Goal: Task Accomplishment & Management: Manage account settings

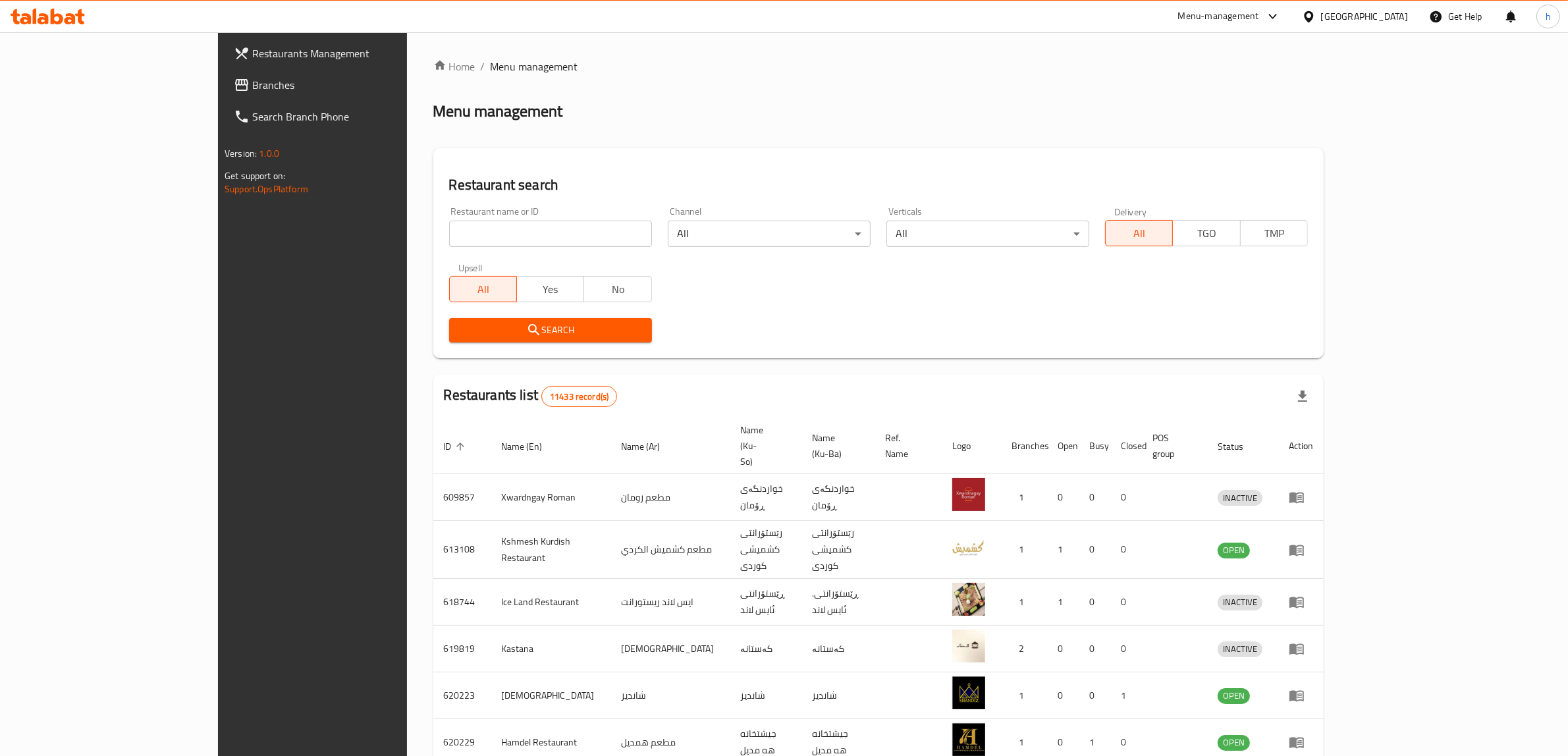
click at [441, 251] on div "Restaurant name or ID Restaurant name or ID" at bounding box center [551, 227] width 219 height 56
click at [449, 235] on input "search" at bounding box center [550, 233] width 202 height 27
paste input "776384"
type input "776384"
click at [252, 83] on span "Branches" at bounding box center [360, 85] width 217 height 16
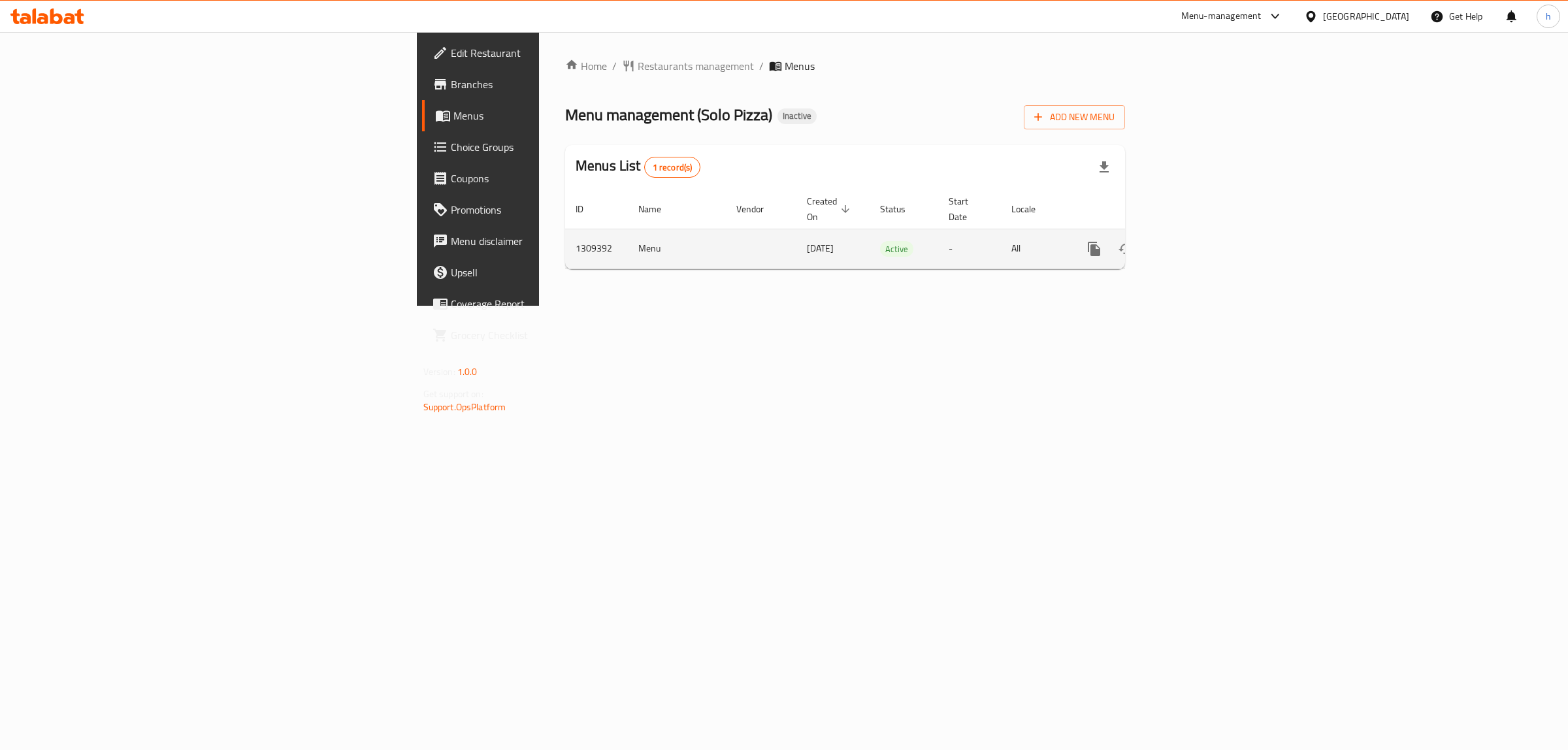
click at [1196, 241] on icon "enhanced table" at bounding box center [1189, 249] width 16 height 16
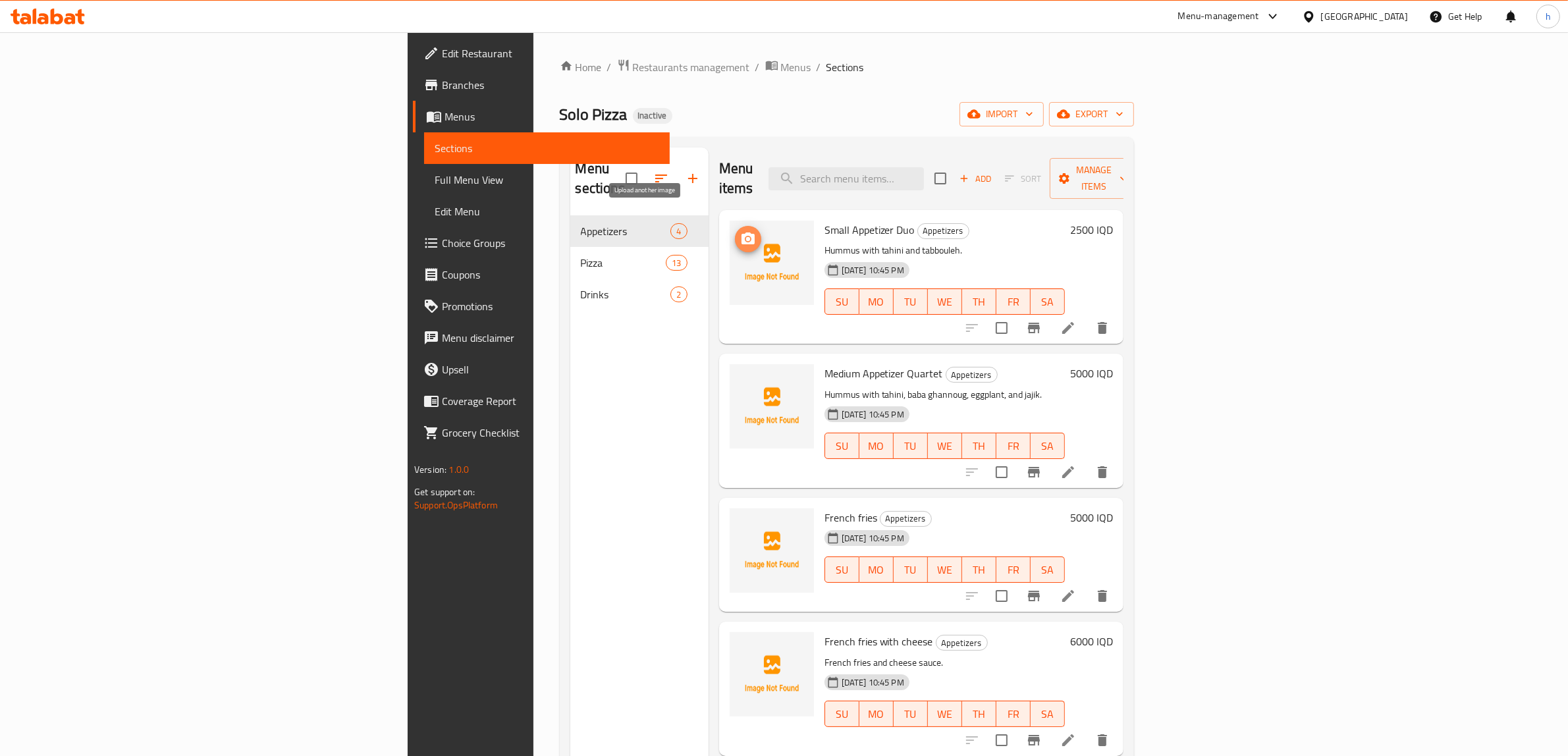
click at [741, 233] on icon "upload picture" at bounding box center [748, 238] width 13 height 12
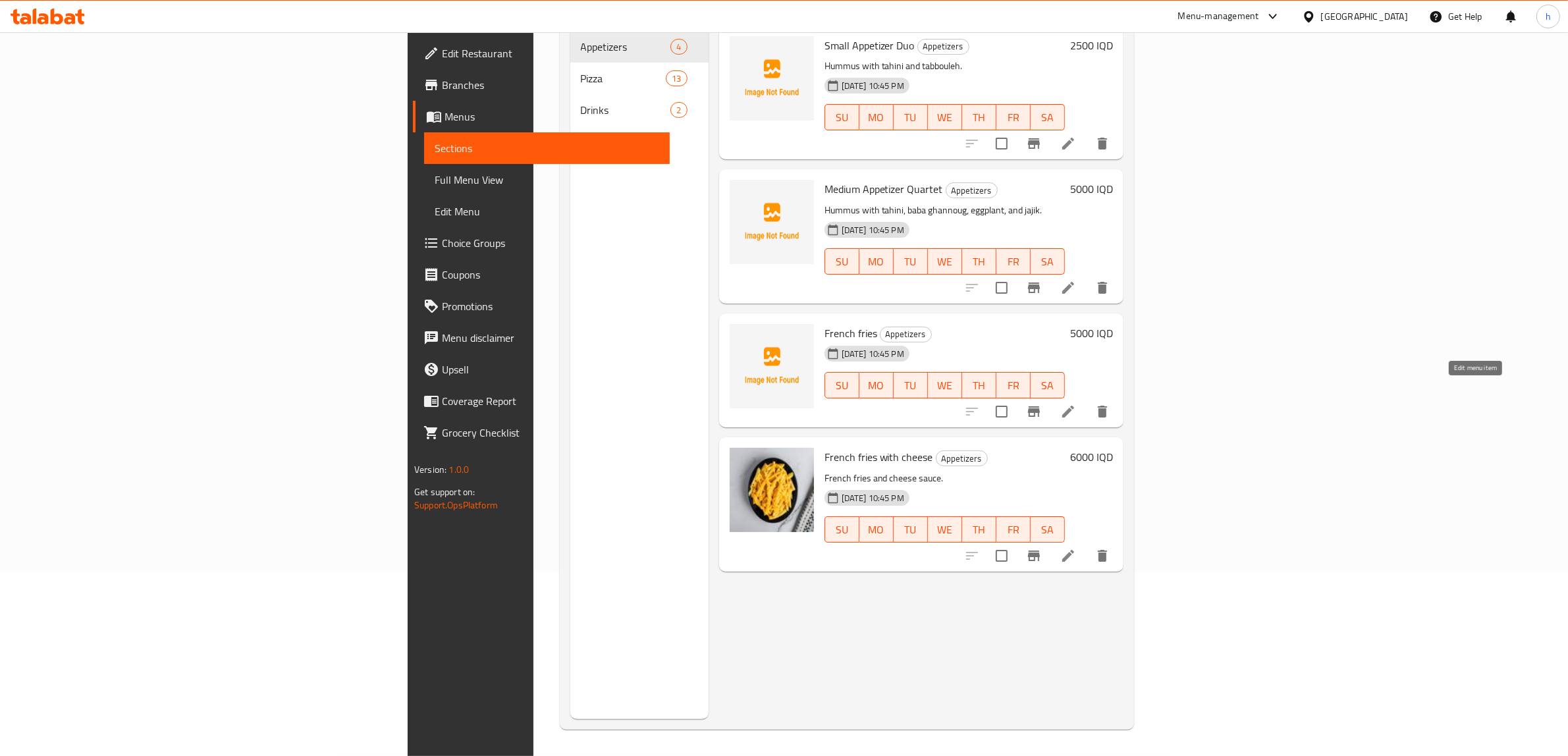
click at [1076, 404] on icon at bounding box center [1068, 412] width 16 height 16
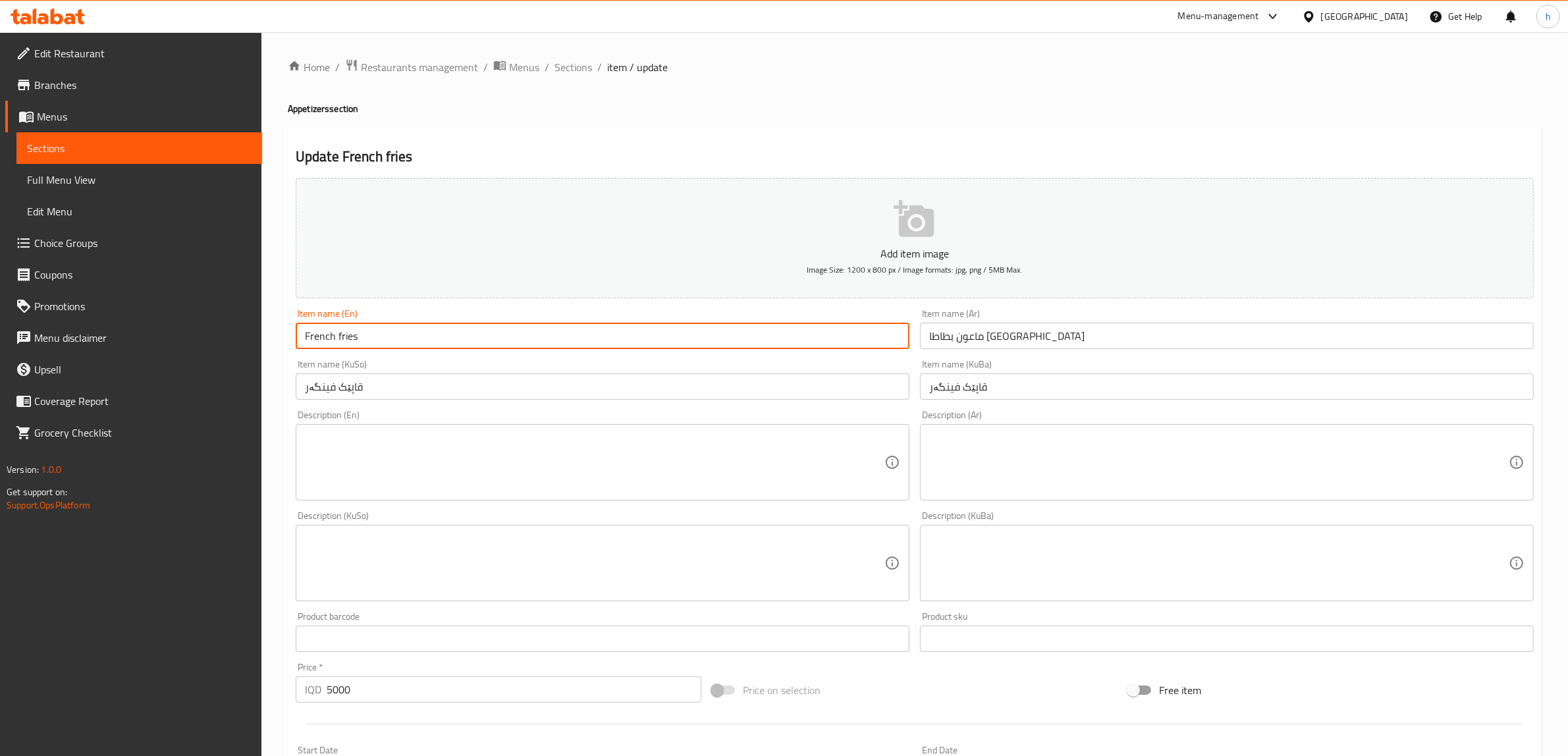
click at [423, 340] on input "French fries" at bounding box center [603, 335] width 614 height 27
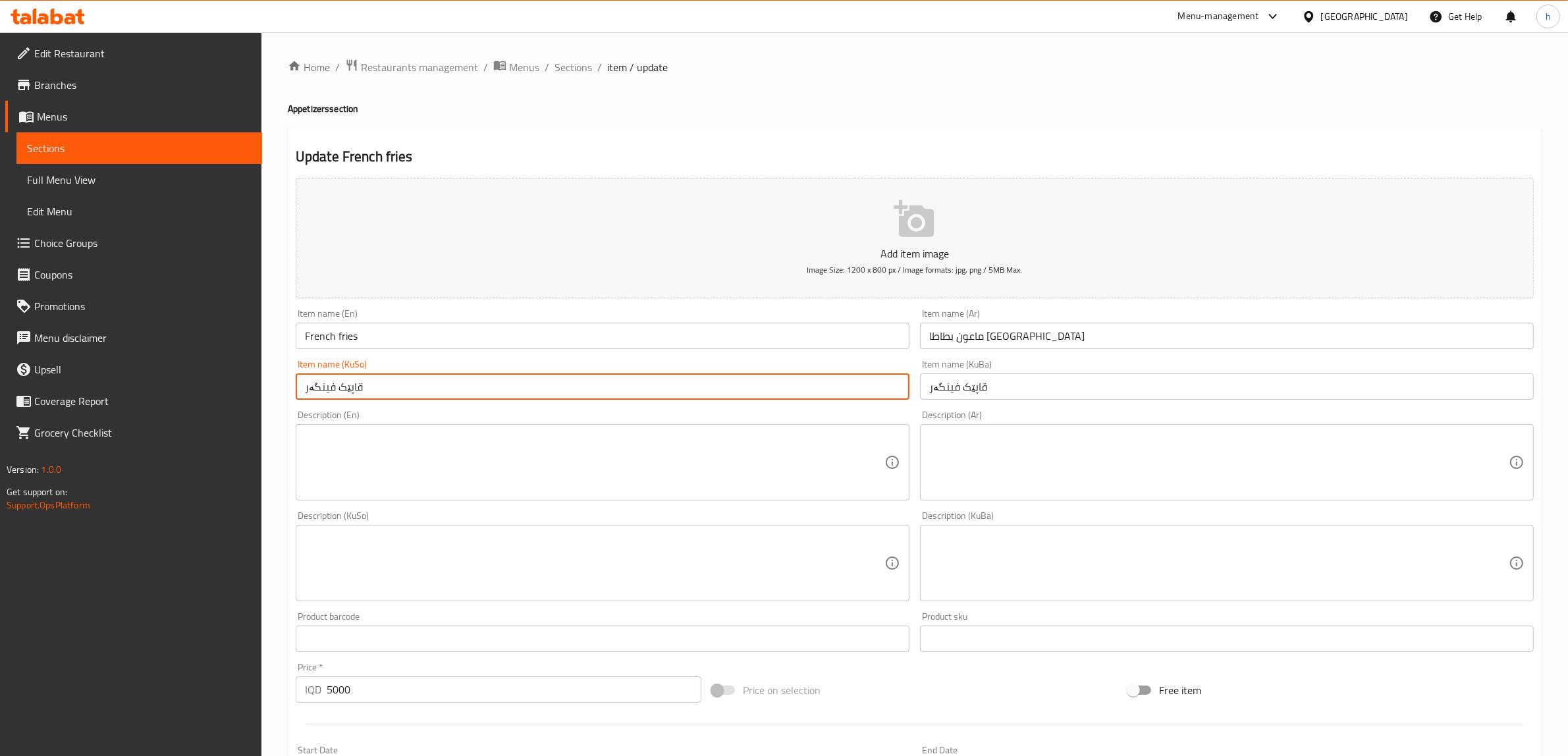
click at [353, 392] on input "قاپێک فینگەر" at bounding box center [603, 387] width 614 height 27
click at [352, 336] on input "French fries" at bounding box center [603, 335] width 614 height 27
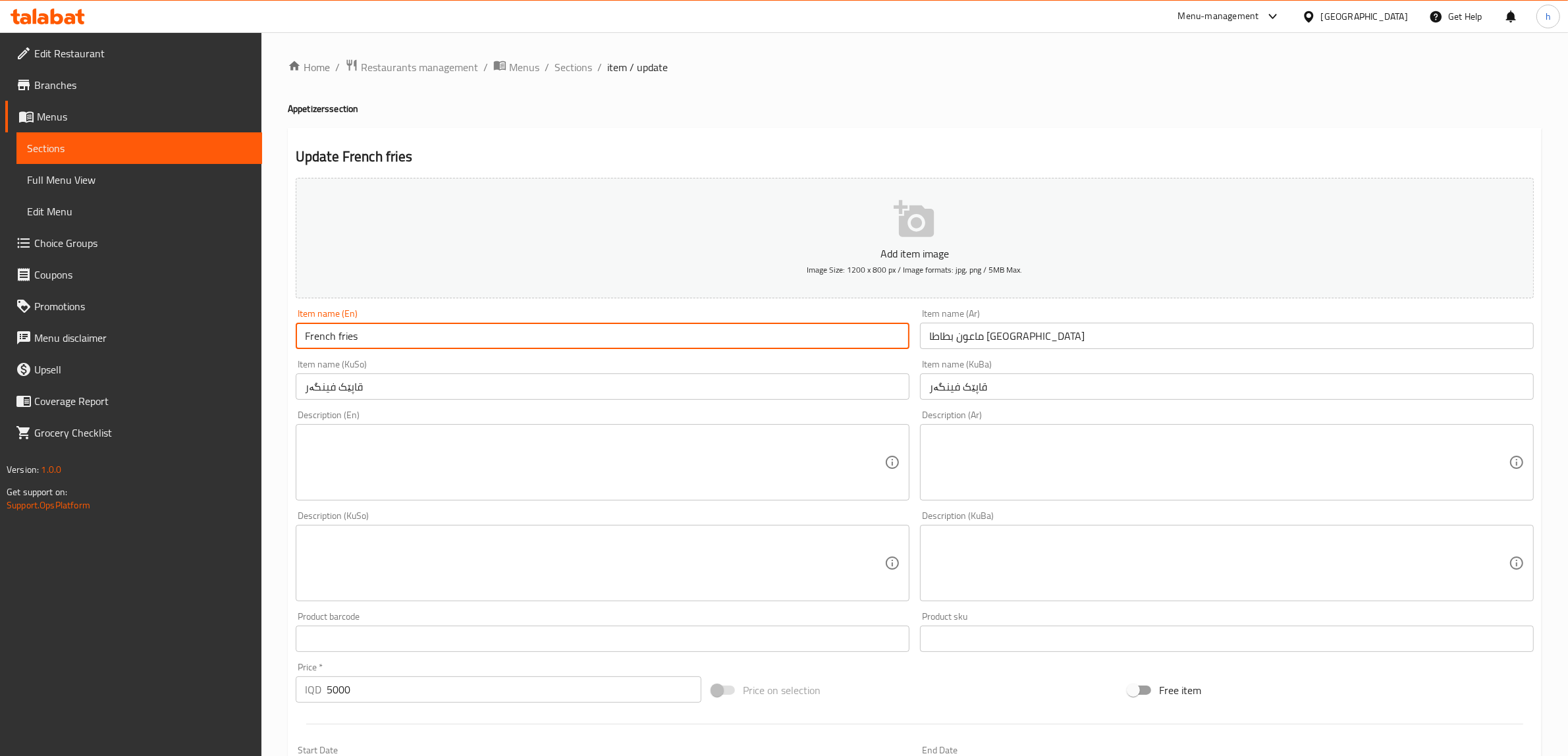
click at [513, 343] on input "French fries" at bounding box center [603, 335] width 614 height 27
click at [301, 328] on input "French fries" at bounding box center [603, 335] width 614 height 27
drag, startPoint x: 330, startPoint y: 336, endPoint x: 255, endPoint y: 354, distance: 77.1
click at [262, 351] on div "Home / Restaurants management / Menus / Sections / item / update Appetizers sec…" at bounding box center [914, 557] width 1306 height 1050
click at [368, 340] on input "French fries" at bounding box center [603, 335] width 614 height 27
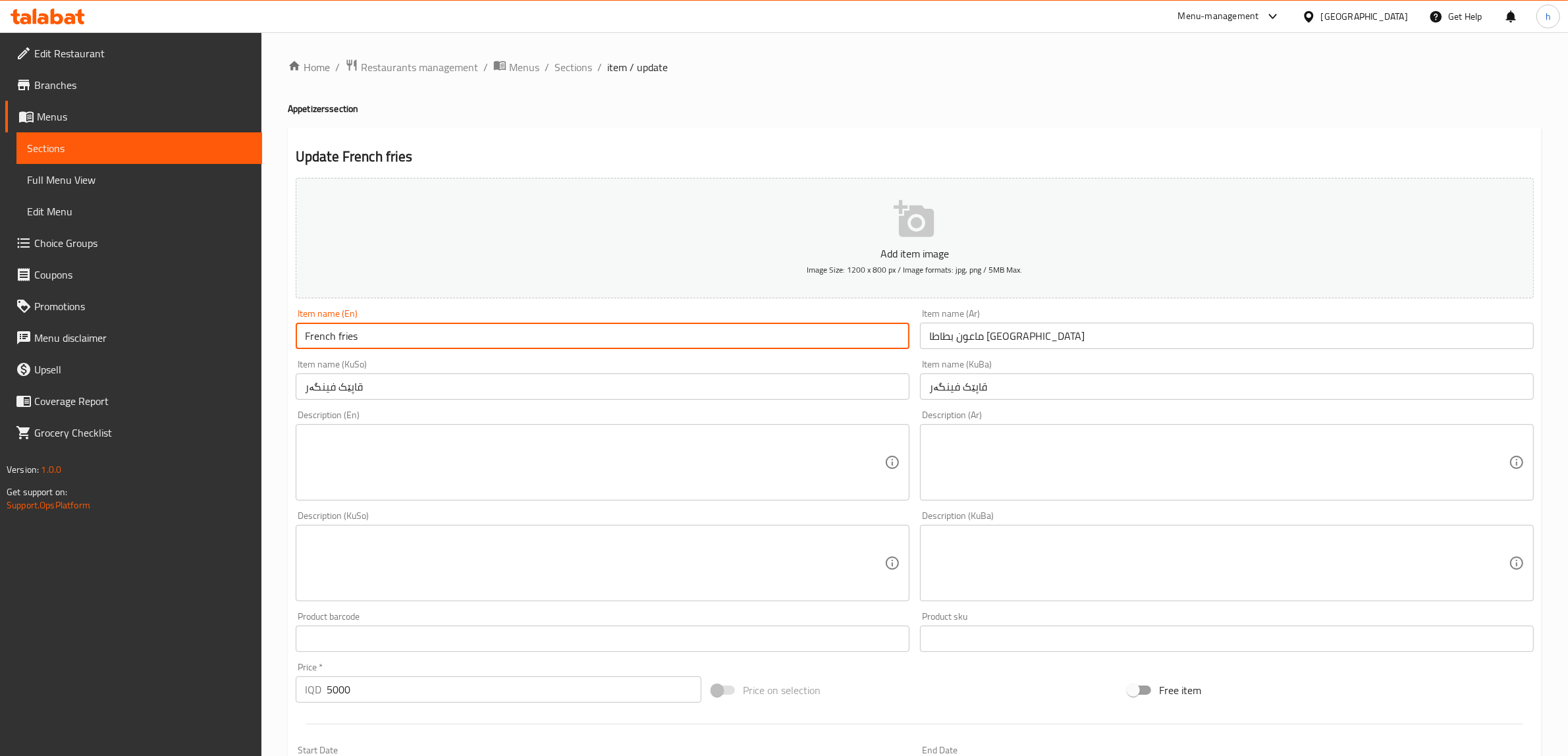
paste input "Plate"
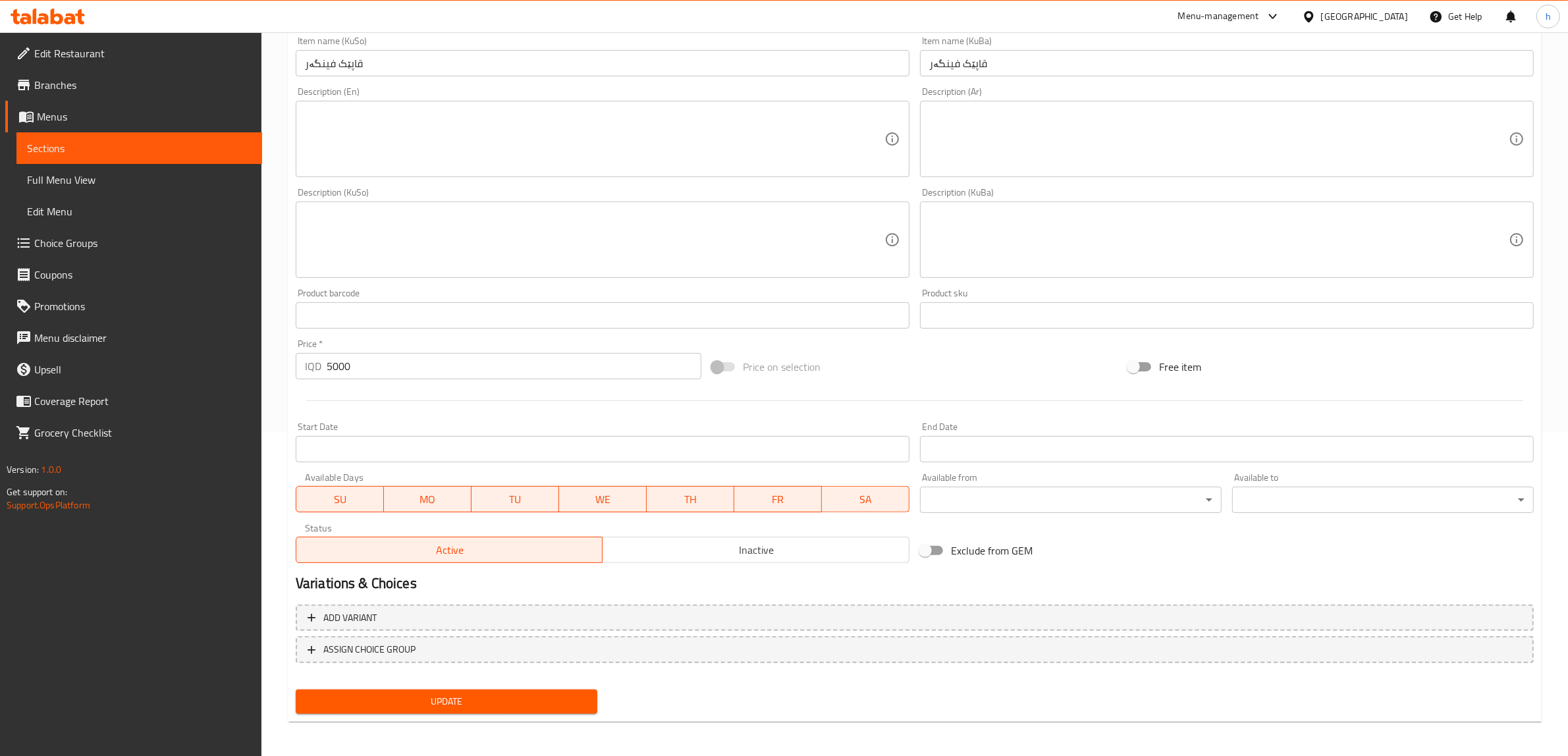
scroll to position [76, 0]
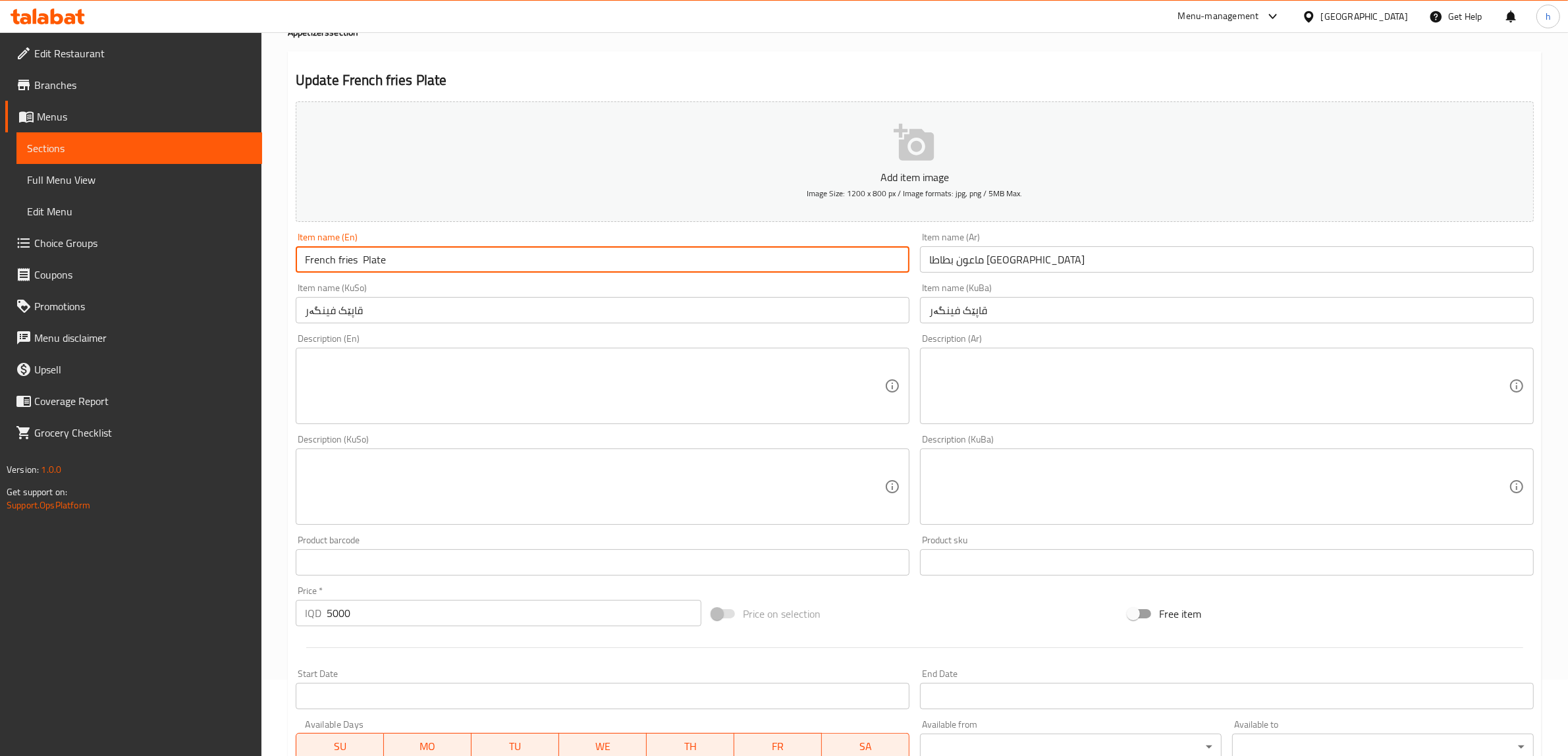
click at [360, 258] on input "French fries Plate" at bounding box center [603, 259] width 614 height 27
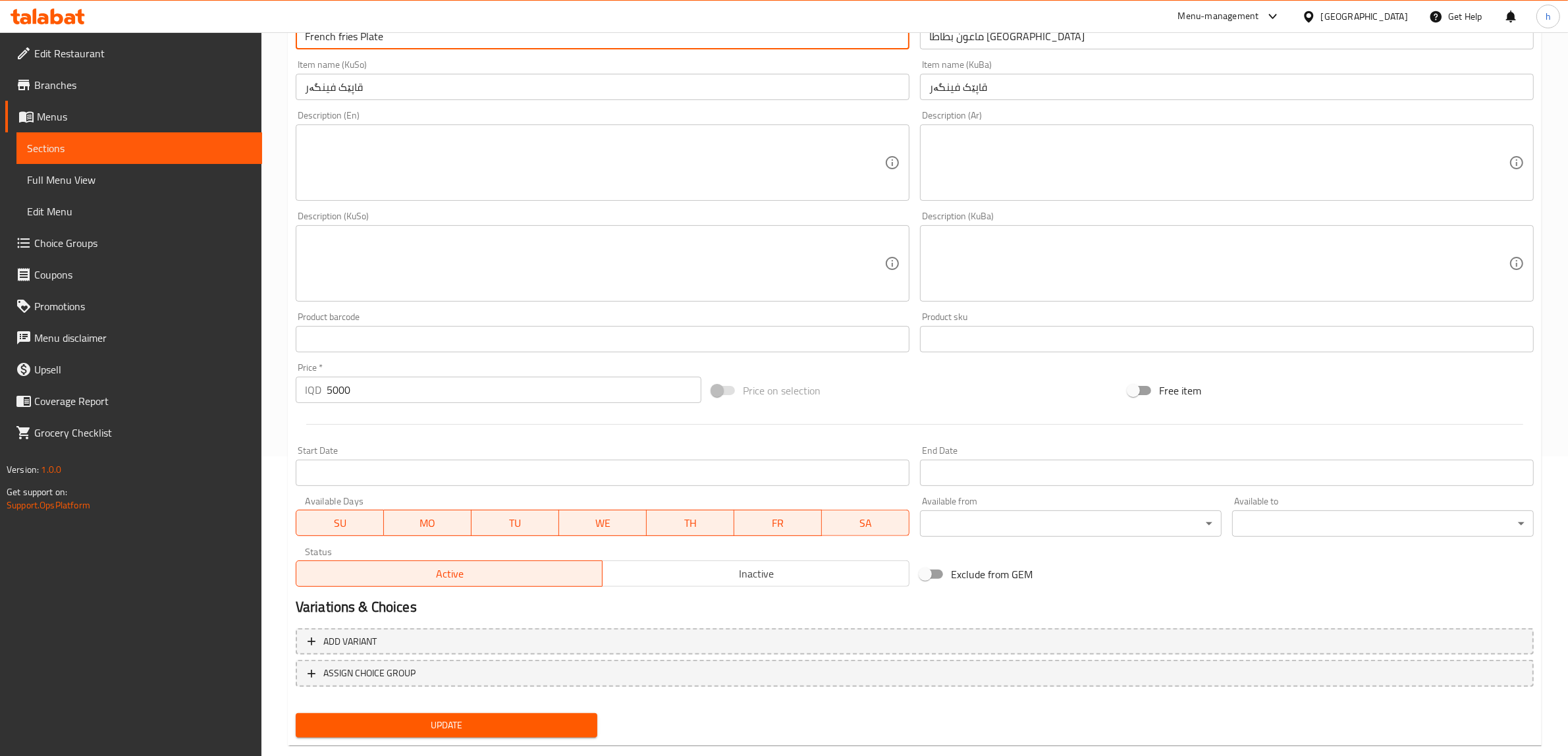
scroll to position [323, 0]
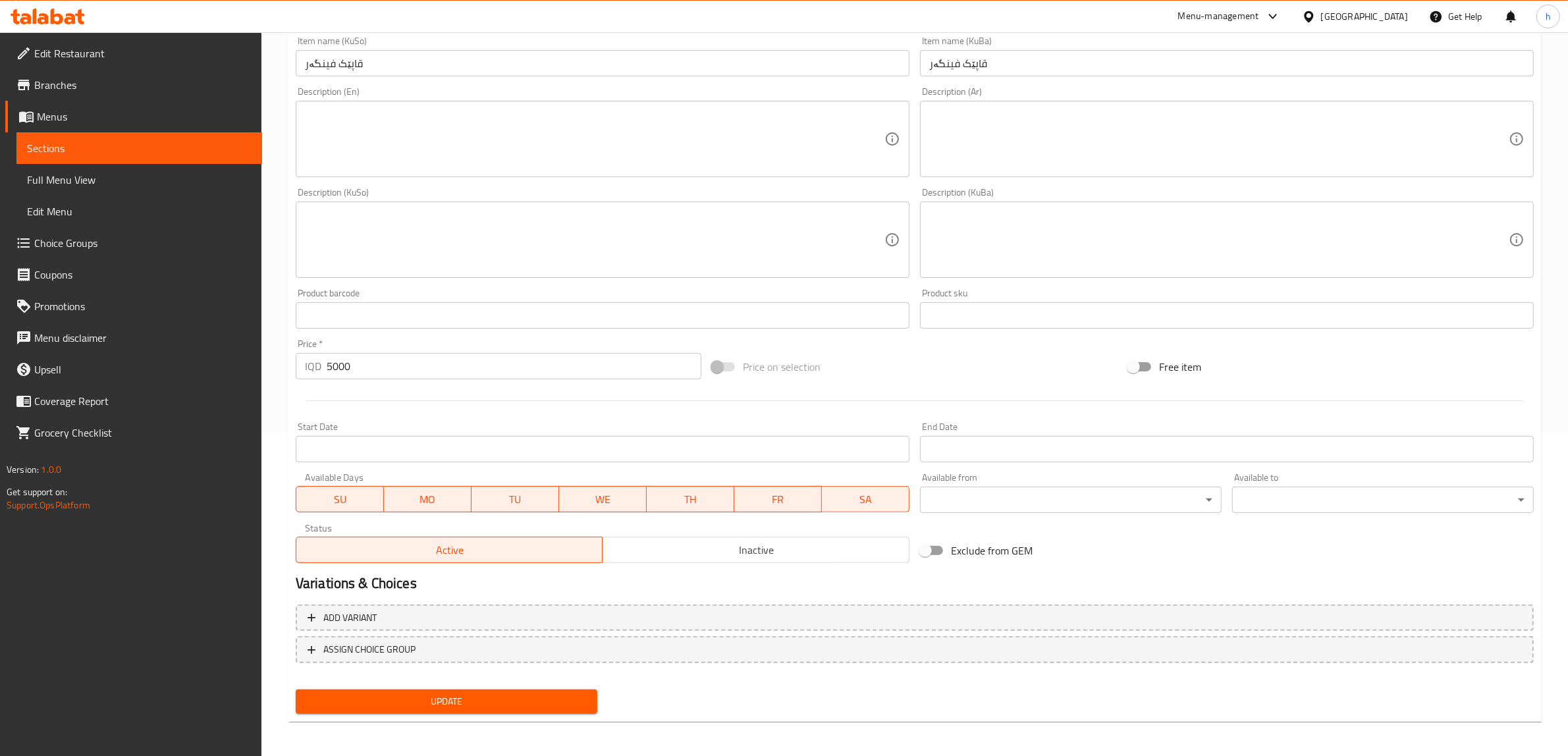
type input "French fries Plate"
click at [450, 702] on span "Update" at bounding box center [446, 702] width 280 height 16
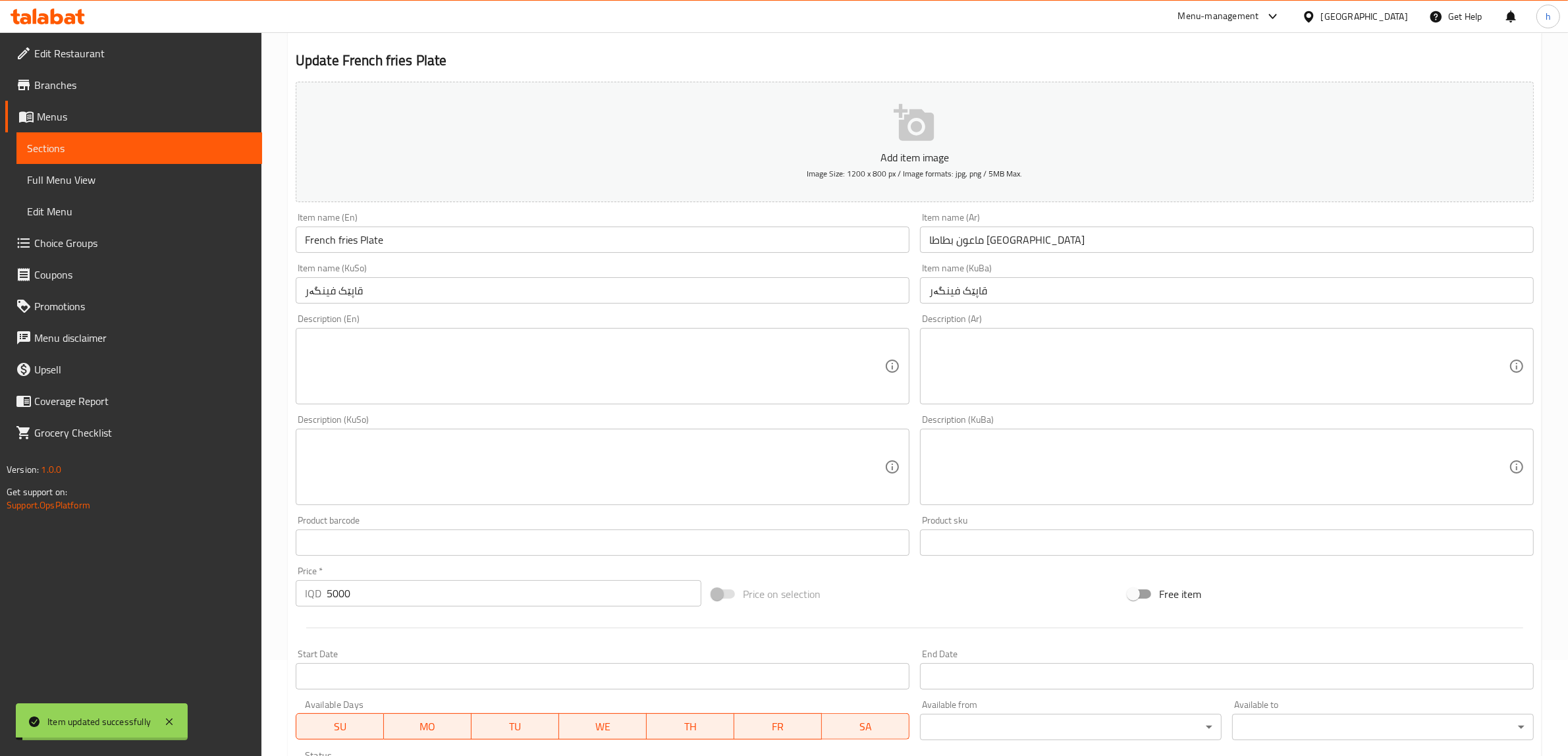
scroll to position [0, 0]
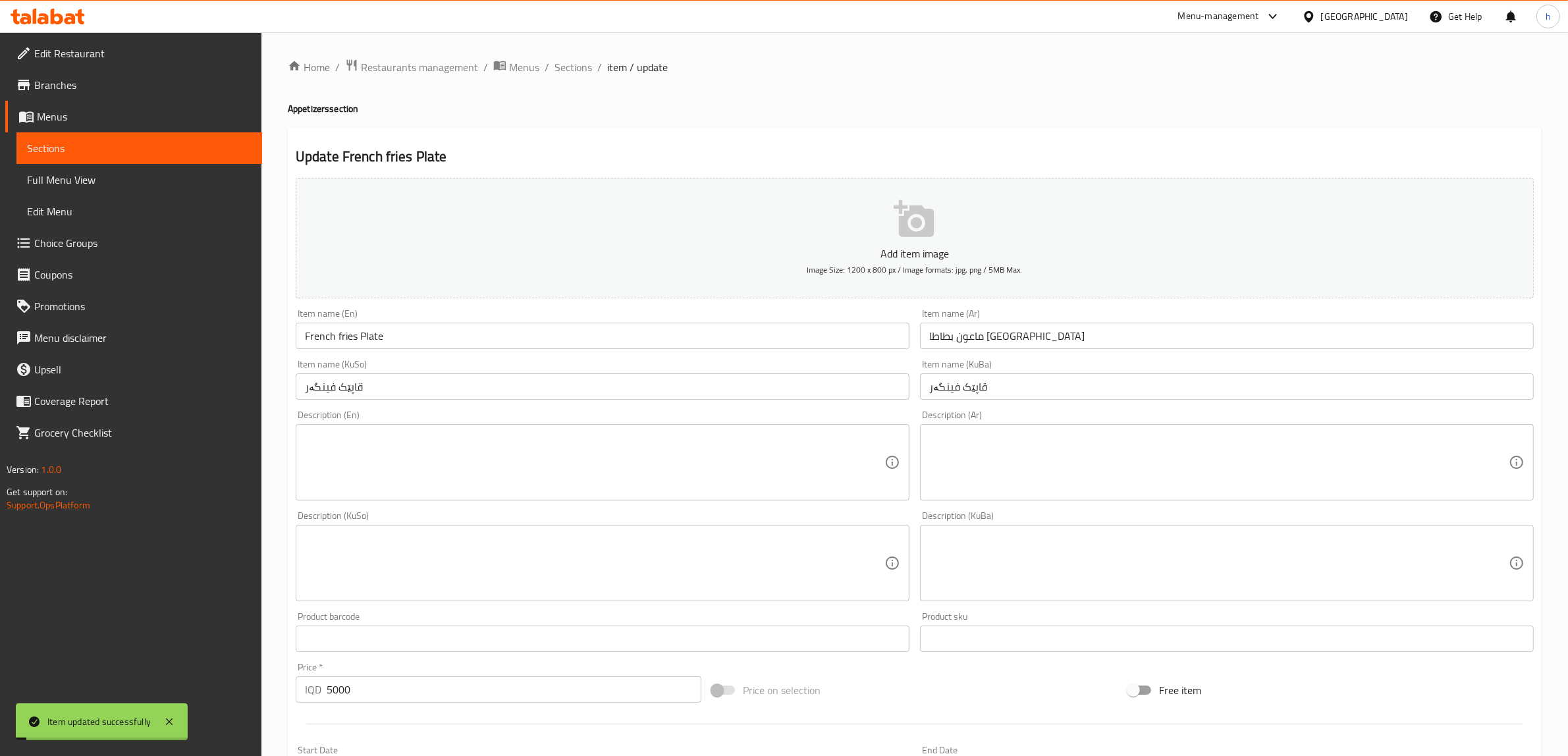
click at [63, 142] on span "Sections" at bounding box center [138, 148] width 224 height 16
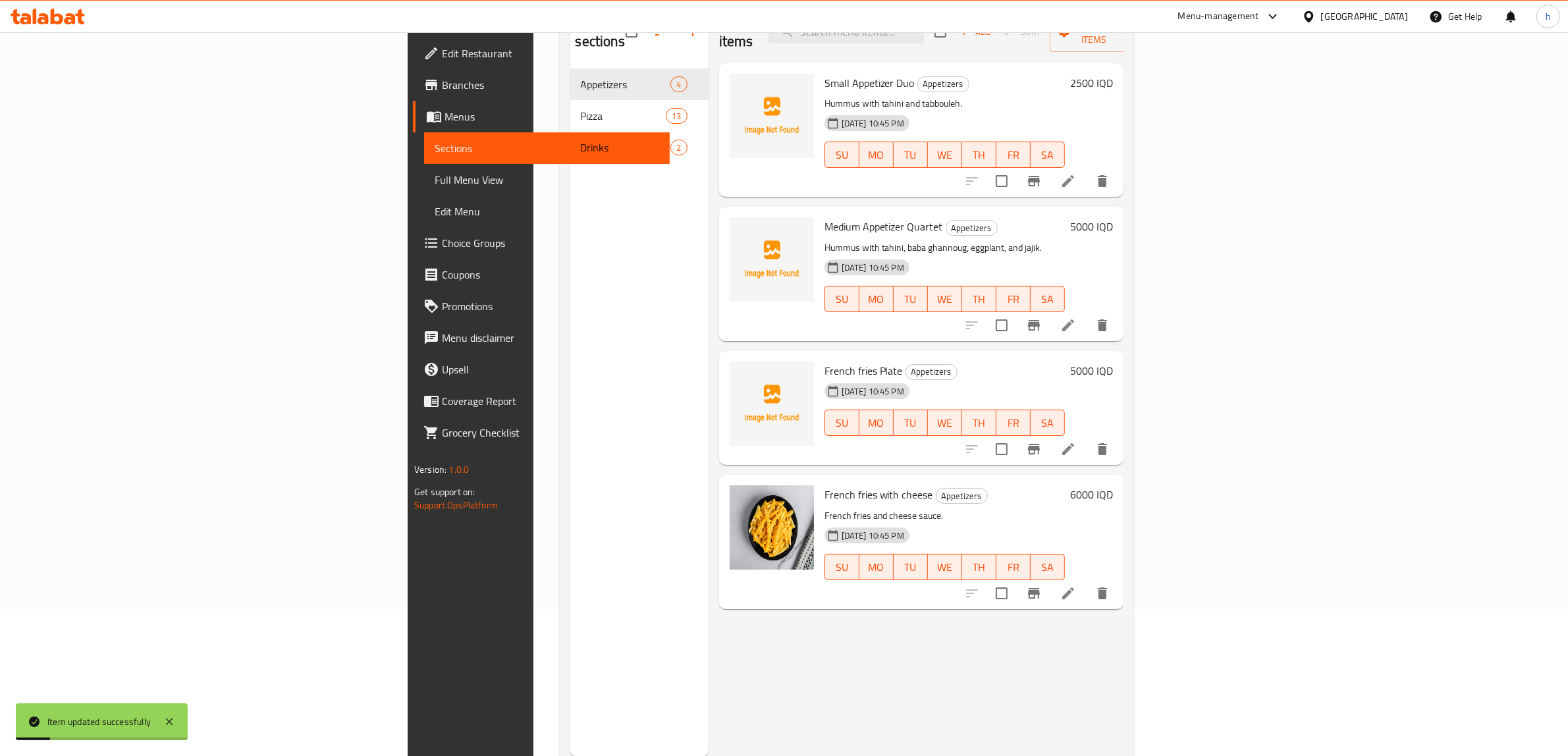
scroll to position [185, 0]
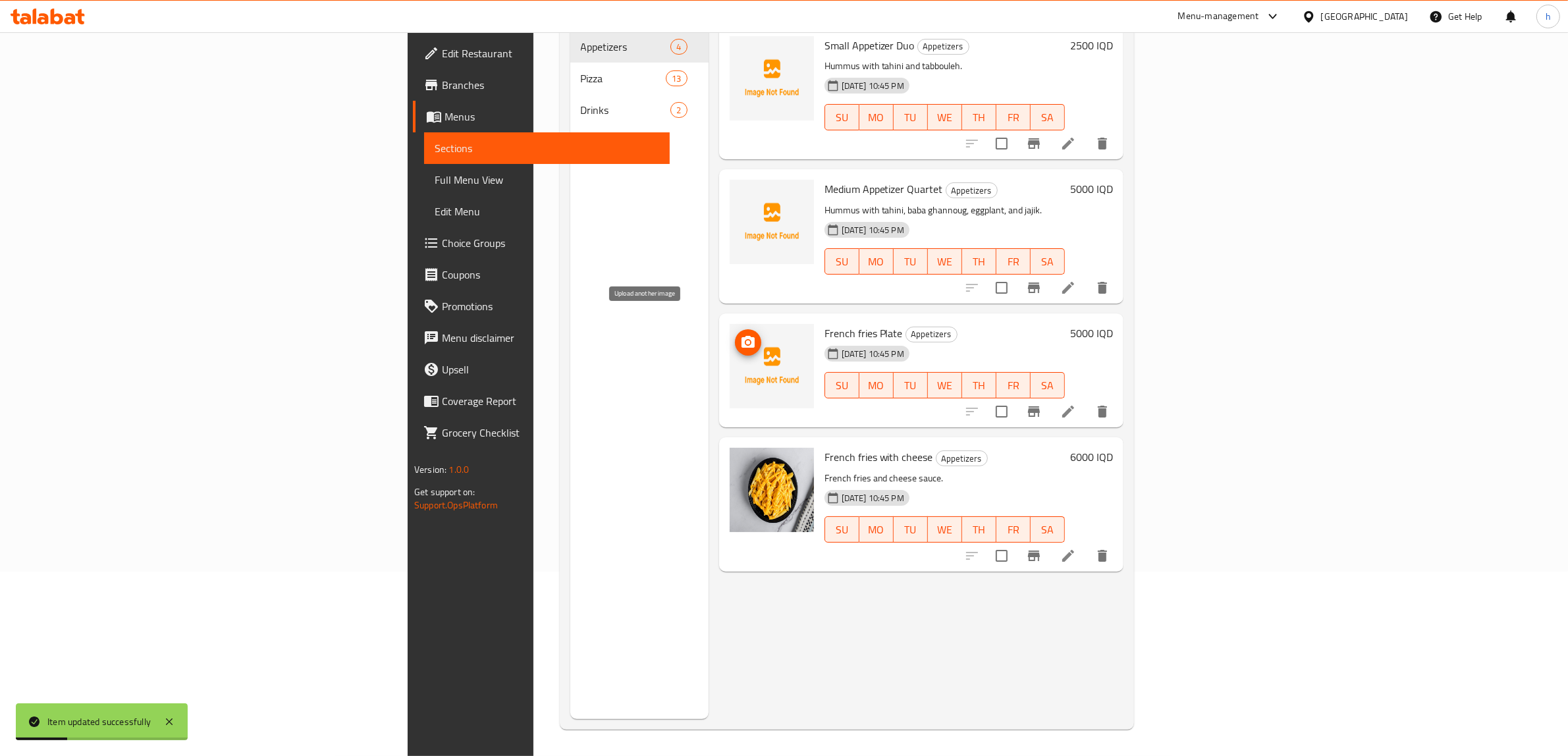
click at [740, 335] on icon "upload picture" at bounding box center [748, 343] width 16 height 16
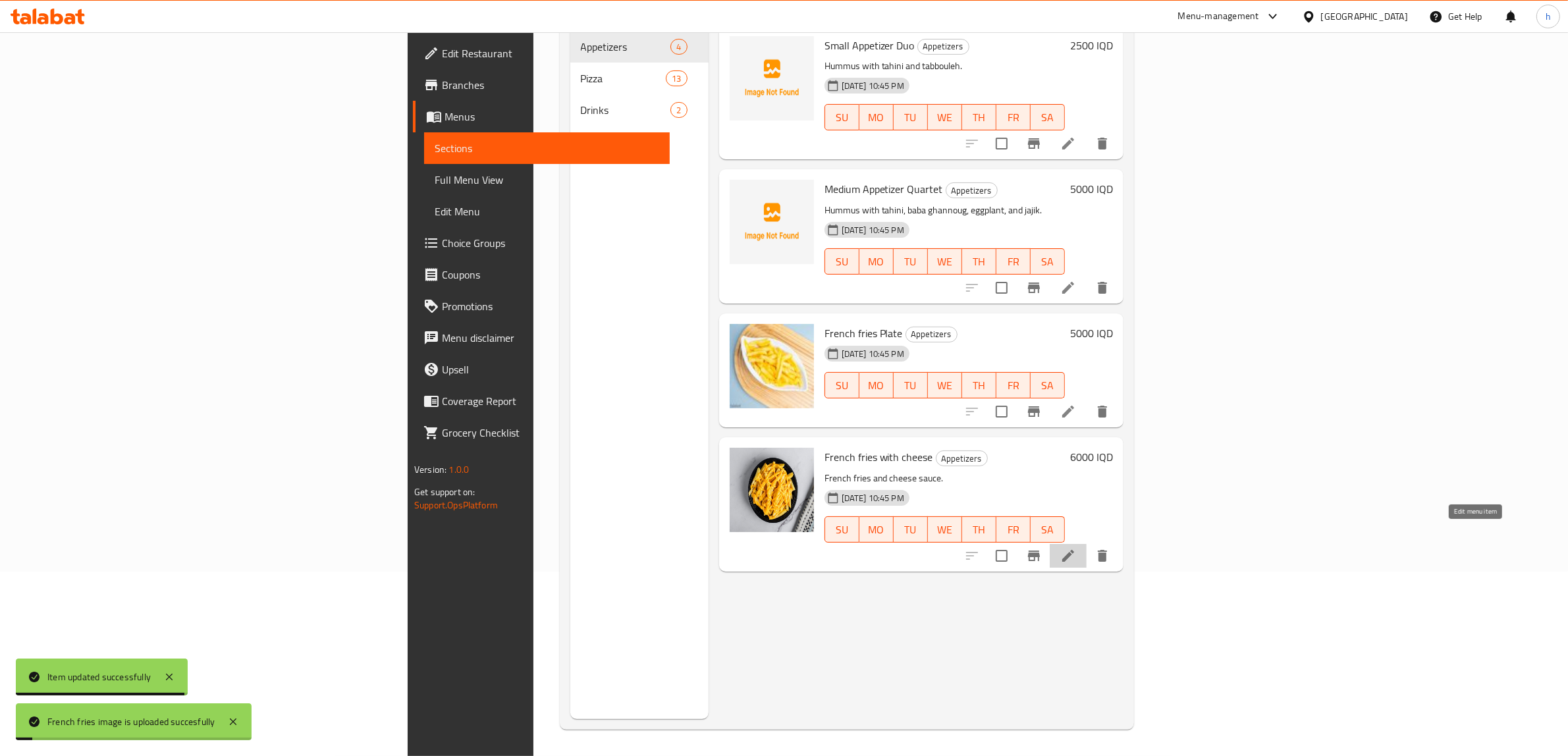
click at [1076, 548] on icon at bounding box center [1068, 556] width 16 height 16
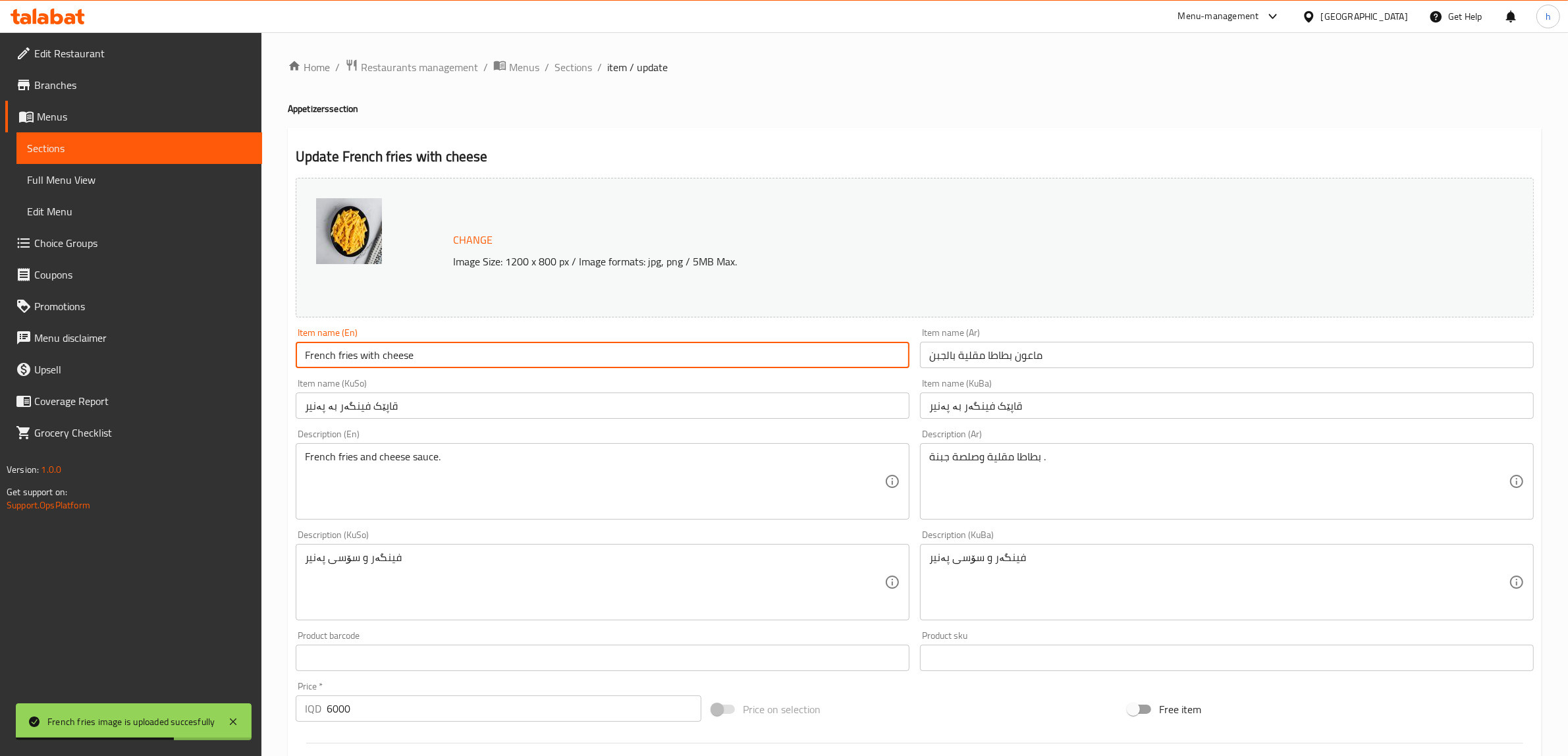
click at [445, 349] on input "French fries with cheese" at bounding box center [603, 355] width 614 height 27
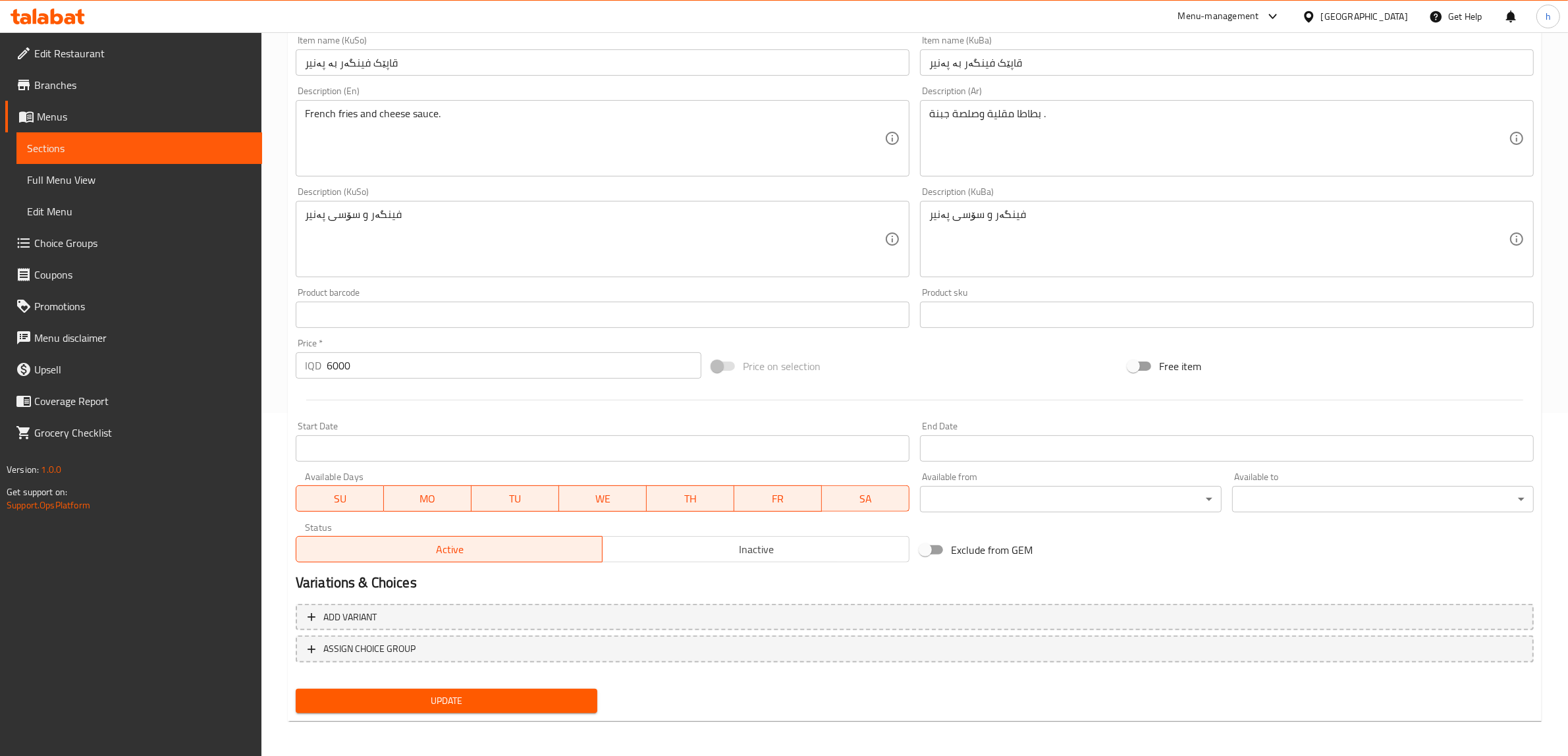
type input "French fries with cheese Plate"
click at [445, 705] on span "Update" at bounding box center [446, 701] width 280 height 16
click at [70, 143] on span "Sections" at bounding box center [138, 148] width 224 height 16
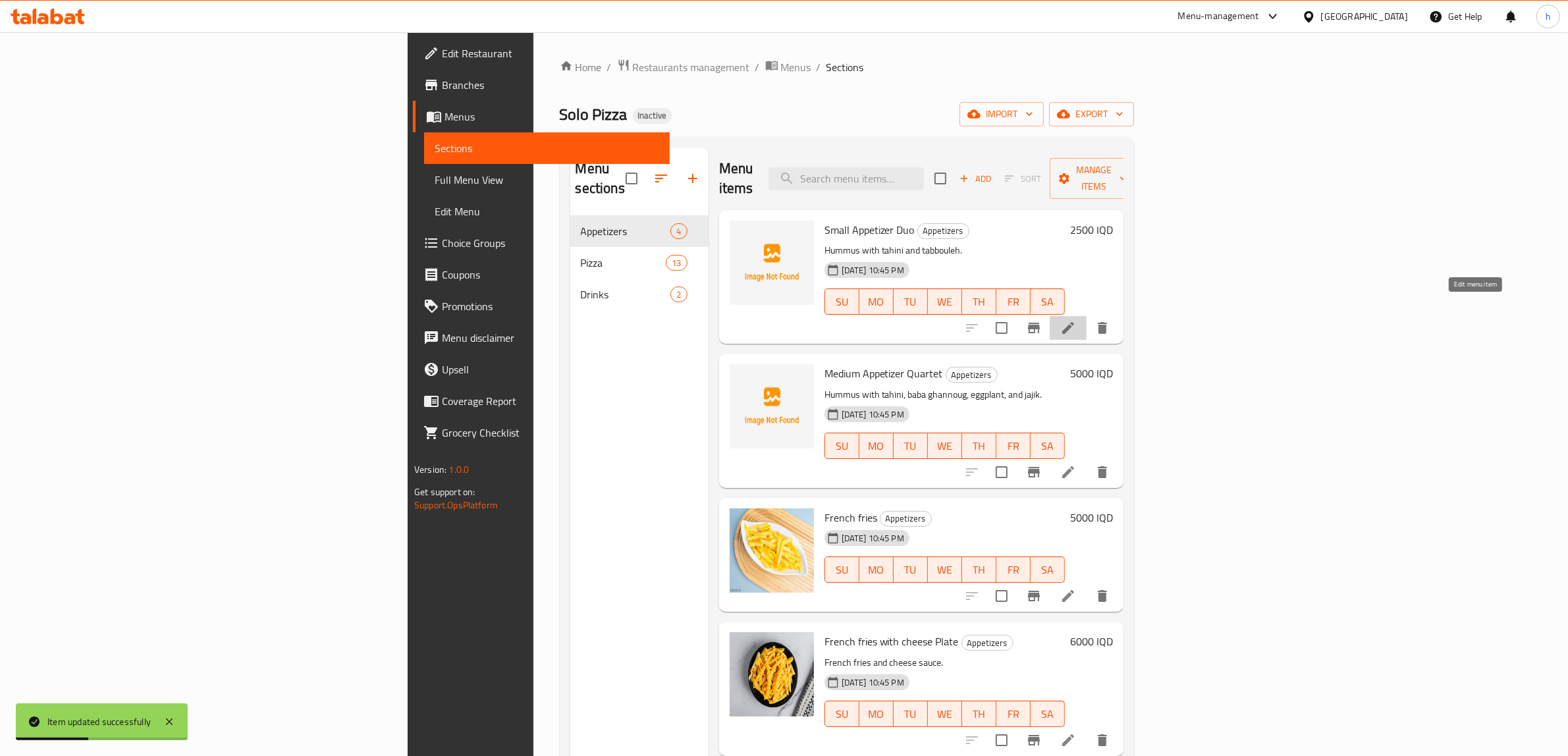
click at [1076, 320] on icon at bounding box center [1068, 328] width 16 height 16
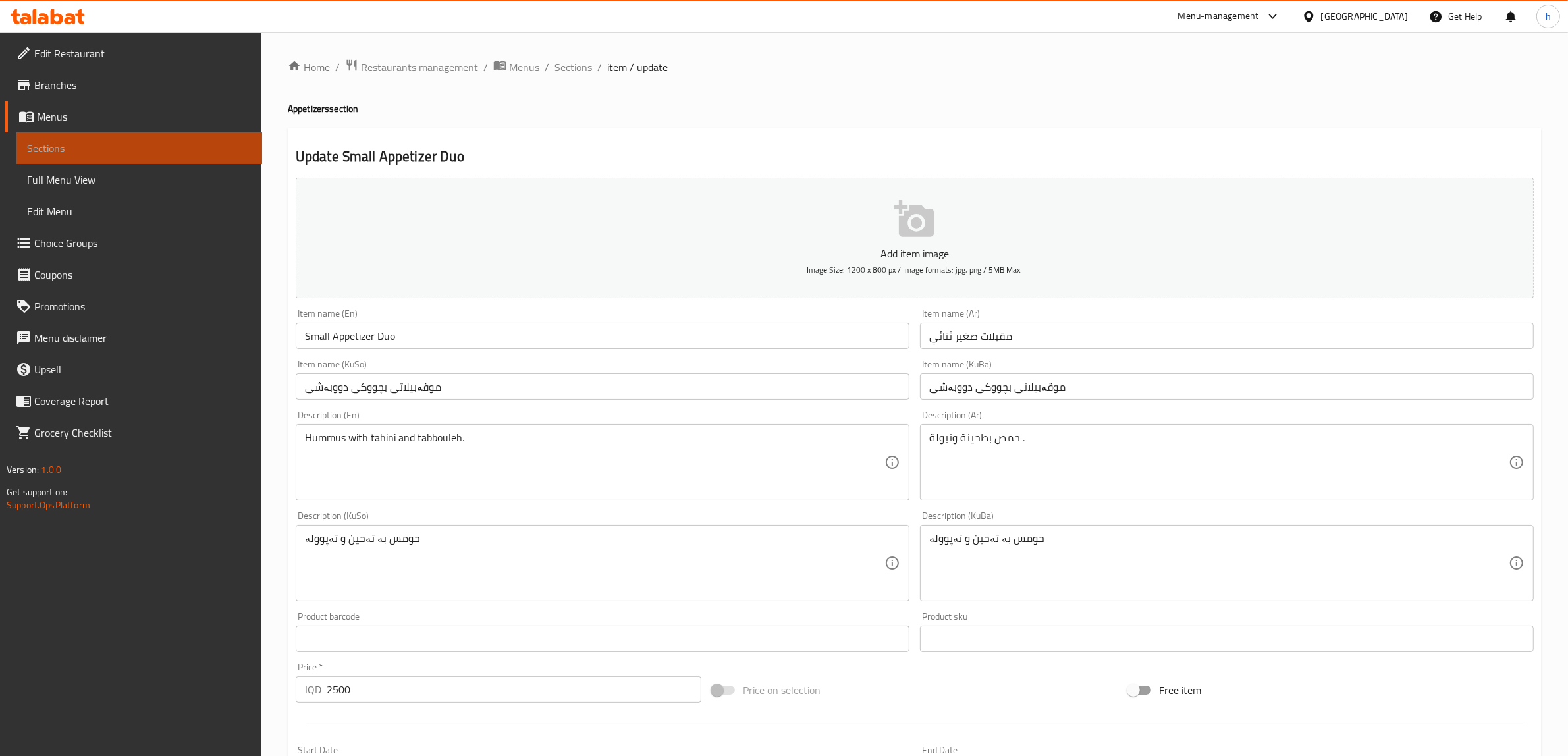
click at [75, 153] on span "Sections" at bounding box center [138, 148] width 224 height 16
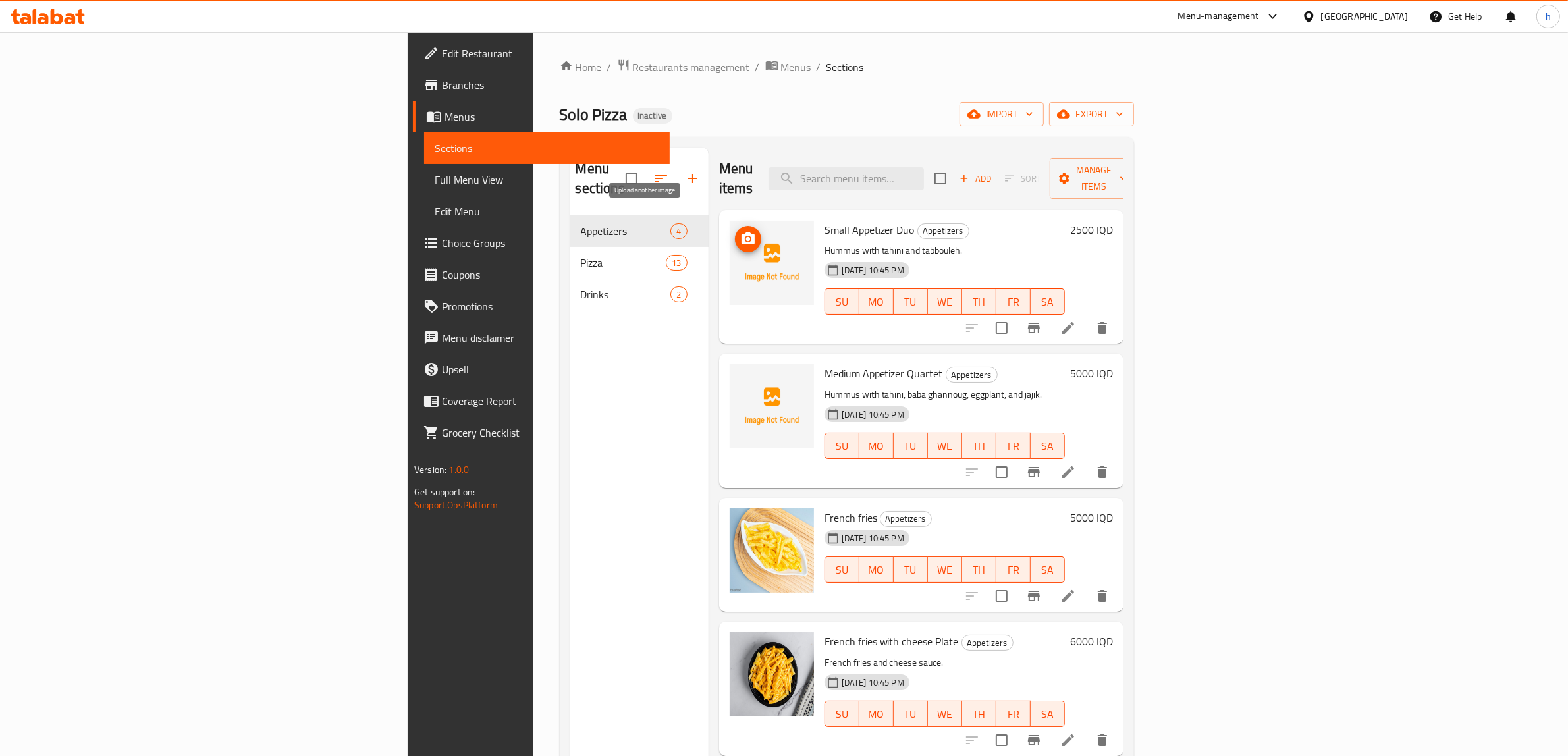
click at [741, 233] on icon "upload picture" at bounding box center [748, 238] width 13 height 12
click at [1076, 320] on icon at bounding box center [1068, 328] width 16 height 16
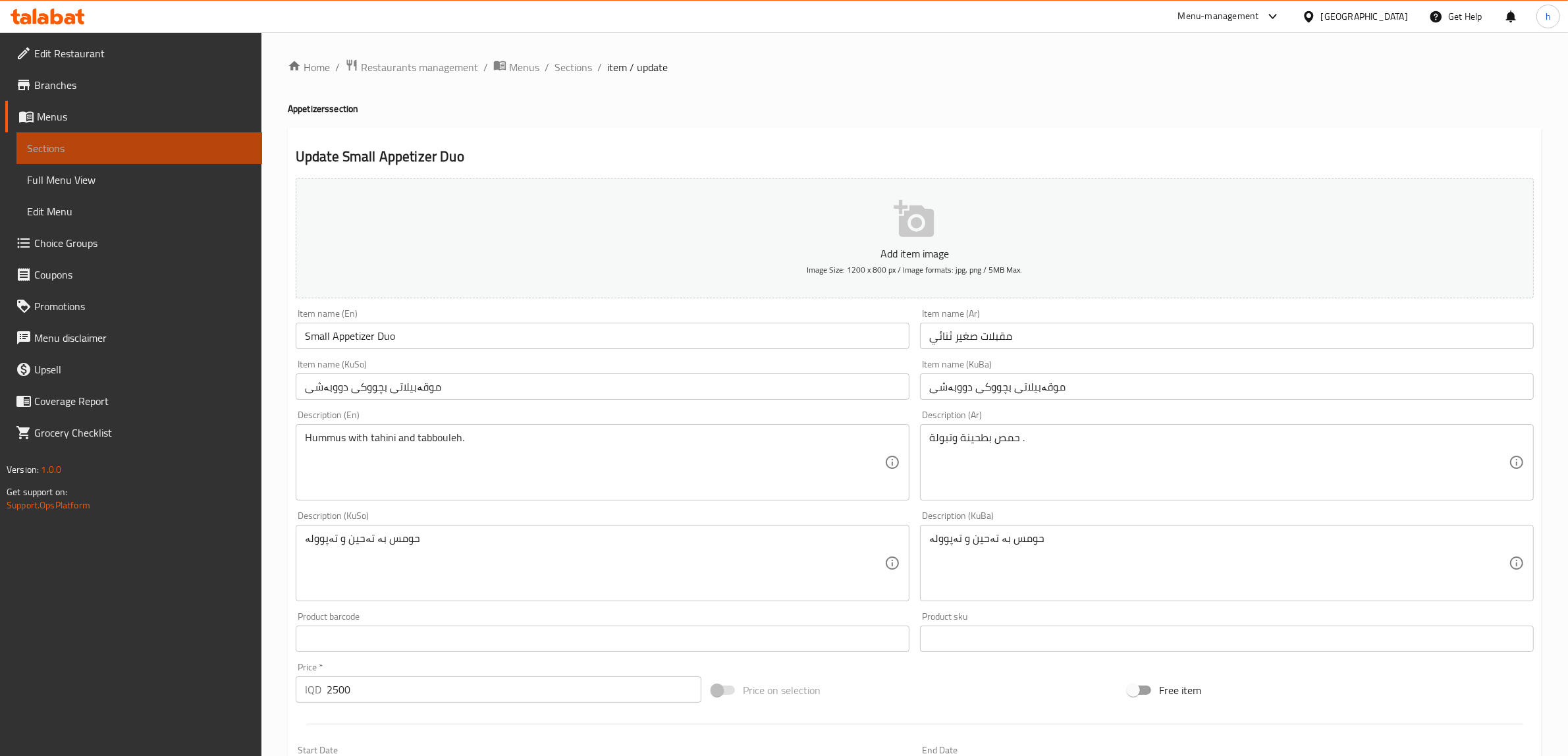
click at [150, 143] on span "Sections" at bounding box center [138, 148] width 224 height 16
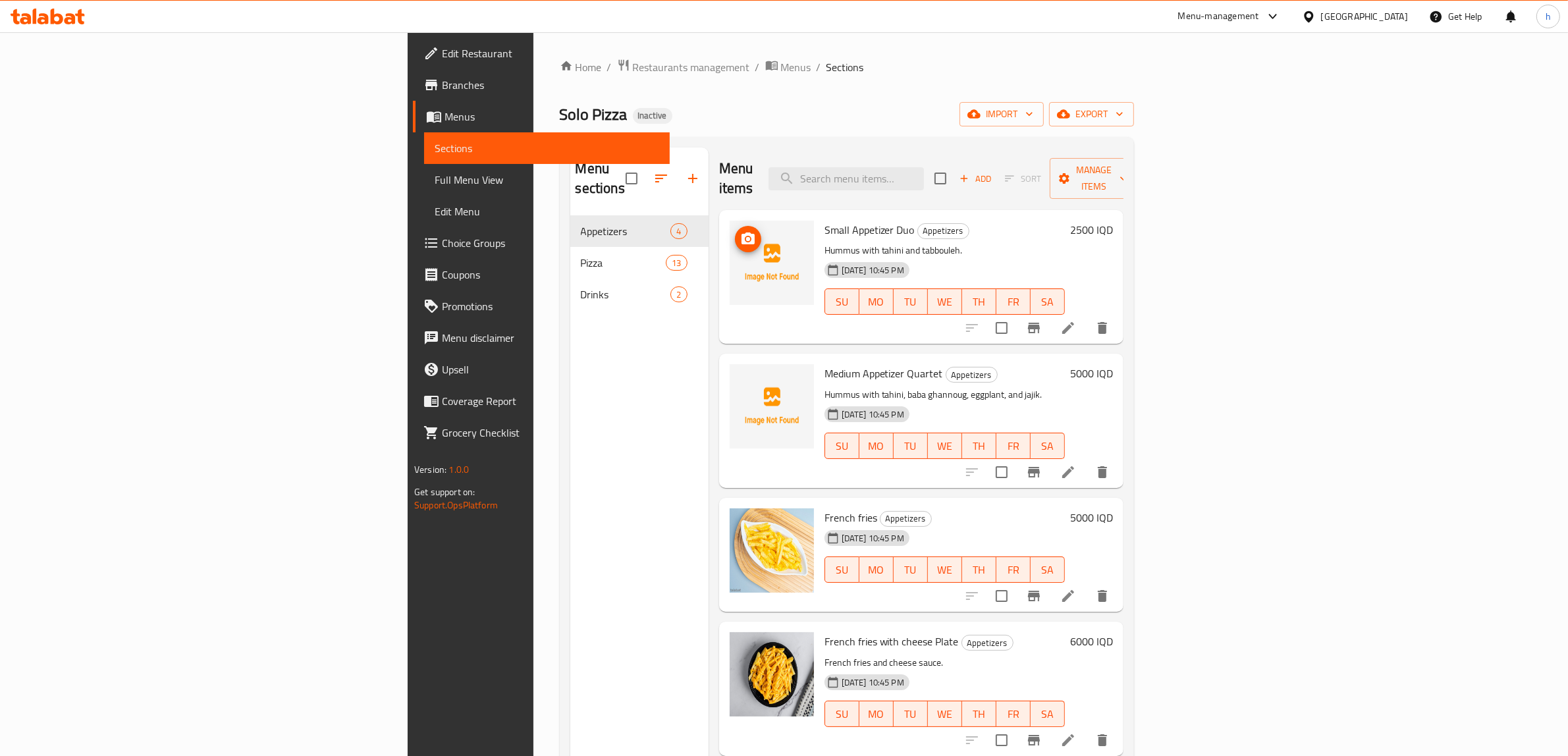
click at [741, 233] on icon "upload picture" at bounding box center [748, 238] width 13 height 12
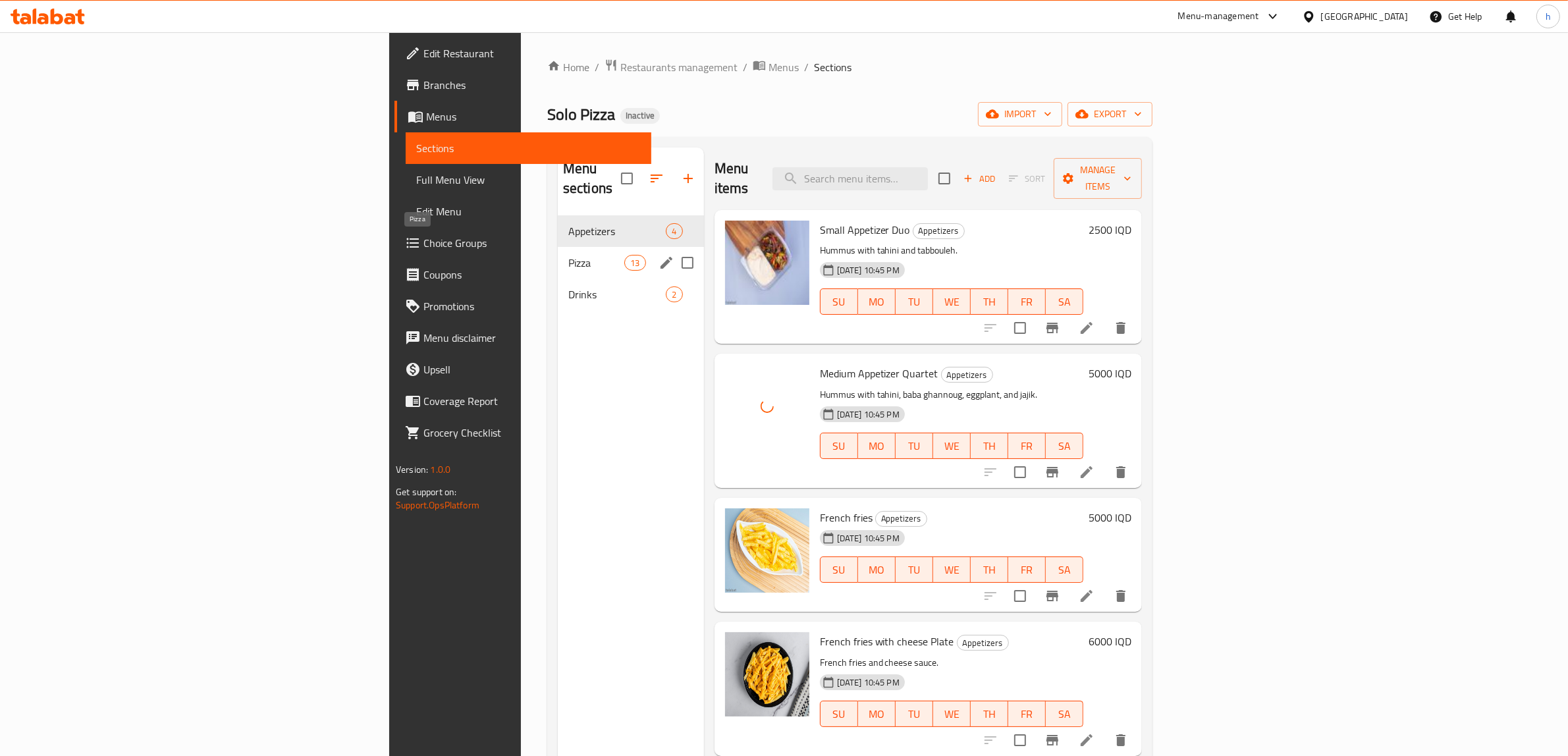
click at [569, 255] on span "Pizza" at bounding box center [596, 263] width 56 height 16
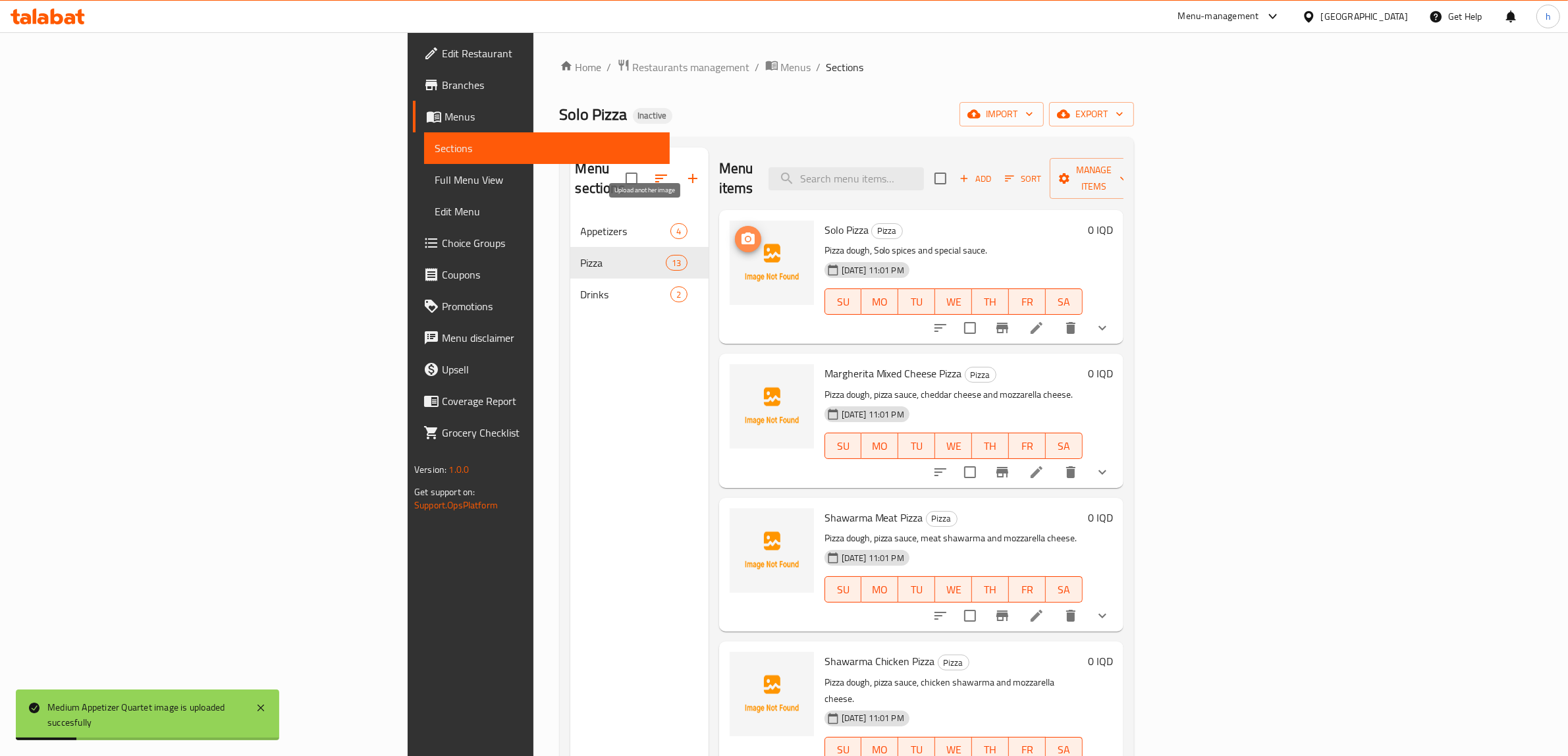
click at [735, 231] on span "upload picture" at bounding box center [748, 239] width 27 height 16
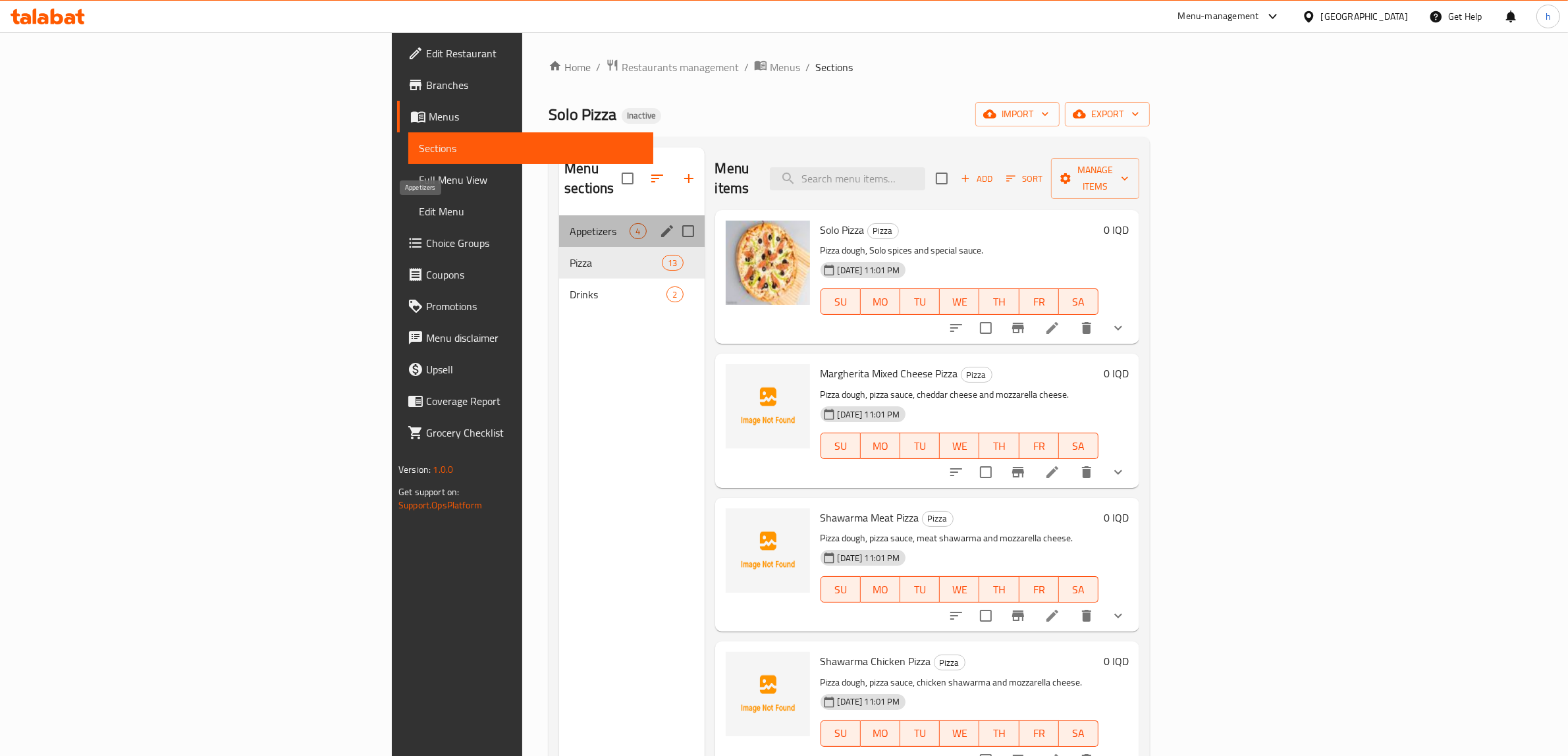
click at [569, 224] on span "Appetizers" at bounding box center [599, 232] width 60 height 16
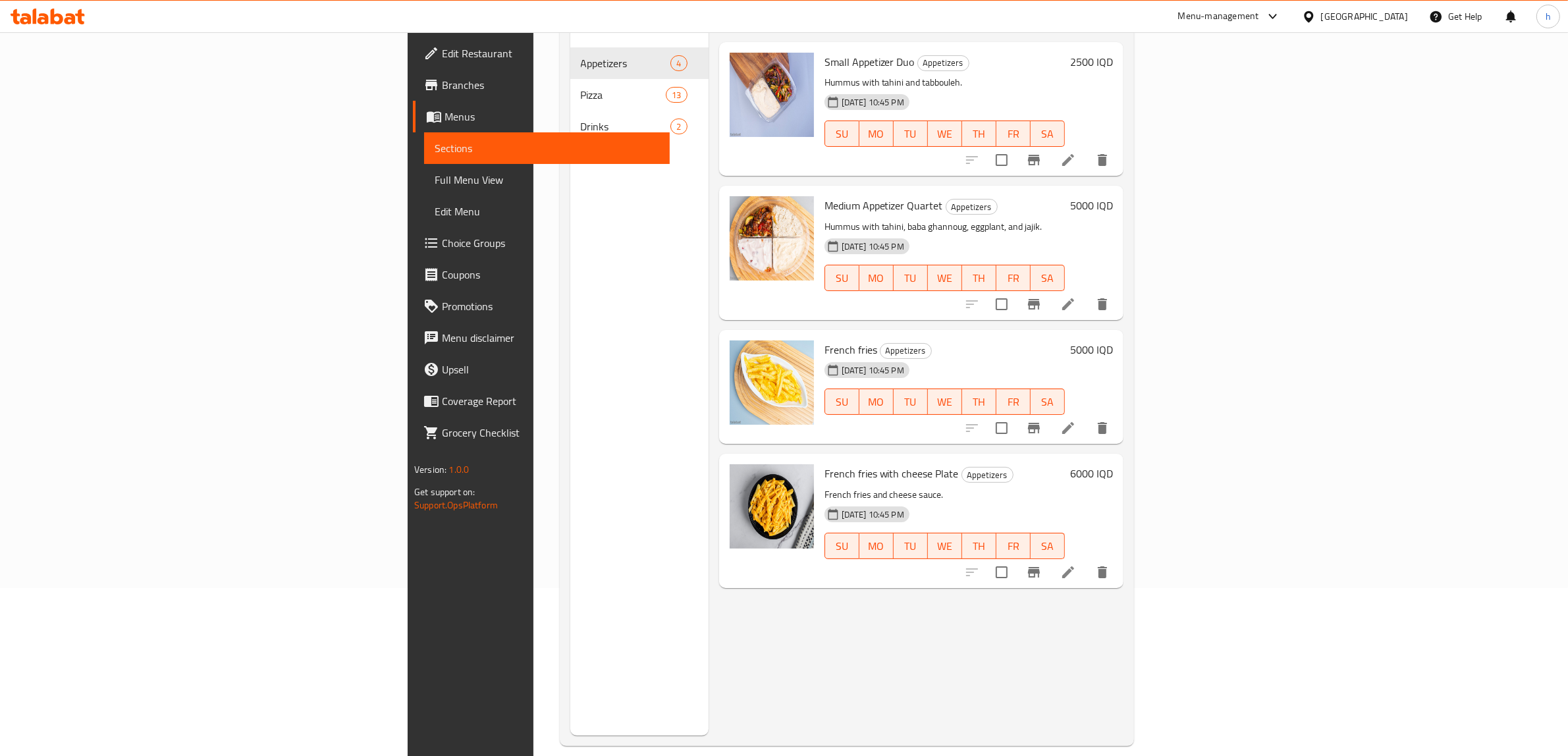
scroll to position [185, 0]
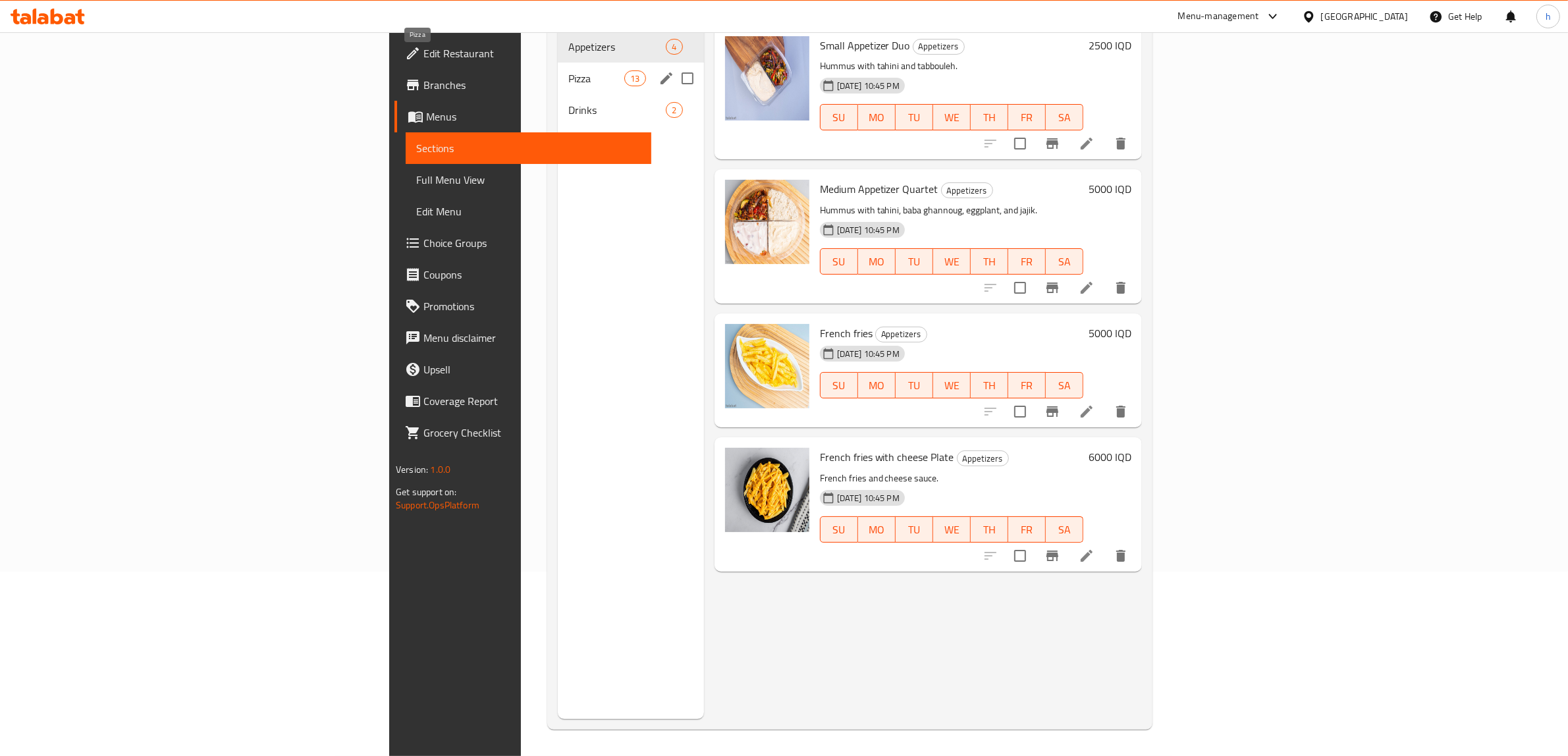
click at [569, 70] on span "Pizza" at bounding box center [596, 79] width 56 height 16
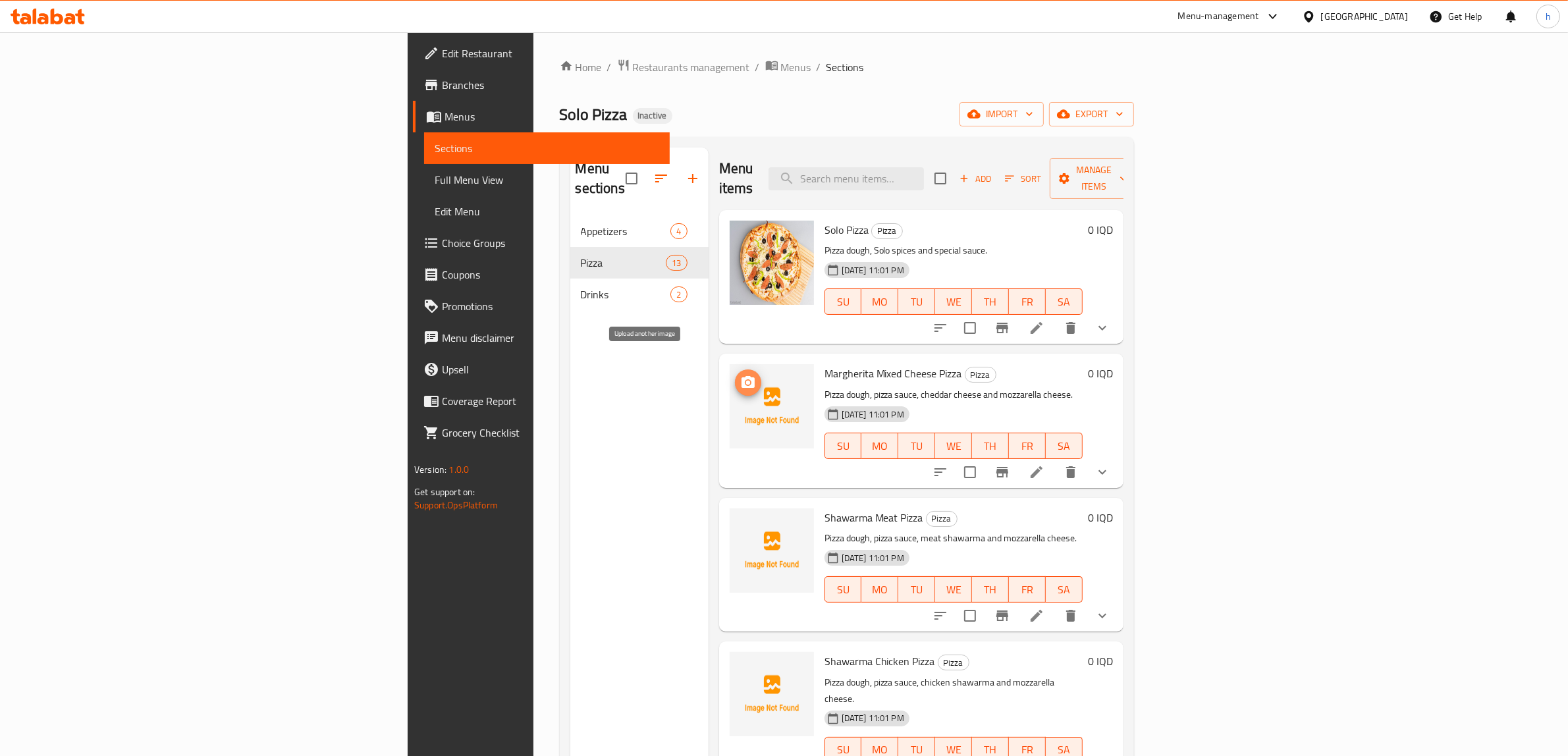
click at [740, 375] on icon "upload picture" at bounding box center [748, 383] width 16 height 16
click at [1044, 464] on icon at bounding box center [1037, 472] width 16 height 16
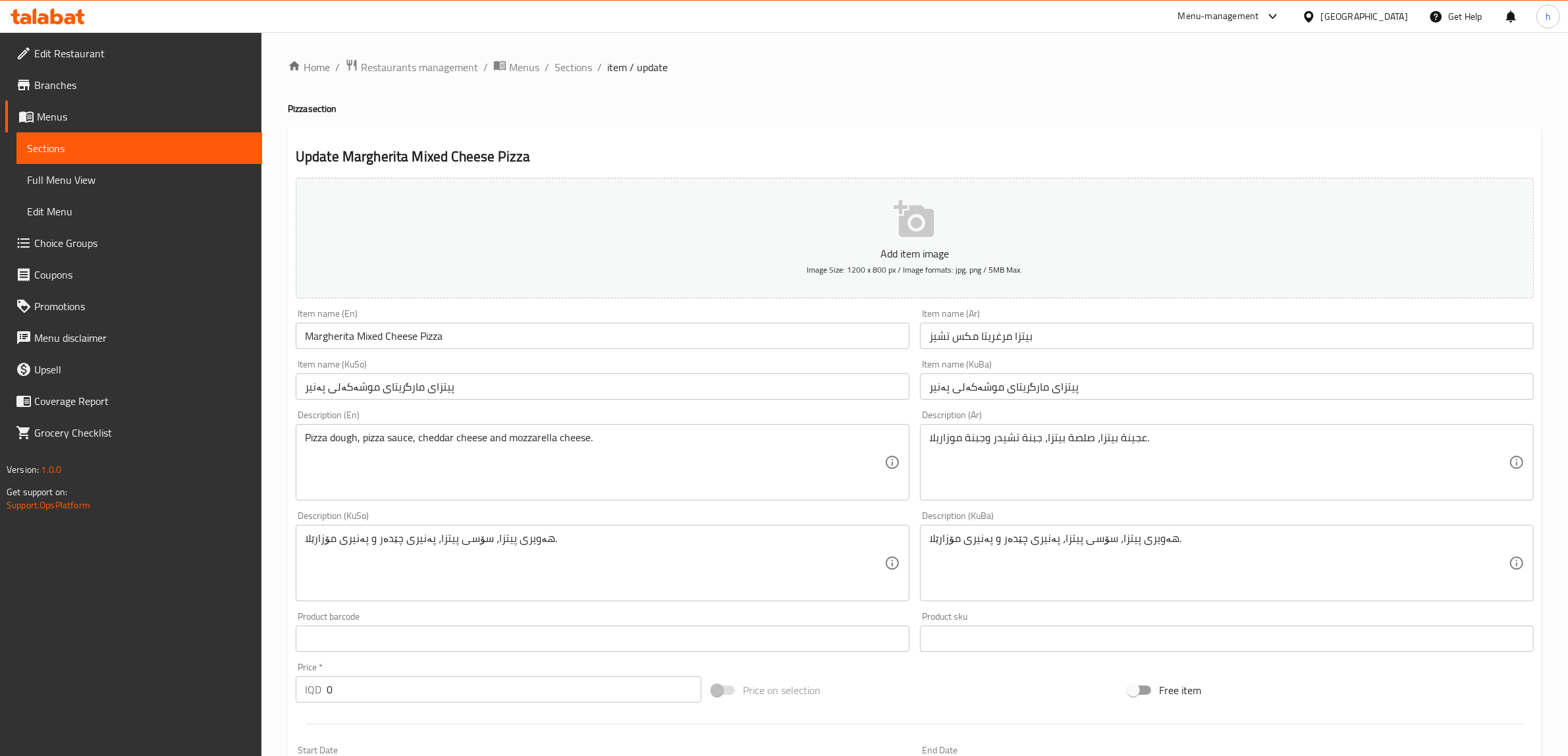
click at [1048, 336] on input "بيتزا مرغريتا مكس تشيز" at bounding box center [1227, 335] width 614 height 27
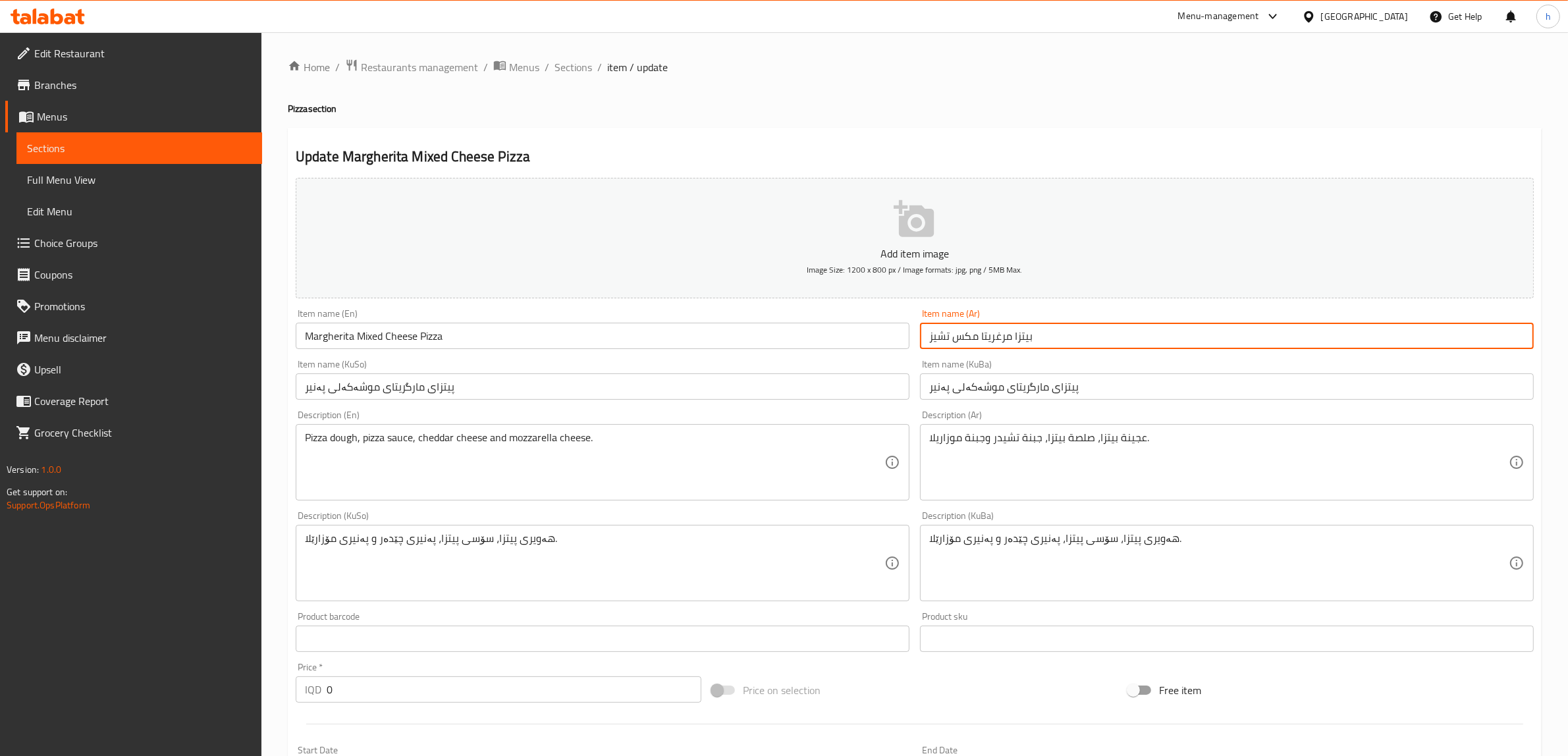
click at [1048, 336] on input "بيتزا مرغريتا مكس تشيز" at bounding box center [1227, 335] width 614 height 27
click at [76, 146] on span "Sections" at bounding box center [138, 148] width 224 height 16
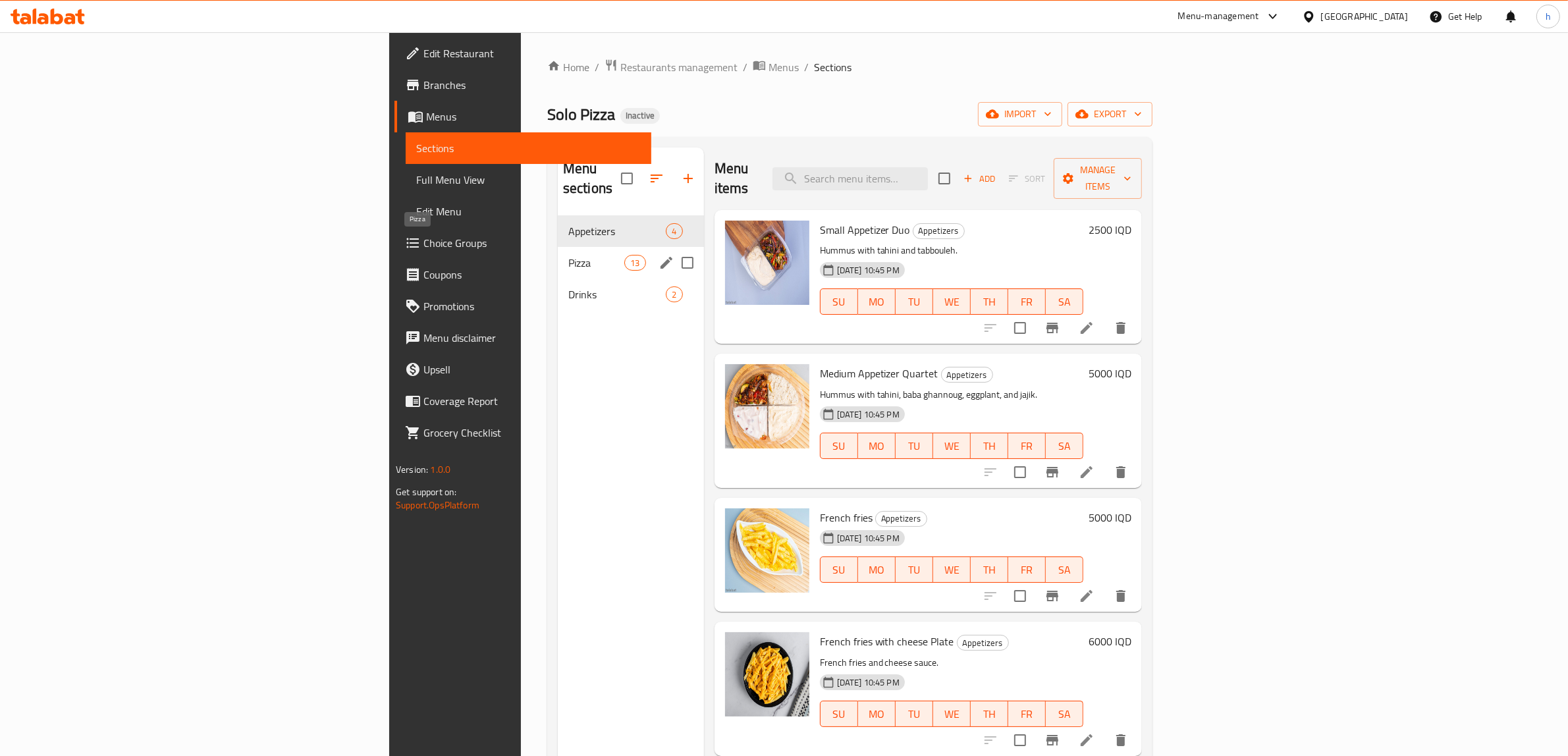
click at [569, 255] on span "Pizza" at bounding box center [596, 263] width 56 height 16
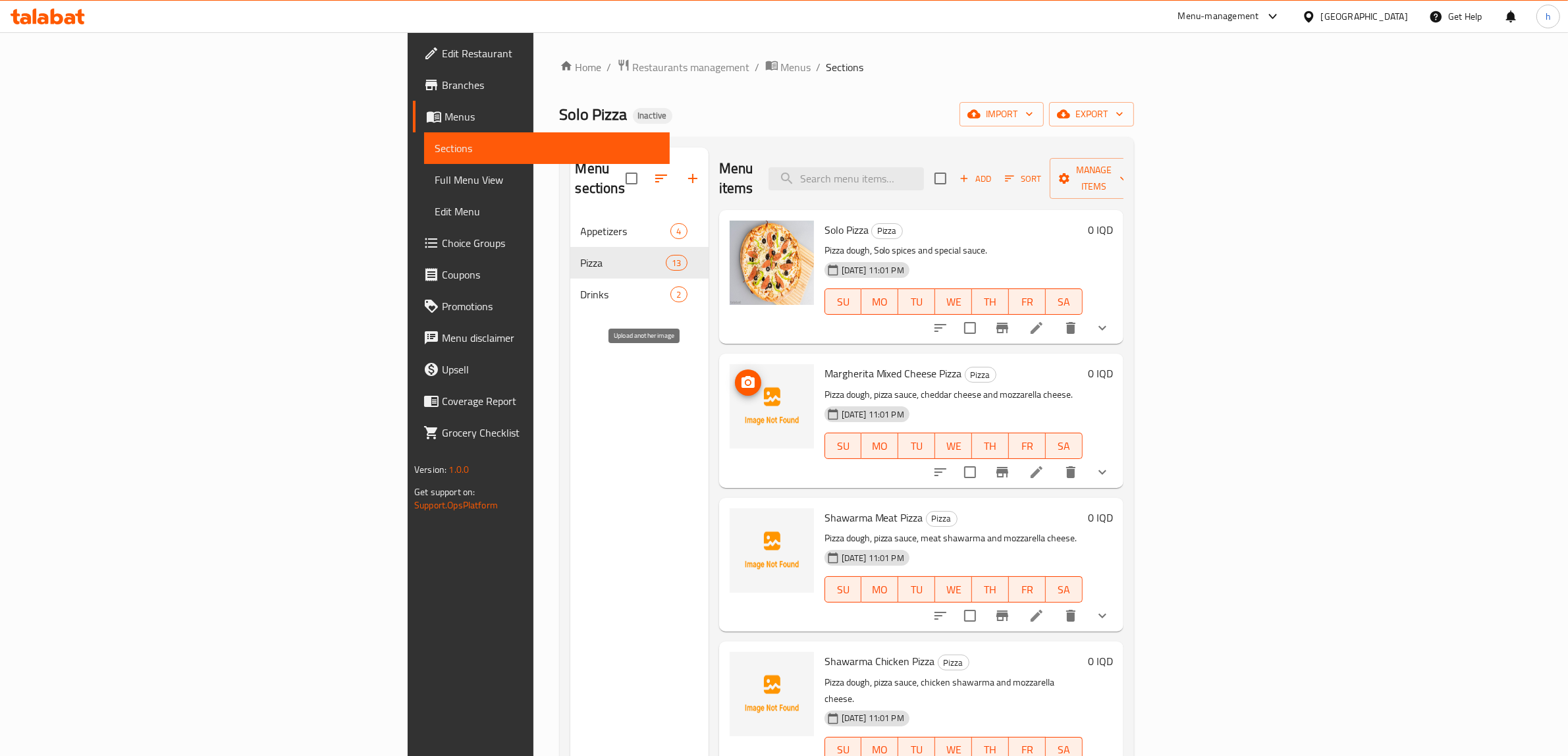
click at [735, 375] on span "upload picture" at bounding box center [748, 383] width 27 height 16
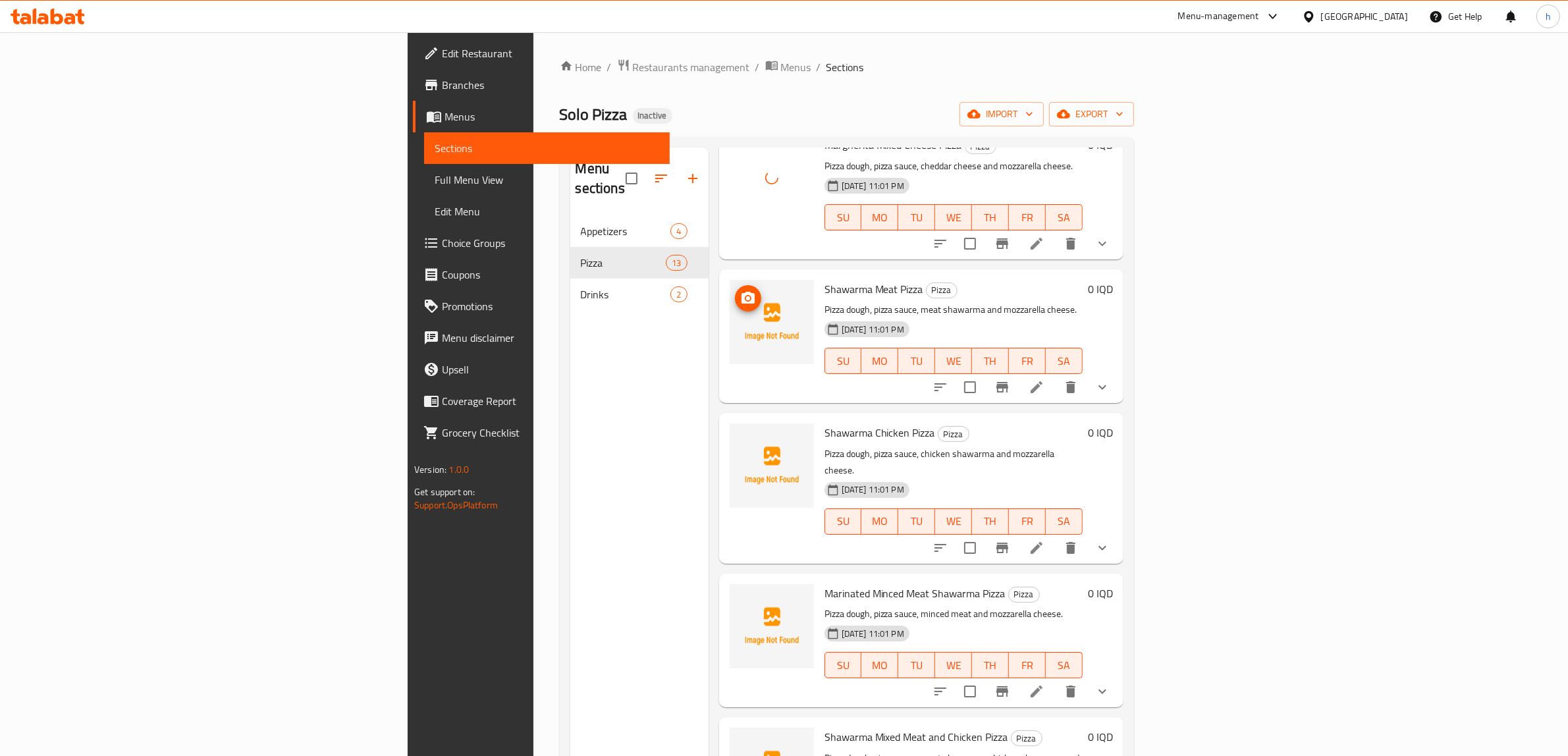
scroll to position [247, 0]
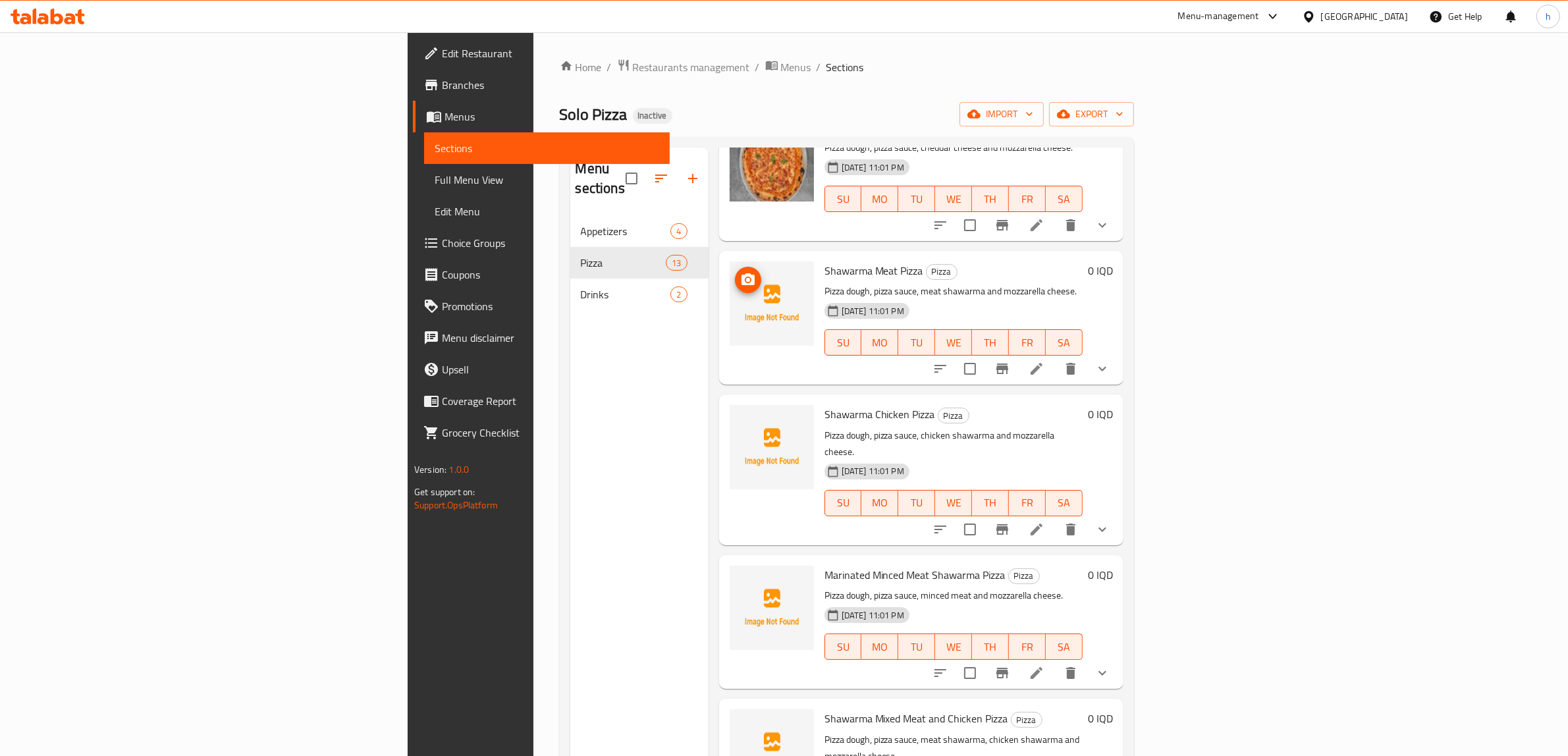
click at [740, 272] on icon "upload picture" at bounding box center [748, 280] width 16 height 16
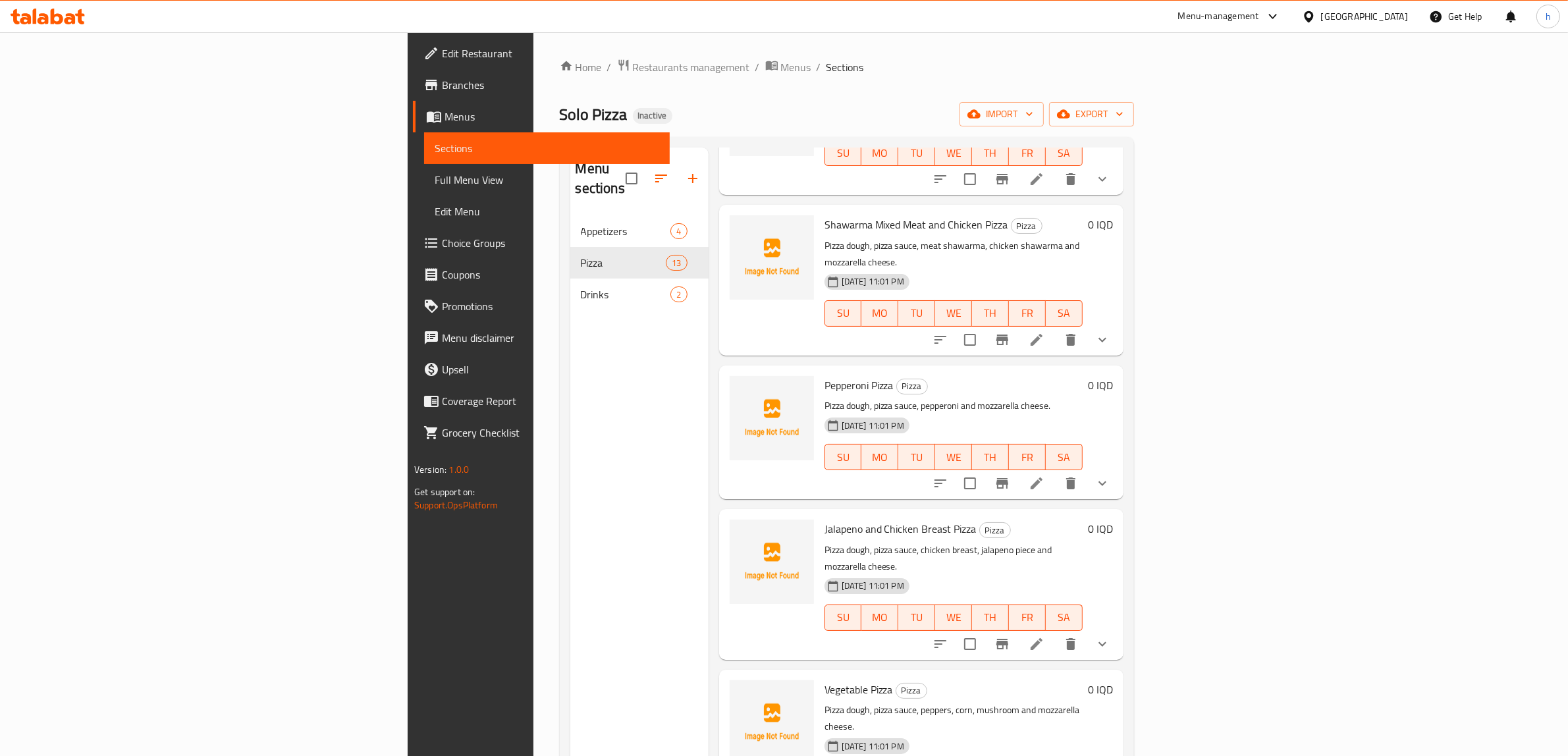
scroll to position [494, 0]
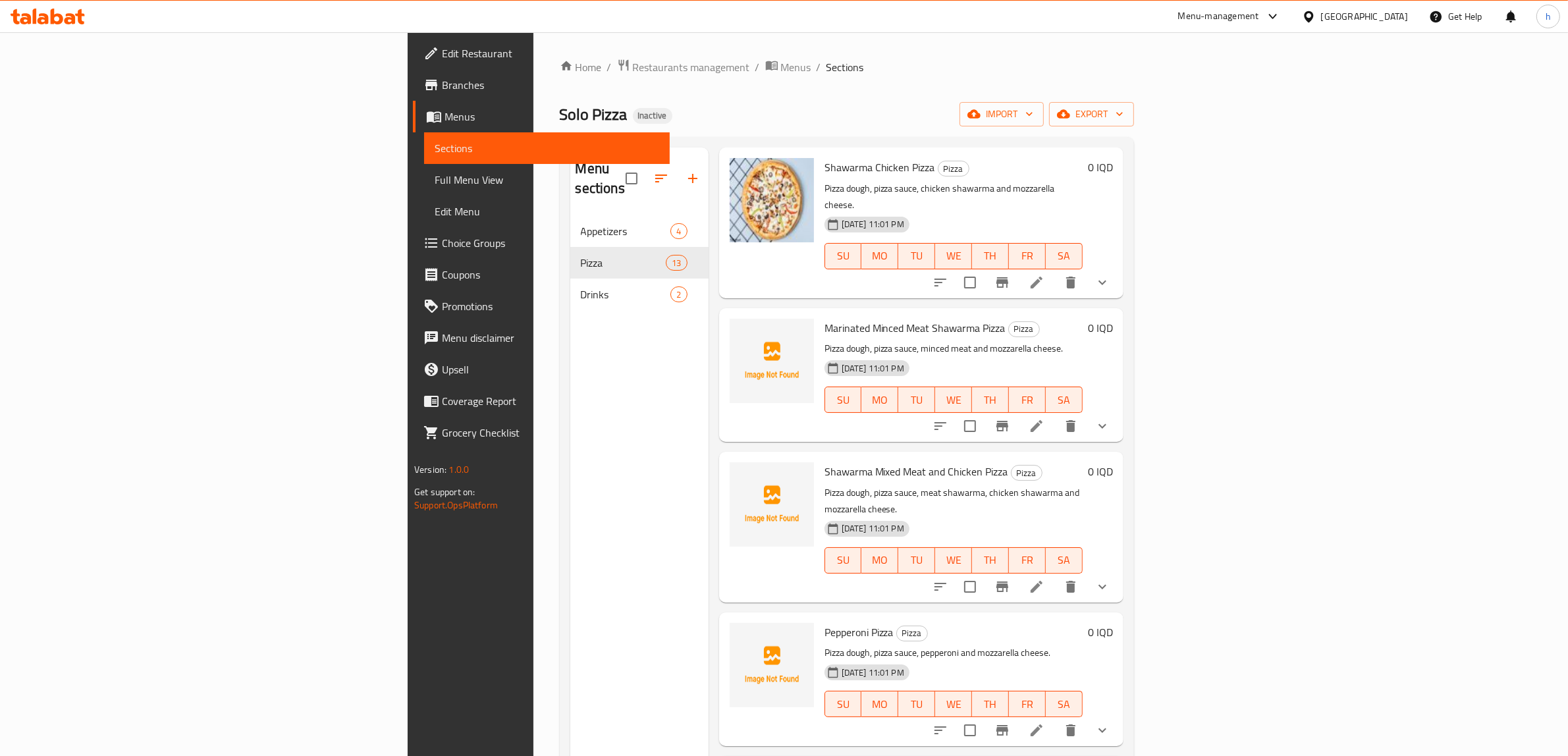
click at [1055, 575] on li at bounding box center [1037, 587] width 37 height 23
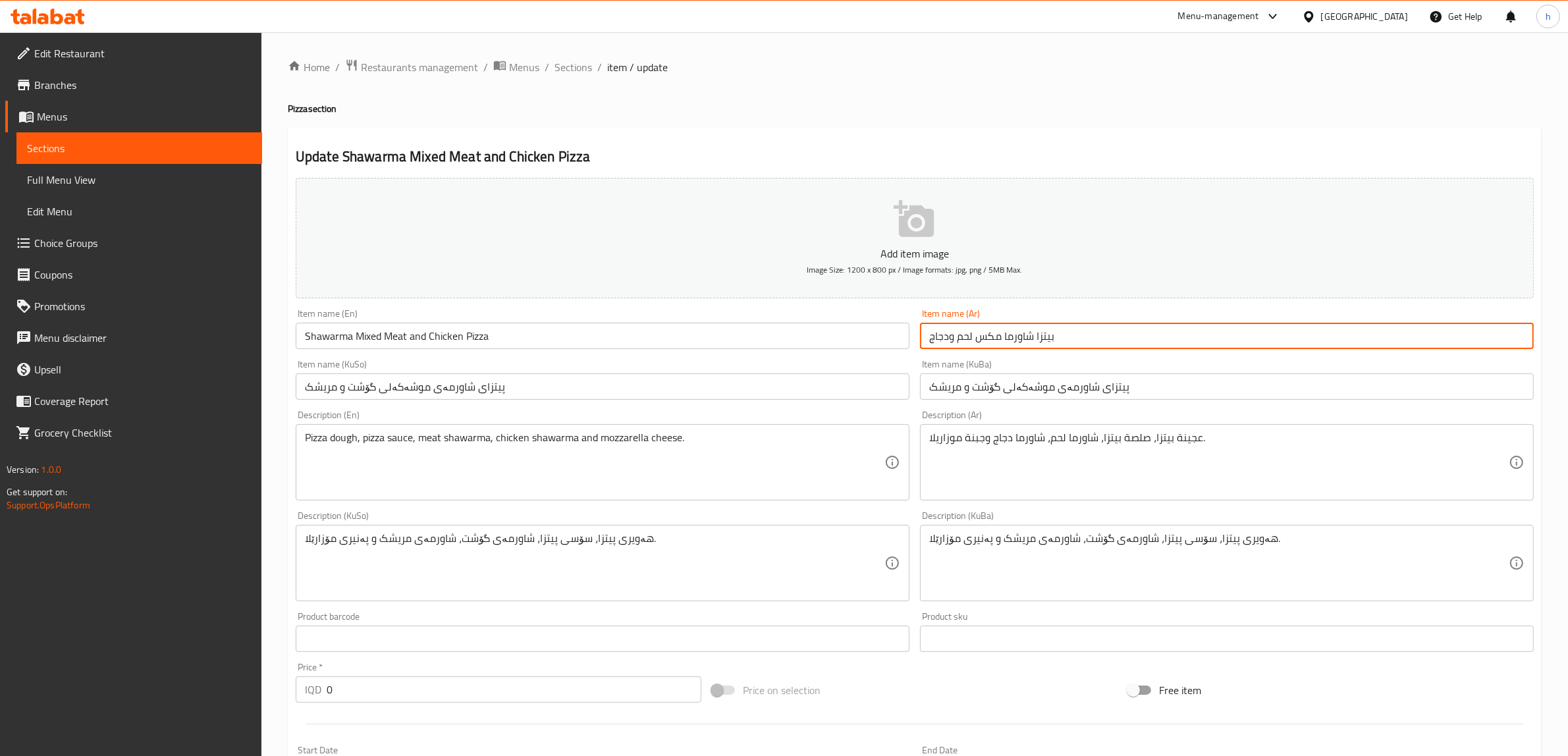
drag, startPoint x: 1103, startPoint y: 344, endPoint x: 1032, endPoint y: 346, distance: 71.0
click at [1032, 346] on input "بيتزا شاورما مكس لحم ودجاج" at bounding box center [1227, 335] width 614 height 27
click at [1030, 343] on input "بيتزا شاورما مكس لحم ودجاج" at bounding box center [1227, 335] width 614 height 27
click at [1029, 344] on input "بيتزا شاورما مكس لحم ودجاج" at bounding box center [1227, 335] width 614 height 27
click at [993, 344] on input "بيتزا شاورما مكس لحم ودجاج" at bounding box center [1227, 335] width 614 height 27
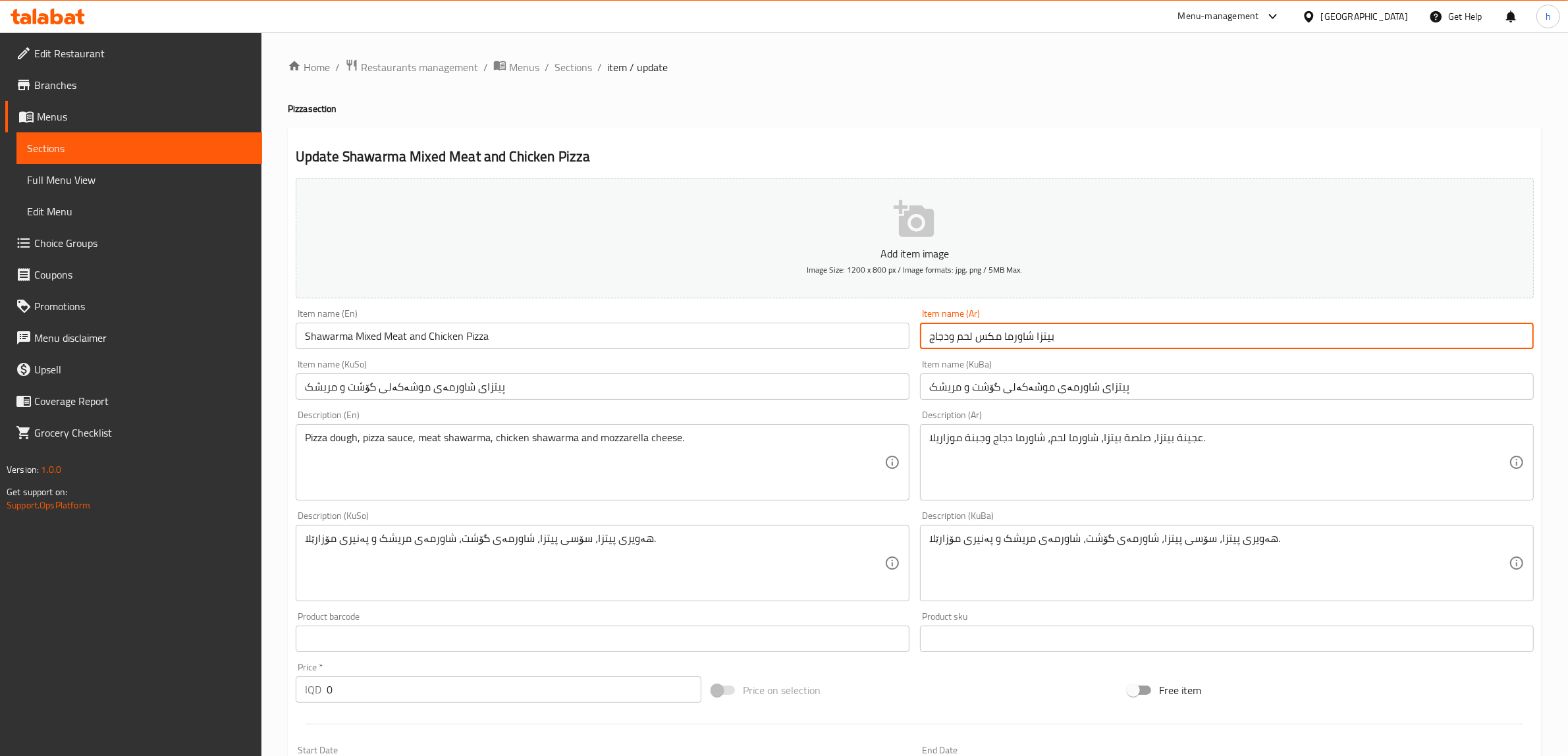
click at [974, 340] on input "بيتزا شاورما مكس لحم ودجاج" at bounding box center [1227, 335] width 614 height 27
click at [1068, 336] on input "بيتزا شاورما مكس لحم ودجاج" at bounding box center [1227, 335] width 614 height 27
click at [1231, 382] on input "پیتزای شاورمەی موشەکەلی گۆشت و مریشک" at bounding box center [1227, 387] width 614 height 27
drag, startPoint x: 1446, startPoint y: 336, endPoint x: 1559, endPoint y: 340, distance: 113.1
click at [1559, 340] on div "Home / Restaurants management / Menus / Sections / item / update Pizza section …" at bounding box center [914, 626] width 1306 height 1189
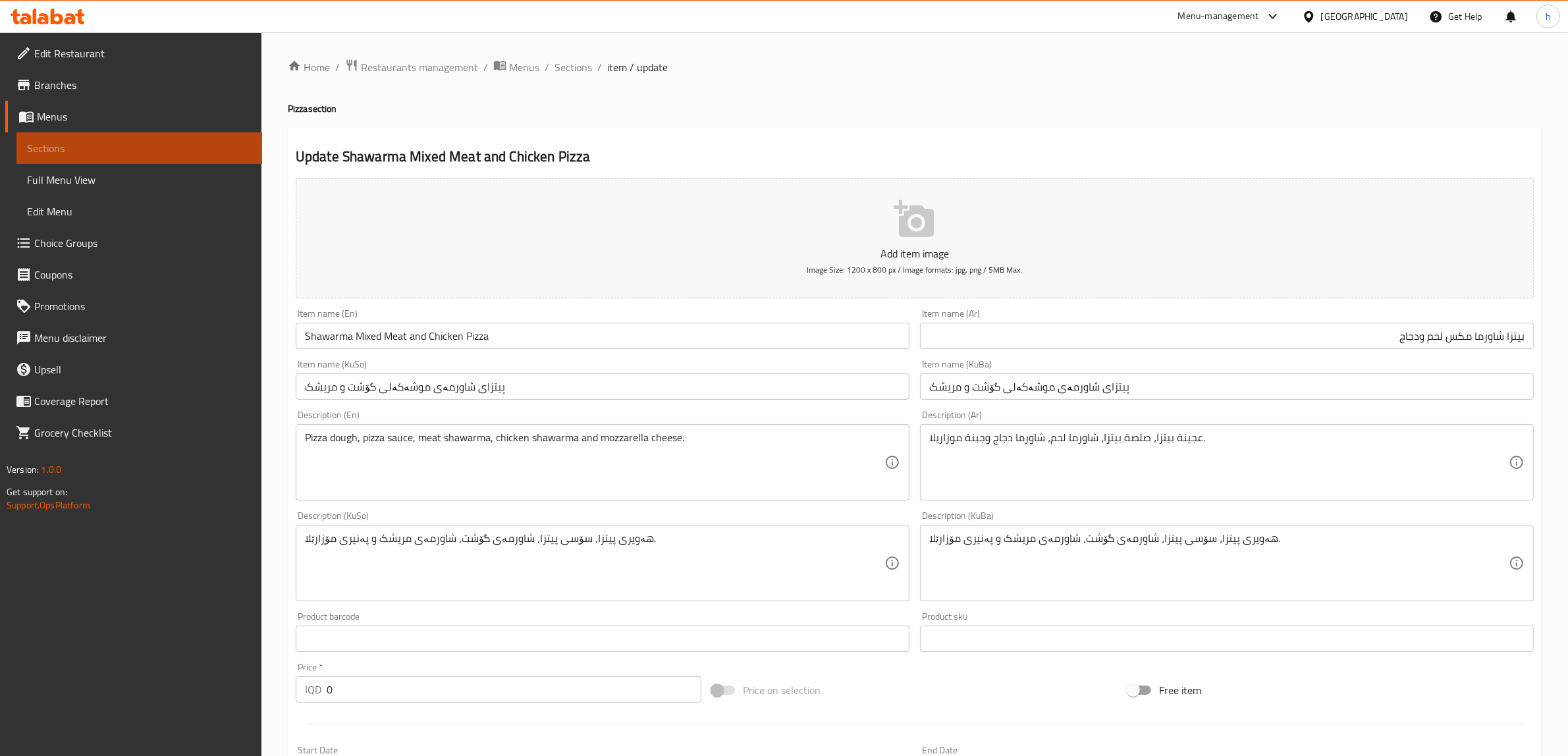
click at [129, 133] on link "Sections" at bounding box center [138, 147] width 245 height 32
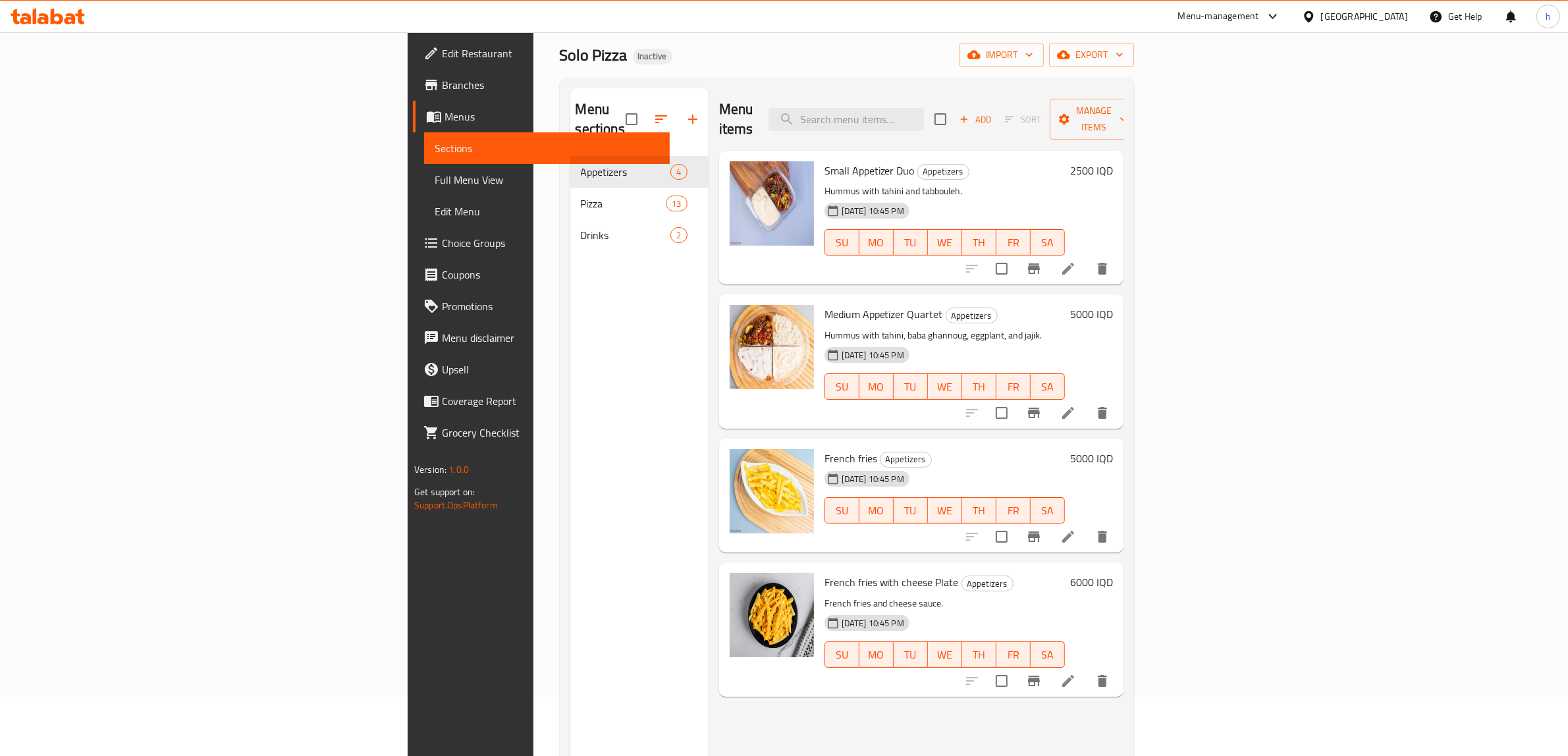
scroll to position [185, 0]
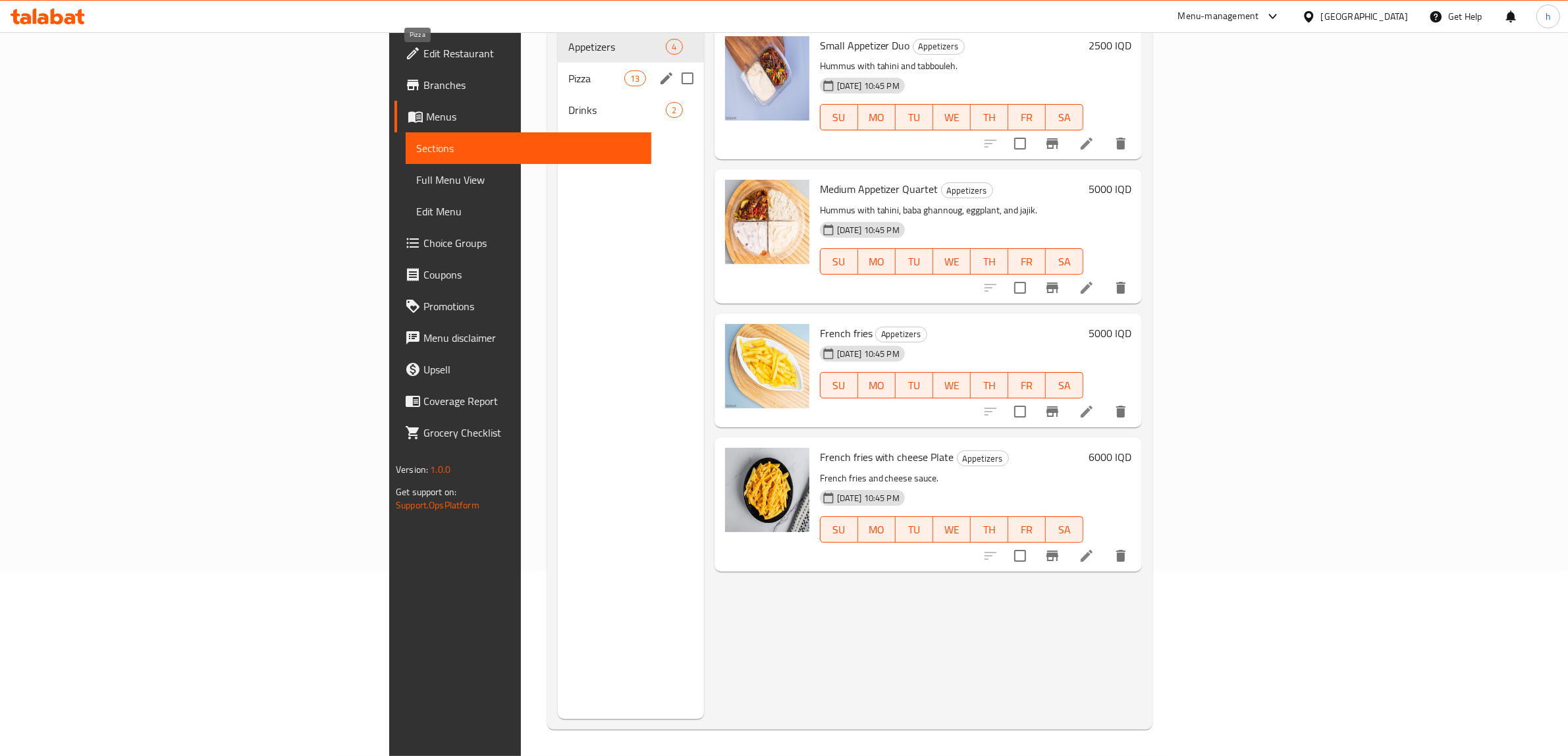
click at [569, 70] on span "Pizza" at bounding box center [596, 79] width 56 height 16
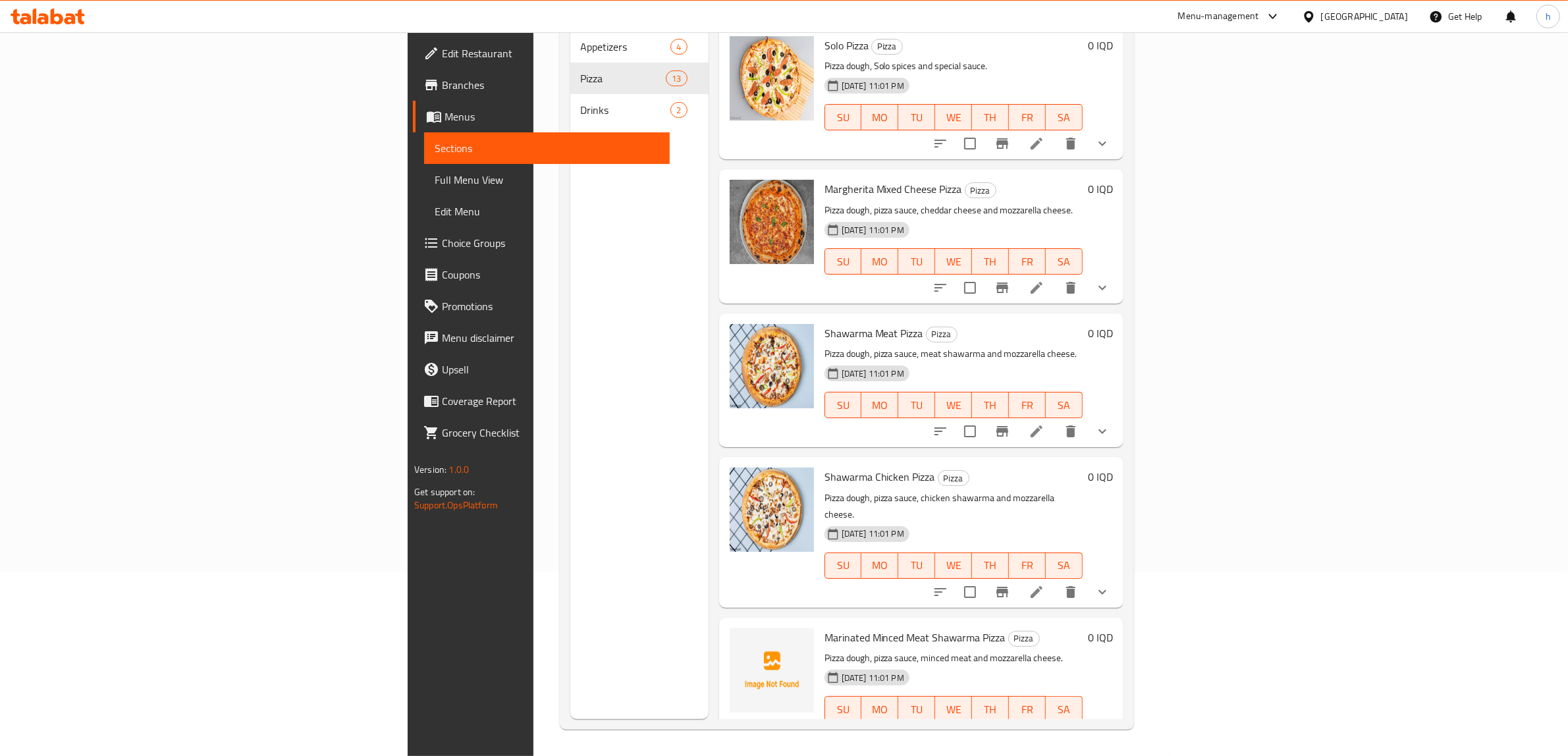
scroll to position [494, 0]
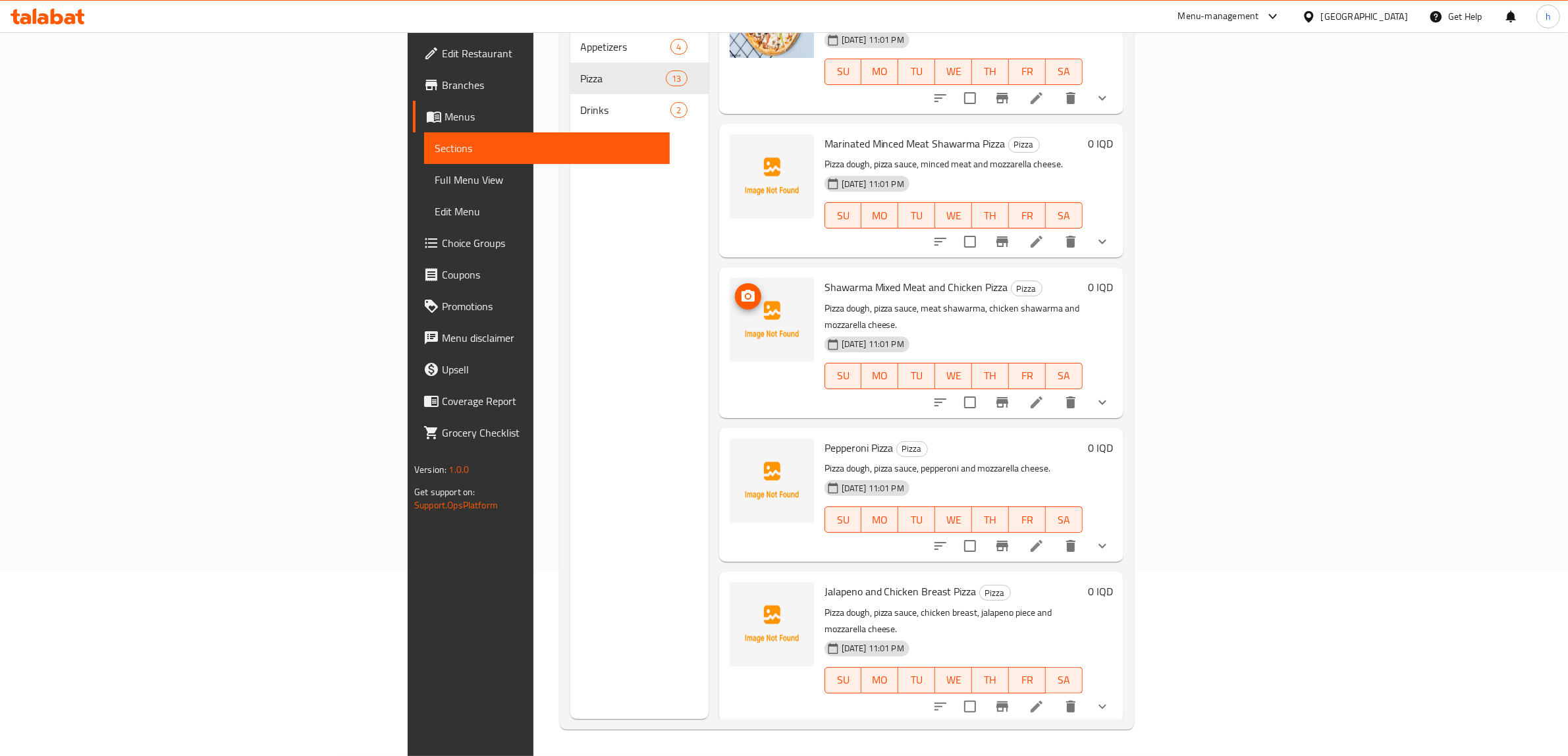
click at [735, 284] on button "upload picture" at bounding box center [748, 297] width 27 height 27
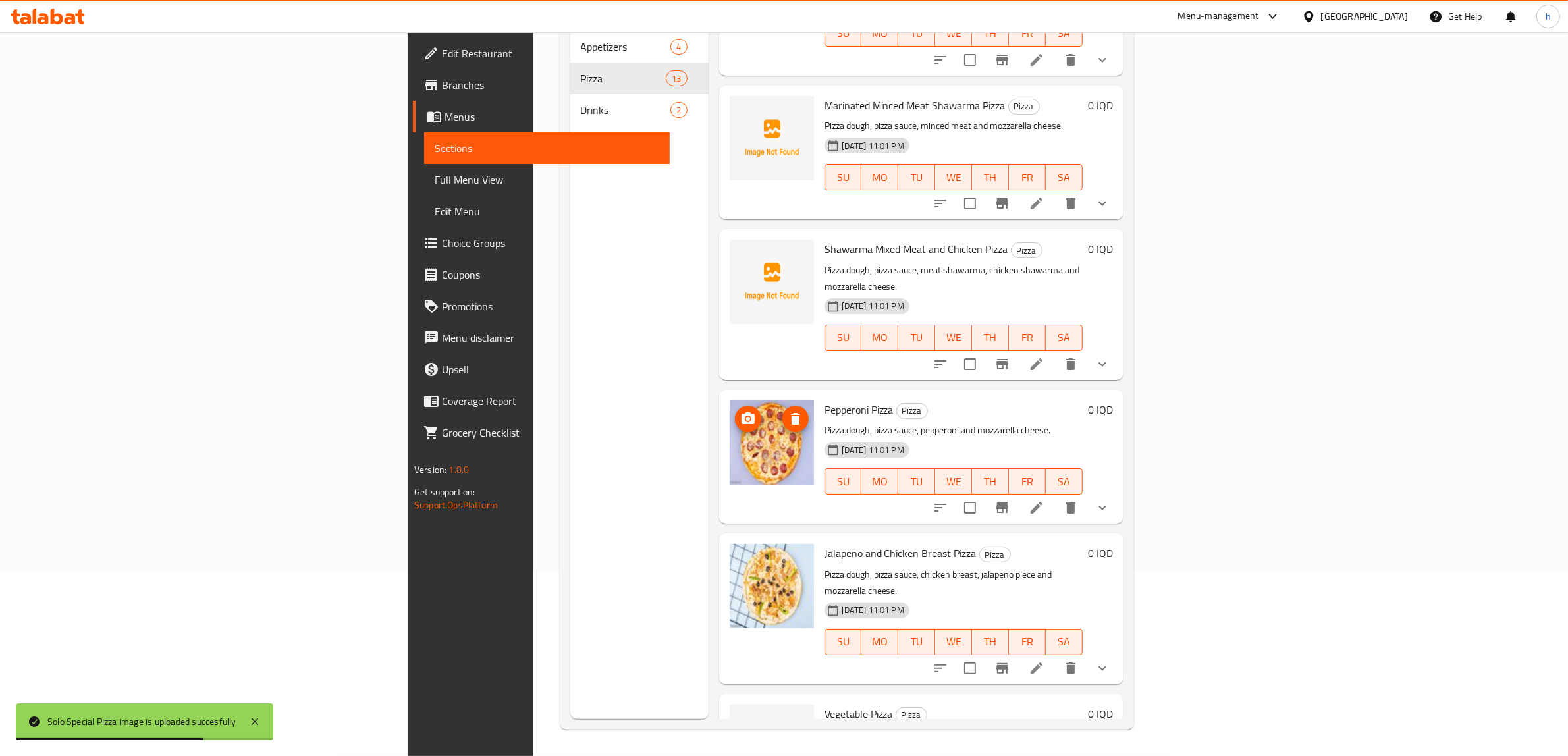
scroll to position [405, 0]
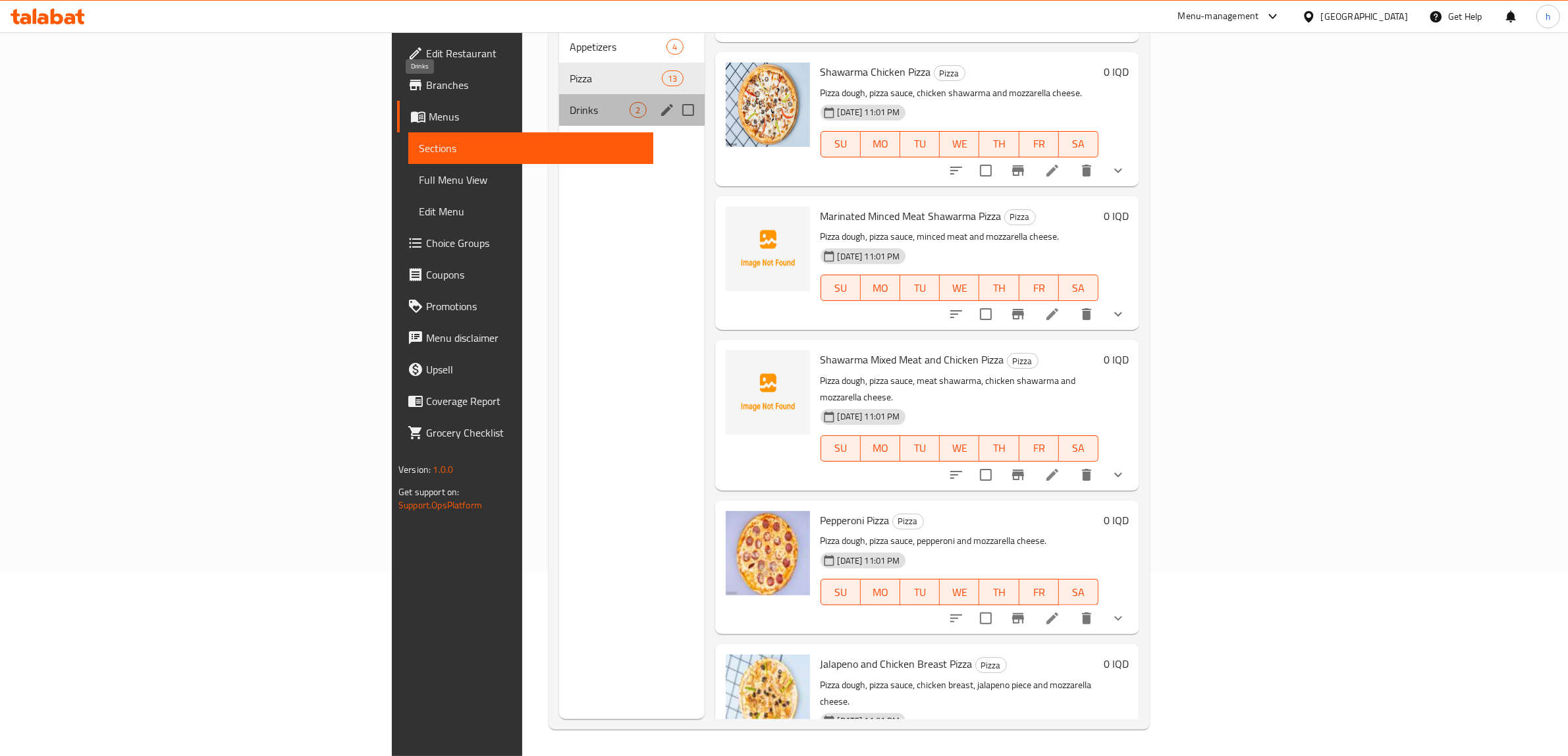
click at [569, 102] on span "Drinks" at bounding box center [599, 110] width 60 height 16
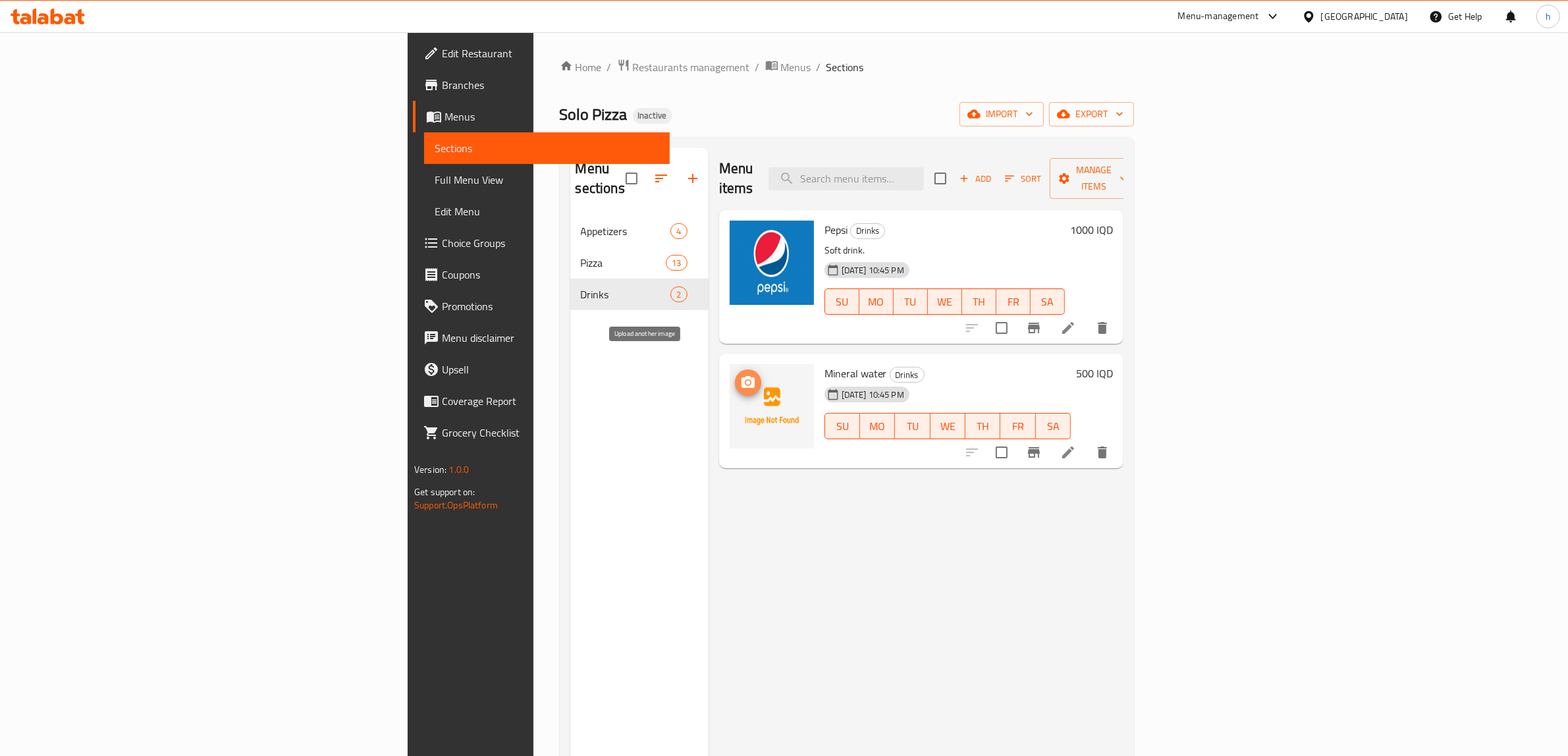
click at [741, 376] on icon "upload picture" at bounding box center [748, 382] width 13 height 12
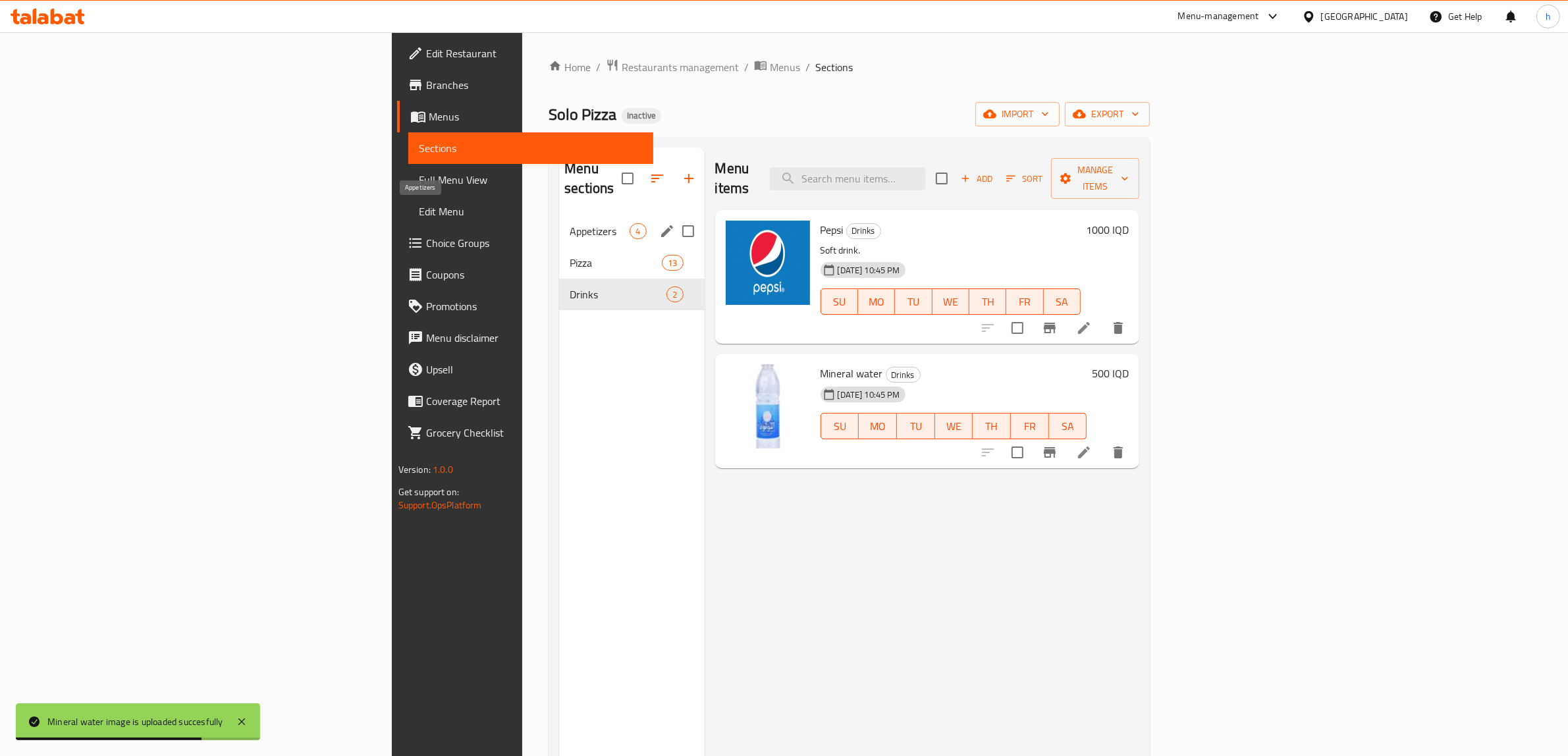
click at [569, 224] on span "Appetizers" at bounding box center [599, 232] width 60 height 16
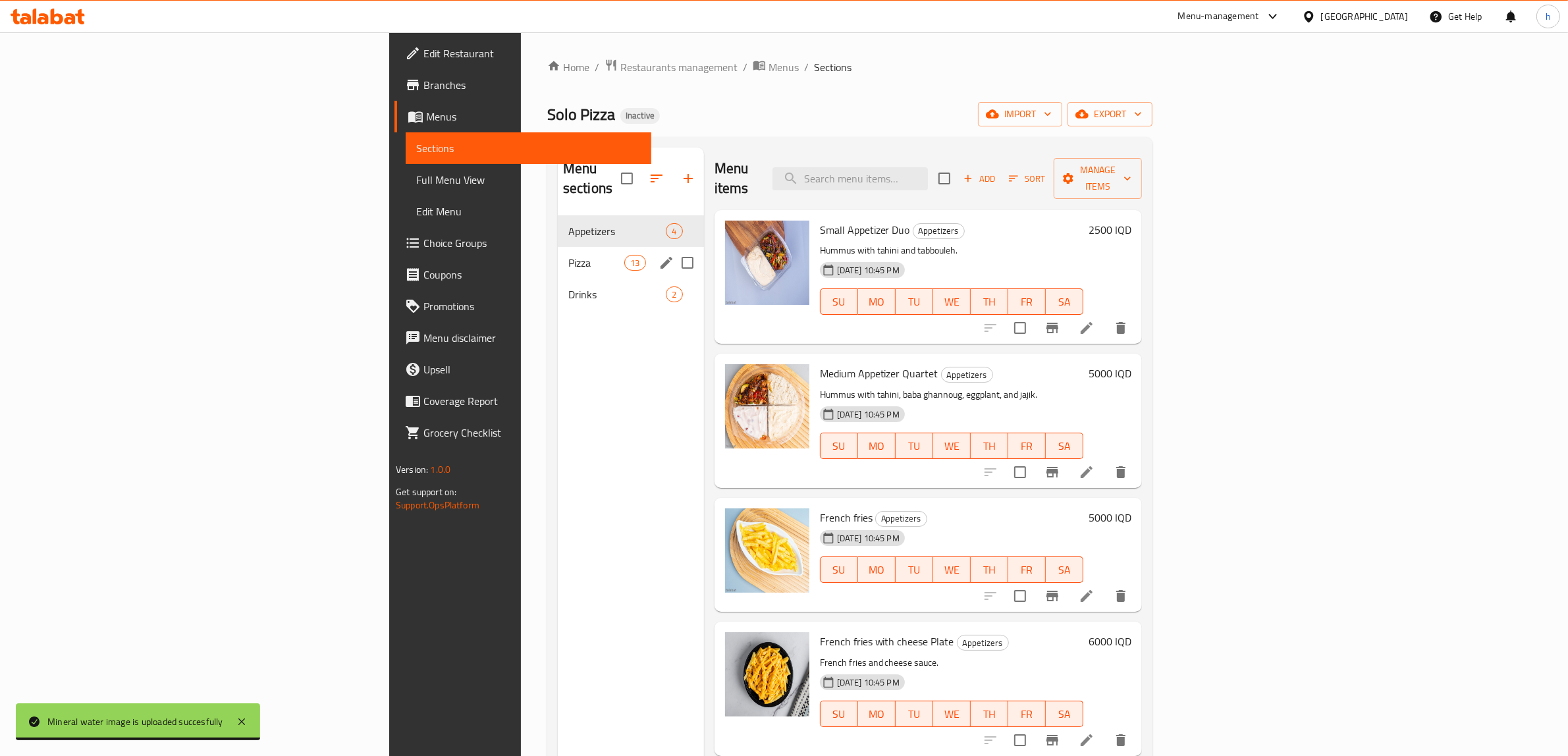
click at [558, 252] on div "Pizza 13" at bounding box center [631, 263] width 146 height 32
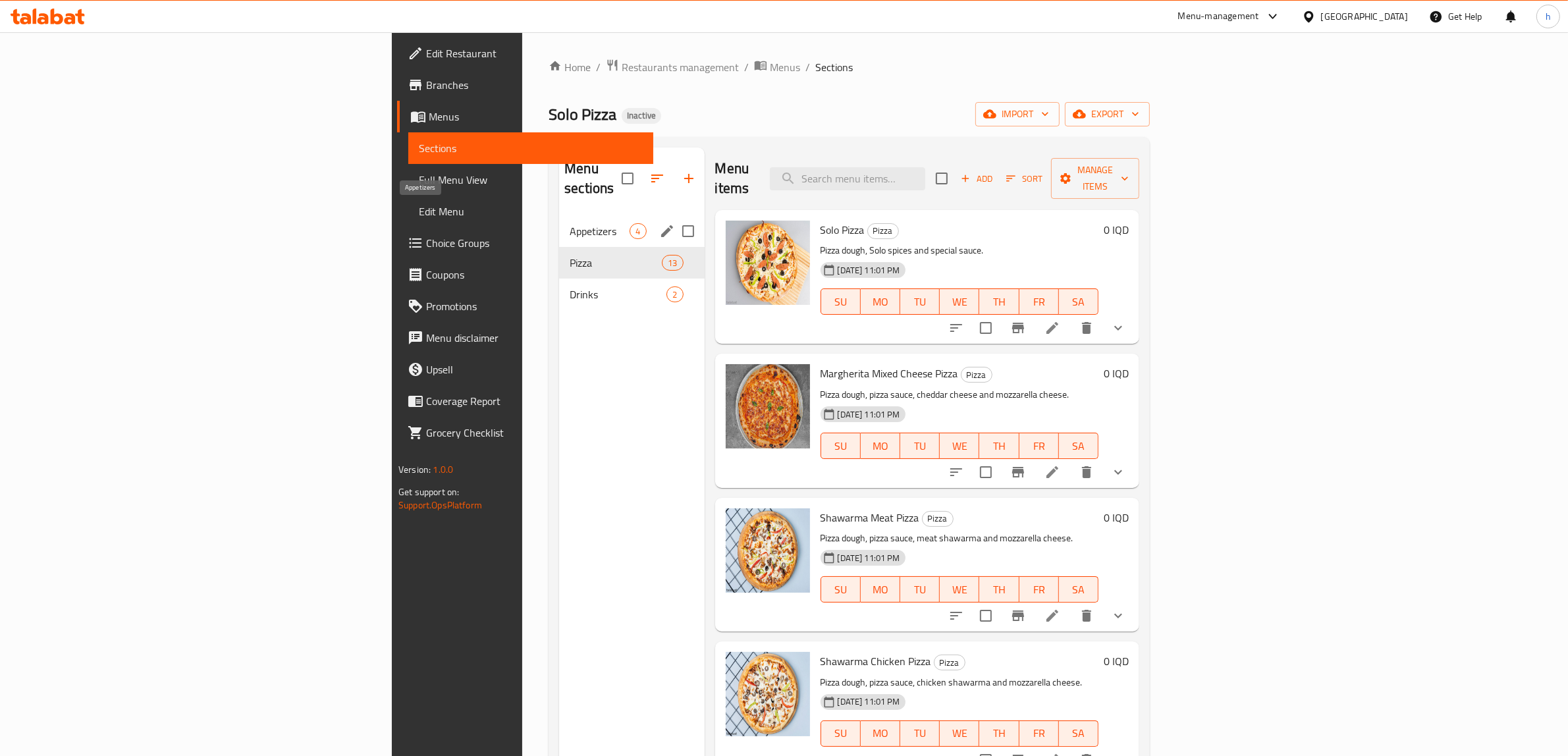
click at [569, 224] on span "Appetizers" at bounding box center [599, 232] width 60 height 16
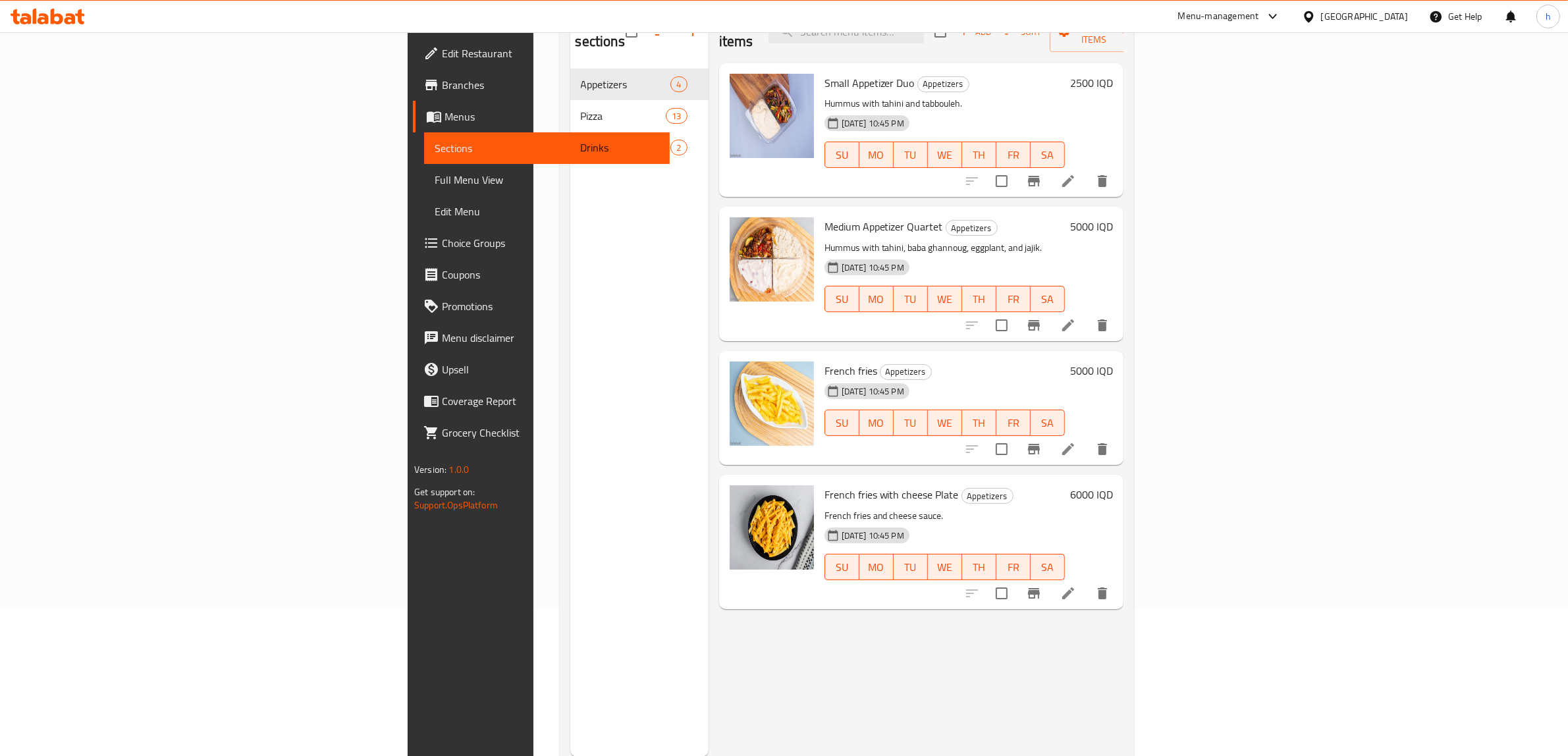
scroll to position [185, 0]
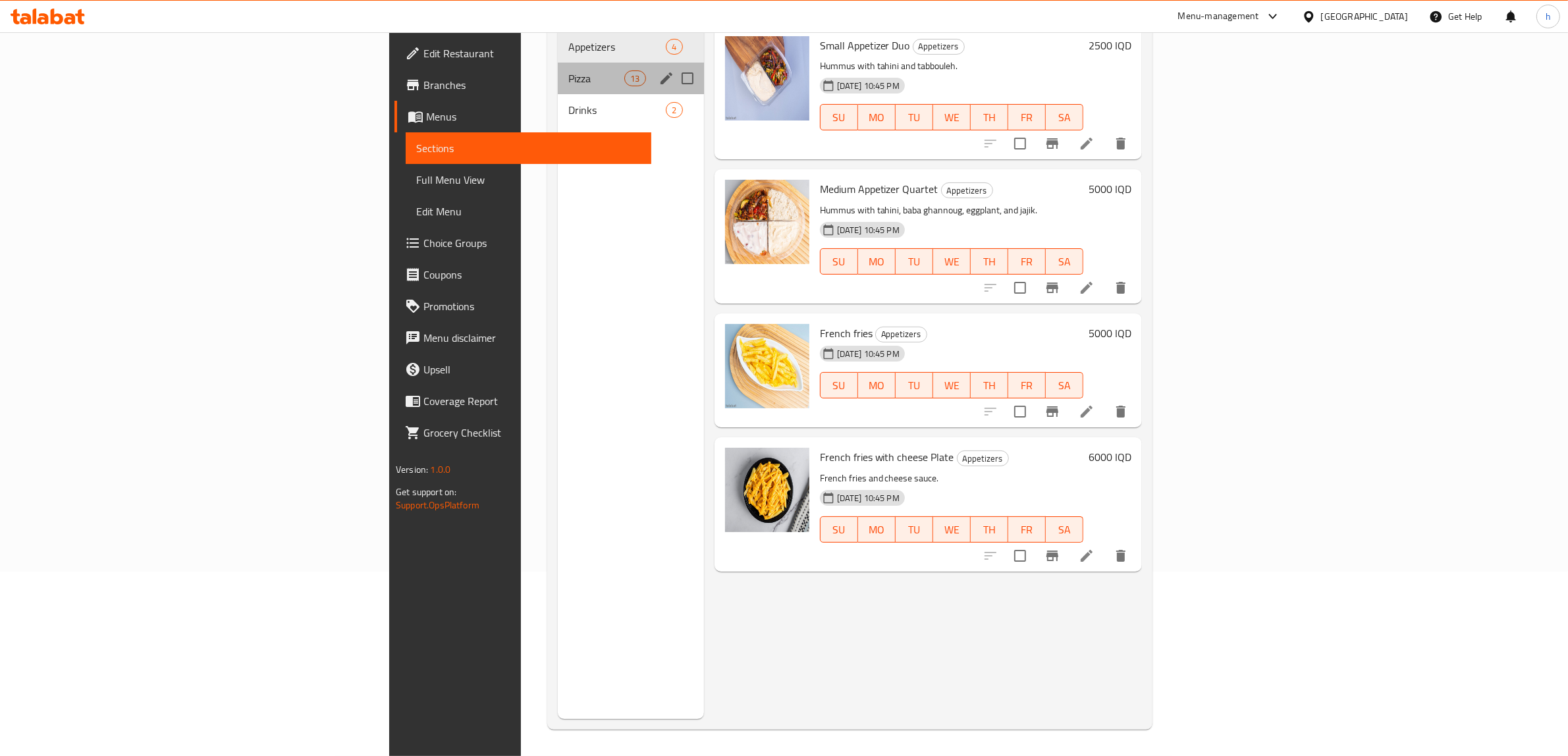
click at [569, 70] on span "Pizza" at bounding box center [596, 79] width 56 height 16
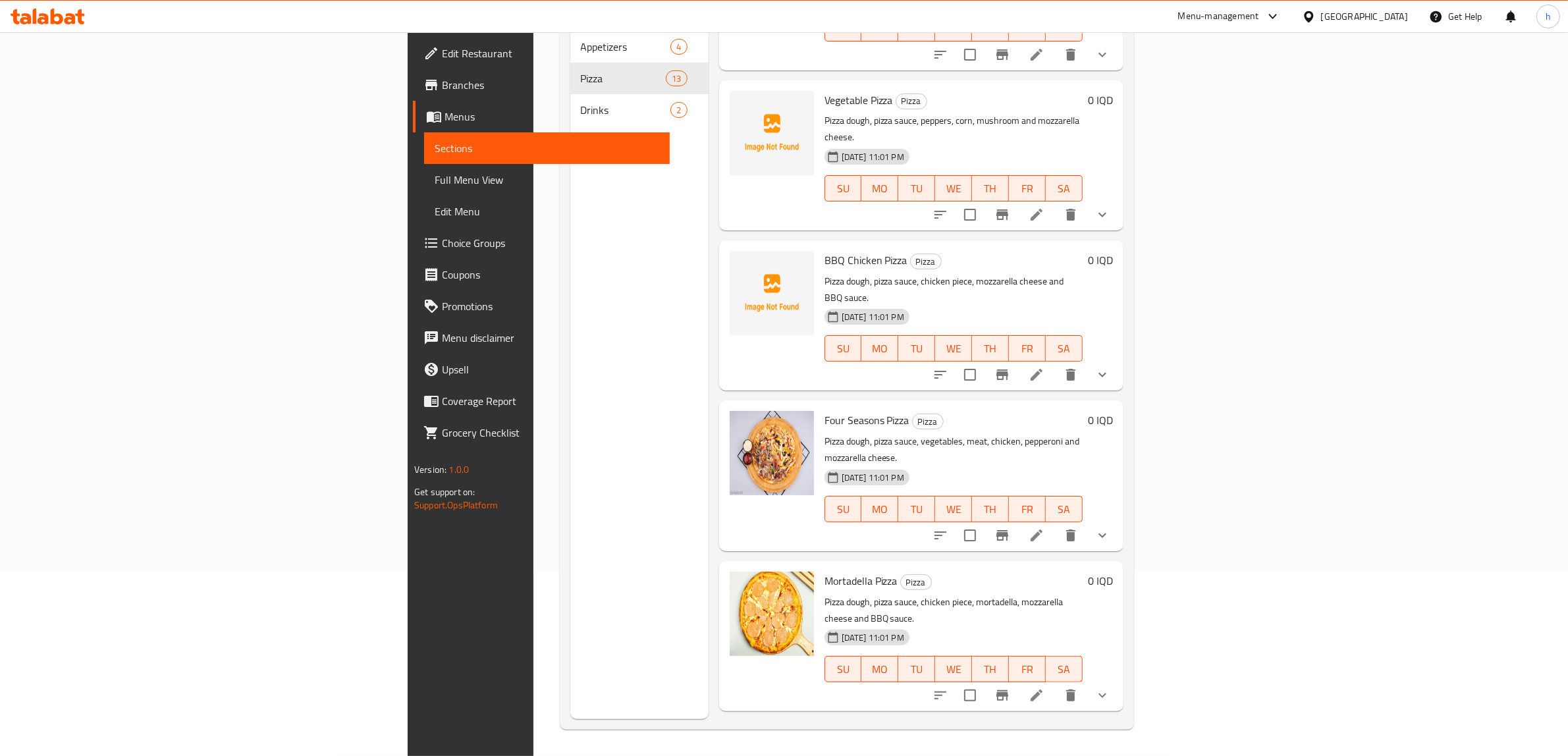
scroll to position [899, 0]
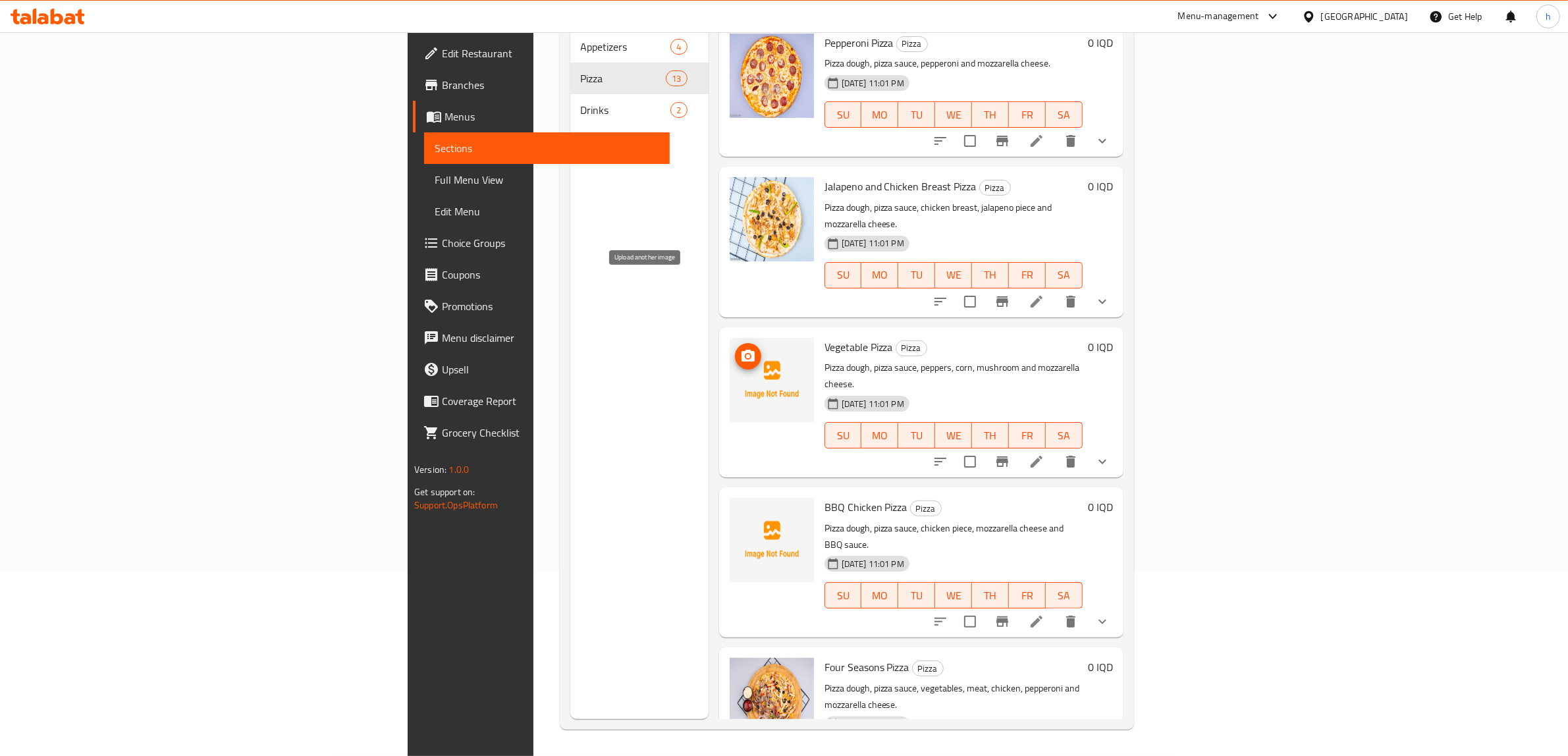
click at [740, 348] on icon "upload picture" at bounding box center [748, 357] width 16 height 16
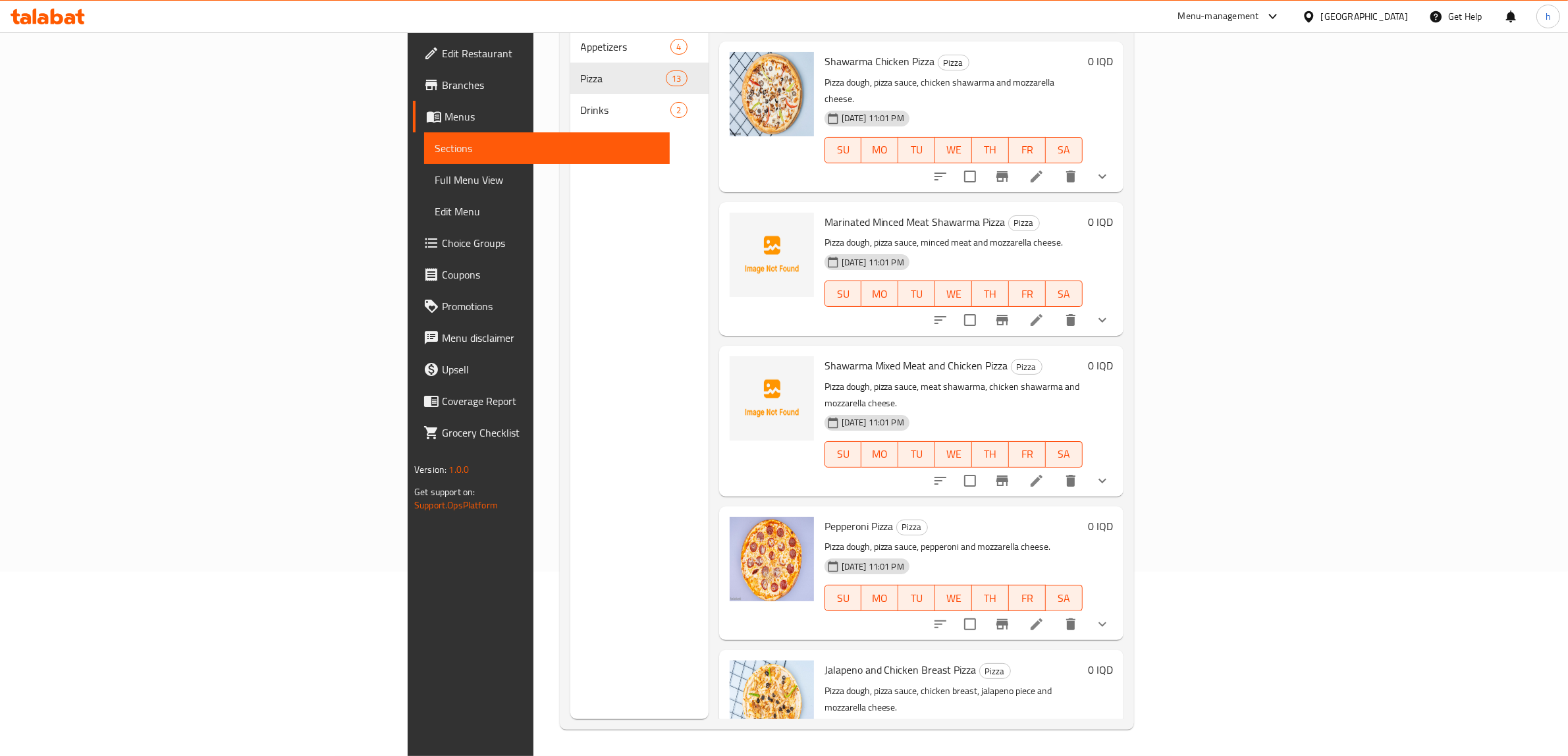
scroll to position [158, 0]
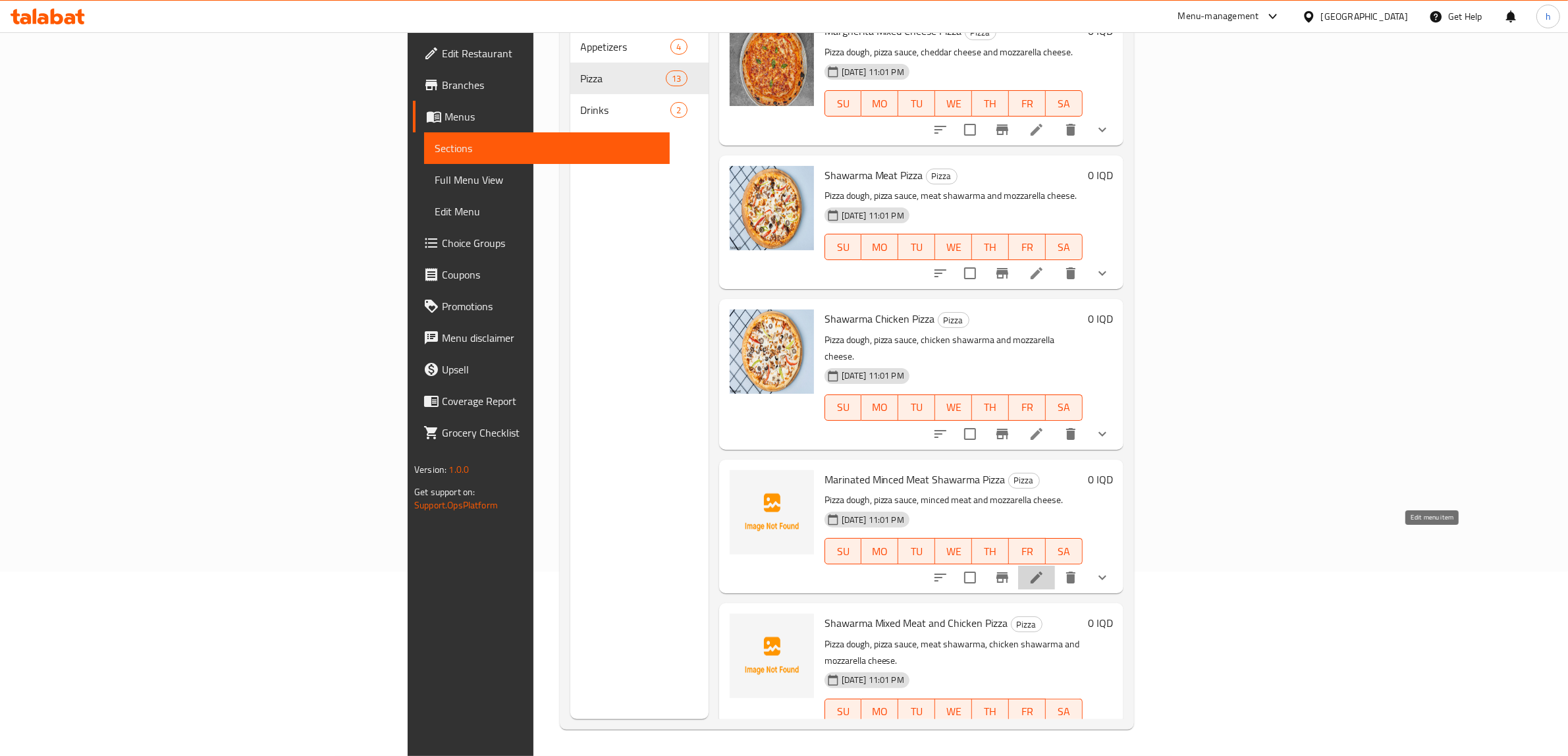
click at [1044, 570] on icon at bounding box center [1037, 578] width 16 height 16
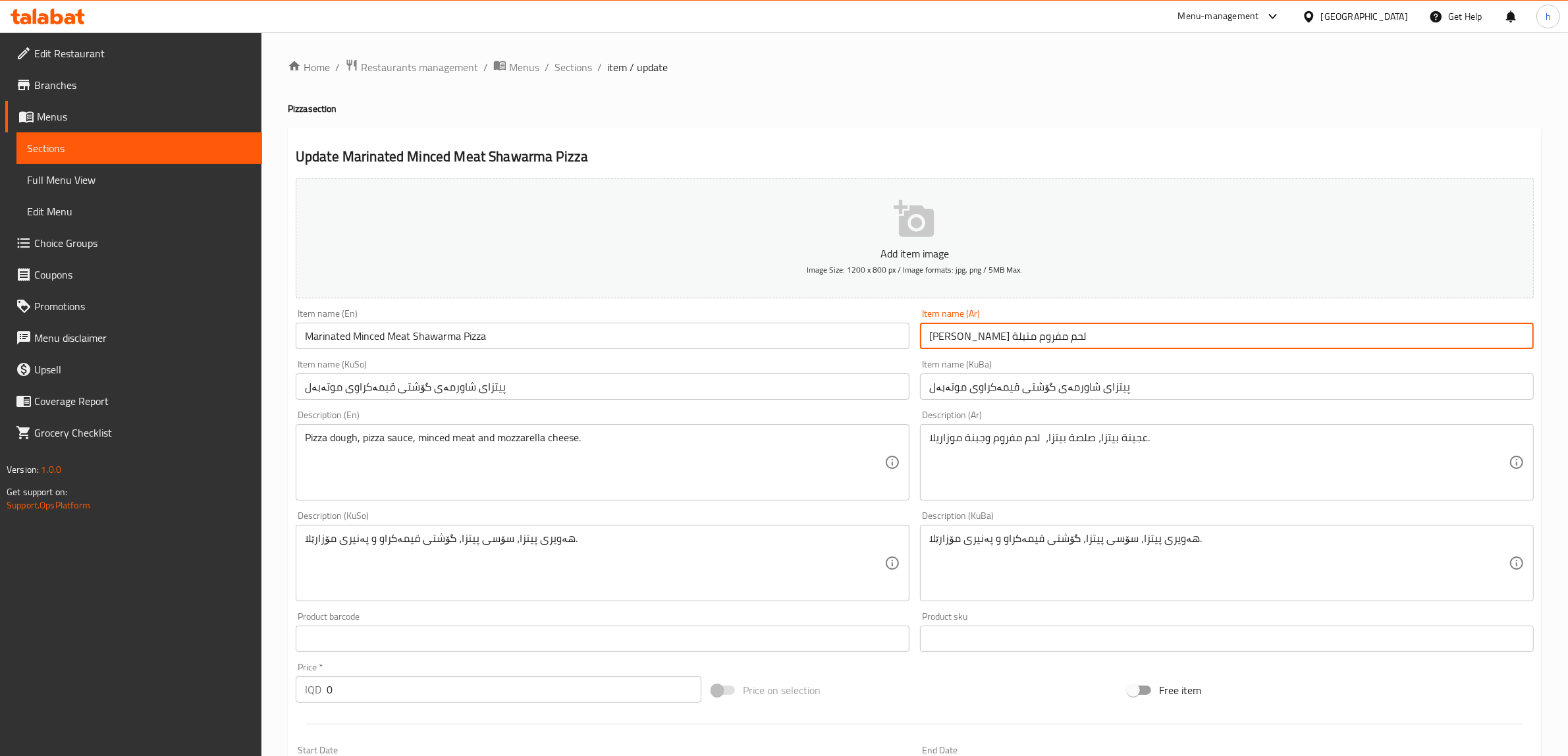
drag, startPoint x: 927, startPoint y: 337, endPoint x: 1003, endPoint y: 344, distance: 76.3
click at [1003, 344] on input "بيتزا شاورما لحم مفروم متبلة" at bounding box center [1227, 335] width 614 height 27
click at [174, 153] on span "Sections" at bounding box center [138, 148] width 224 height 16
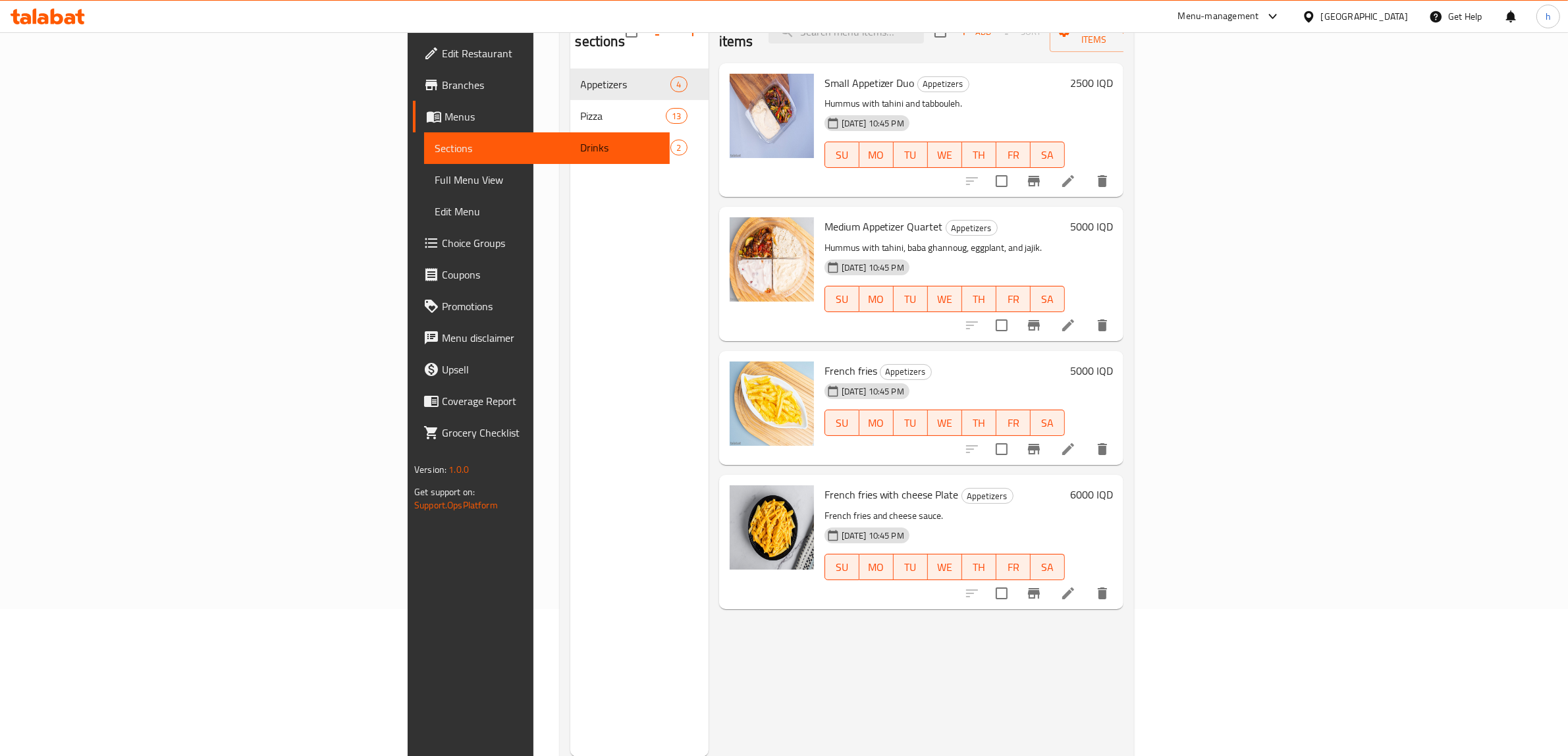
scroll to position [185, 0]
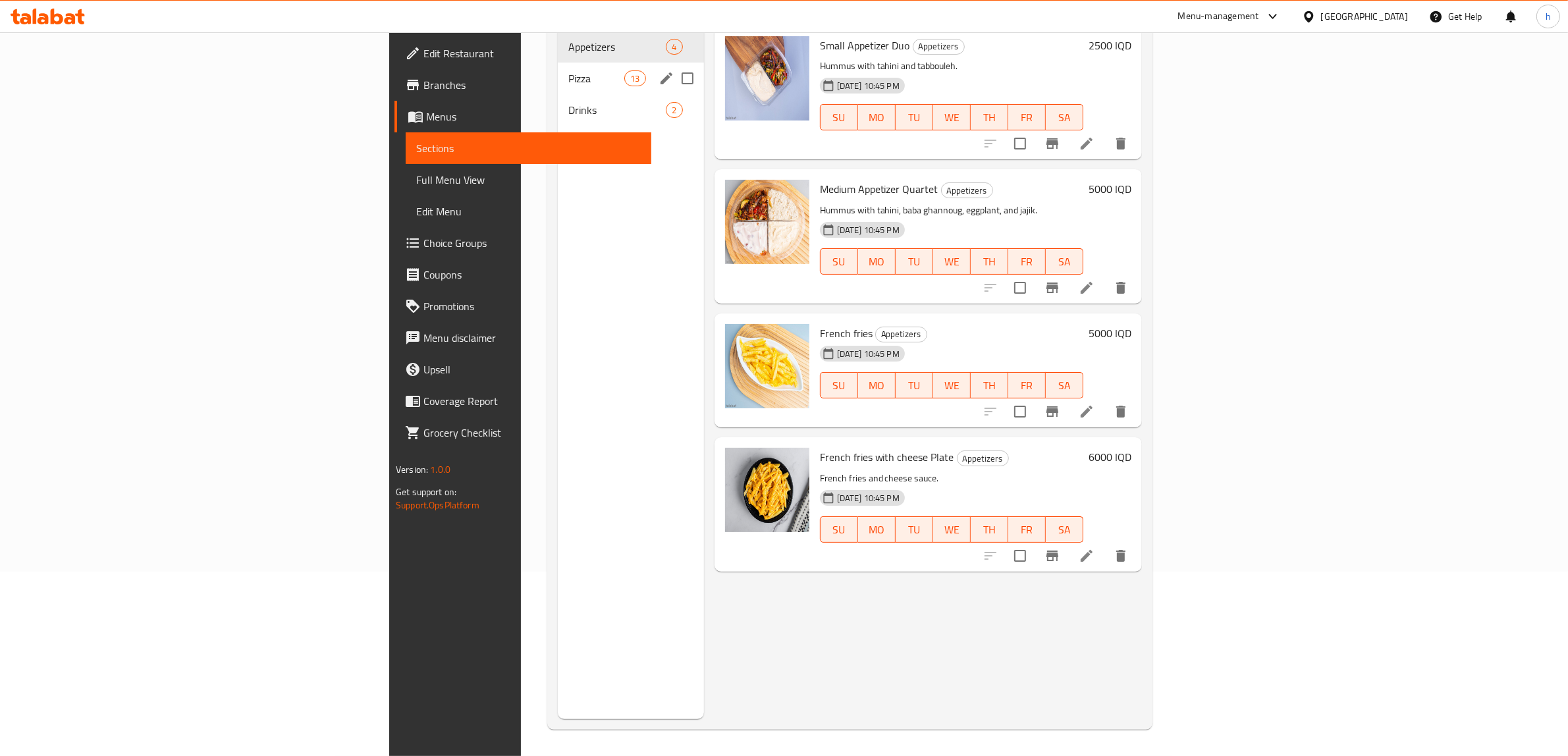
click at [558, 68] on div "Pizza 13" at bounding box center [631, 78] width 146 height 32
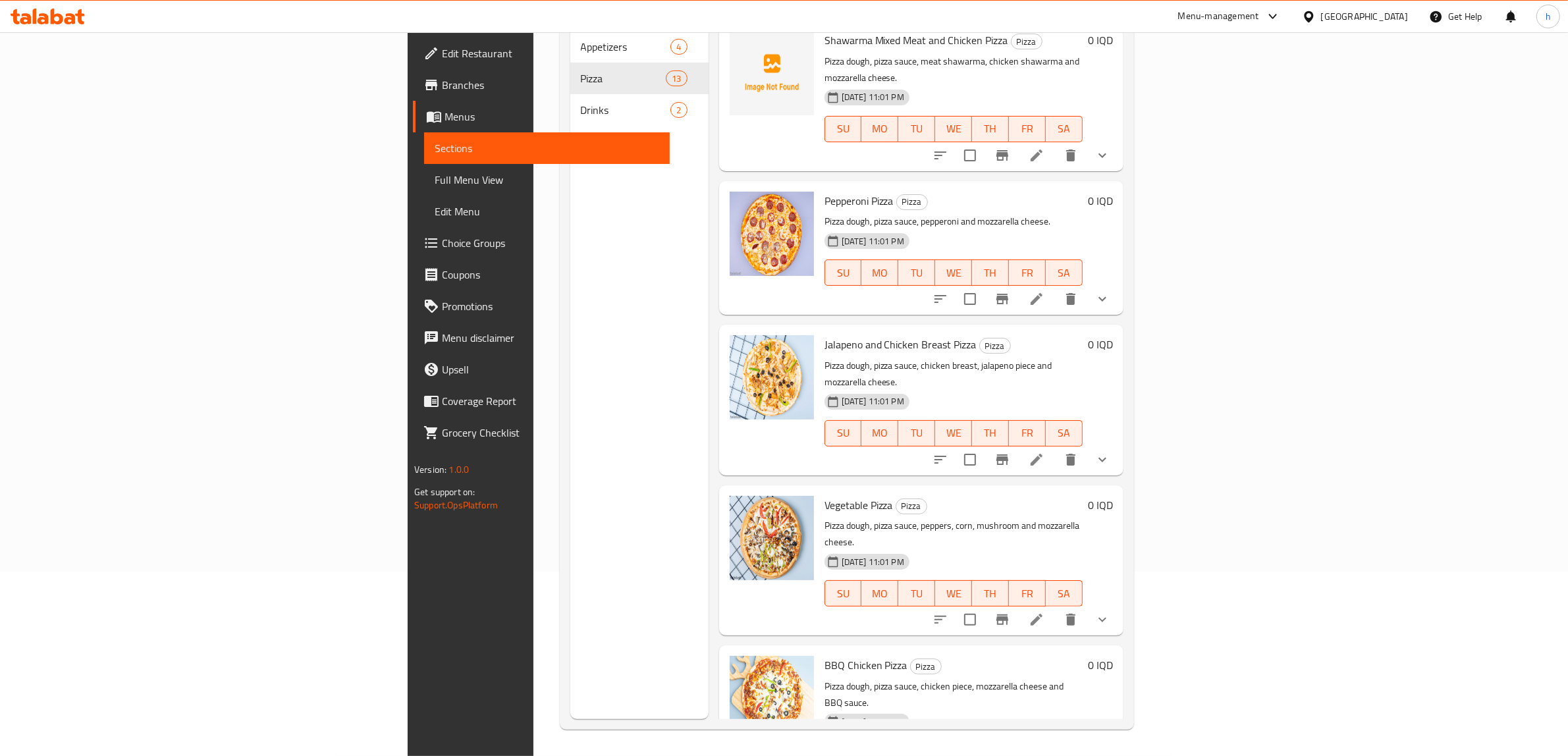
scroll to position [494, 0]
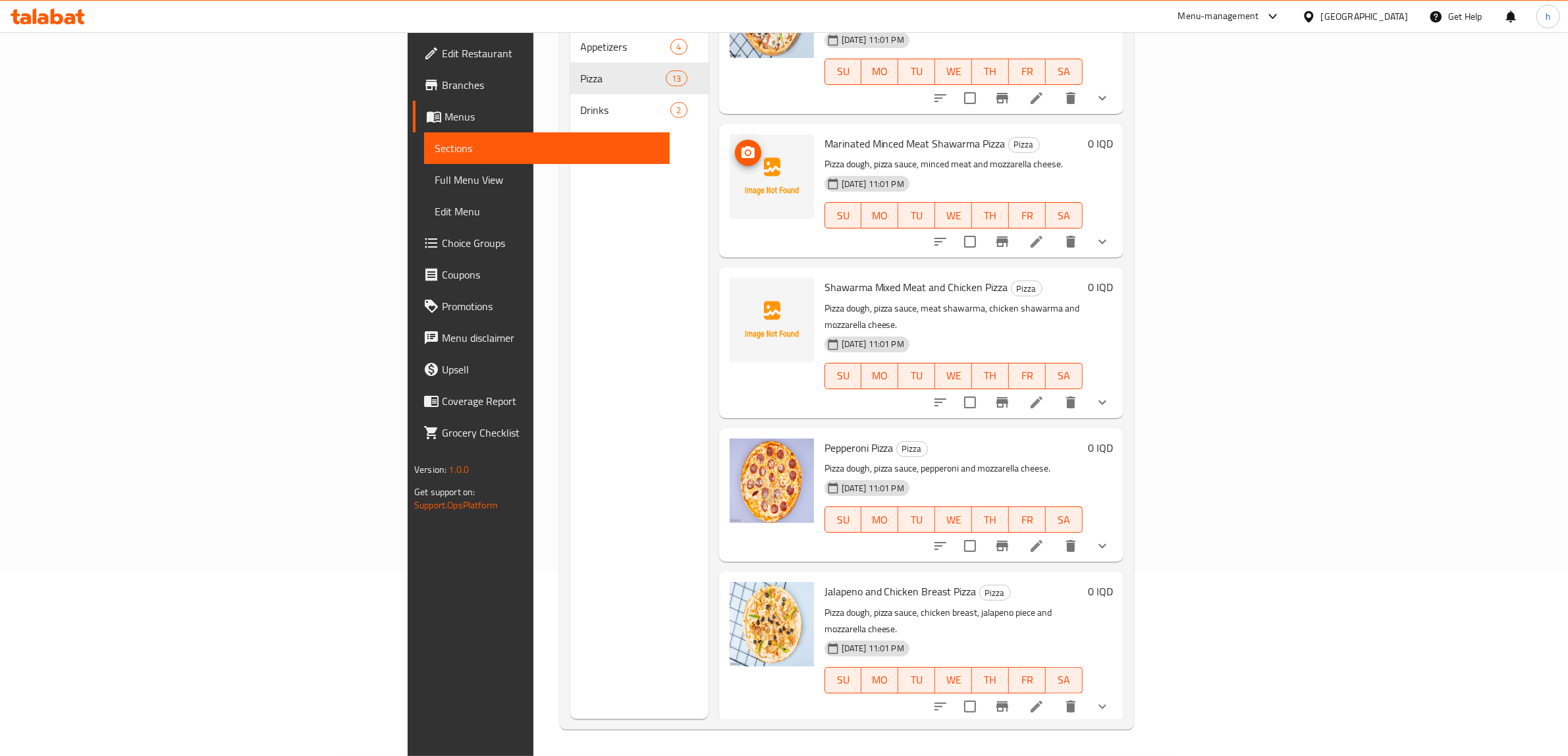
click at [740, 145] on icon "upload picture" at bounding box center [748, 153] width 16 height 16
click at [740, 288] on icon "upload picture" at bounding box center [748, 297] width 16 height 16
drag, startPoint x: 723, startPoint y: 251, endPoint x: 906, endPoint y: 258, distance: 183.1
click at [906, 278] on h6 "Shawarma Mixed Meat and Chicken Pizza Pizza" at bounding box center [953, 287] width 258 height 19
copy span "Shawarma Mixed Meat and Chicken Pizza"
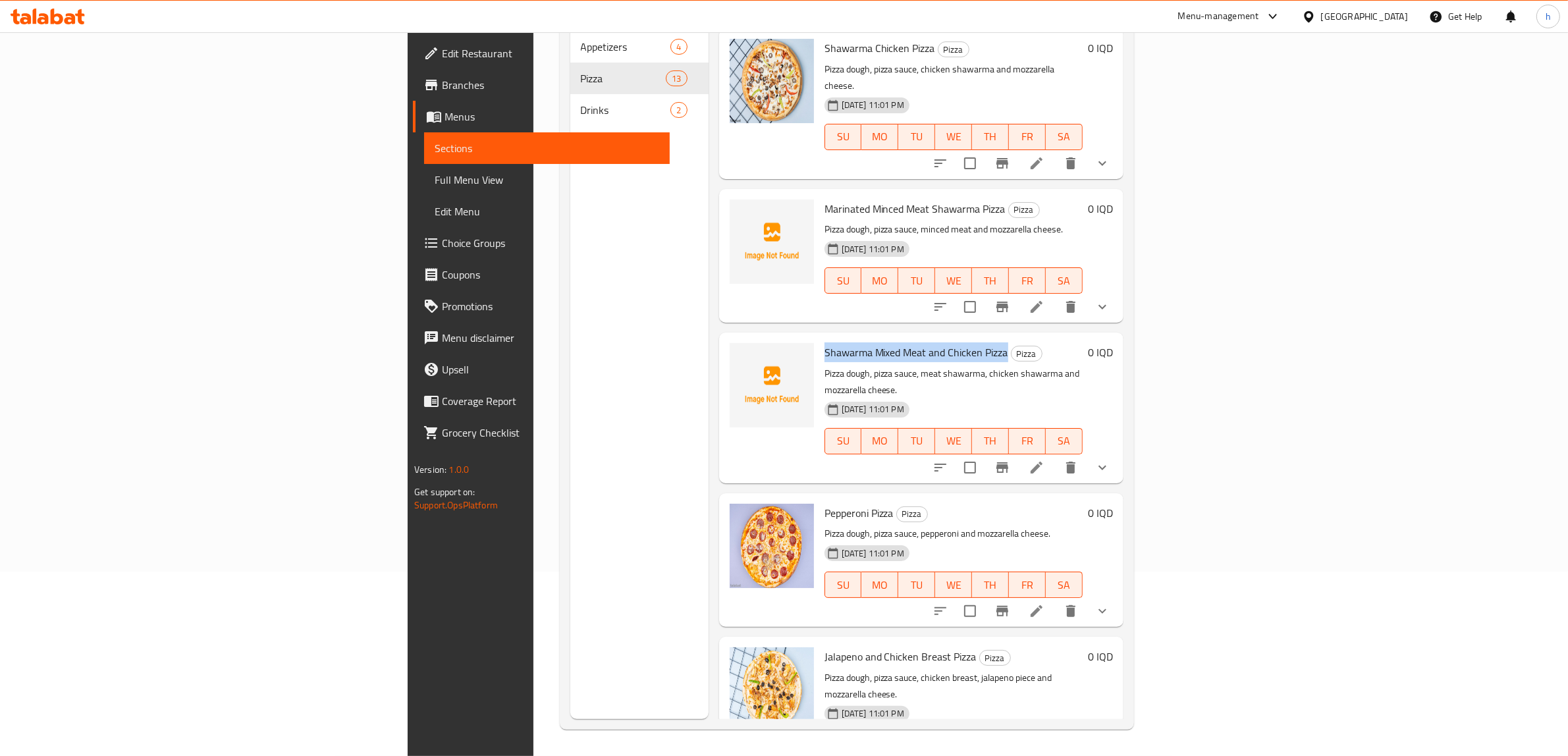
scroll to position [405, 0]
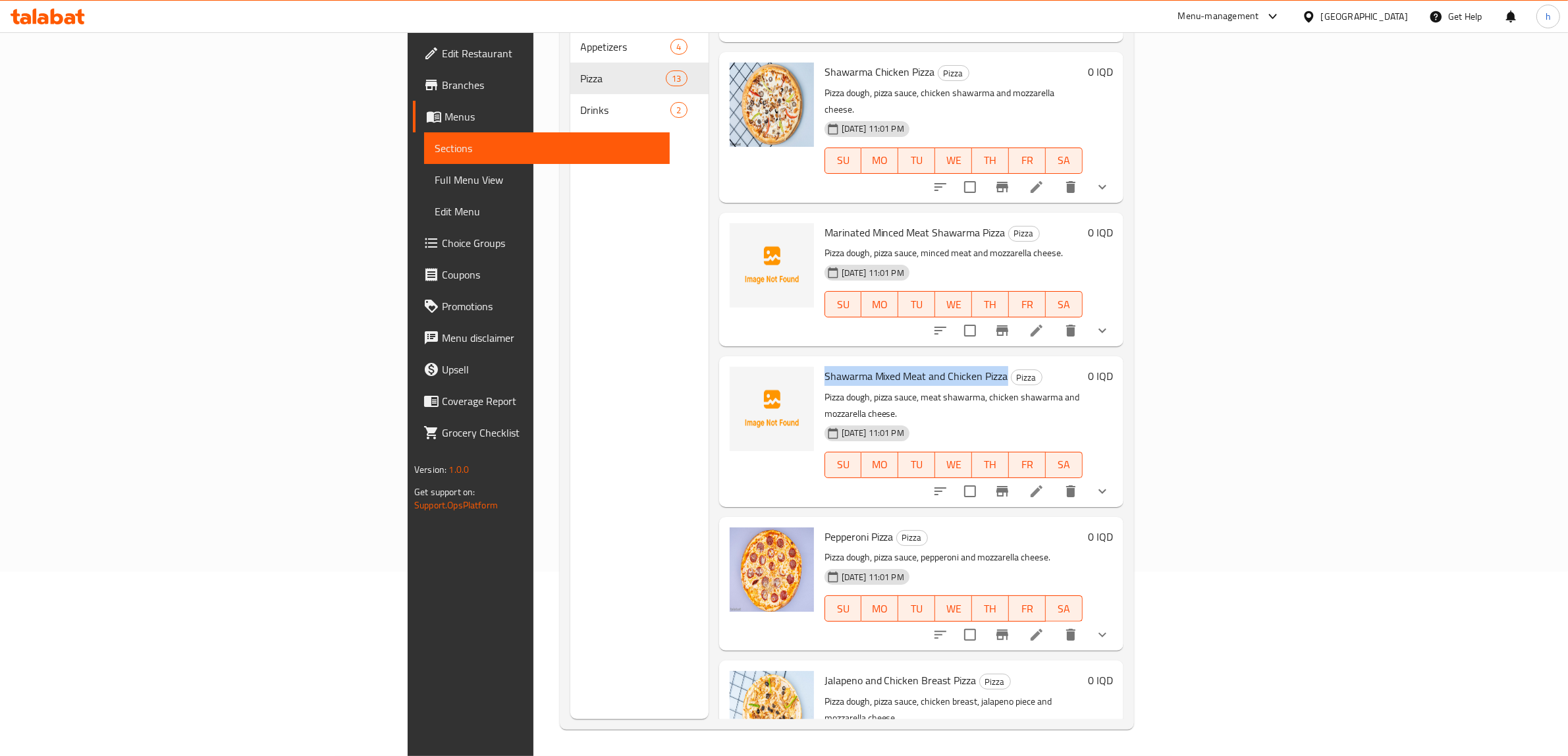
click at [1110, 322] on icon "show more" at bounding box center [1102, 331] width 16 height 16
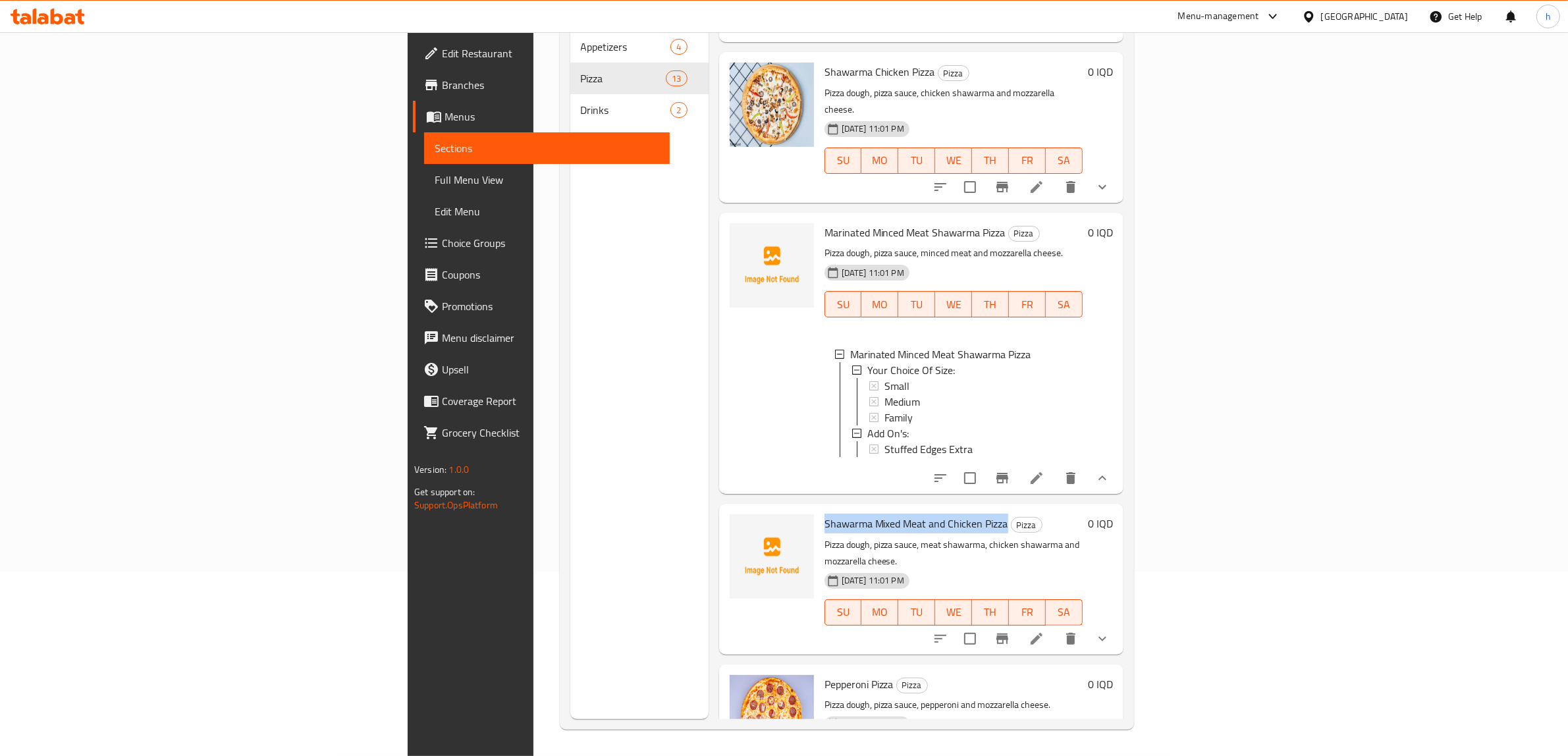
click at [1118, 463] on button "show more" at bounding box center [1101, 478] width 32 height 32
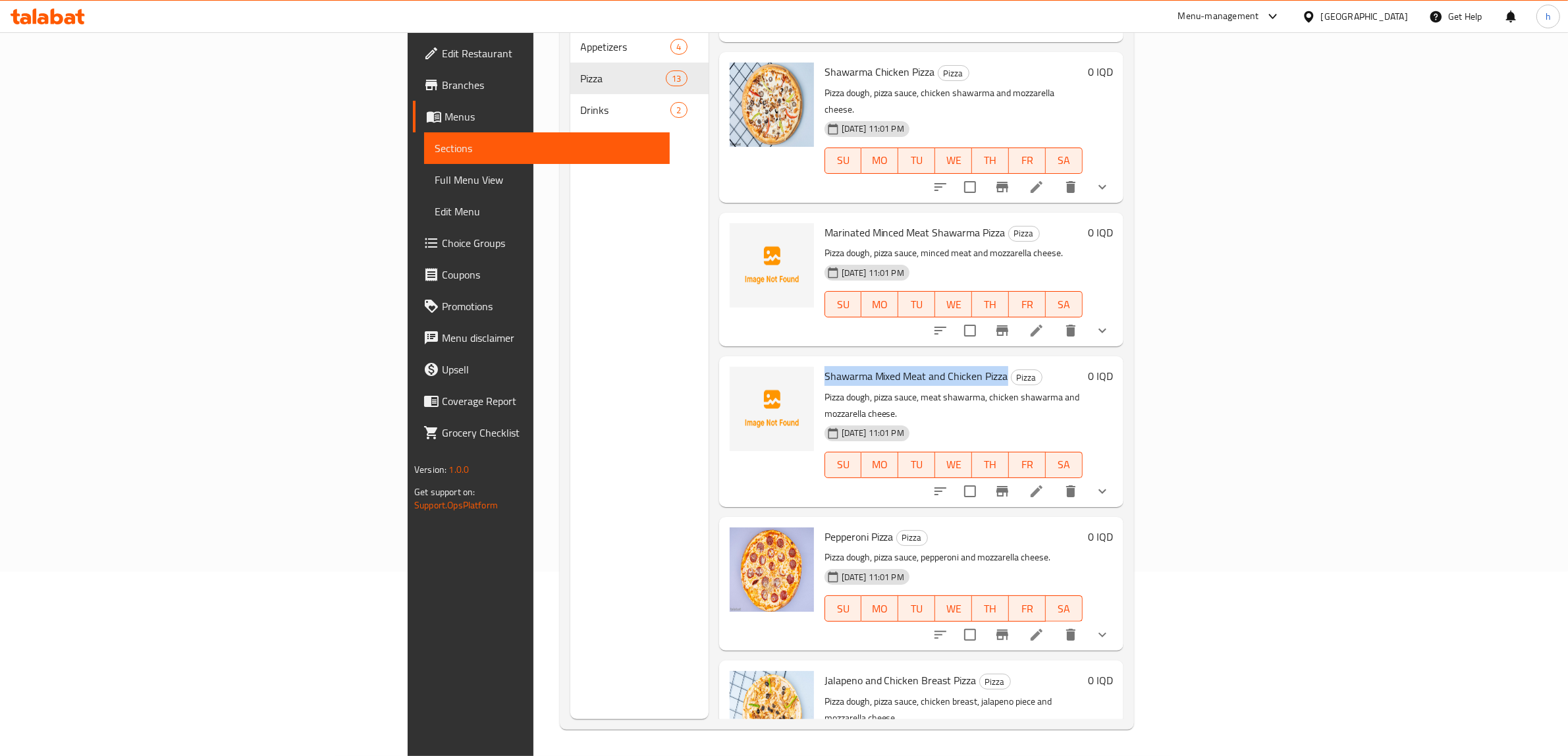
click at [824, 366] on span "Shawarma Mixed Meat and Chicken Pizza" at bounding box center [916, 376] width 184 height 19
click at [740, 378] on icon "upload picture" at bounding box center [748, 386] width 16 height 16
drag, startPoint x: 722, startPoint y: 189, endPoint x: 903, endPoint y: 186, distance: 181.0
click at [903, 223] on span "Marinated Minced Meat Shawarma Pizza" at bounding box center [915, 233] width 181 height 19
copy span "Marinated Minced Meat Shawarma Pizza"
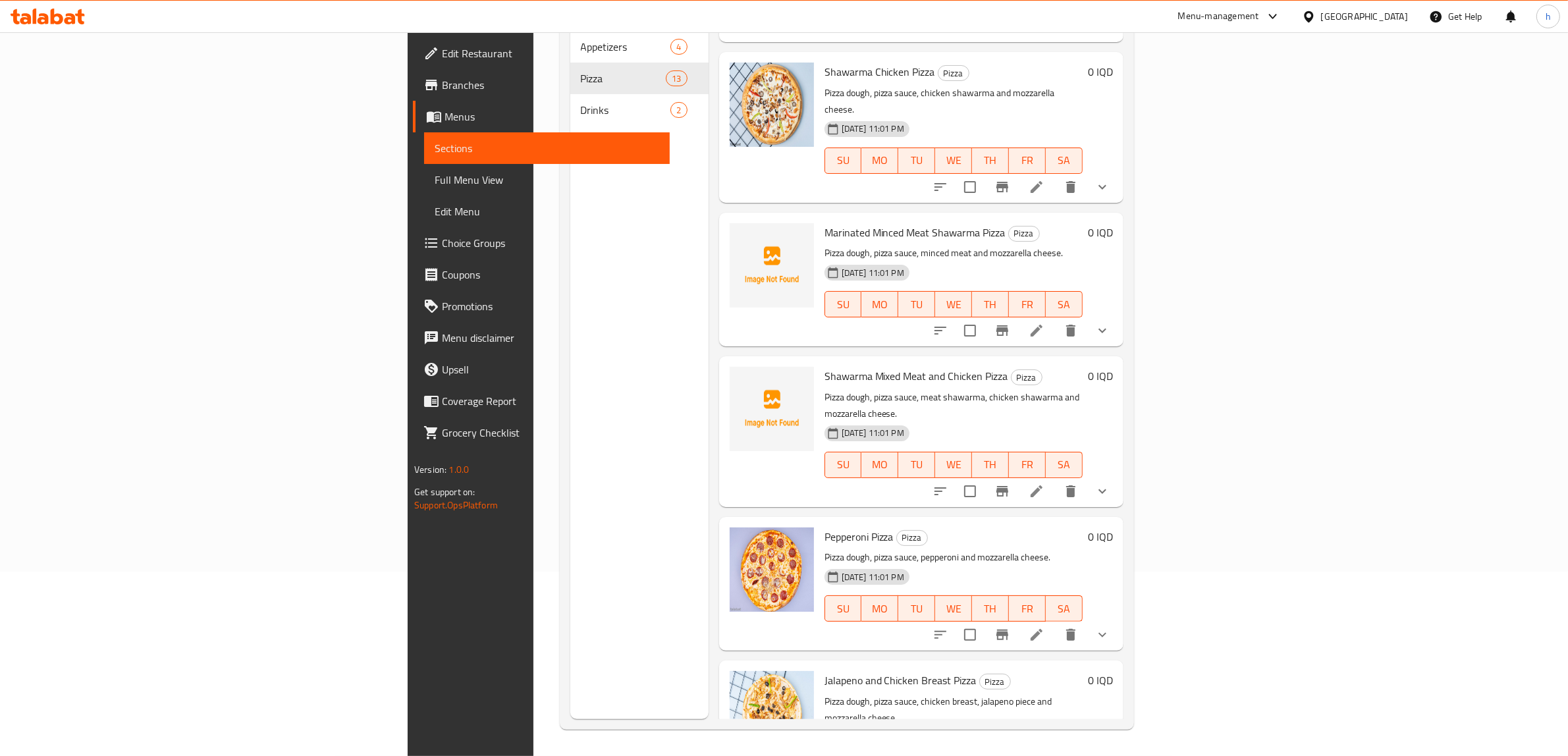
click at [819, 361] on div "Shawarma Mixed Meat and Chicken Pizza Pizza Pizza dough, pizza sauce, meat shaw…" at bounding box center [953, 431] width 269 height 139
drag, startPoint x: 722, startPoint y: 341, endPoint x: 909, endPoint y: 340, distance: 187.0
click at [909, 367] on h6 "Shawarma Mixed Meat and Chicken Pizza Pizza" at bounding box center [953, 376] width 258 height 19
copy h6 "Shawarma Mixed Meat and Chicken Pizza"
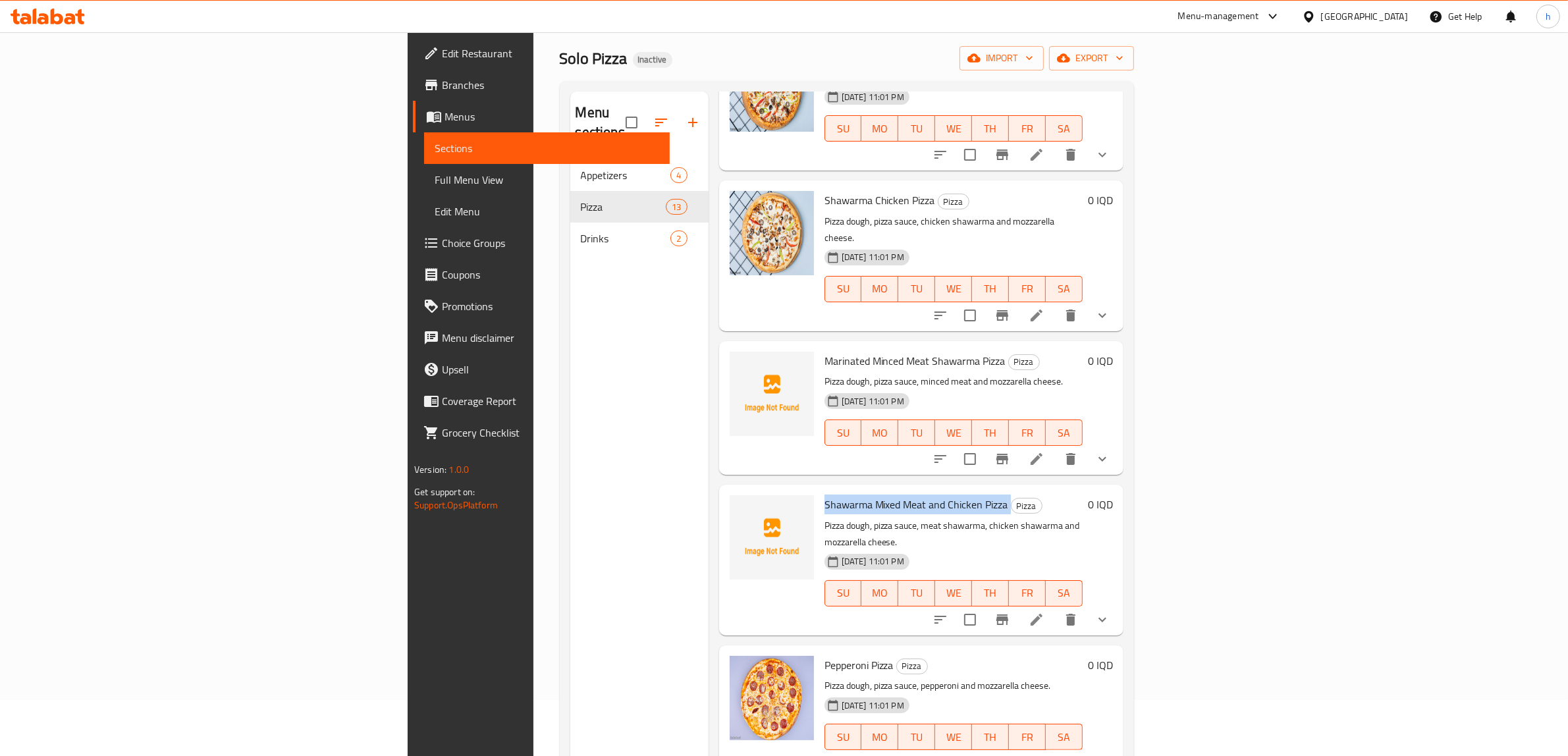
scroll to position [0, 0]
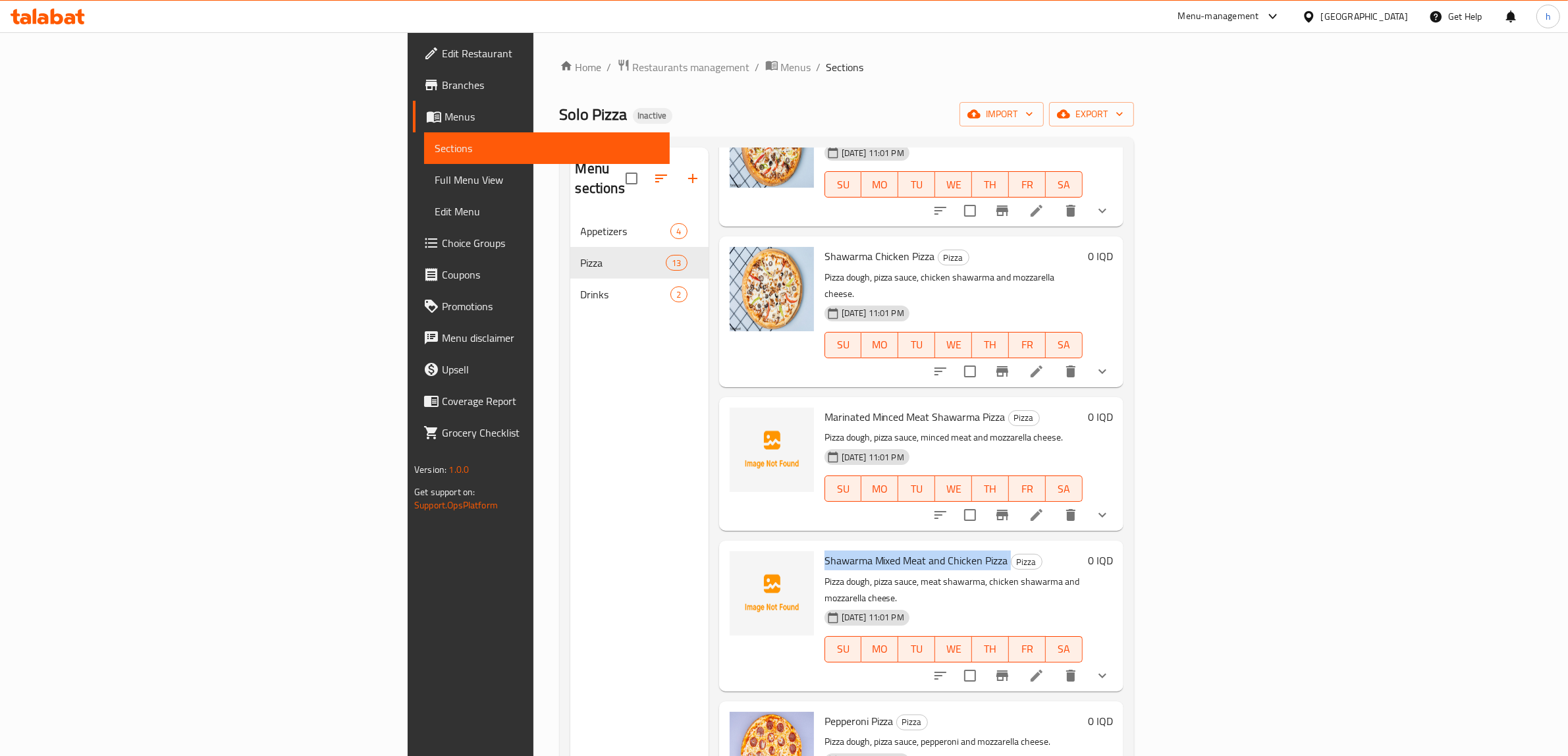
click at [424, 165] on link "Full Menu View" at bounding box center [547, 179] width 245 height 32
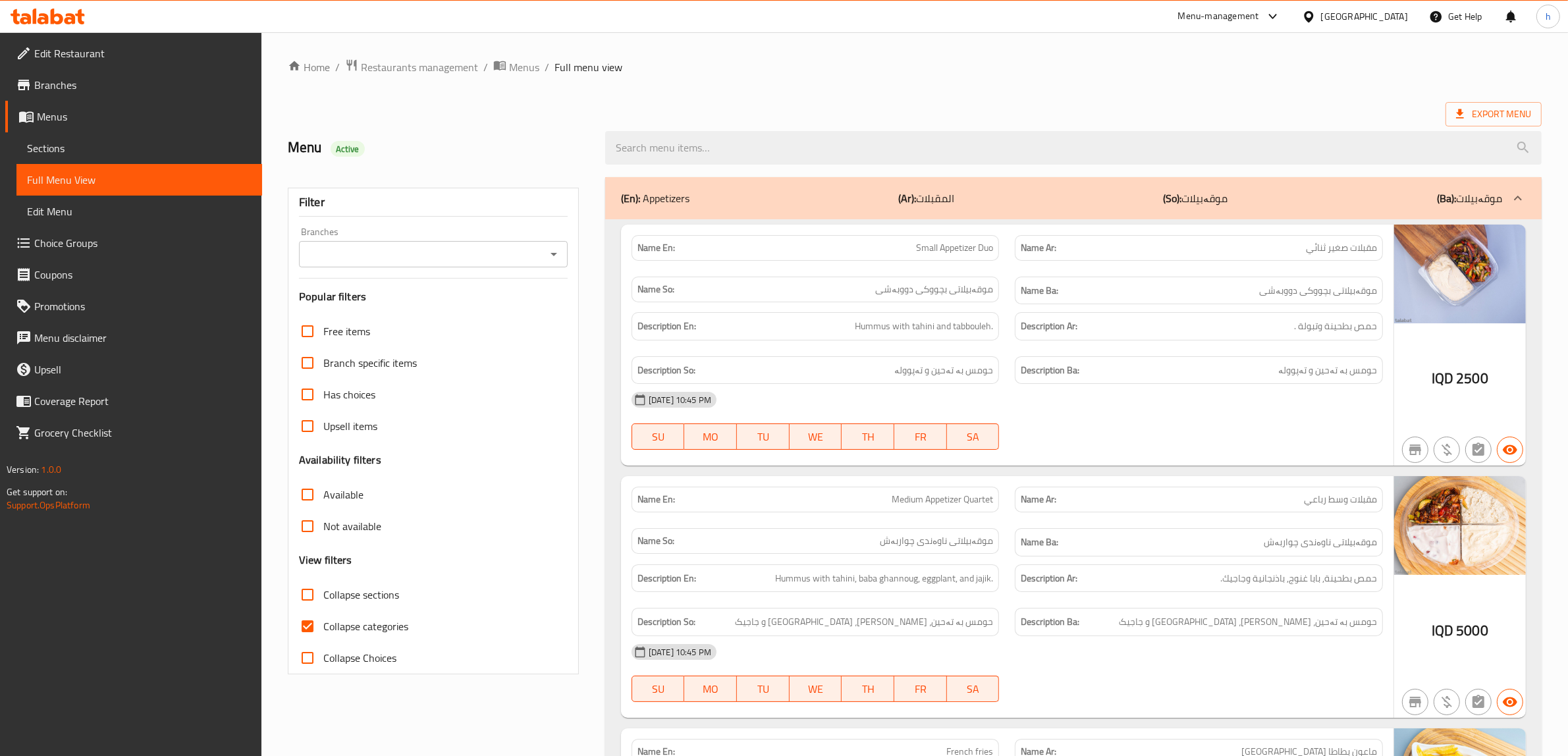
click at [552, 251] on icon "Open" at bounding box center [554, 254] width 16 height 16
click at [548, 255] on icon "Close" at bounding box center [554, 254] width 16 height 16
click at [550, 255] on icon "Open" at bounding box center [554, 254] width 16 height 16
click at [543, 262] on div "Branches" at bounding box center [433, 254] width 269 height 27
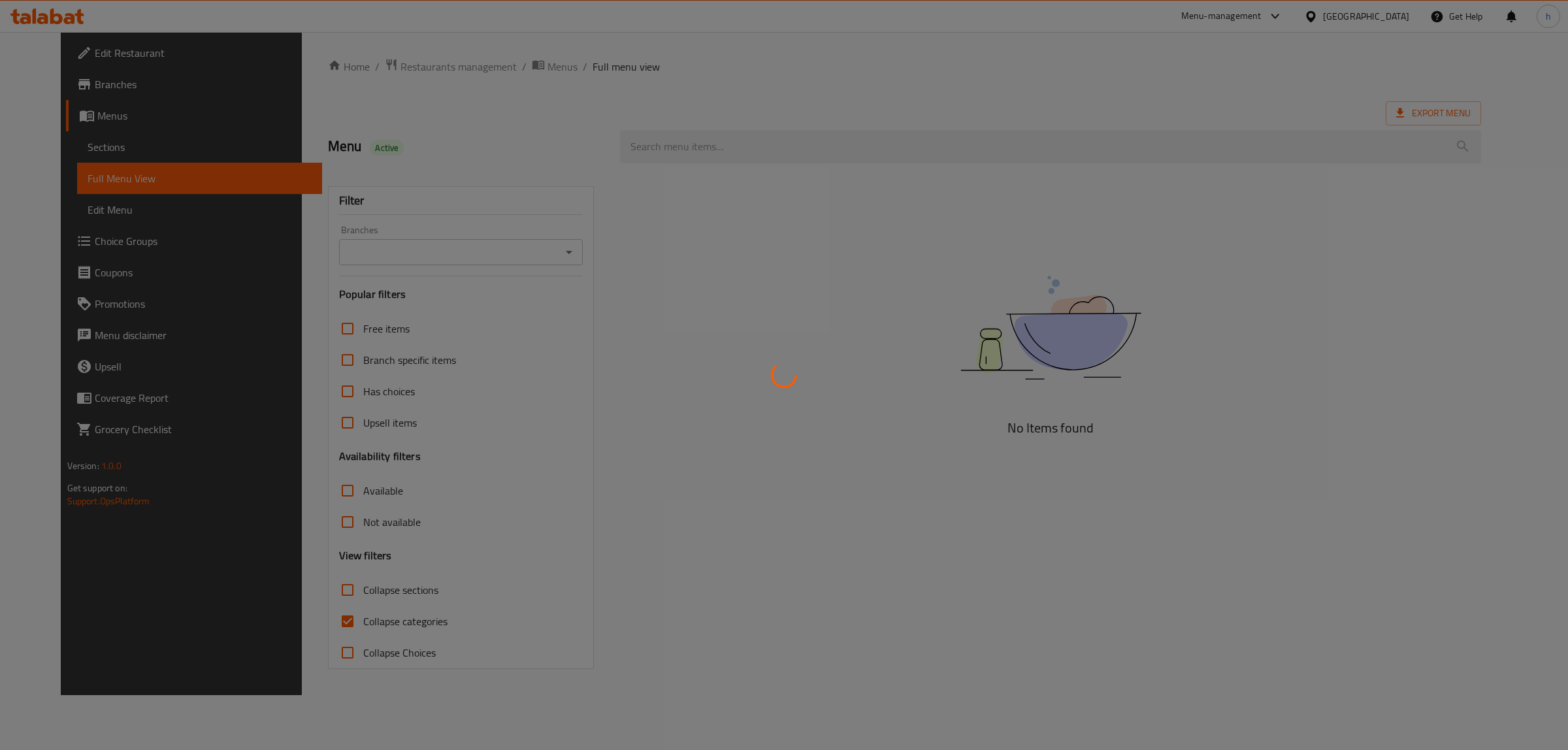
click at [552, 256] on div at bounding box center [784, 375] width 1568 height 750
click at [552, 253] on div at bounding box center [784, 375] width 1568 height 750
click at [555, 253] on div at bounding box center [784, 375] width 1568 height 750
click at [556, 255] on div at bounding box center [784, 375] width 1568 height 750
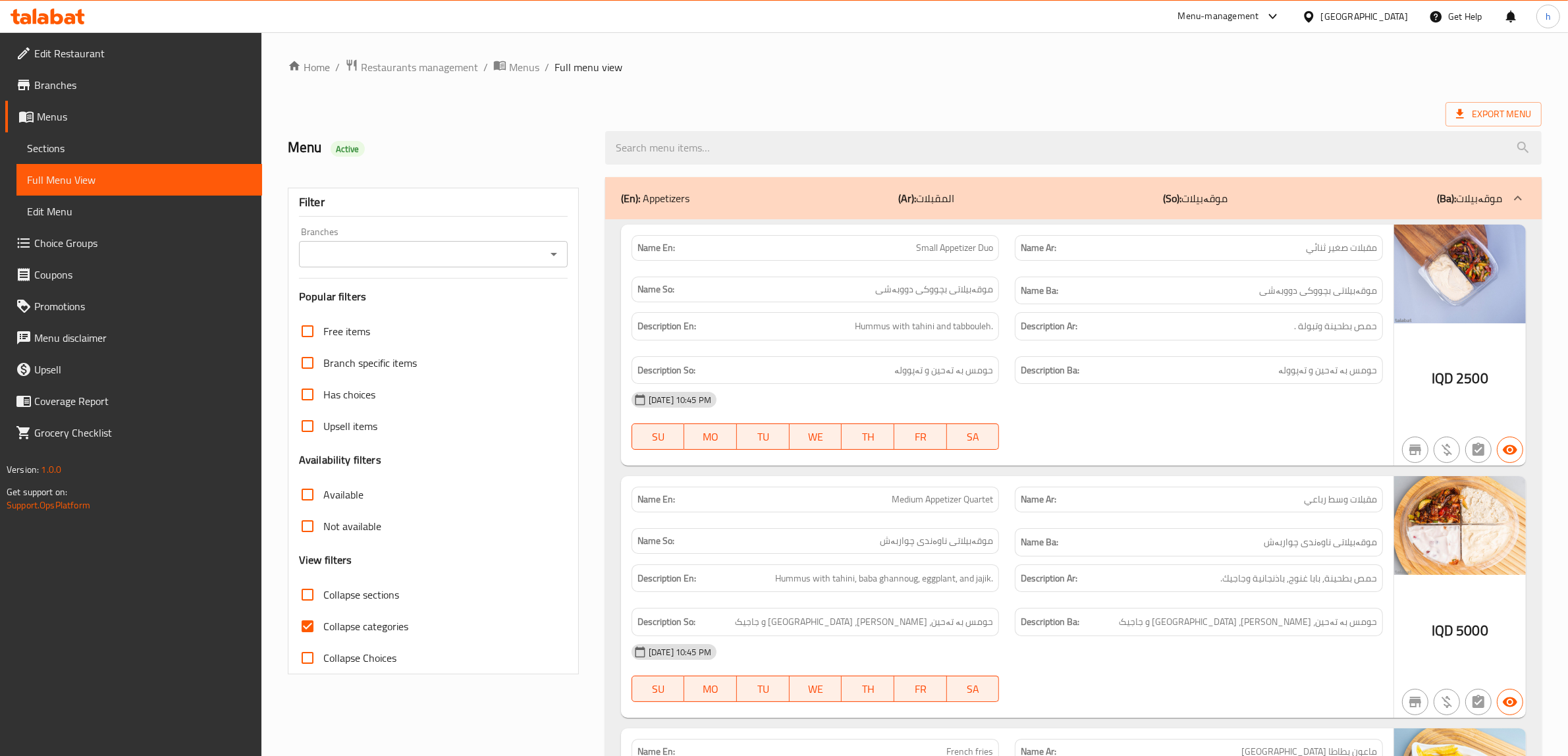
drag, startPoint x: 316, startPoint y: 631, endPoint x: 301, endPoint y: 593, distance: 40.9
click at [312, 629] on input "Collapse categories" at bounding box center [307, 626] width 32 height 32
checkbox input "false"
click at [293, 590] on div "Filter Branches Branches Popular filters Free items Branch specific items Has c…" at bounding box center [432, 431] width 291 height 487
click at [303, 593] on input "Collapse sections" at bounding box center [307, 595] width 32 height 32
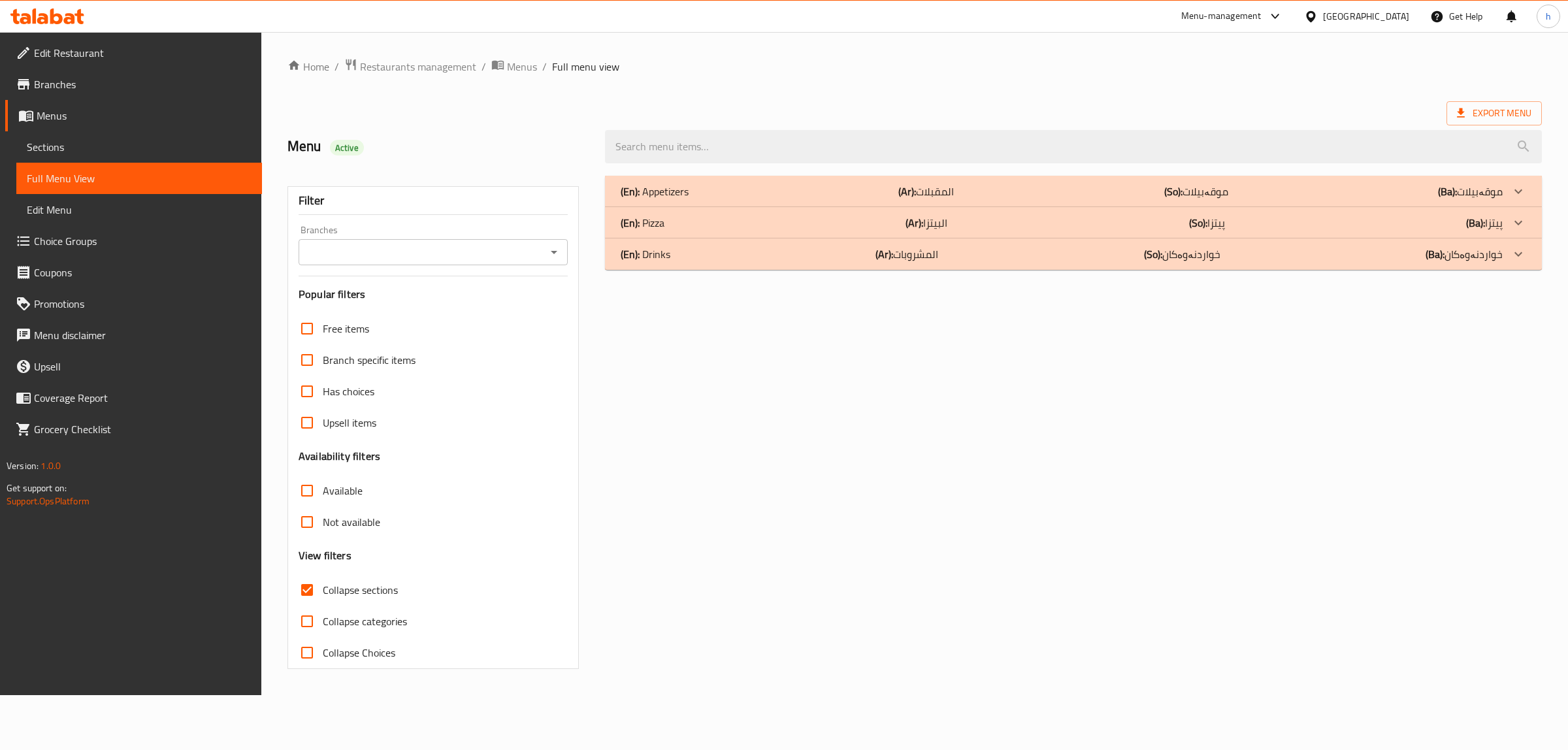
click at [669, 199] on div "(En): Pizza (Ar): البيتزا (So): پیتزا (Ba): پیتزا" at bounding box center [1061, 191] width 882 height 16
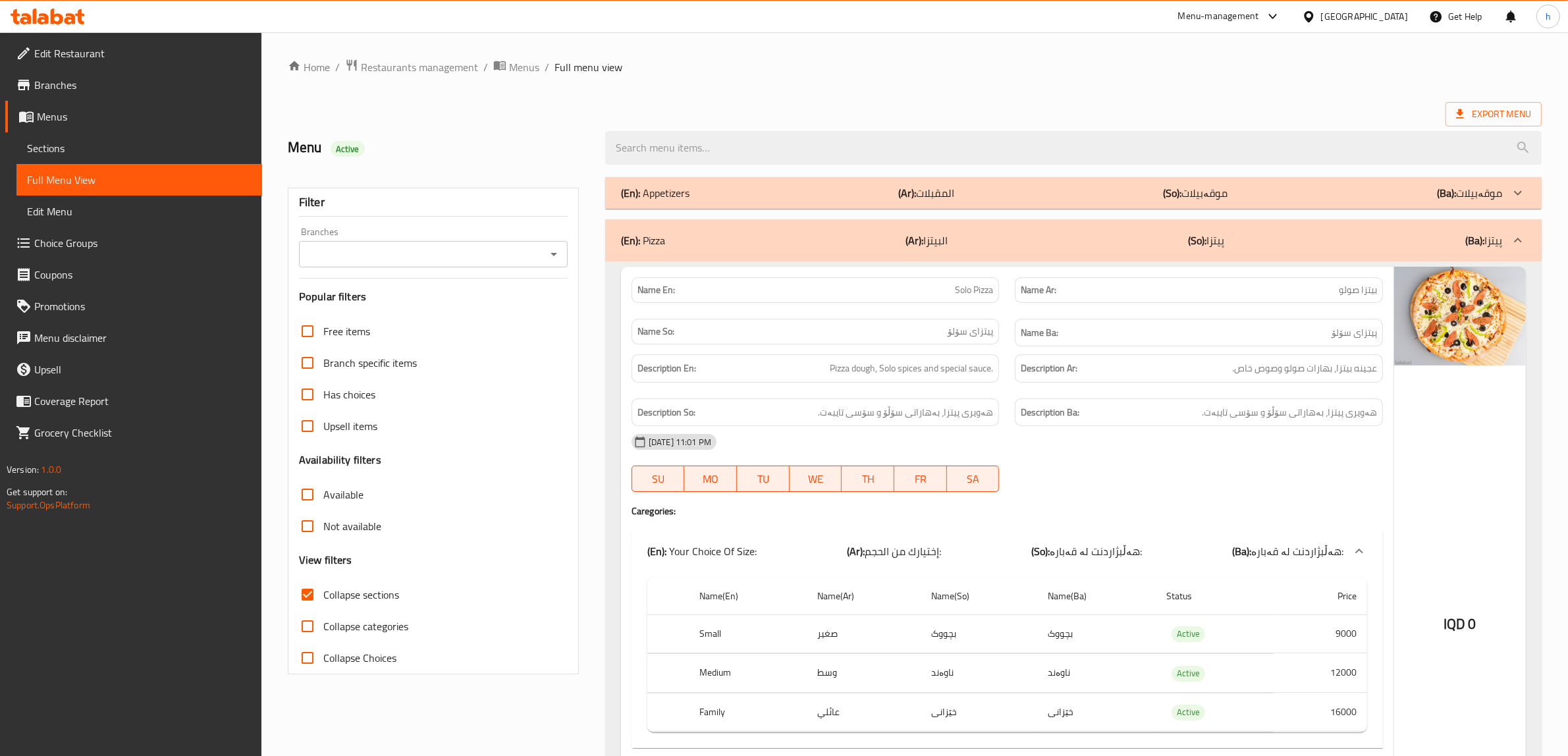
click at [697, 191] on div "(En): Appetizers (Ar): المقبلات (So): موقەبیلات (Ba): موقەبیلات" at bounding box center [1062, 193] width 881 height 16
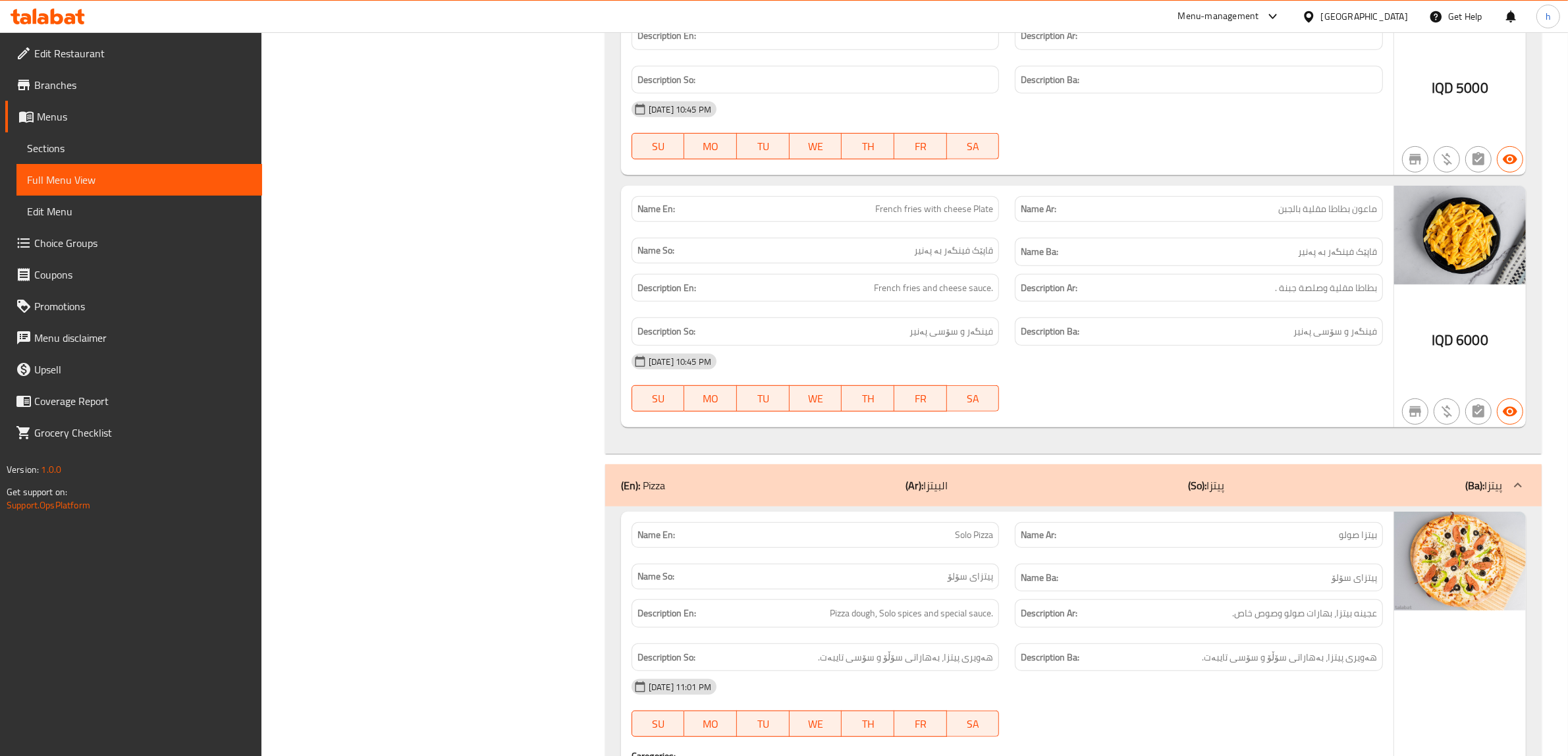
scroll to position [494, 0]
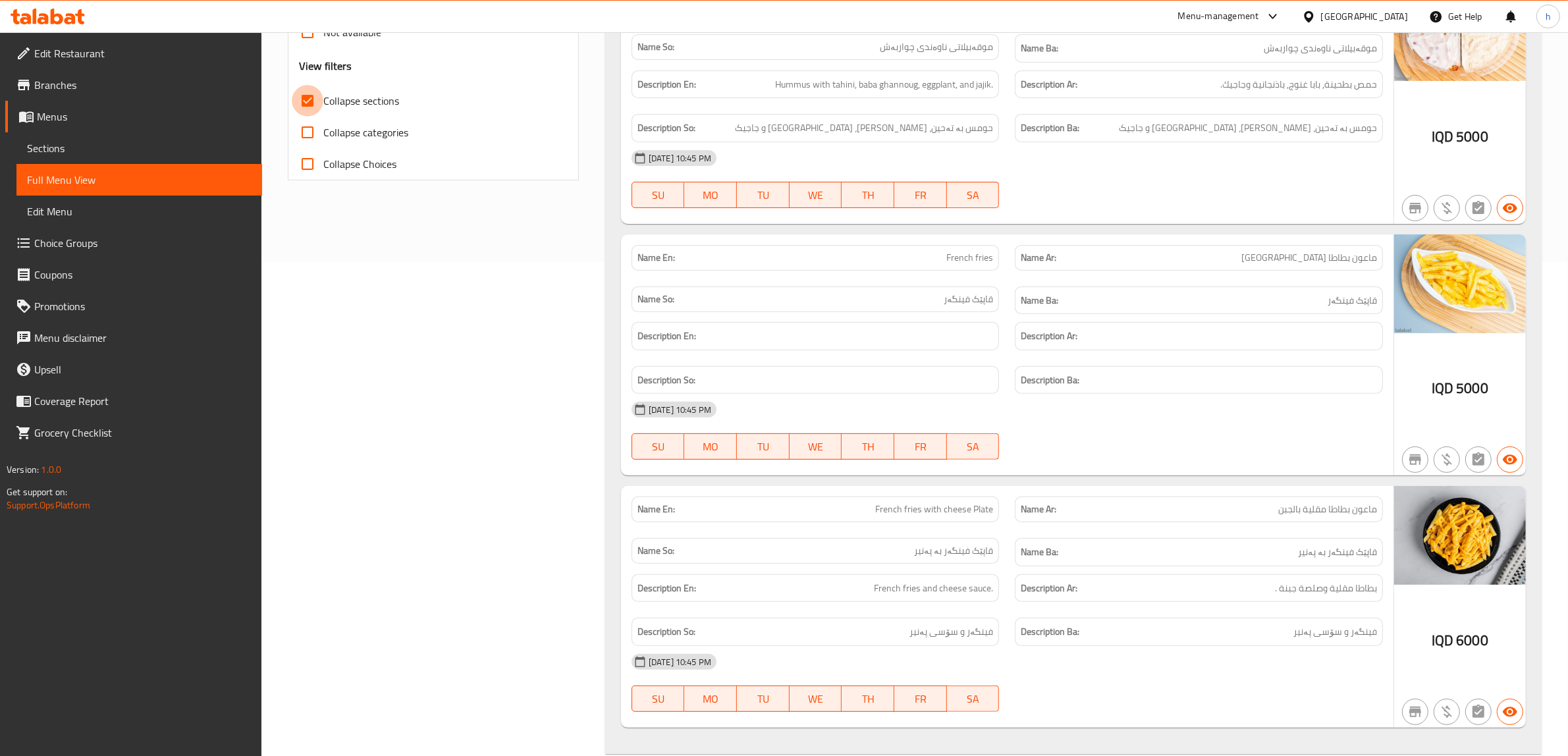
click at [307, 106] on input "Collapse sections" at bounding box center [307, 100] width 32 height 32
checkbox input "false"
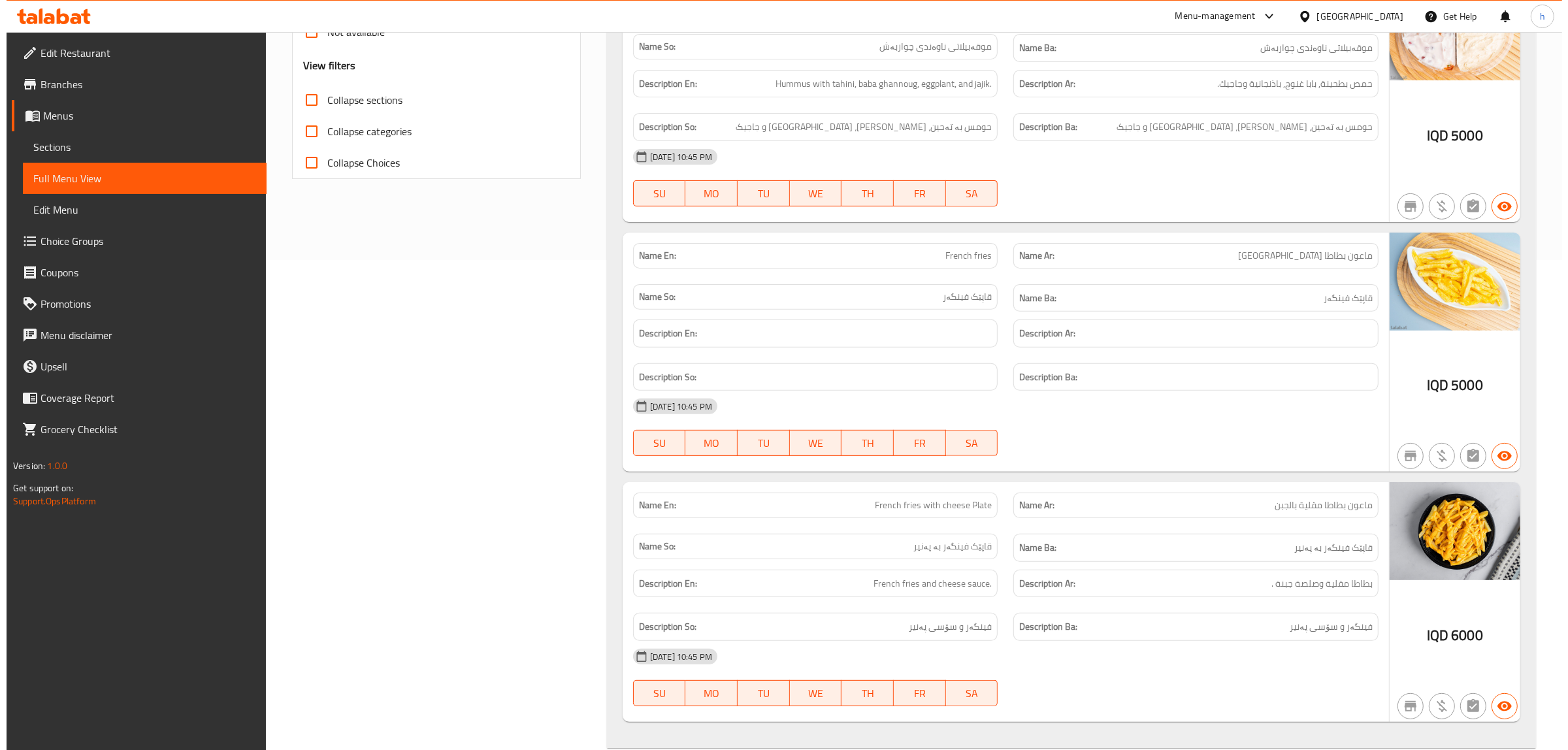
scroll to position [0, 0]
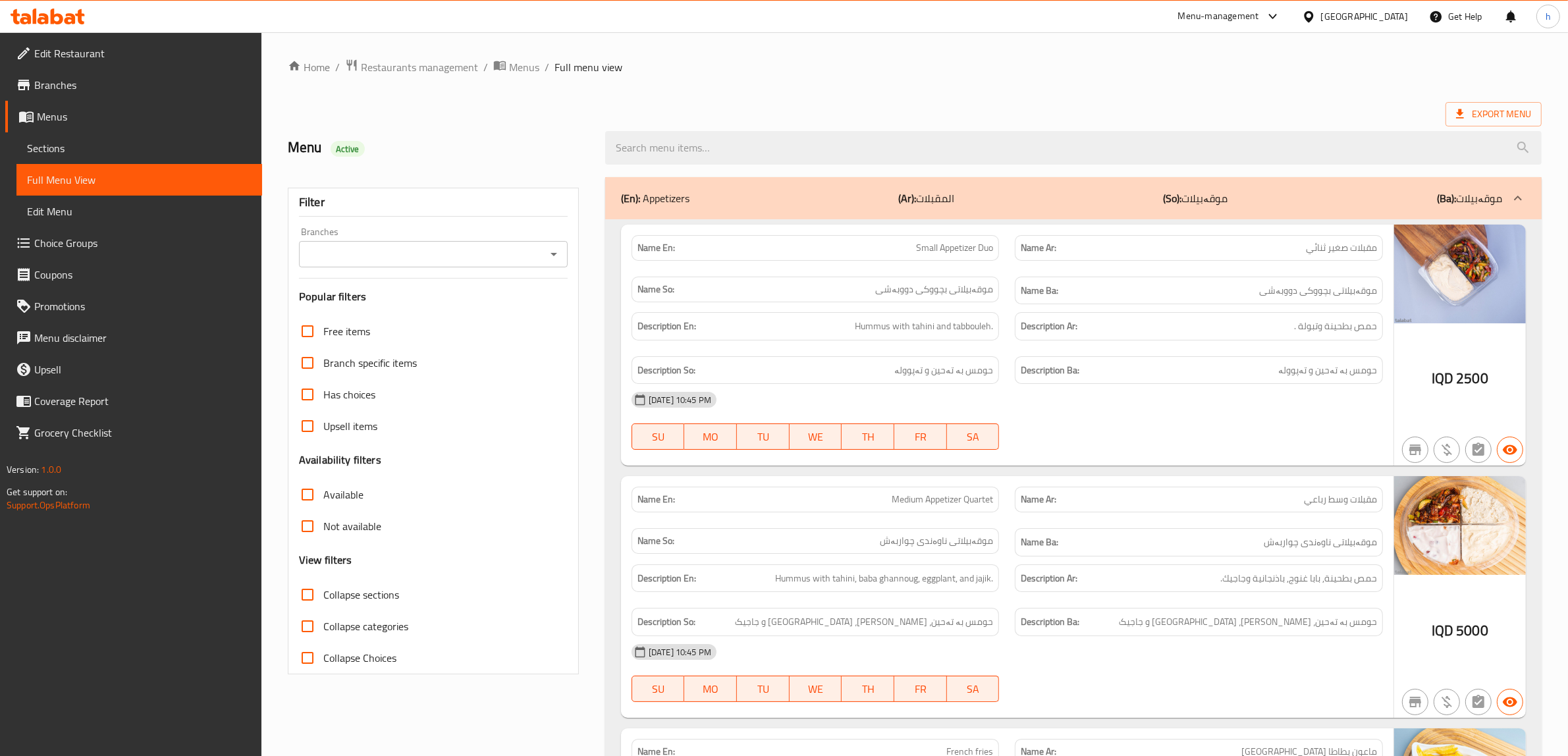
click at [551, 249] on icon "Open" at bounding box center [554, 254] width 16 height 16
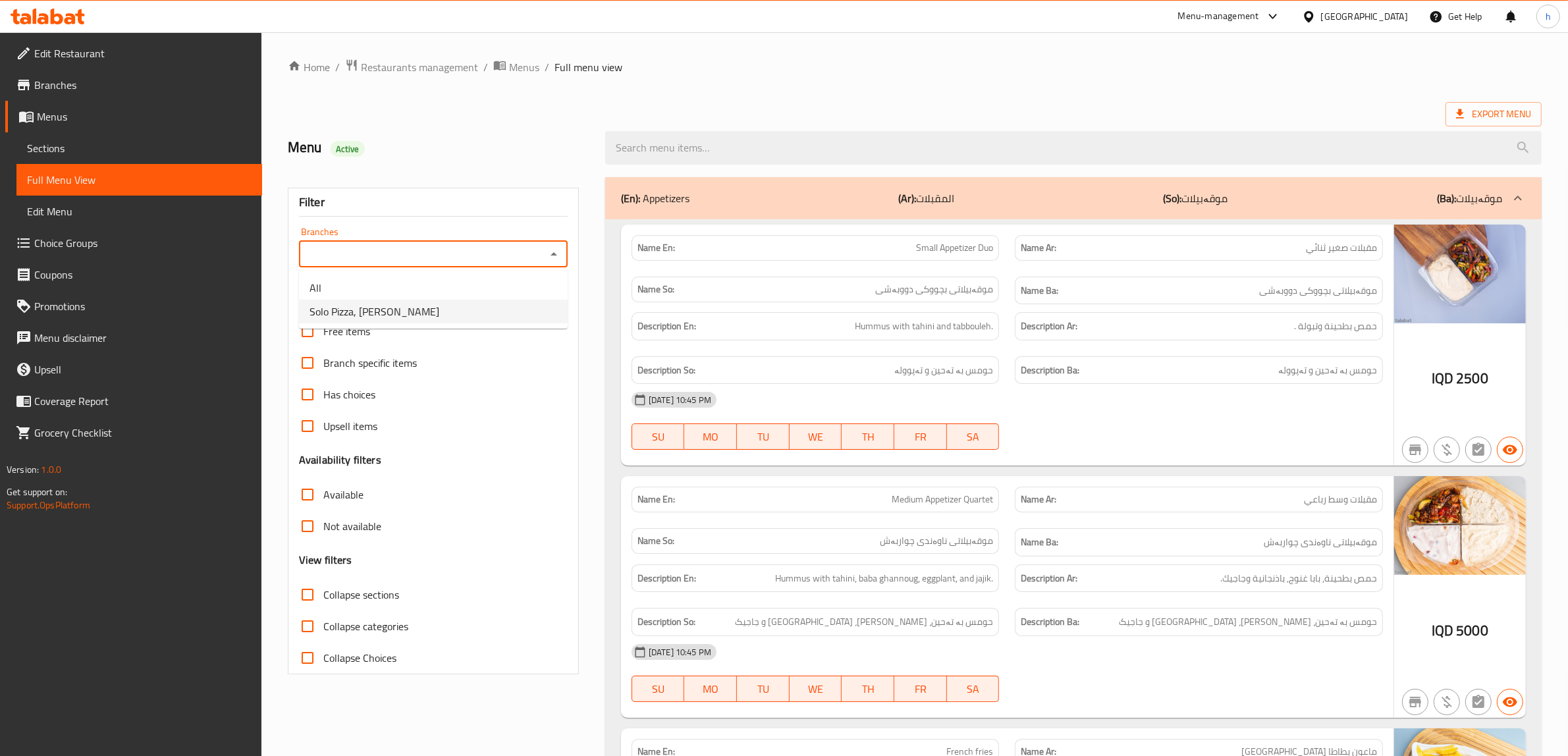
click at [427, 305] on li "Solo Pizza, Al aathameya" at bounding box center [433, 311] width 269 height 23
type input "Solo Pizza, Al aathameya"
click at [311, 633] on input "Collapse categories" at bounding box center [307, 626] width 32 height 32
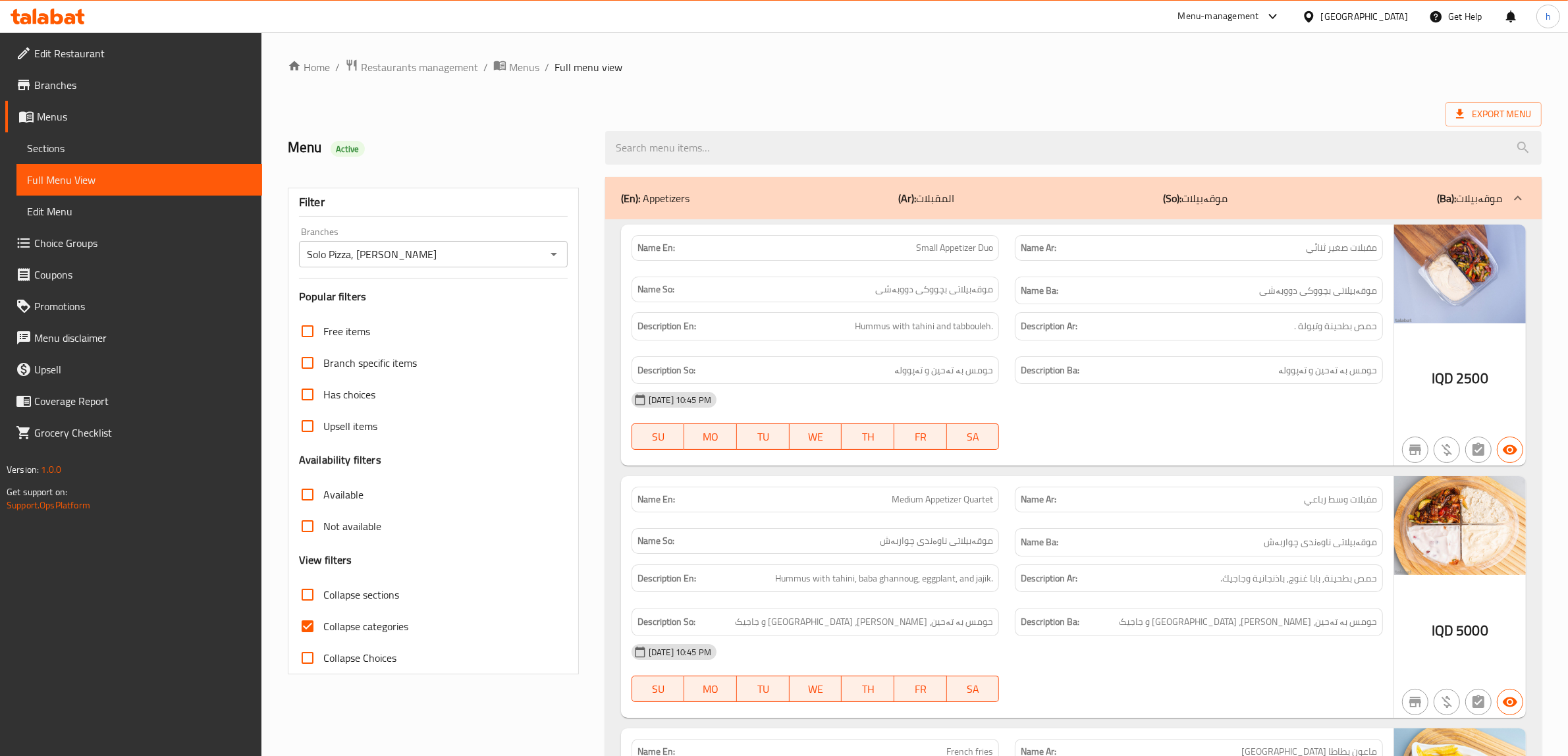
click at [311, 633] on input "Collapse categories" at bounding box center [307, 626] width 32 height 32
checkbox input "false"
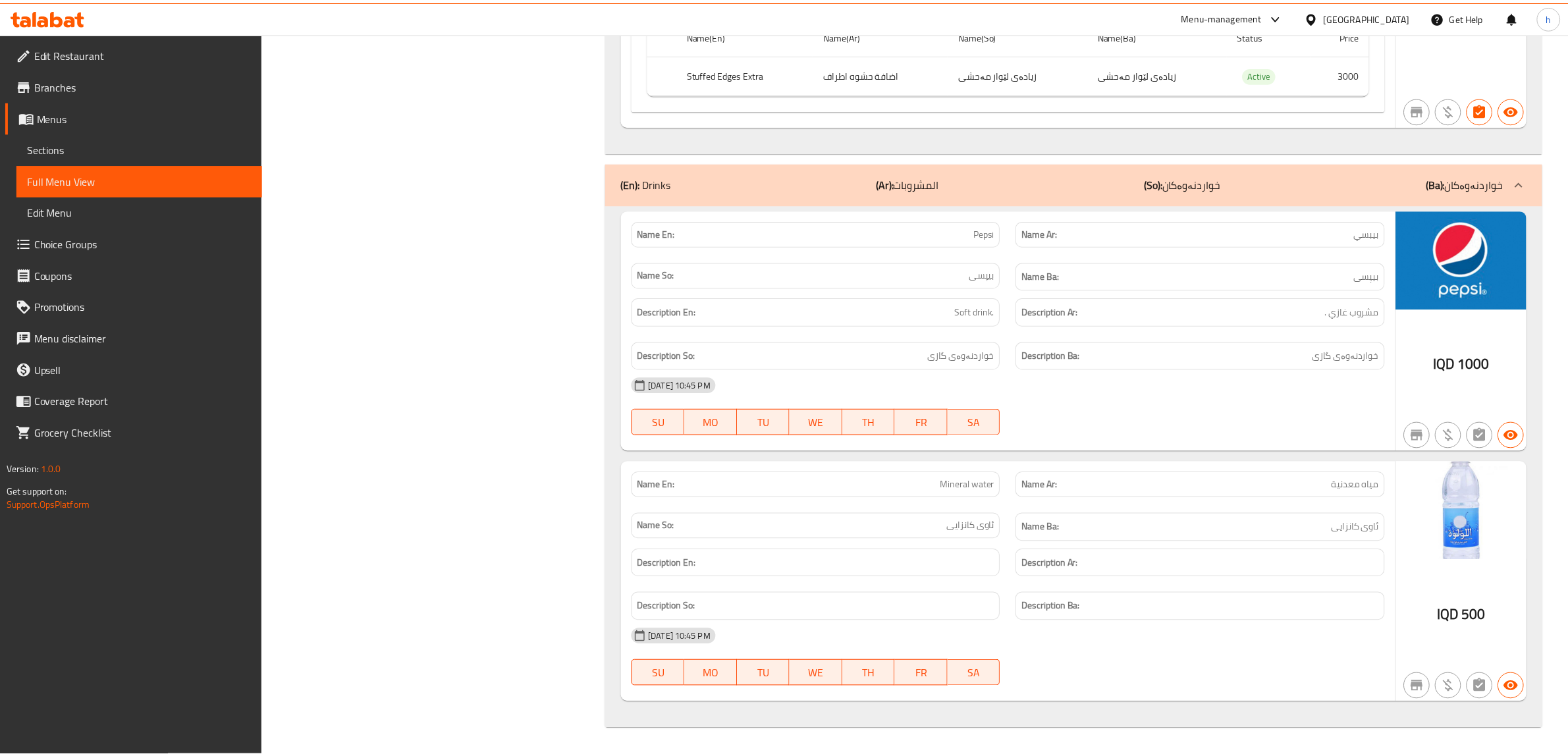
scroll to position [3739, 0]
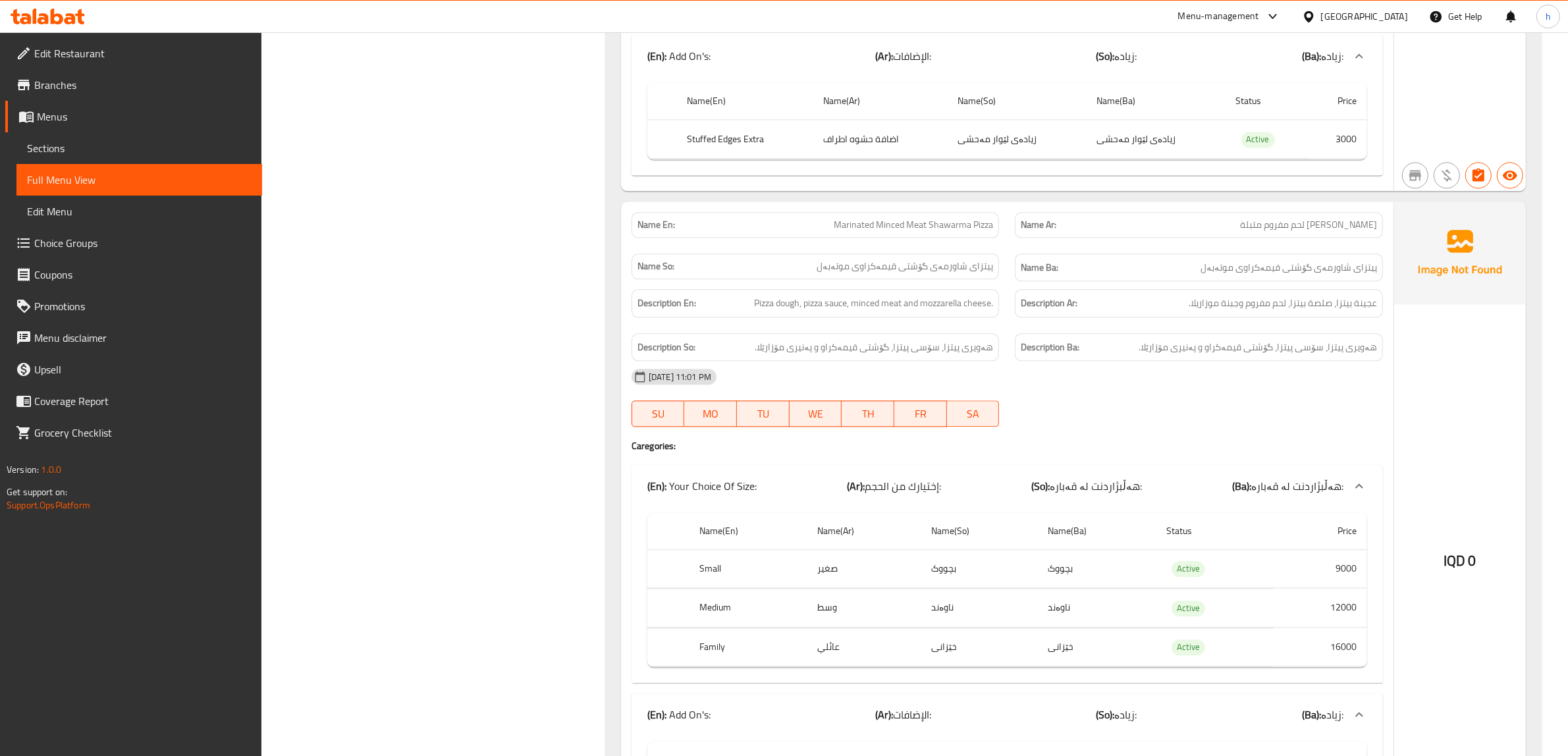
click at [74, 18] on icon at bounding box center [70, 19] width 11 height 11
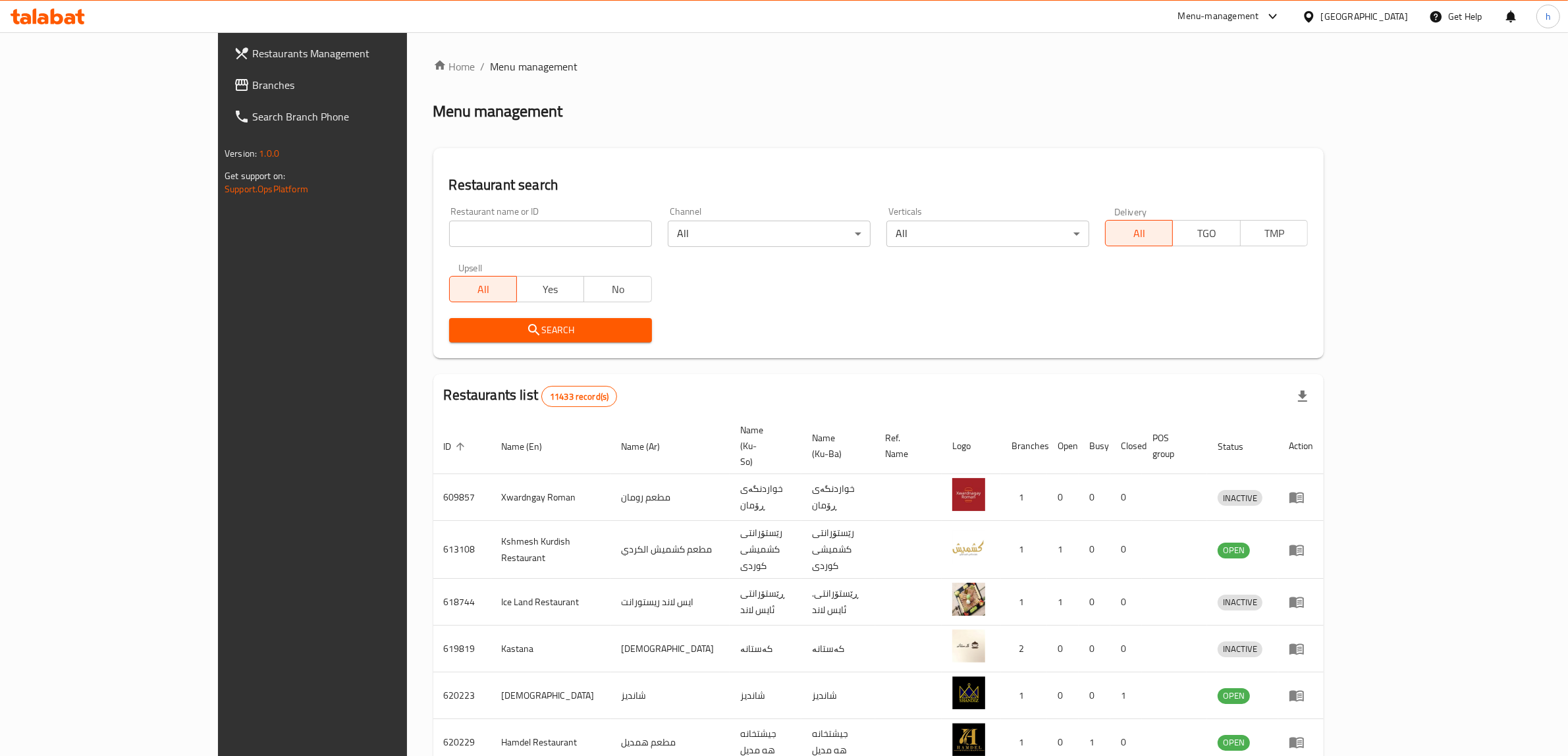
drag, startPoint x: 73, startPoint y: 99, endPoint x: 65, endPoint y: 84, distance: 17.0
click at [224, 99] on link "Branches" at bounding box center [352, 84] width 257 height 32
click at [252, 77] on span "Branches" at bounding box center [360, 85] width 217 height 16
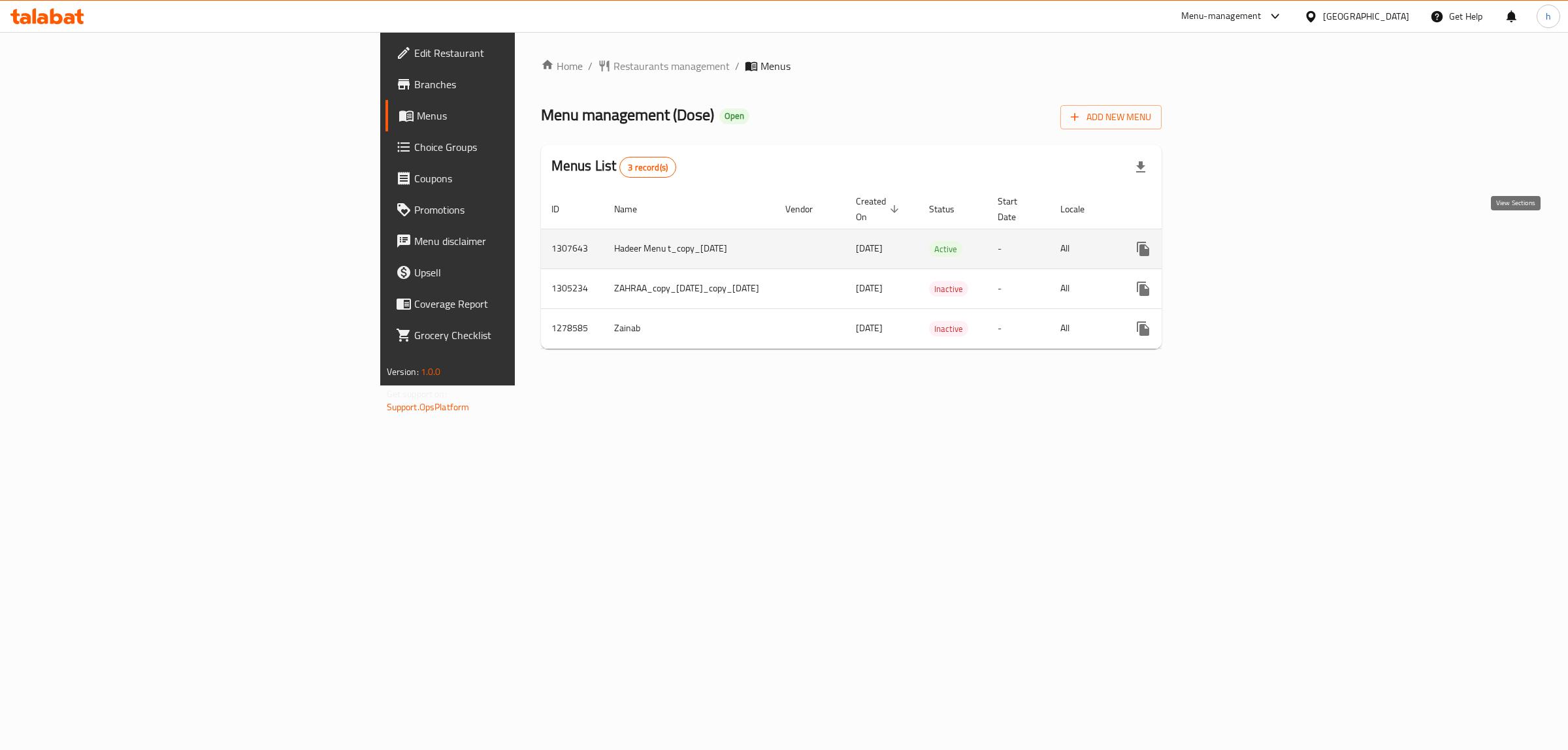
click at [1243, 243] on icon "enhanced table" at bounding box center [1237, 248] width 12 height 12
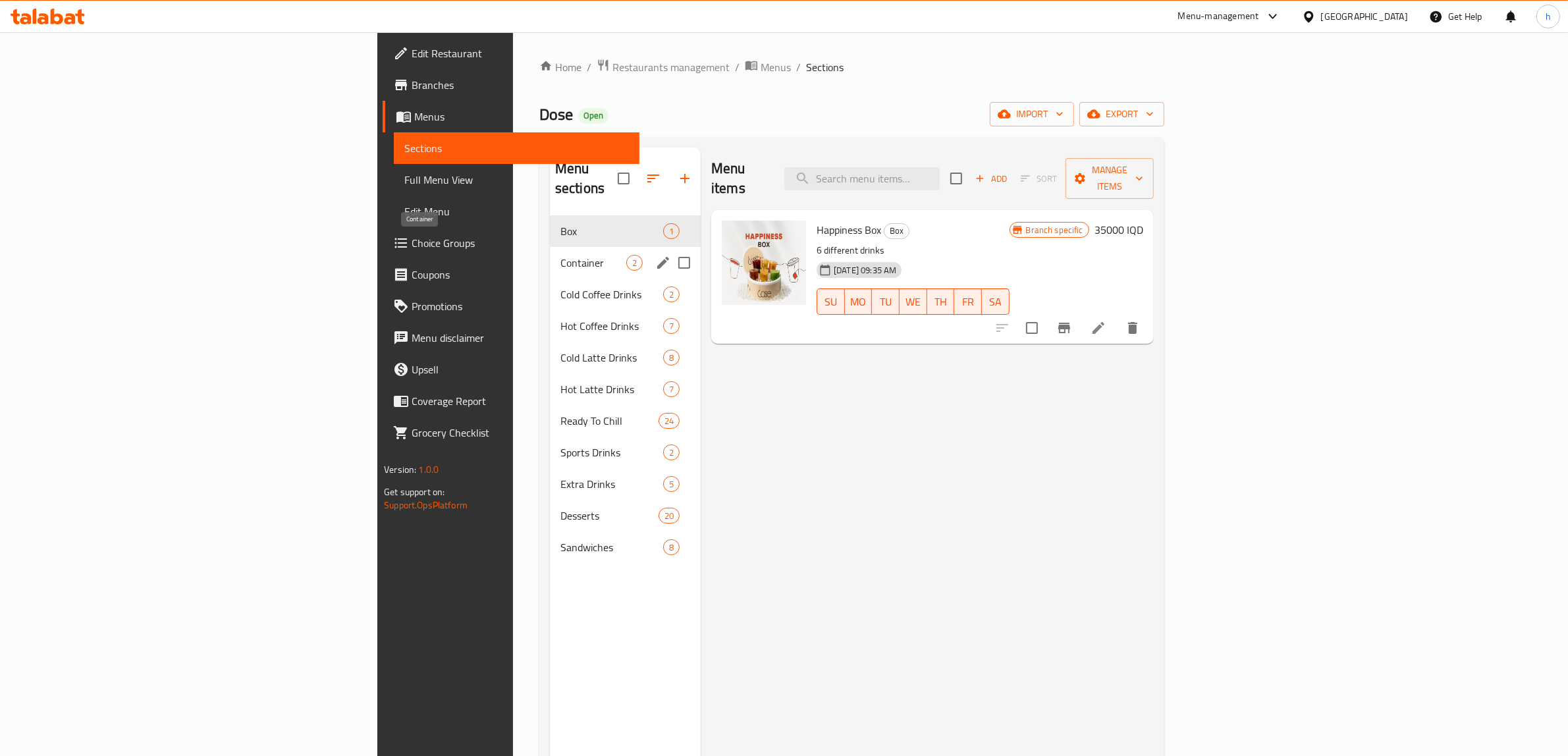
click at [560, 255] on span "Container" at bounding box center [593, 263] width 66 height 16
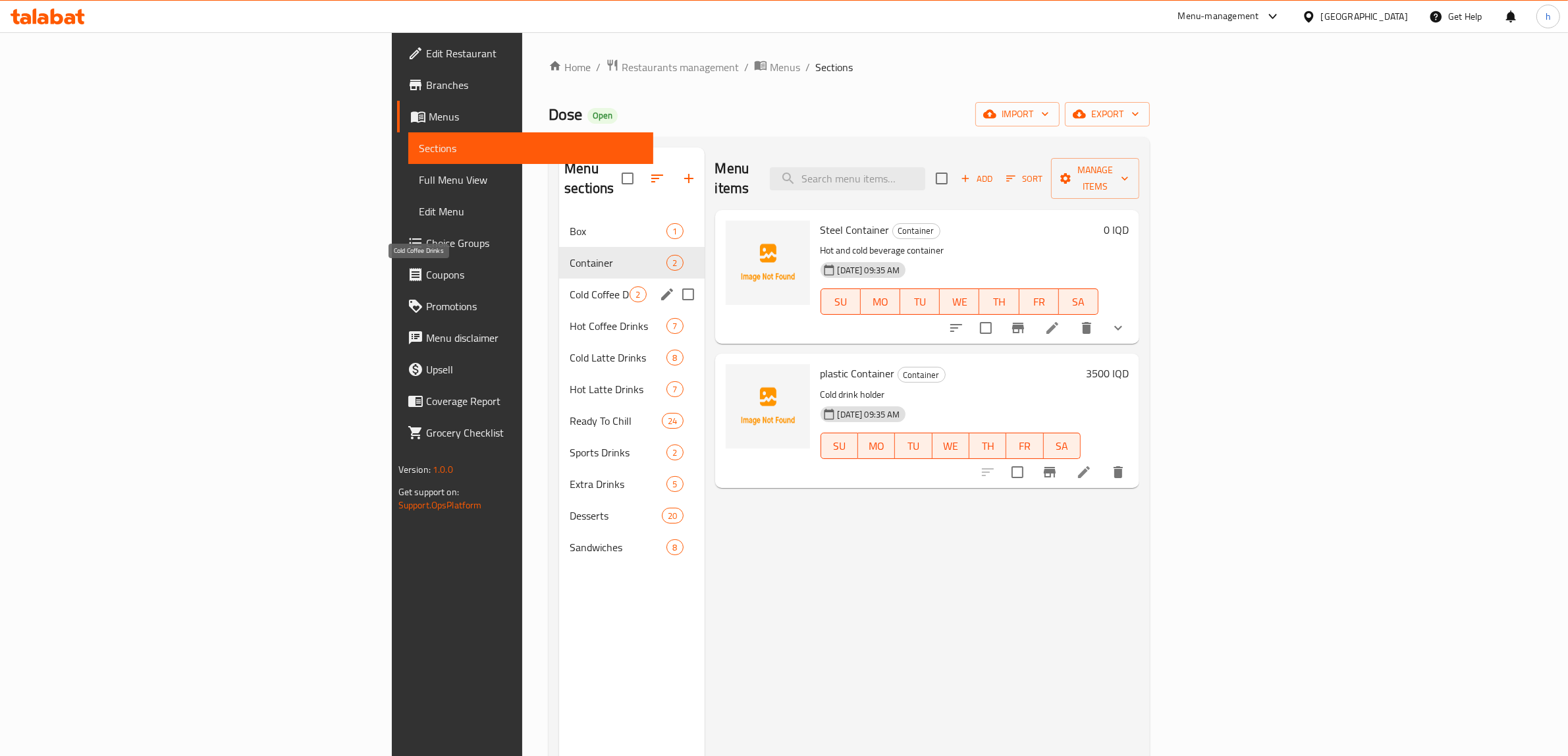
click at [569, 287] on span "Cold Coffee Drinks" at bounding box center [599, 295] width 60 height 16
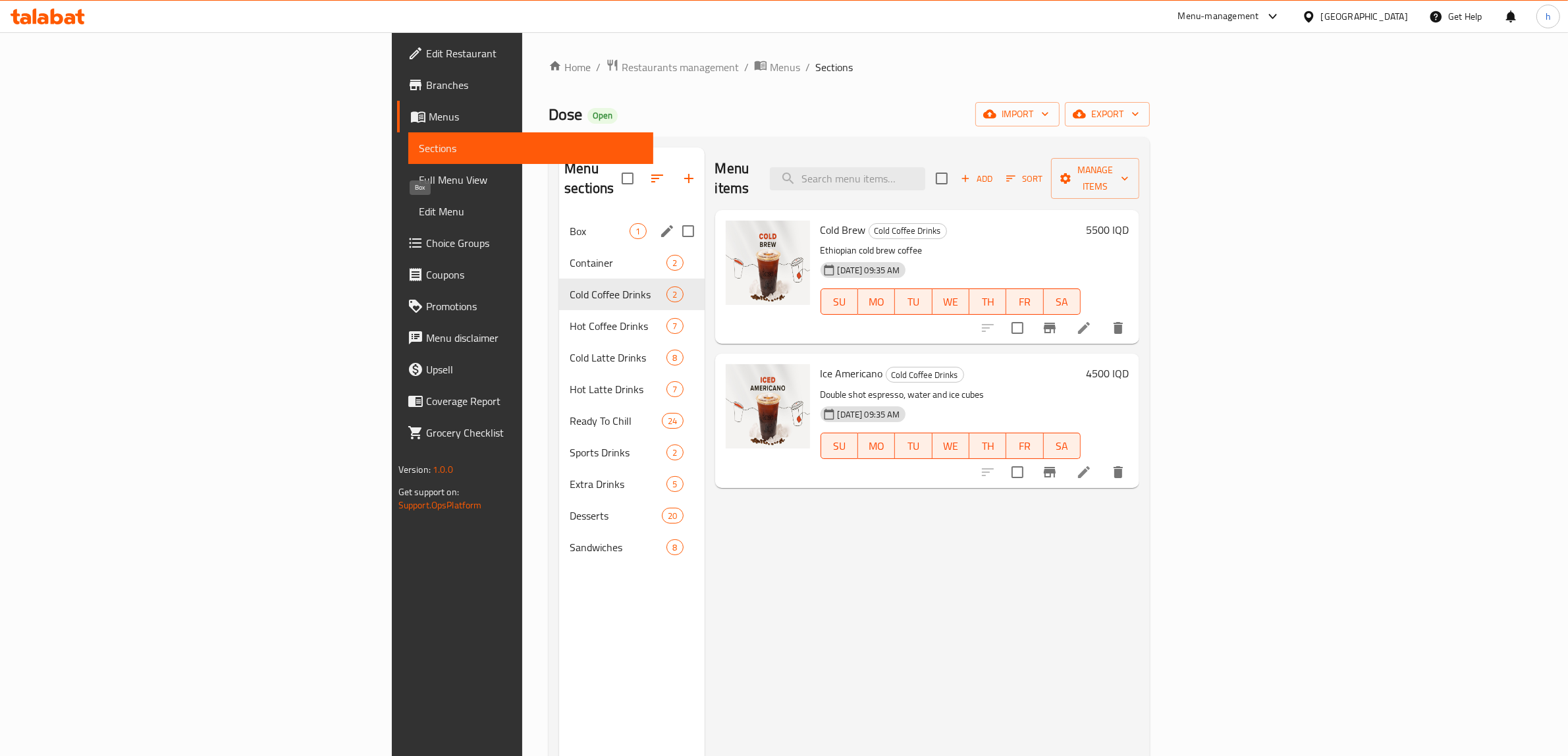
click at [569, 224] on span "Box" at bounding box center [599, 232] width 60 height 16
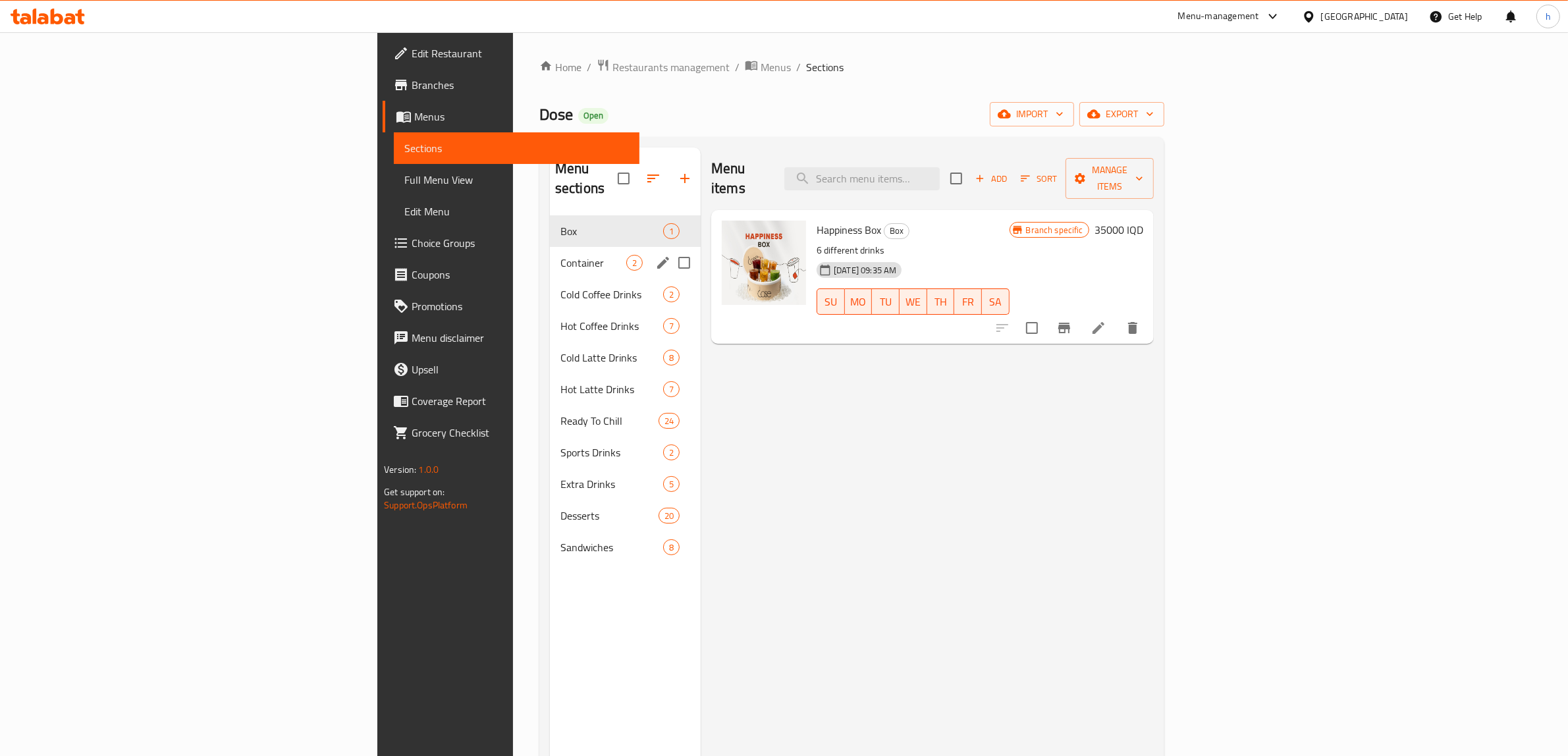
click at [550, 252] on div "Container 2" at bounding box center [625, 263] width 151 height 32
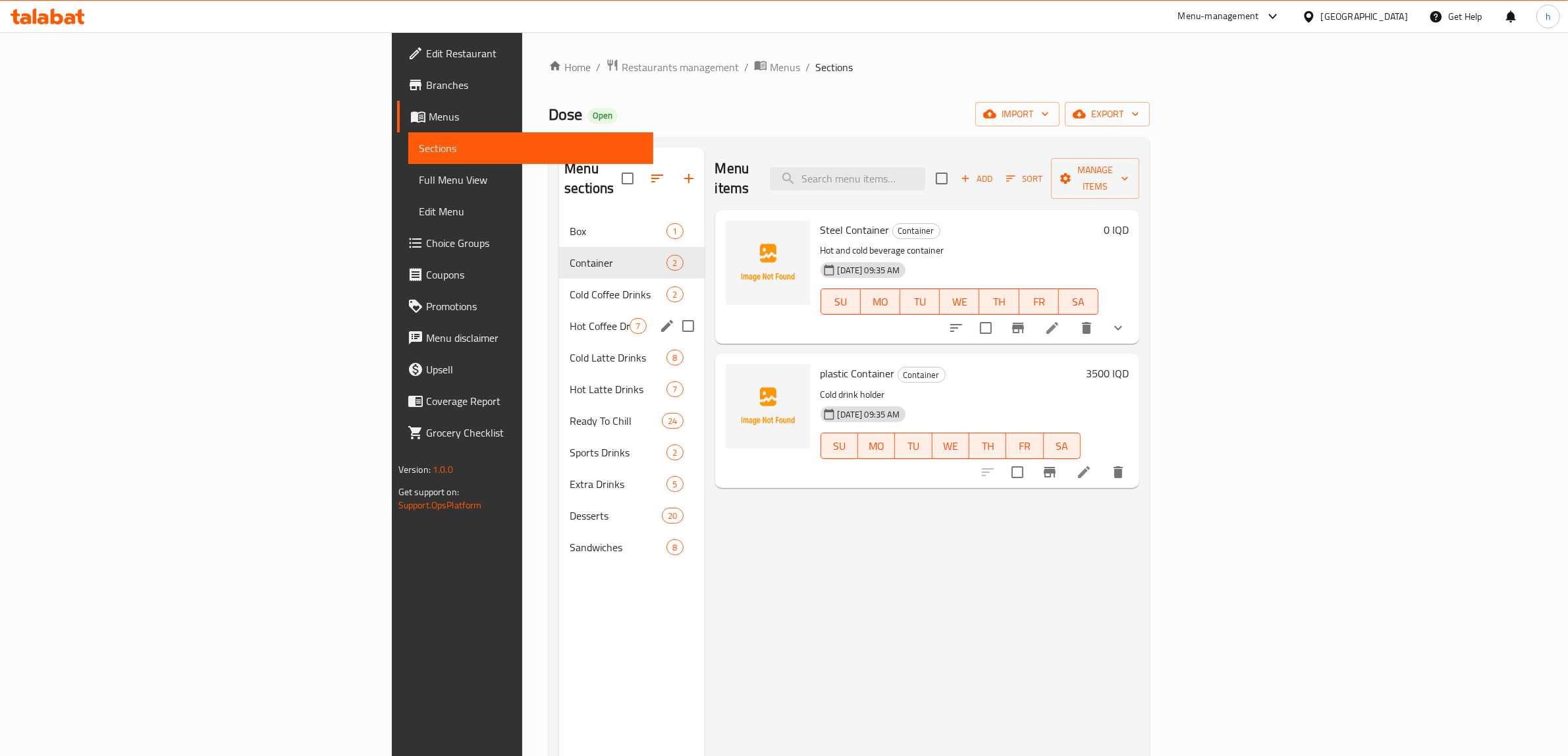
click at [559, 315] on div "Hot Coffee Drinks 7" at bounding box center [631, 326] width 145 height 32
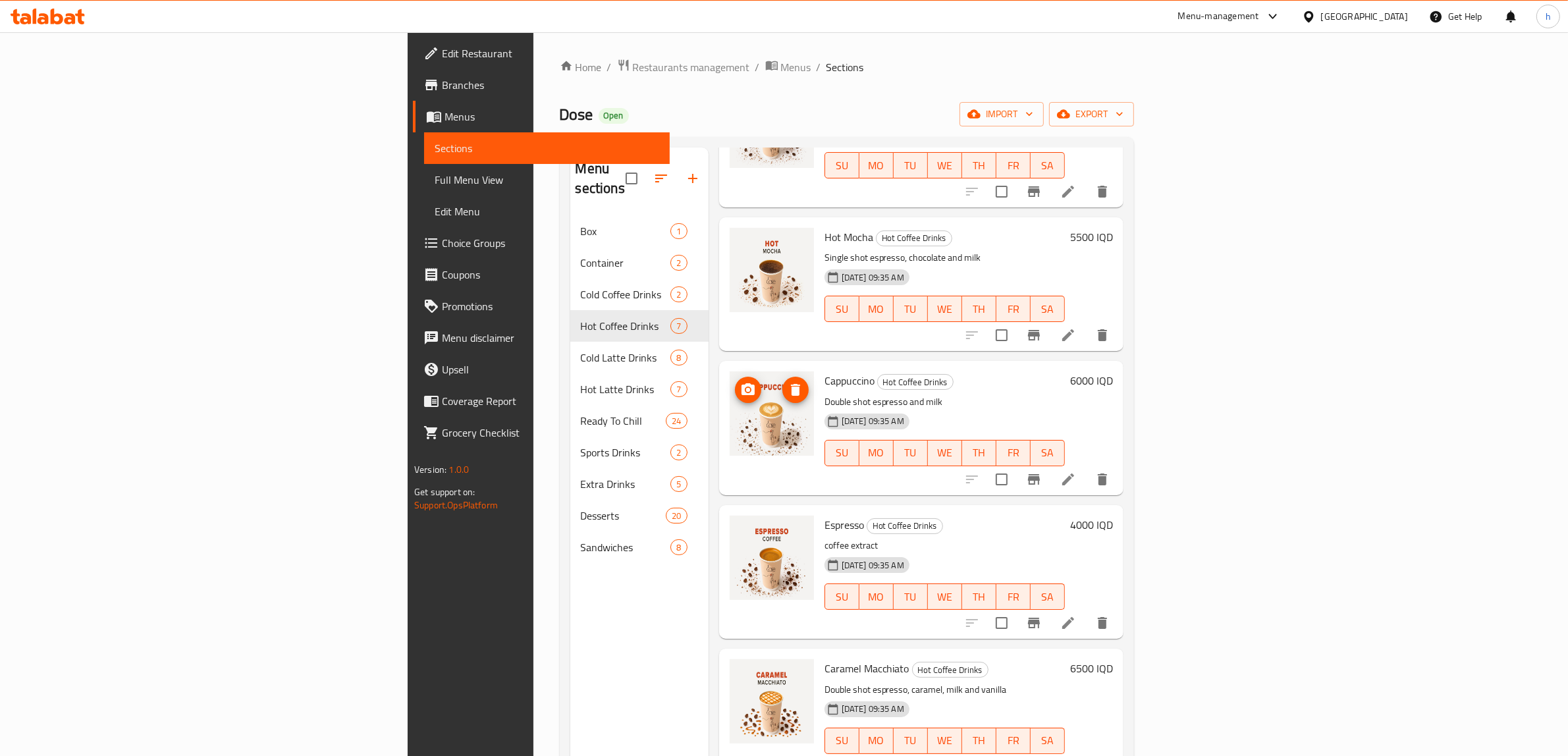
scroll to position [284, 0]
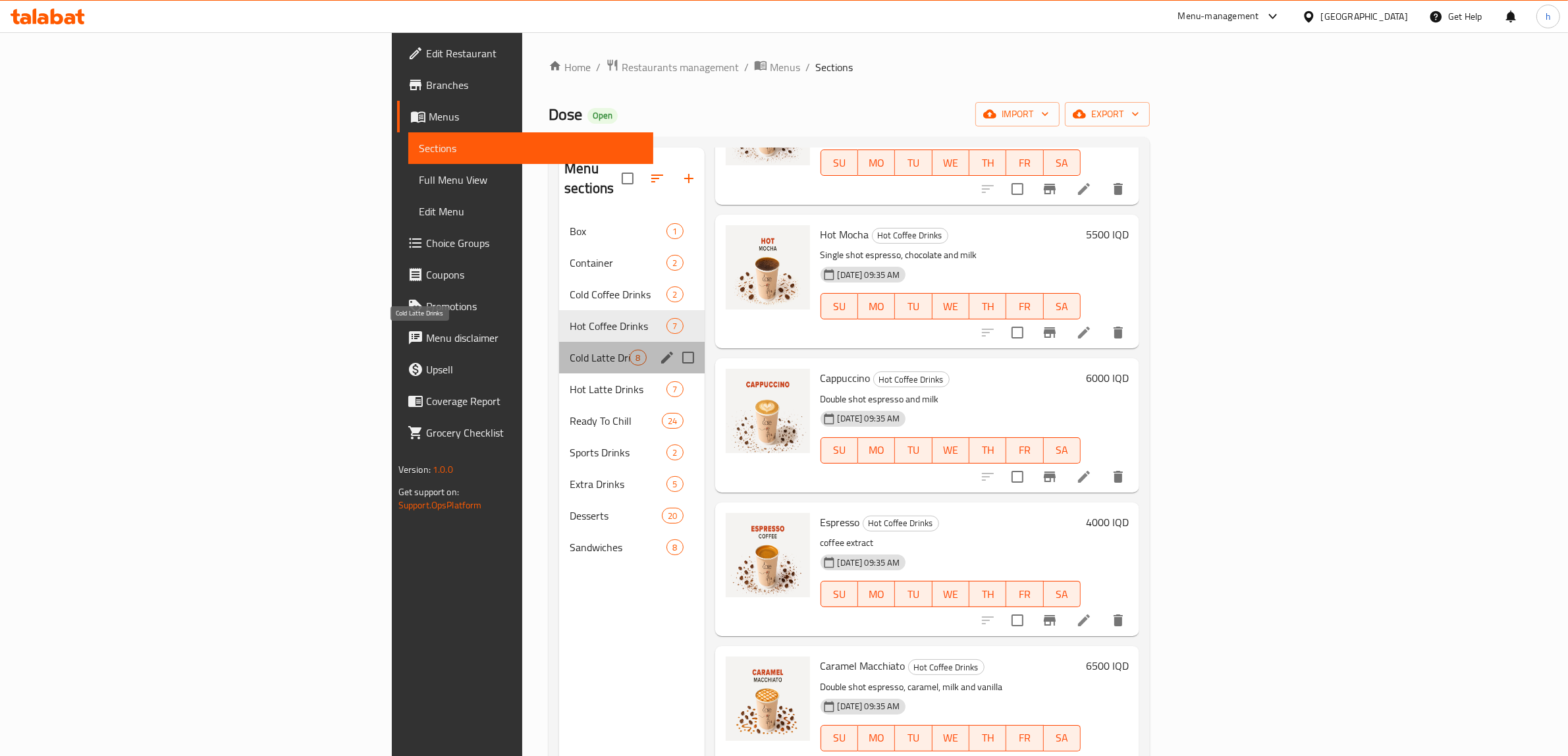
click at [569, 350] on span "Cold Latte Drinks" at bounding box center [599, 358] width 60 height 16
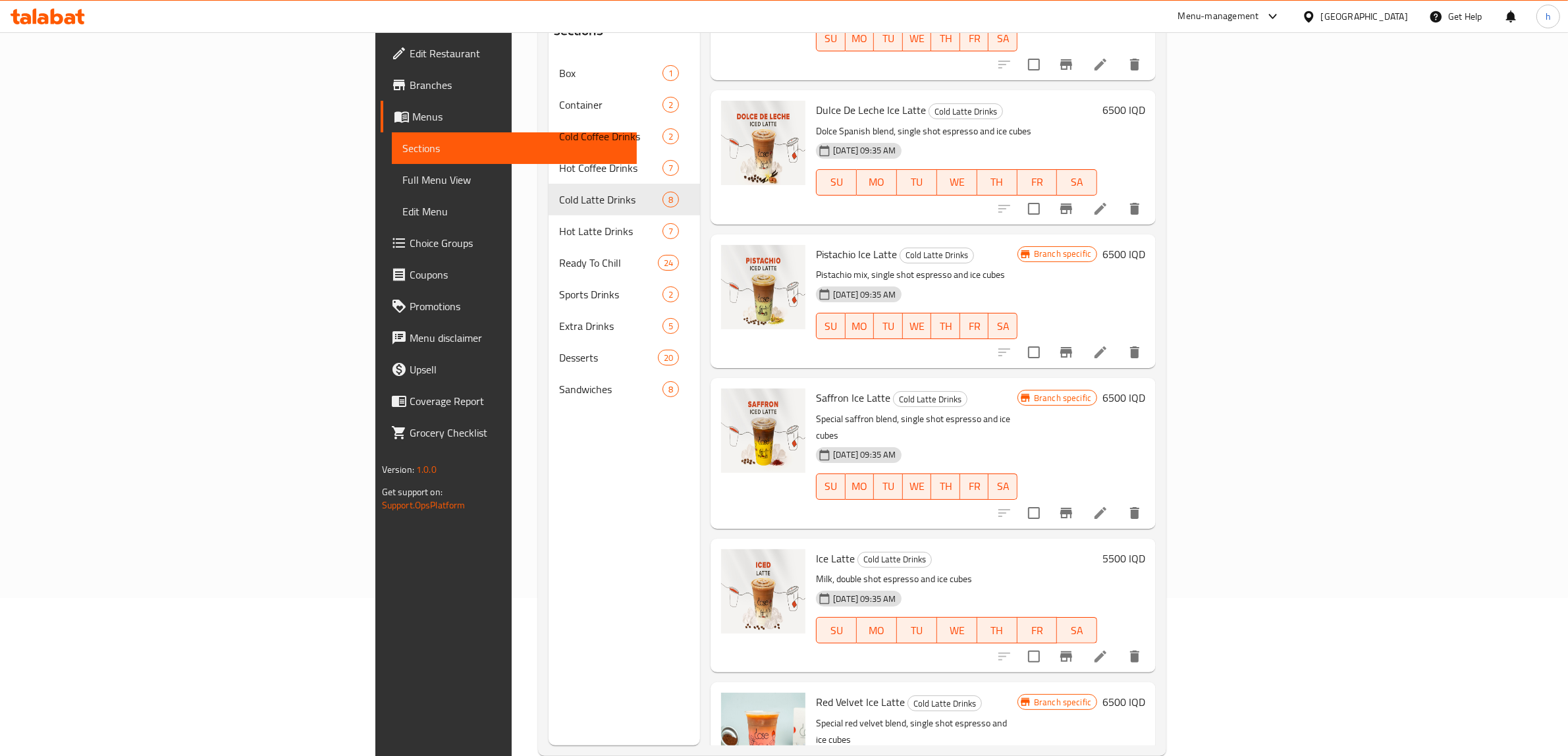
scroll to position [185, 0]
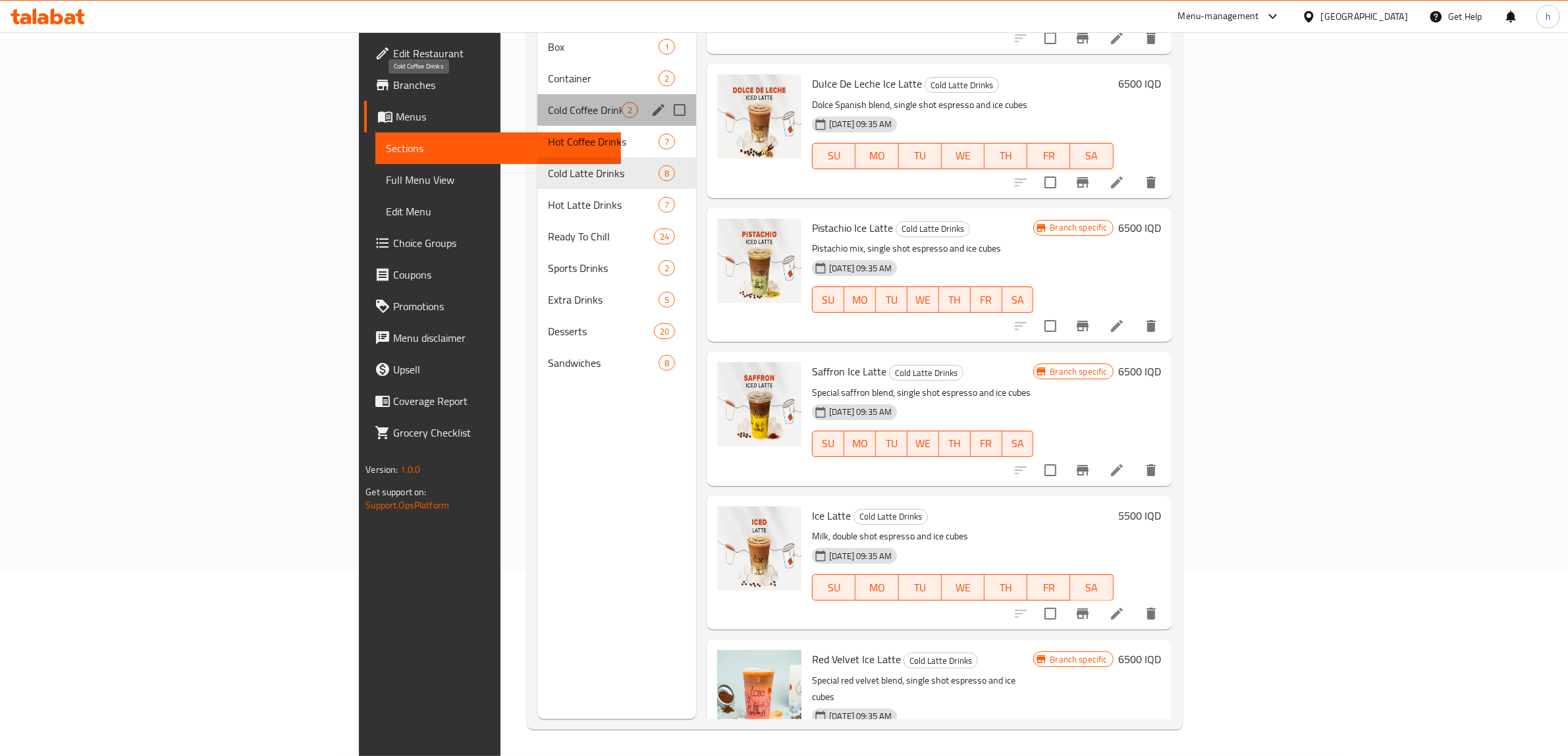
click at [548, 102] on span "Cold Coffee Drinks" at bounding box center [584, 110] width 74 height 16
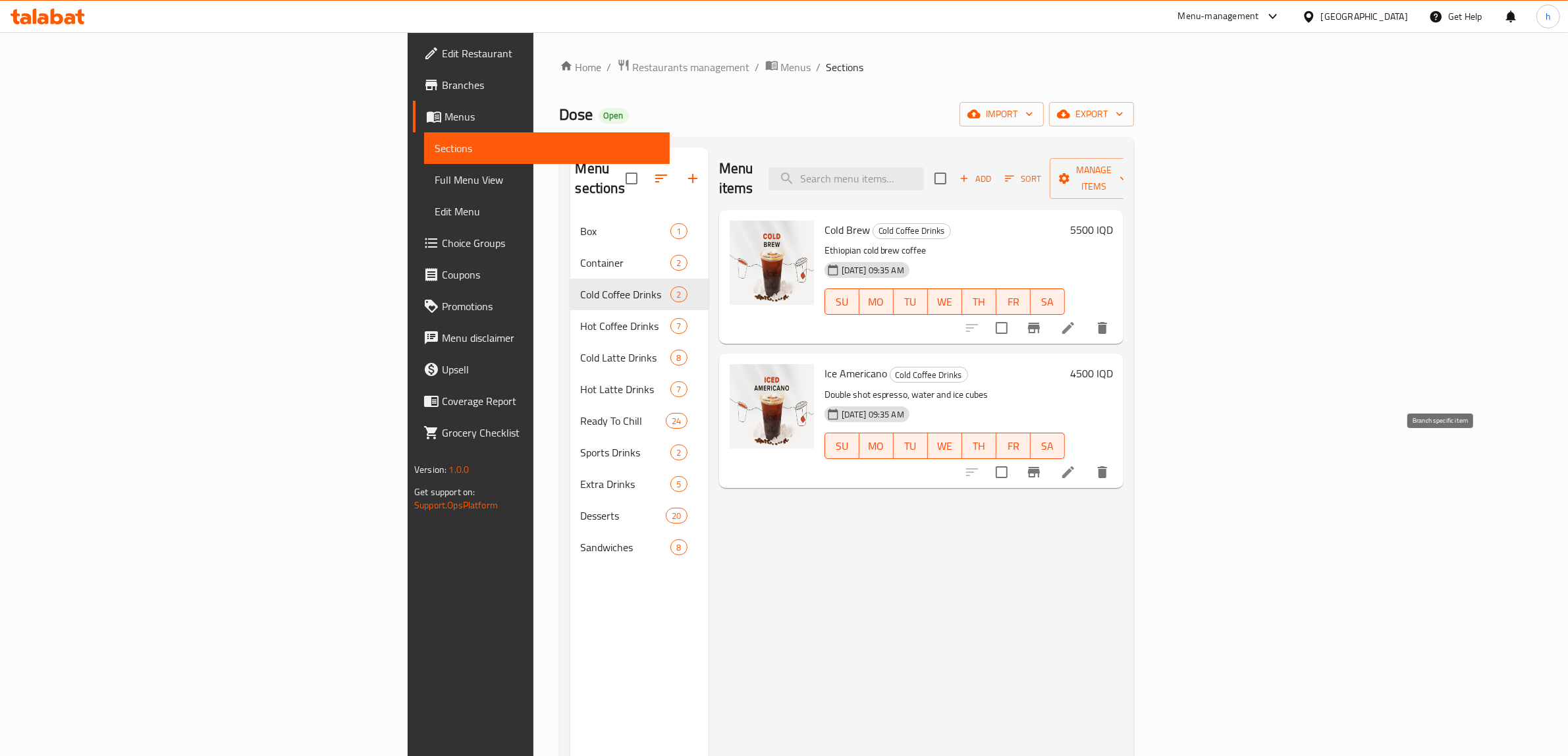
click at [1050, 456] on button "Branch-specific-item" at bounding box center [1033, 472] width 32 height 32
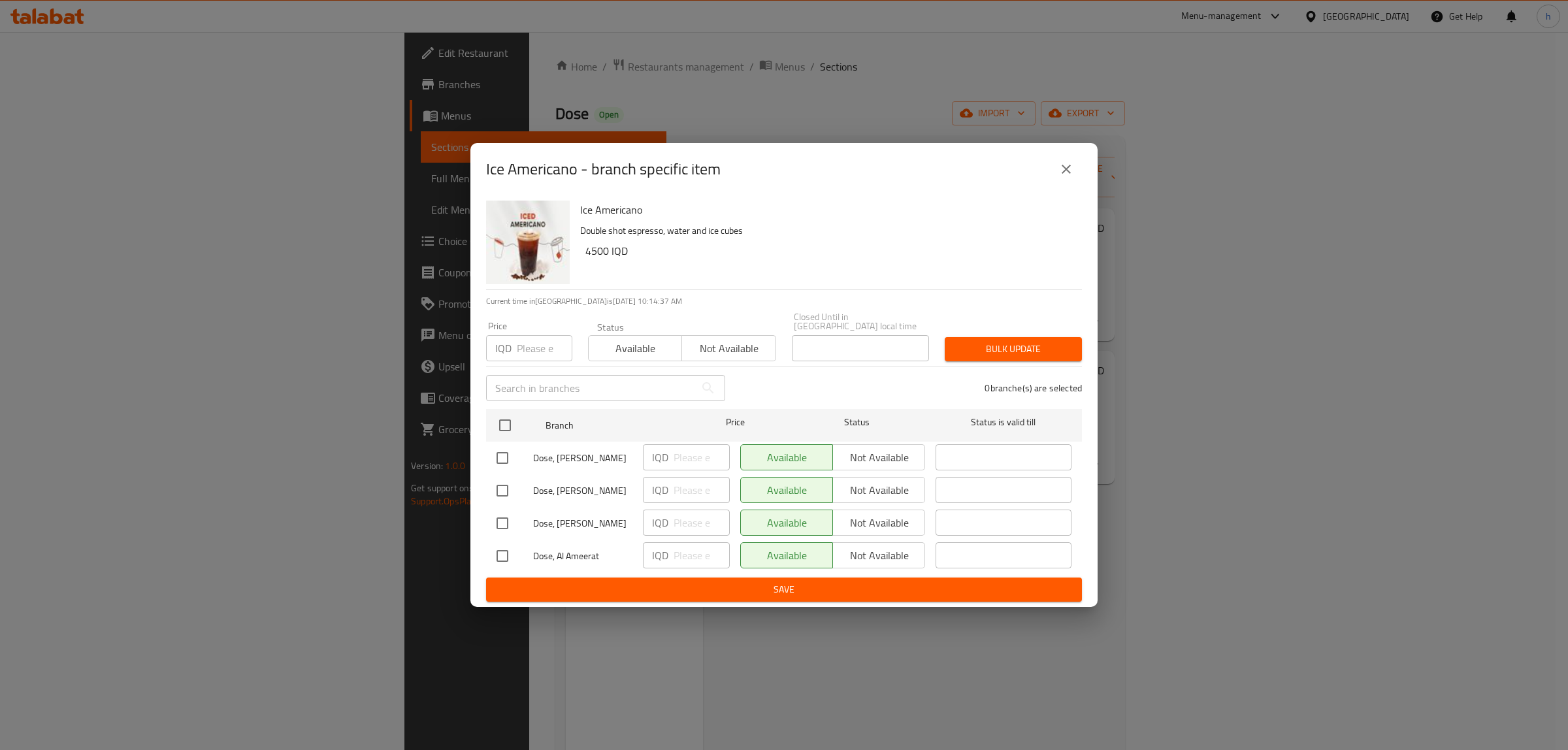
click at [497, 544] on input "checkbox" at bounding box center [502, 556] width 27 height 27
checkbox input "true"
click at [706, 550] on input "number" at bounding box center [702, 555] width 56 height 27
click at [686, 557] on input "number" at bounding box center [702, 555] width 56 height 27
type input "5500"
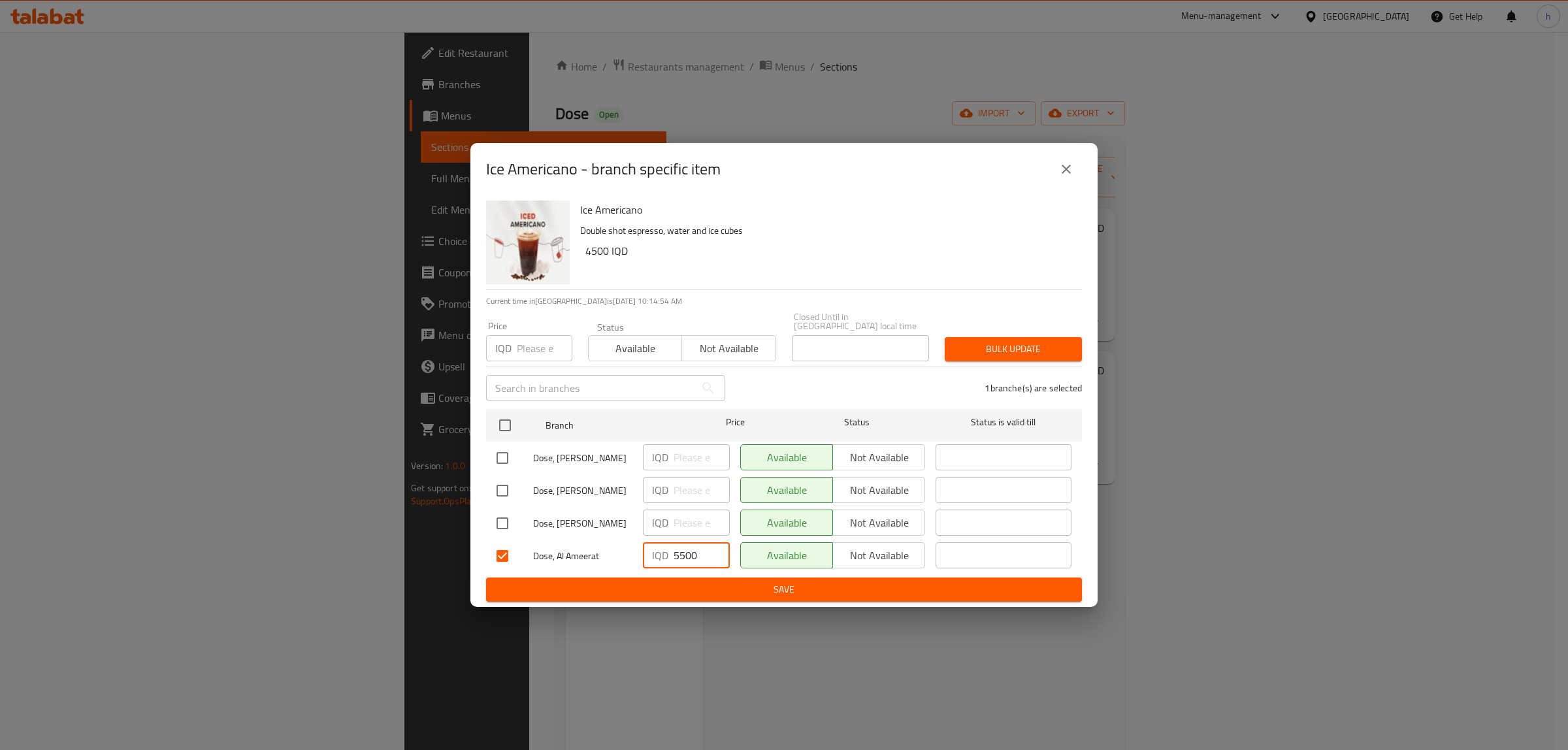
click at [641, 582] on span "Save" at bounding box center [784, 590] width 575 height 16
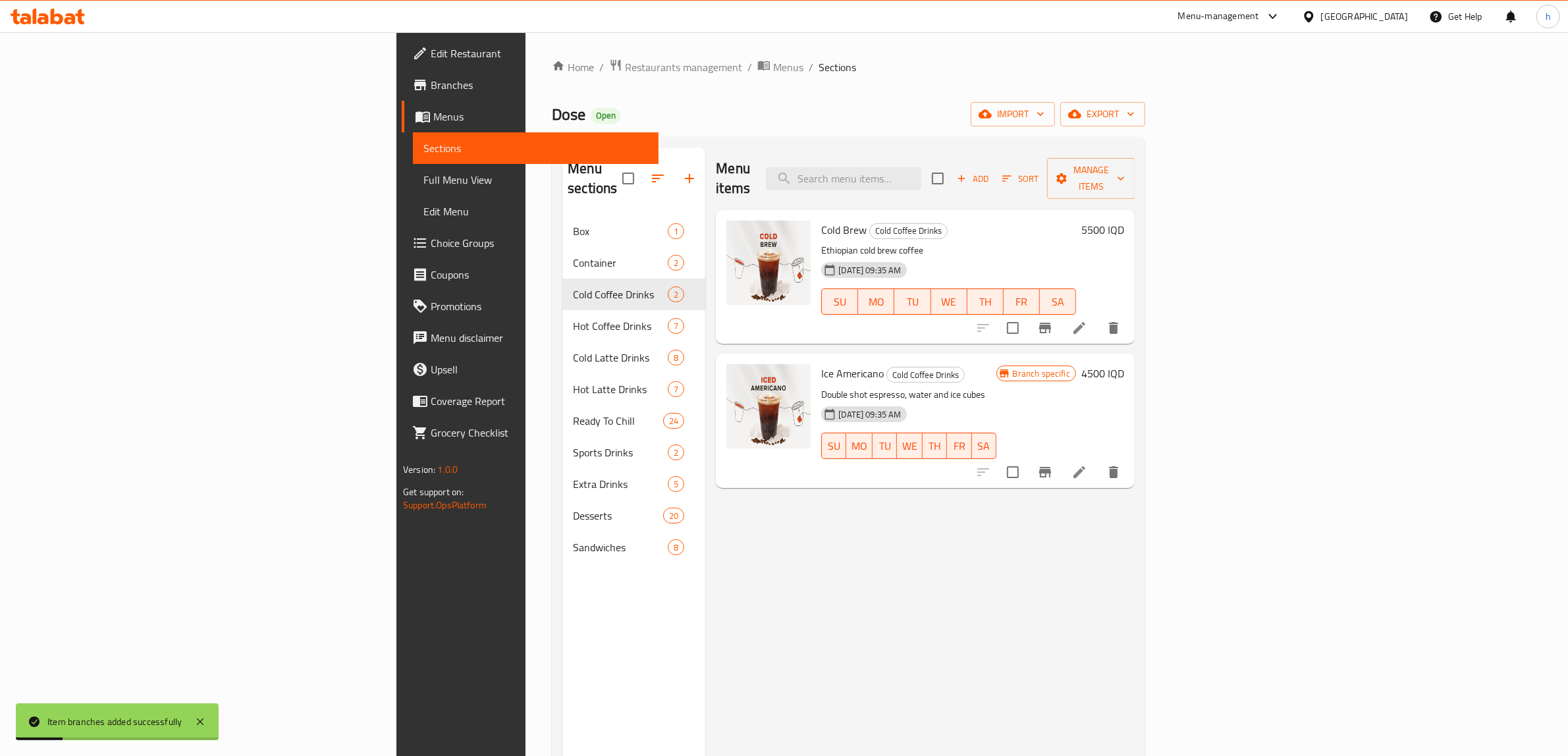
click at [1076, 368] on span "Branch specific" at bounding box center [1042, 374] width 68 height 12
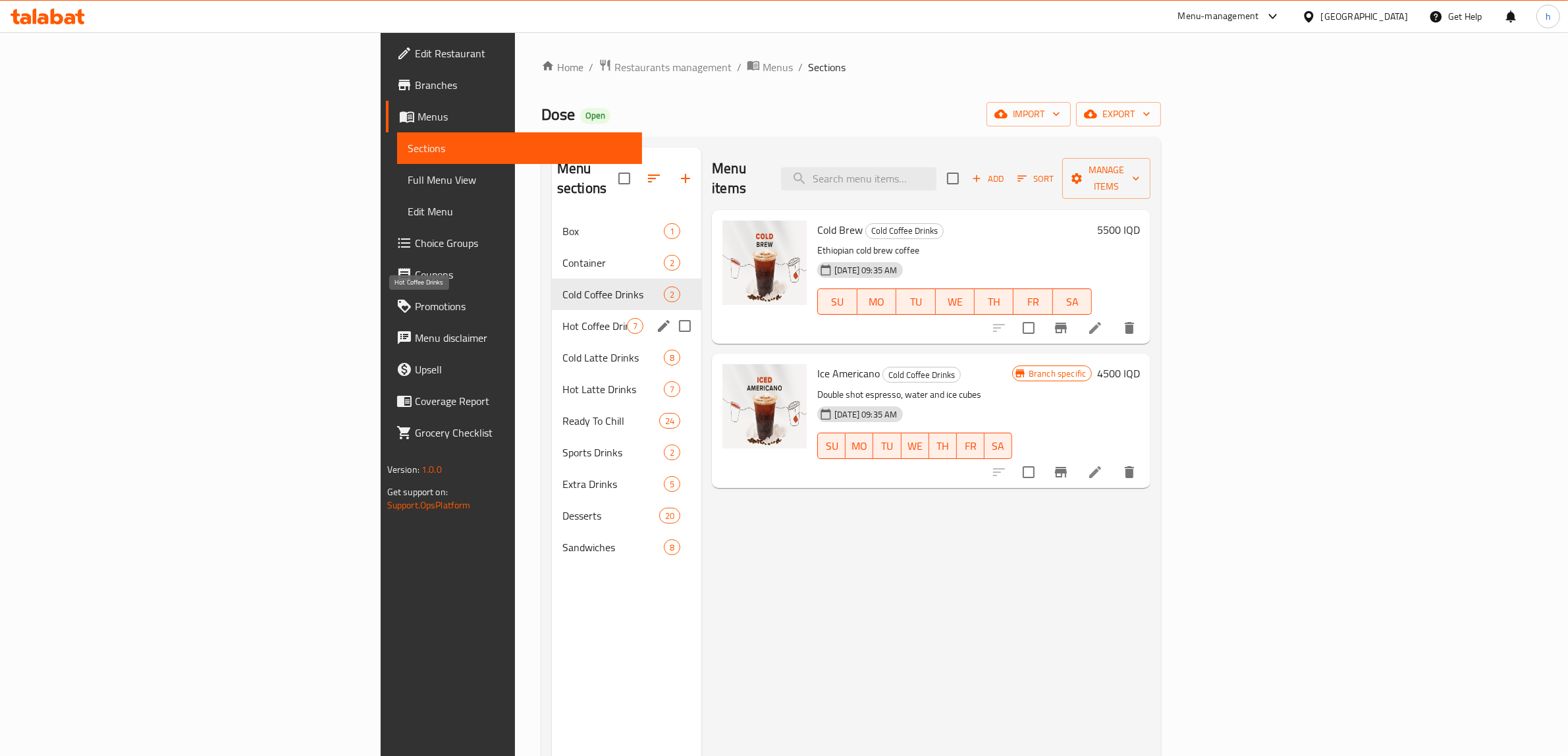
click at [562, 318] on span "Hot Coffee Drinks" at bounding box center [594, 327] width 65 height 16
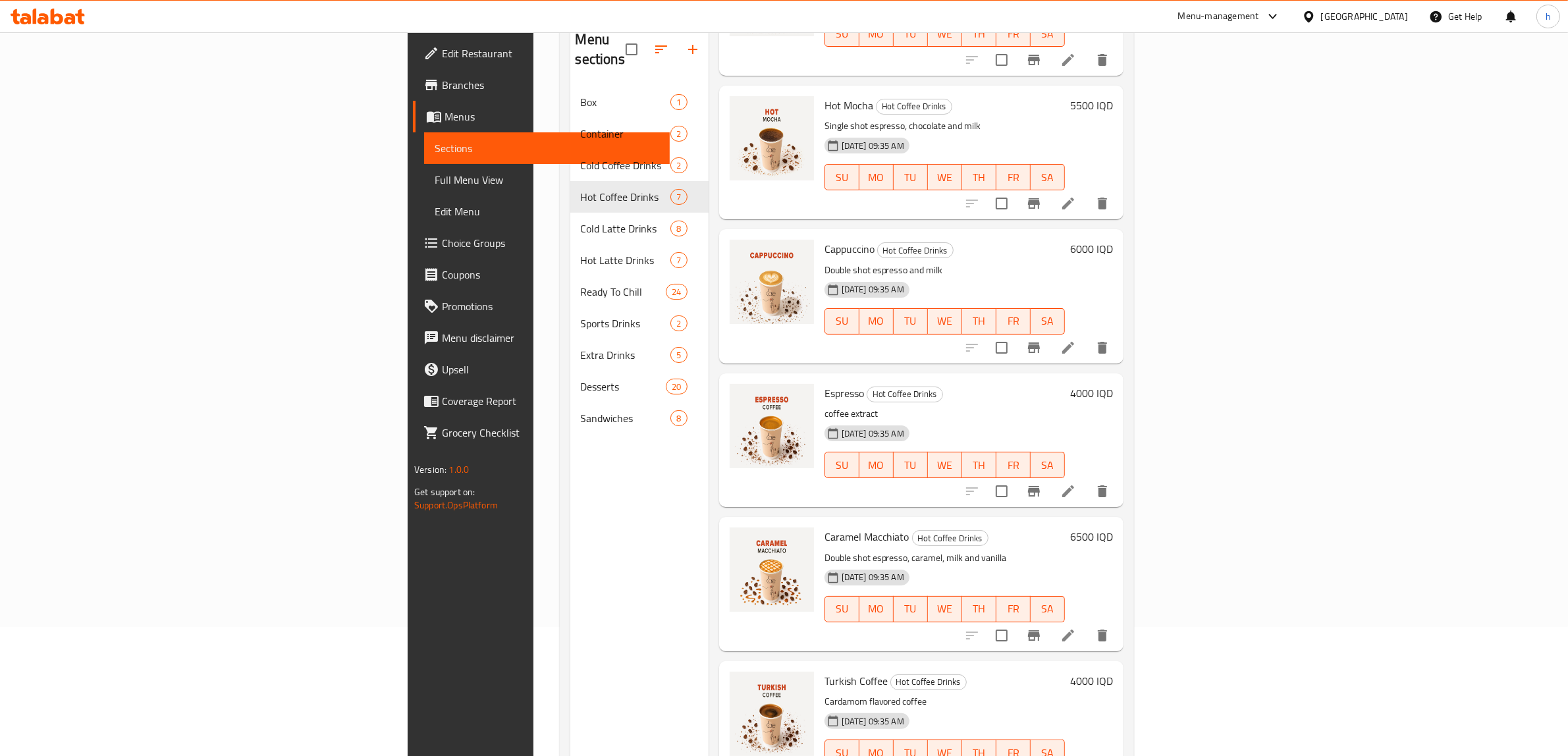
scroll to position [185, 0]
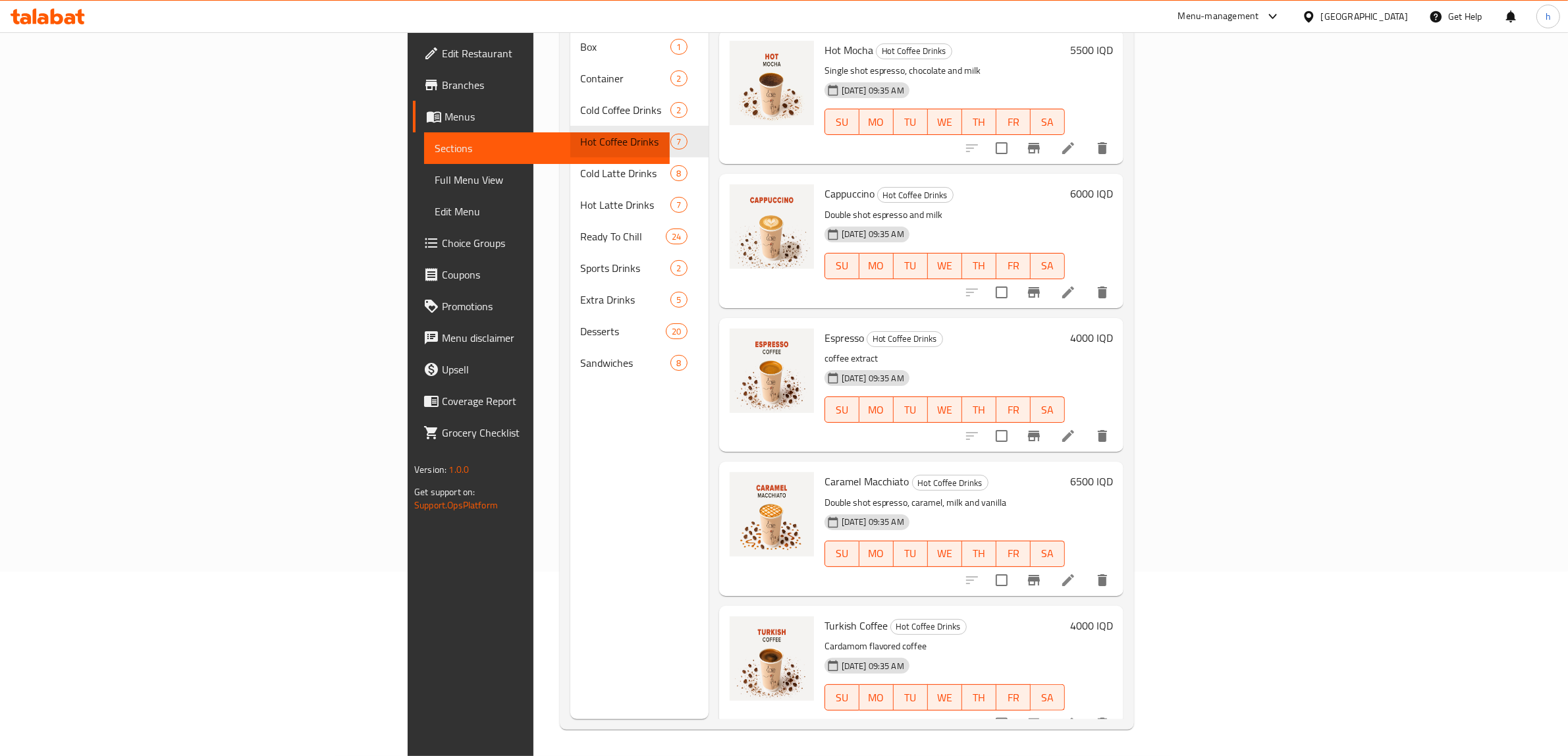
click at [998, 323] on div "Espresso Hot Coffee Drinks coffee extract [DATE] 09:35 AM SU MO TU WE TH FR SA" at bounding box center [944, 385] width 251 height 123
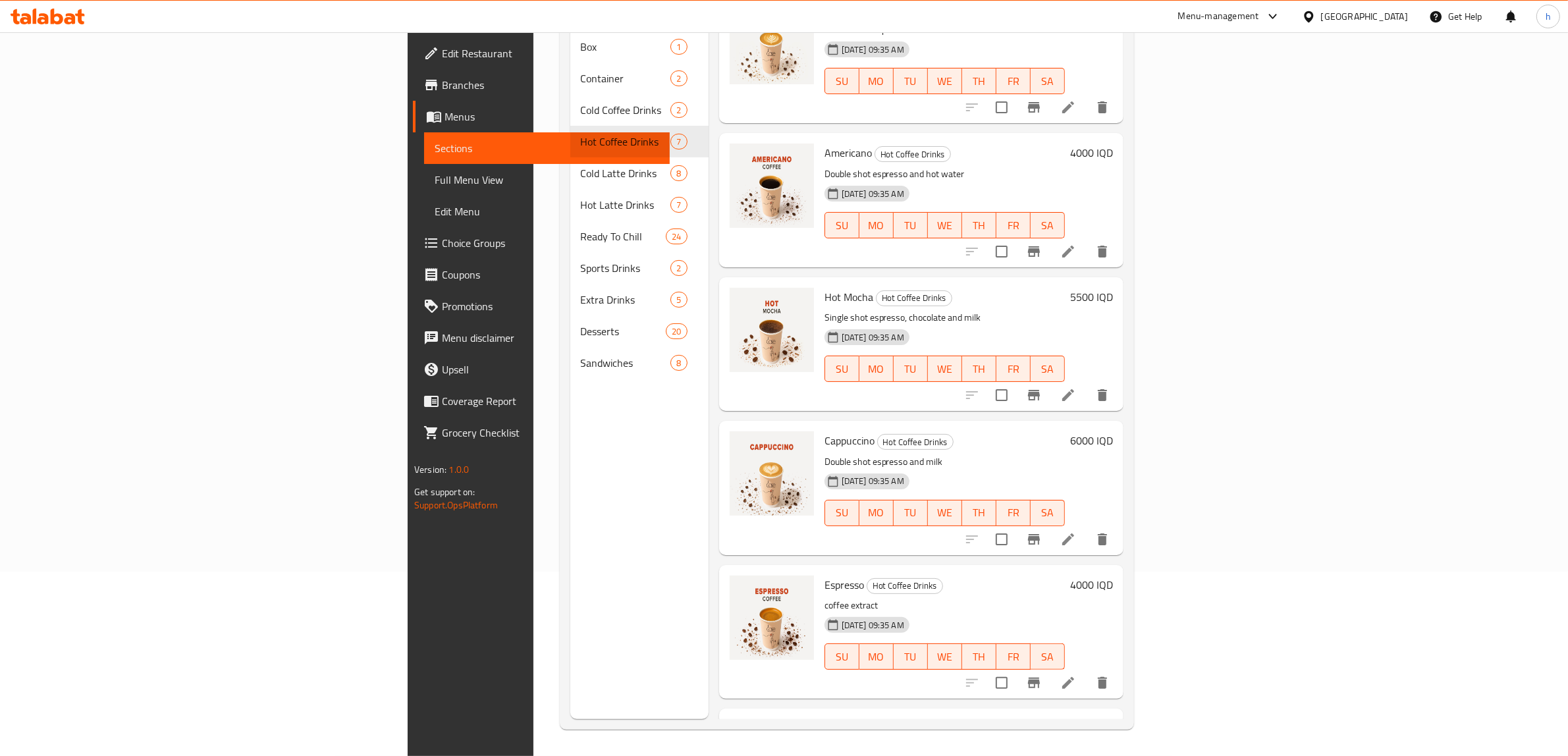
scroll to position [0, 0]
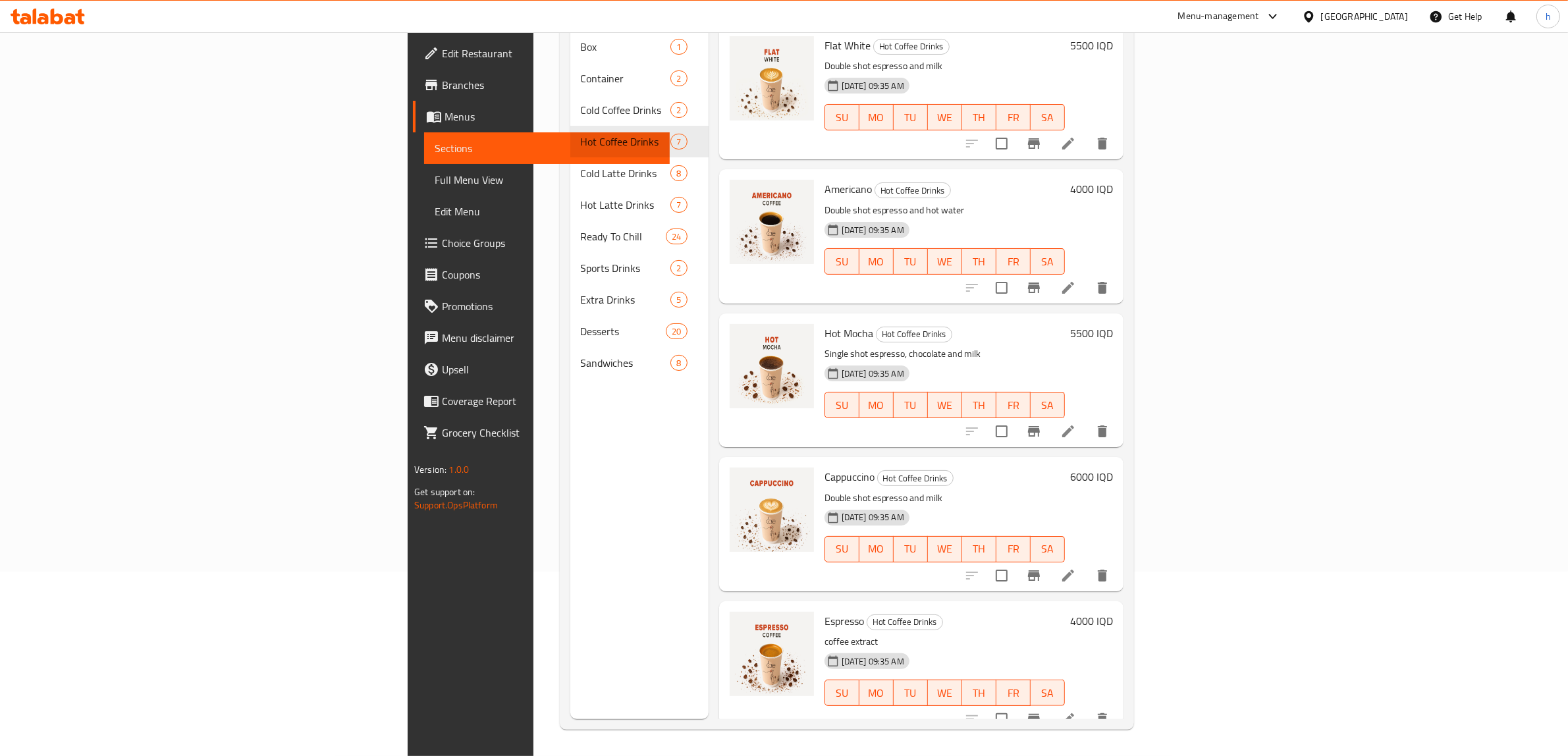
click at [1070, 318] on div "Hot Mocha Hot Coffee Drinks Single shot espresso, chocolate and milk [DATE] 09:…" at bounding box center [944, 380] width 251 height 123
click at [1040, 426] on icon "Branch-specific-item" at bounding box center [1033, 431] width 12 height 11
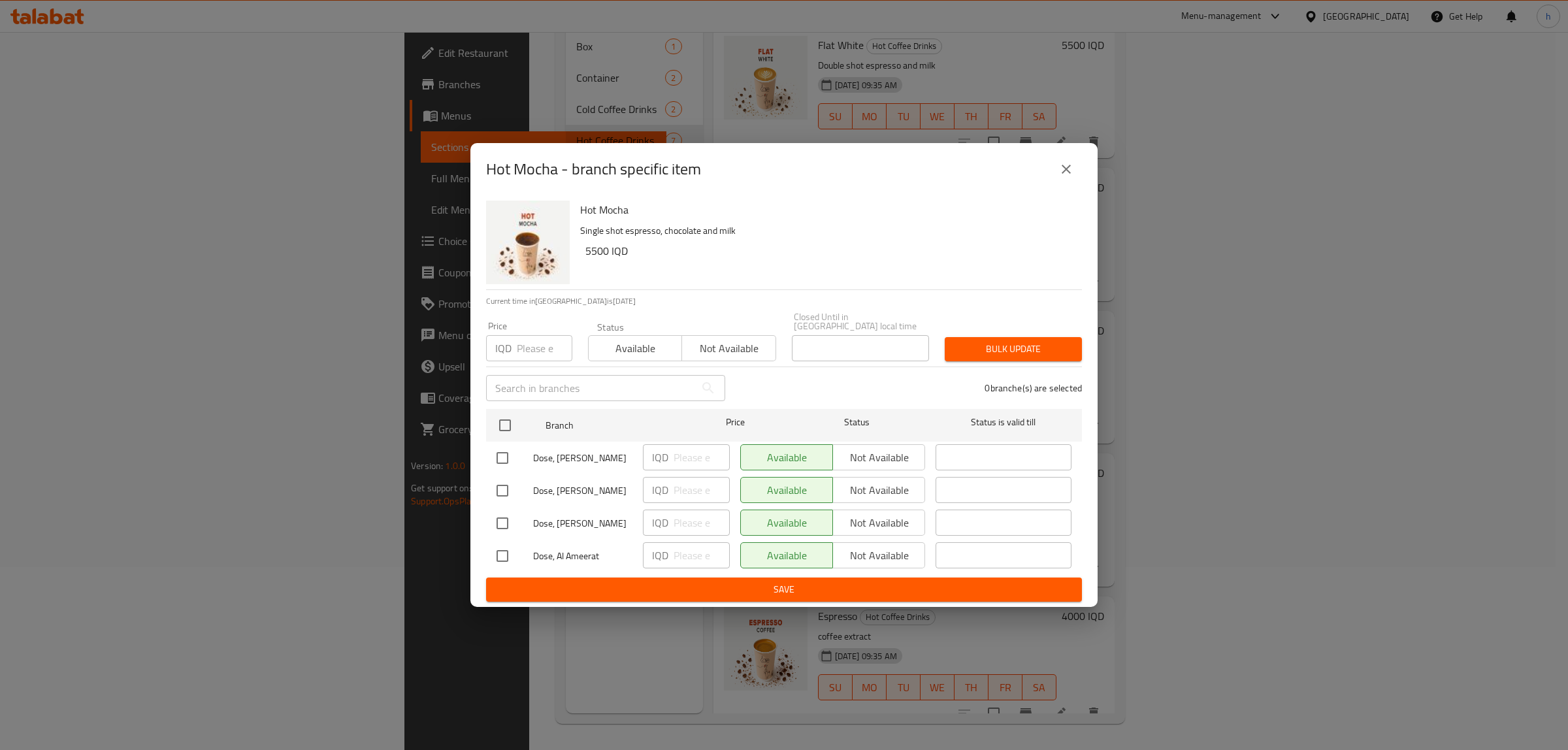
click at [506, 550] on input "checkbox" at bounding box center [502, 556] width 27 height 27
checkbox input "true"
click at [697, 543] on input "number" at bounding box center [702, 555] width 56 height 27
type input "6500"
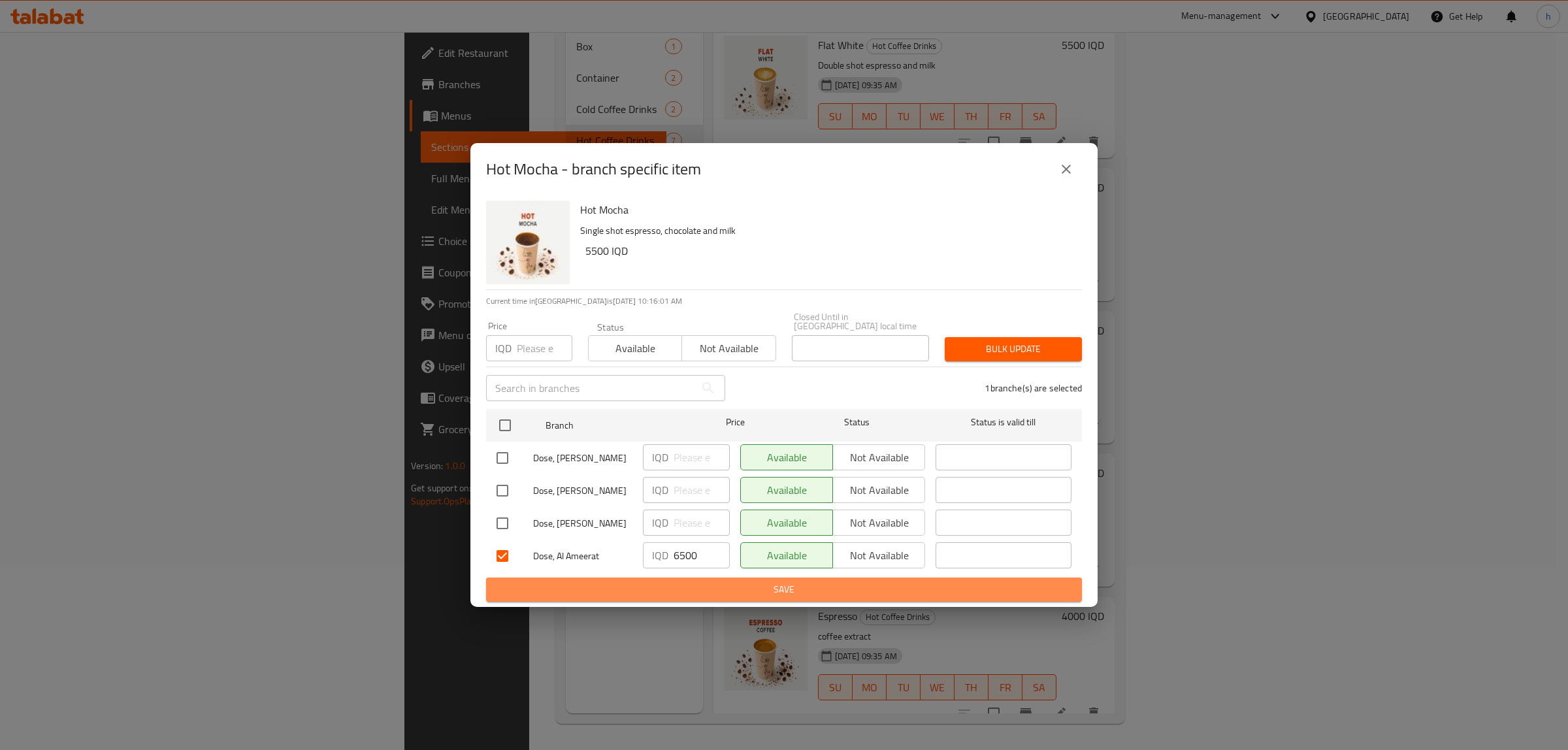
click at [712, 585] on span "Save" at bounding box center [784, 590] width 575 height 16
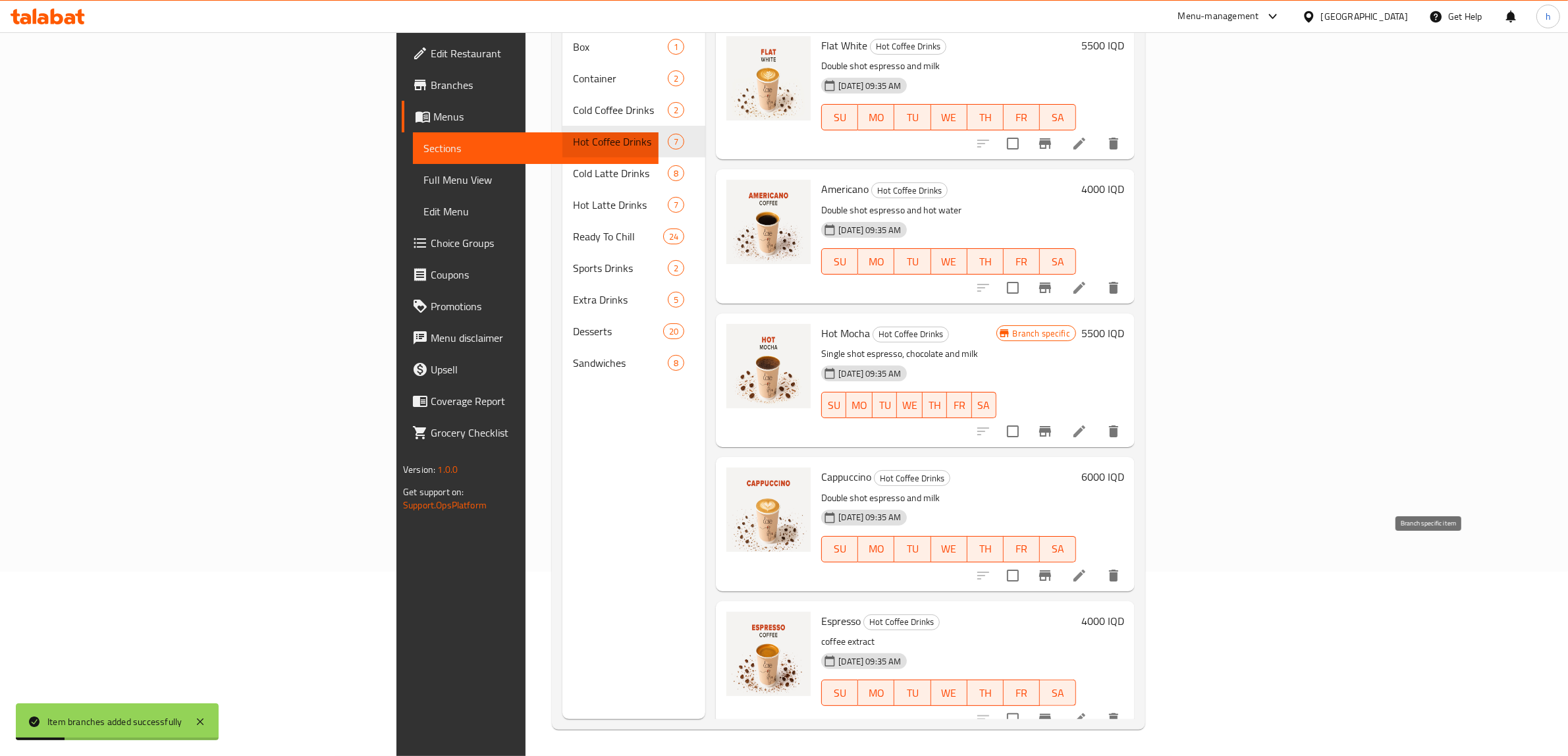
click at [1050, 570] on icon "Branch-specific-item" at bounding box center [1045, 575] width 12 height 11
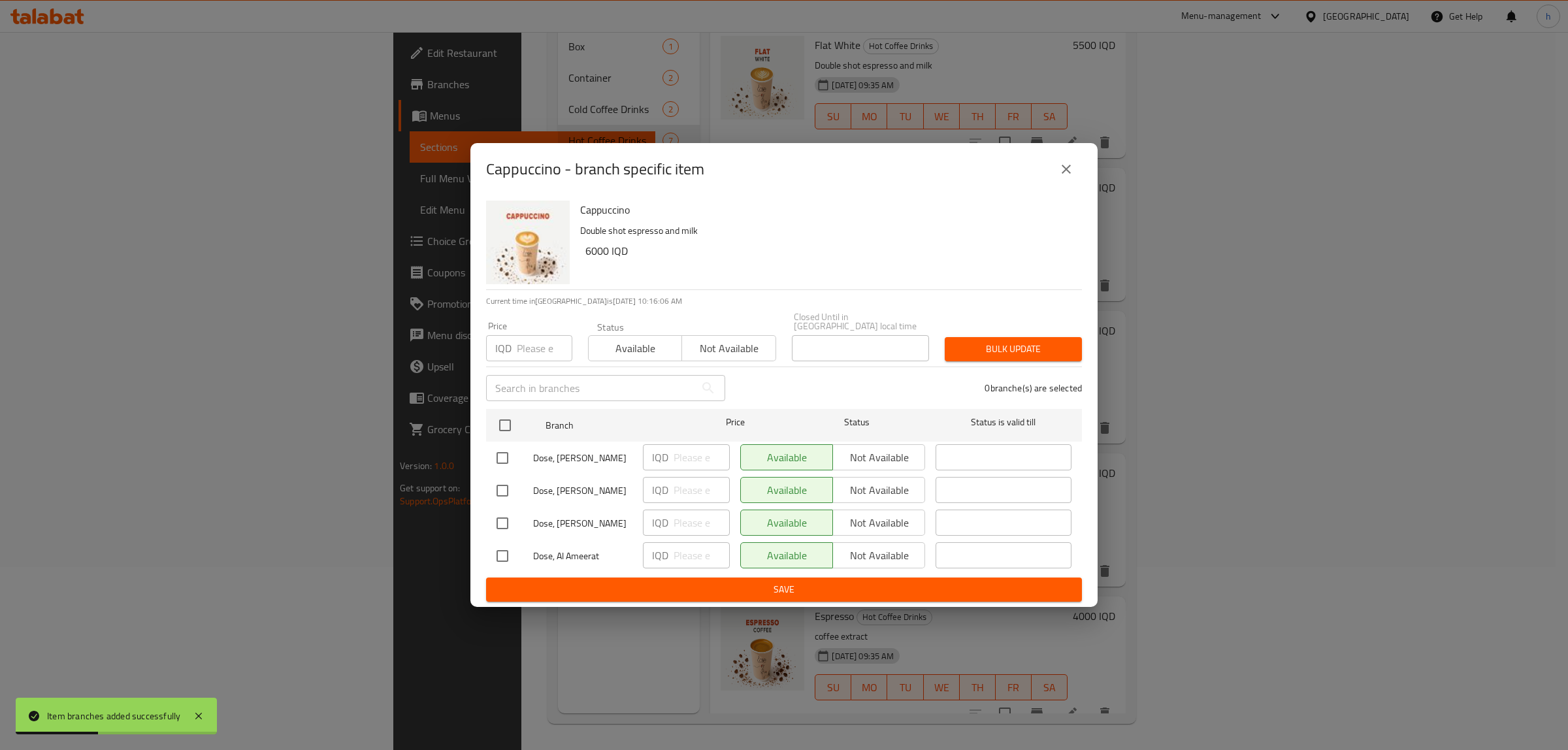
click at [507, 557] on input "checkbox" at bounding box center [502, 556] width 27 height 27
checkbox input "true"
click at [684, 554] on input "number" at bounding box center [702, 555] width 56 height 27
type input "5"
type input "6500"
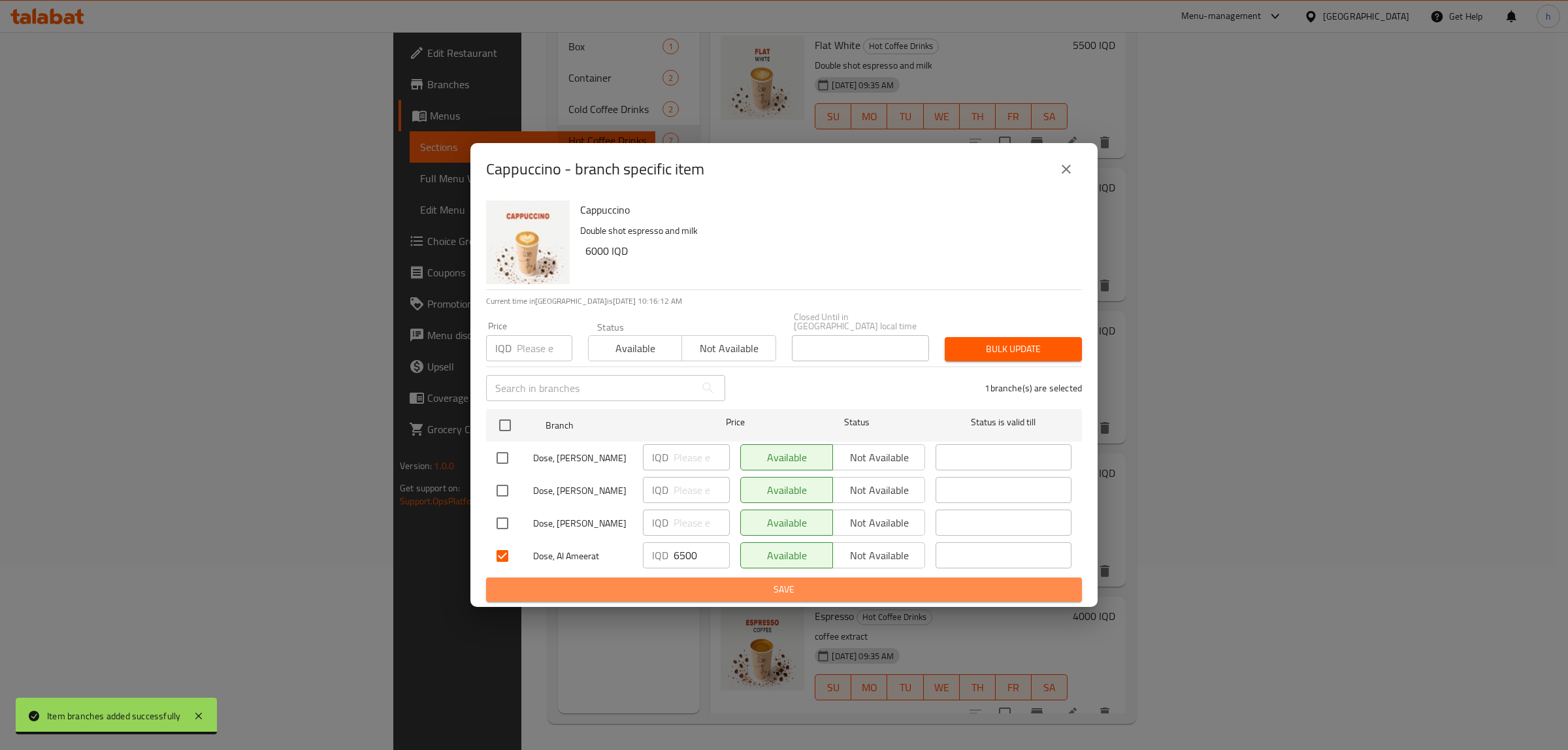
click at [687, 596] on button "Save" at bounding box center [784, 590] width 596 height 24
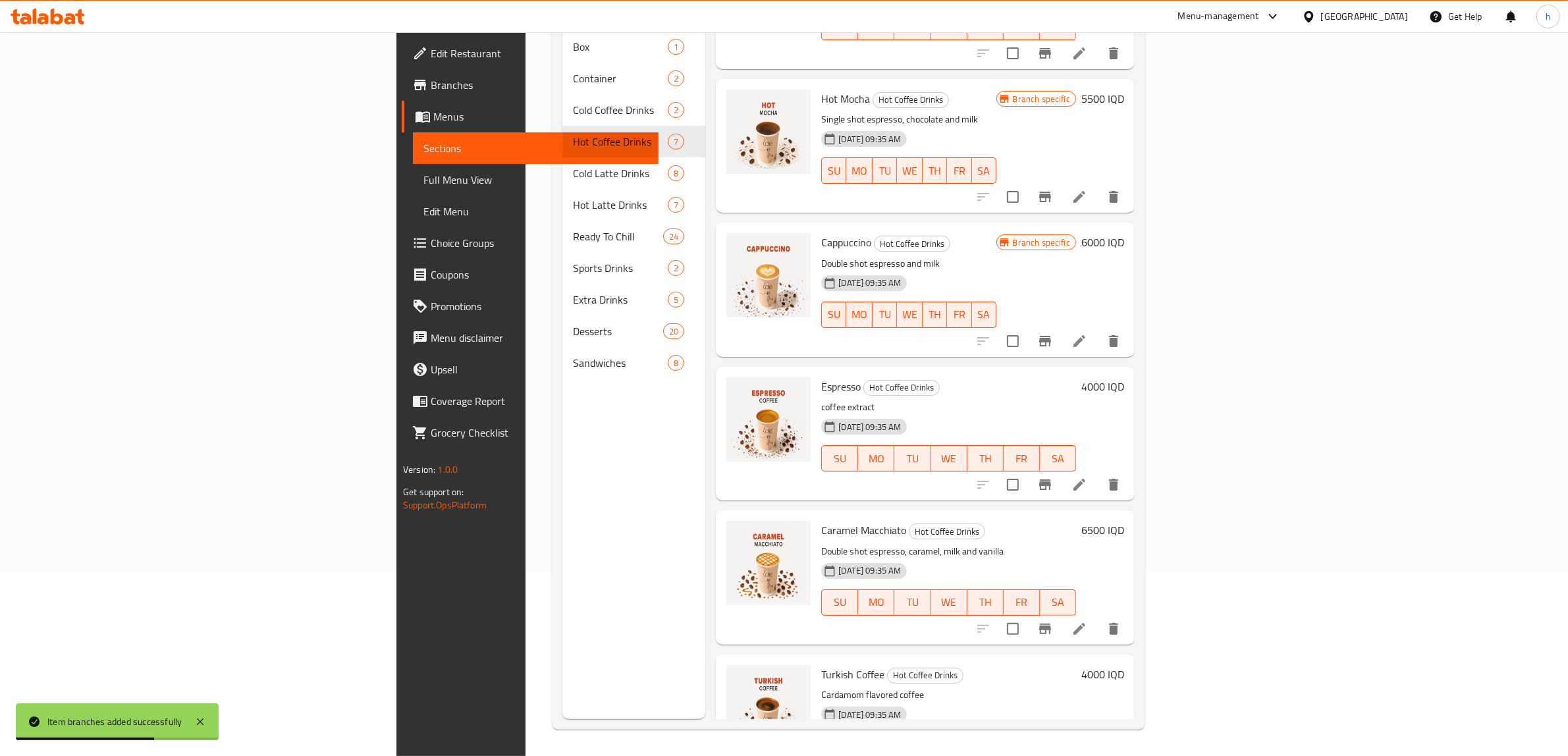
scroll to position [284, 0]
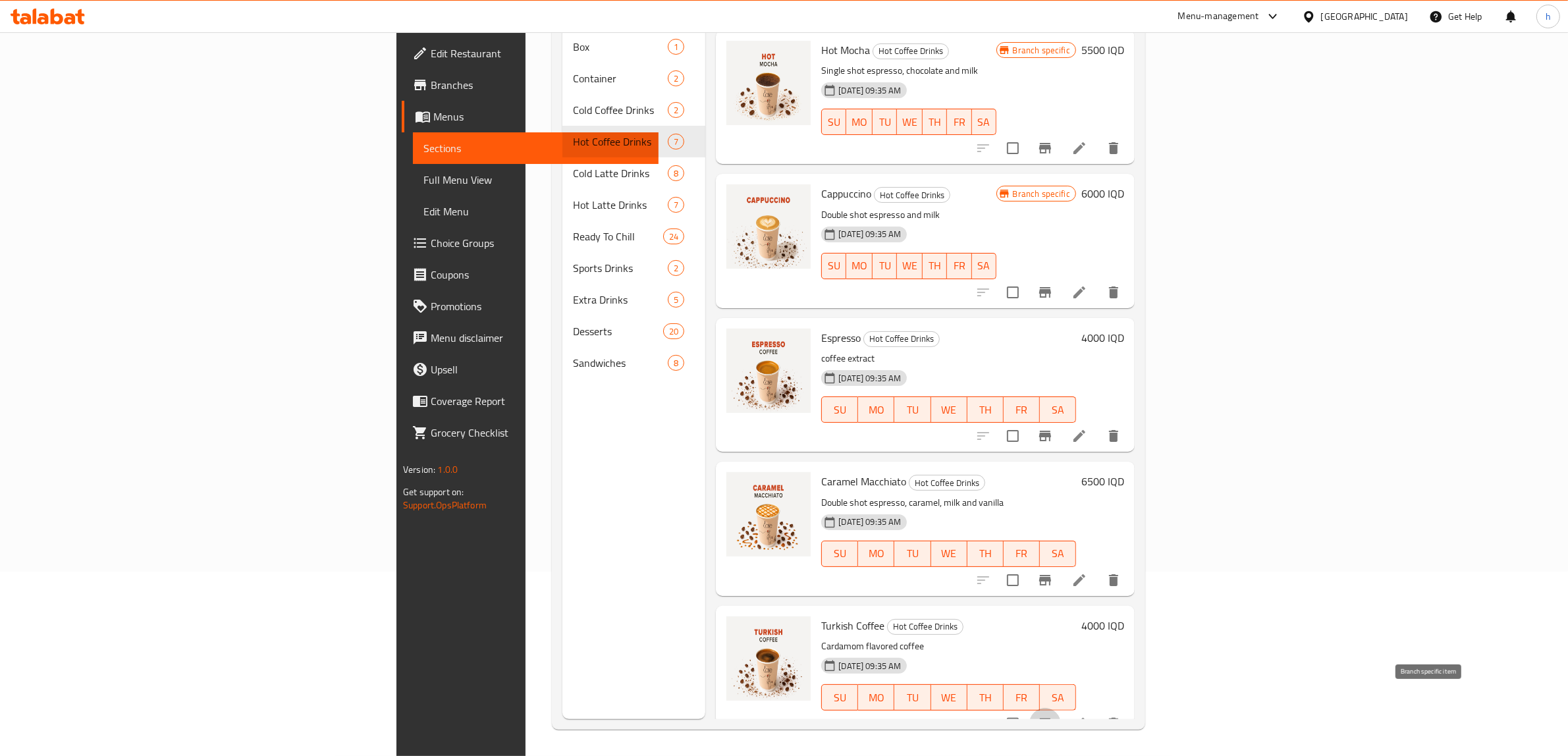
click at [1050, 719] on icon "Branch-specific-item" at bounding box center [1045, 724] width 12 height 11
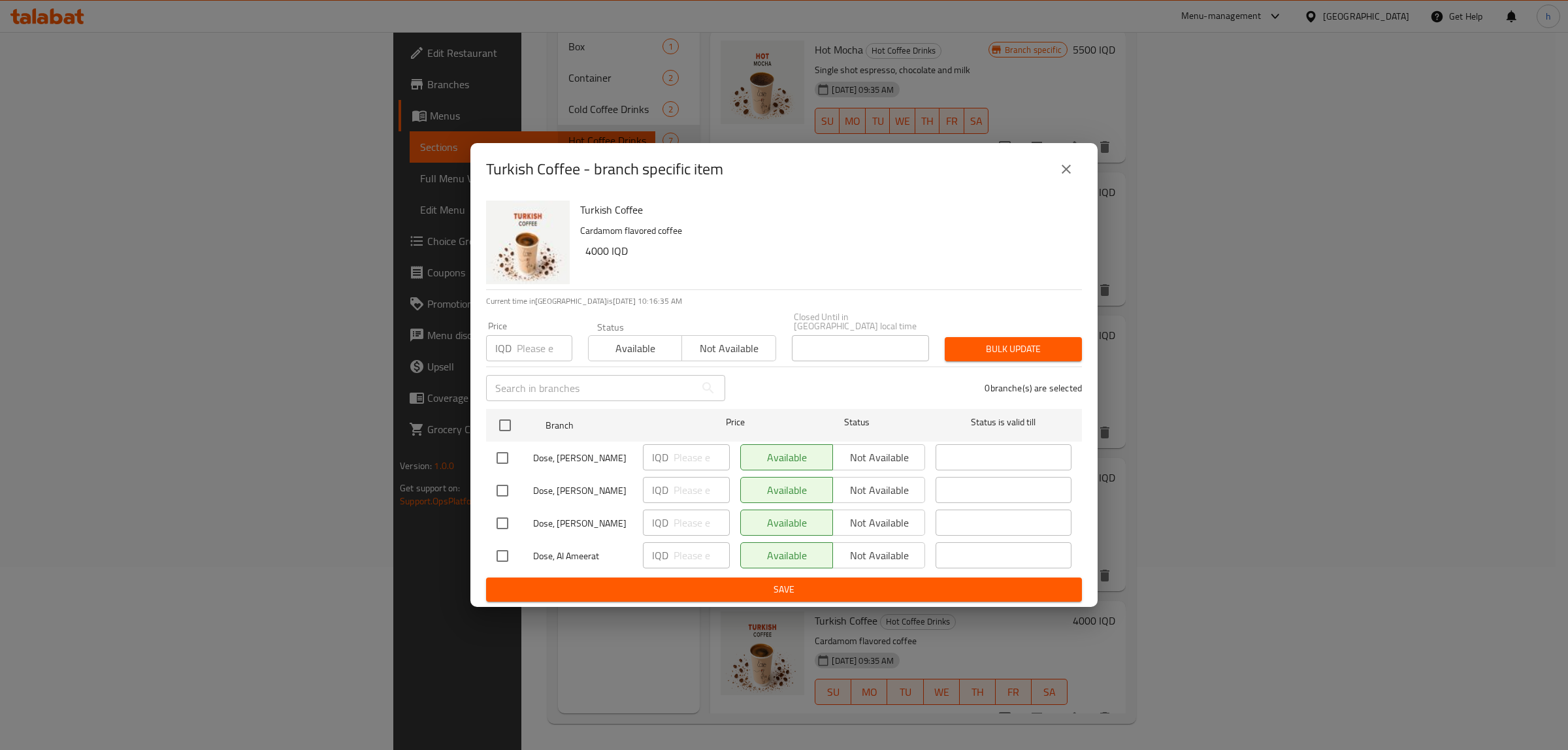
drag, startPoint x: 491, startPoint y: 549, endPoint x: 680, endPoint y: 536, distance: 189.4
click at [505, 549] on input "checkbox" at bounding box center [502, 556] width 27 height 27
checkbox input "true"
click at [681, 537] on div "IQD ​" at bounding box center [686, 555] width 97 height 38
click at [680, 547] on input "number" at bounding box center [702, 555] width 56 height 27
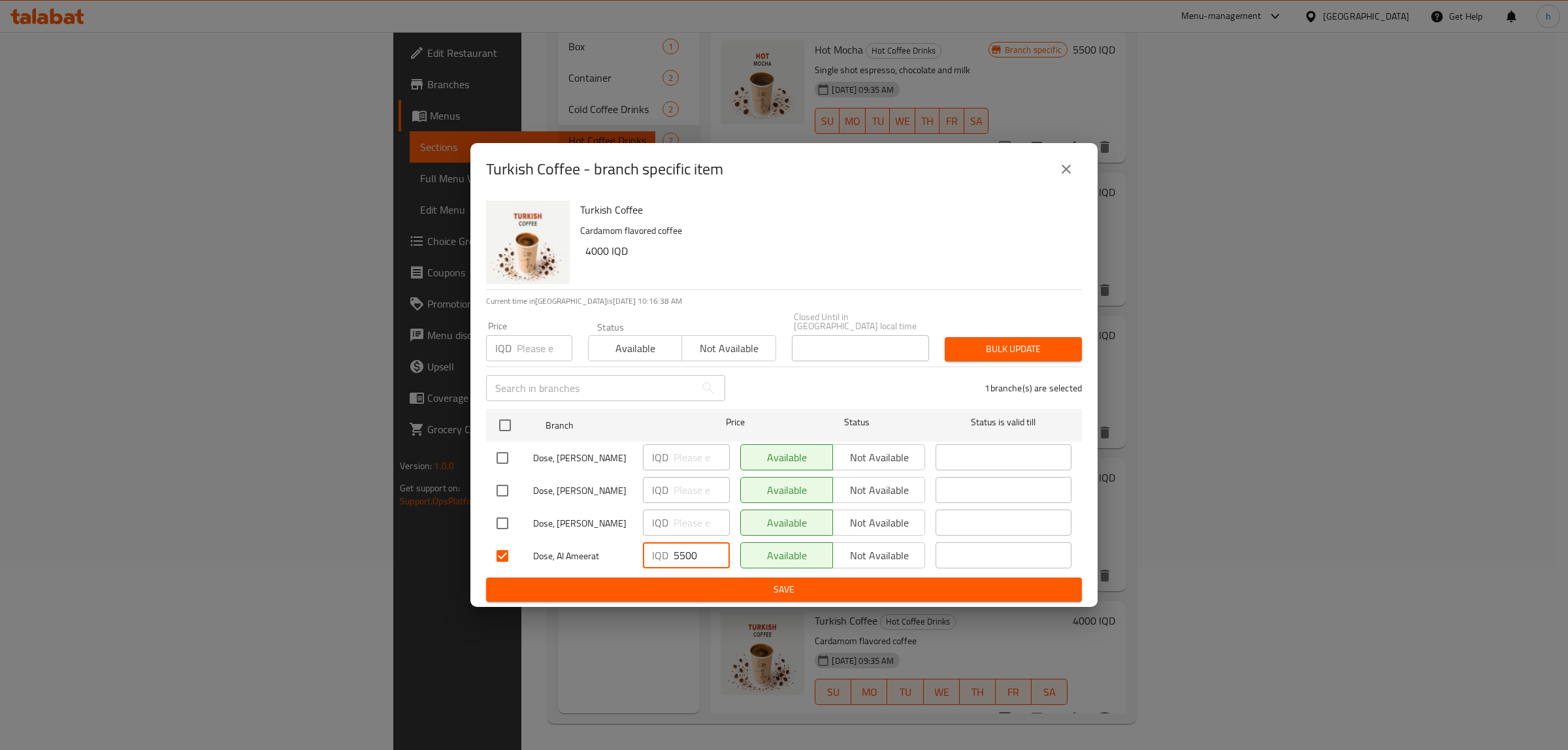
type input "5500"
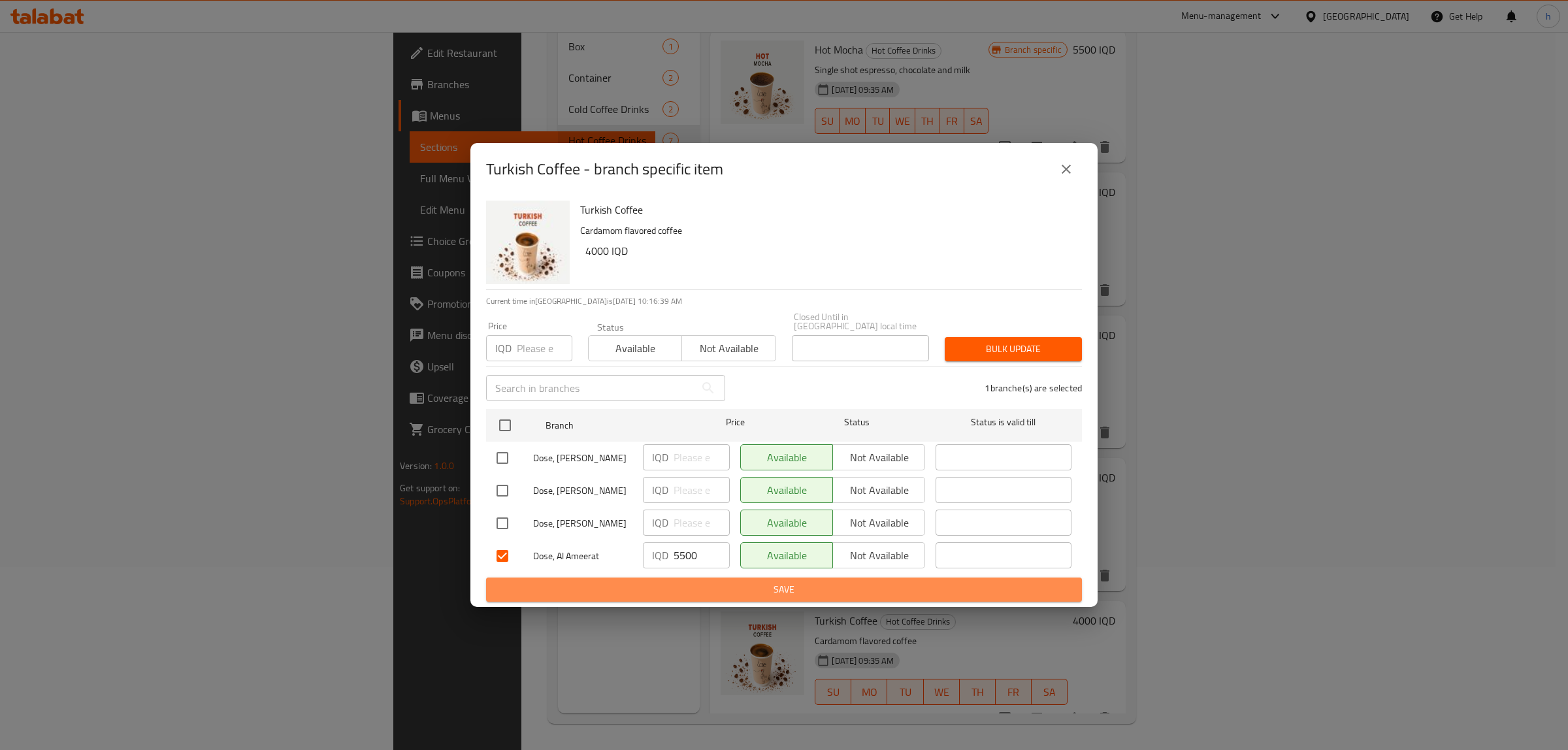
click at [690, 585] on span "Save" at bounding box center [784, 590] width 575 height 16
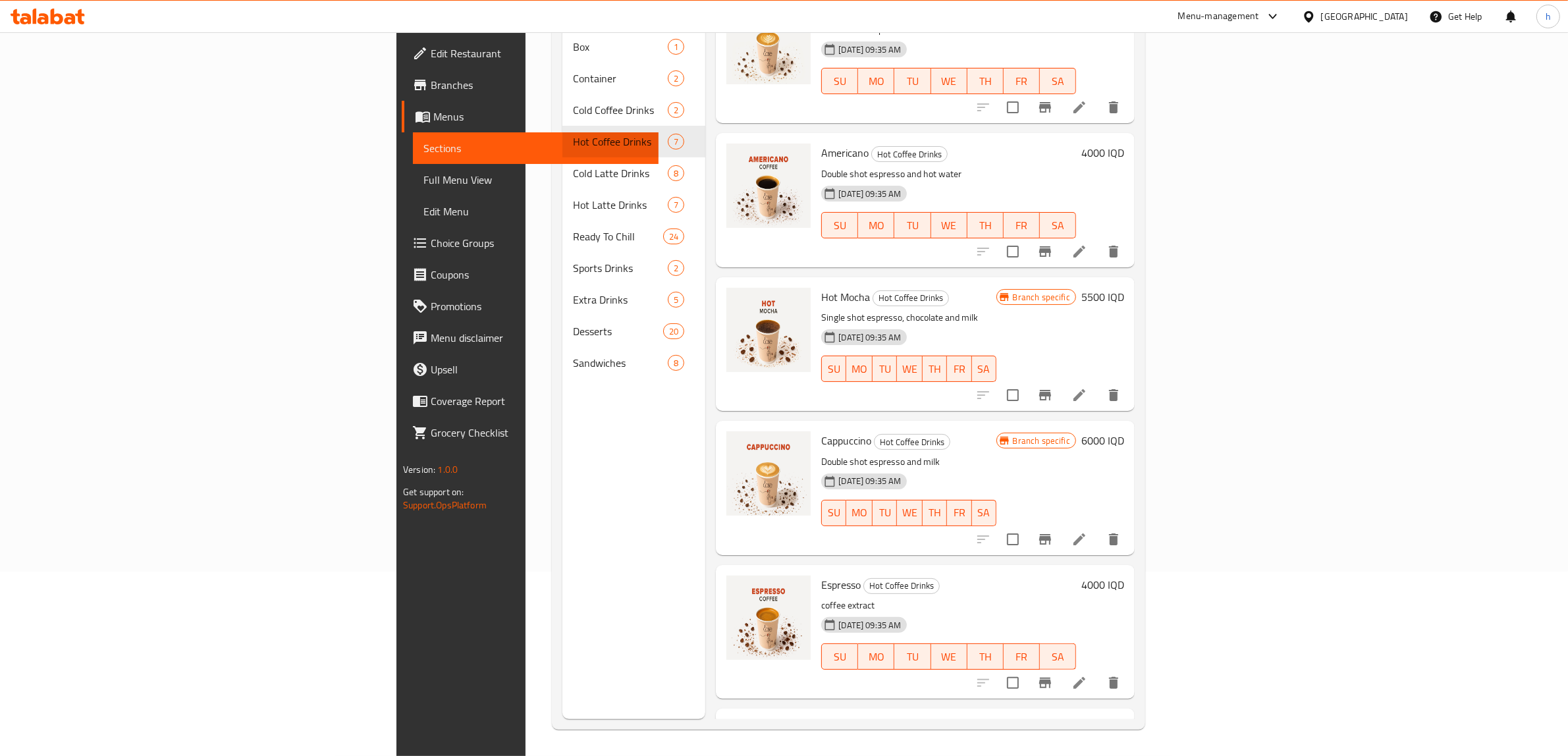
scroll to position [0, 0]
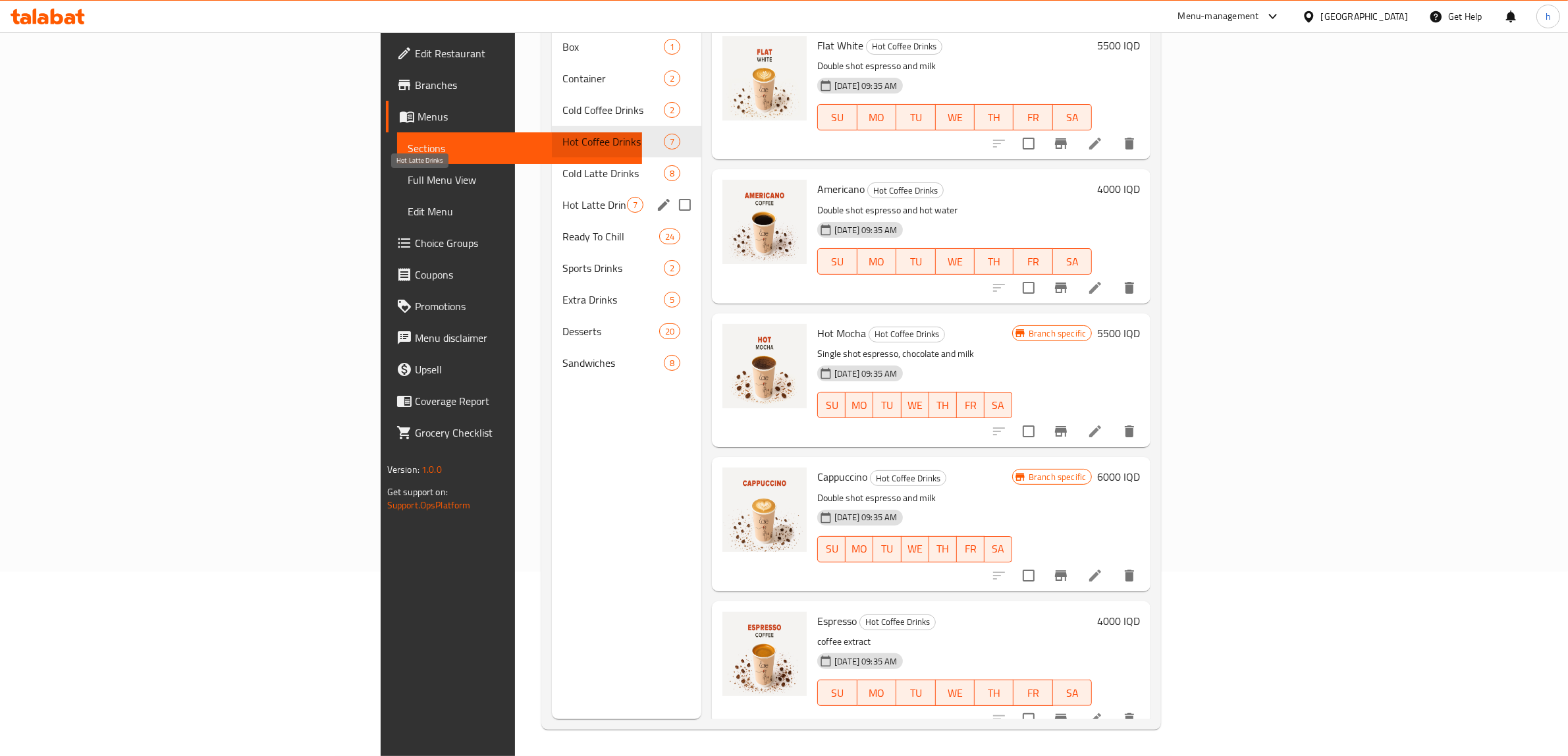
click at [562, 197] on span "Hot Latte Drinks" at bounding box center [594, 205] width 65 height 16
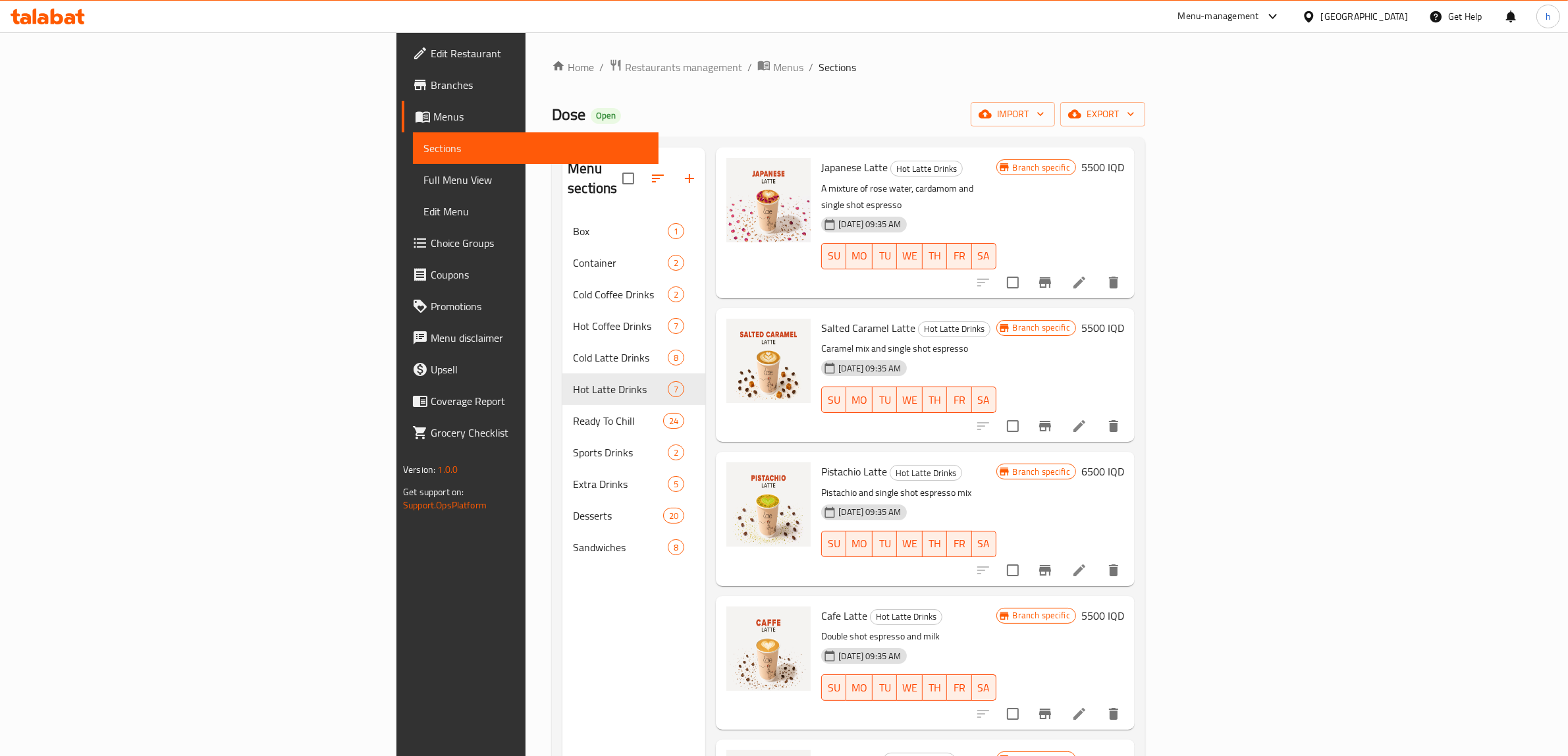
scroll to position [284, 0]
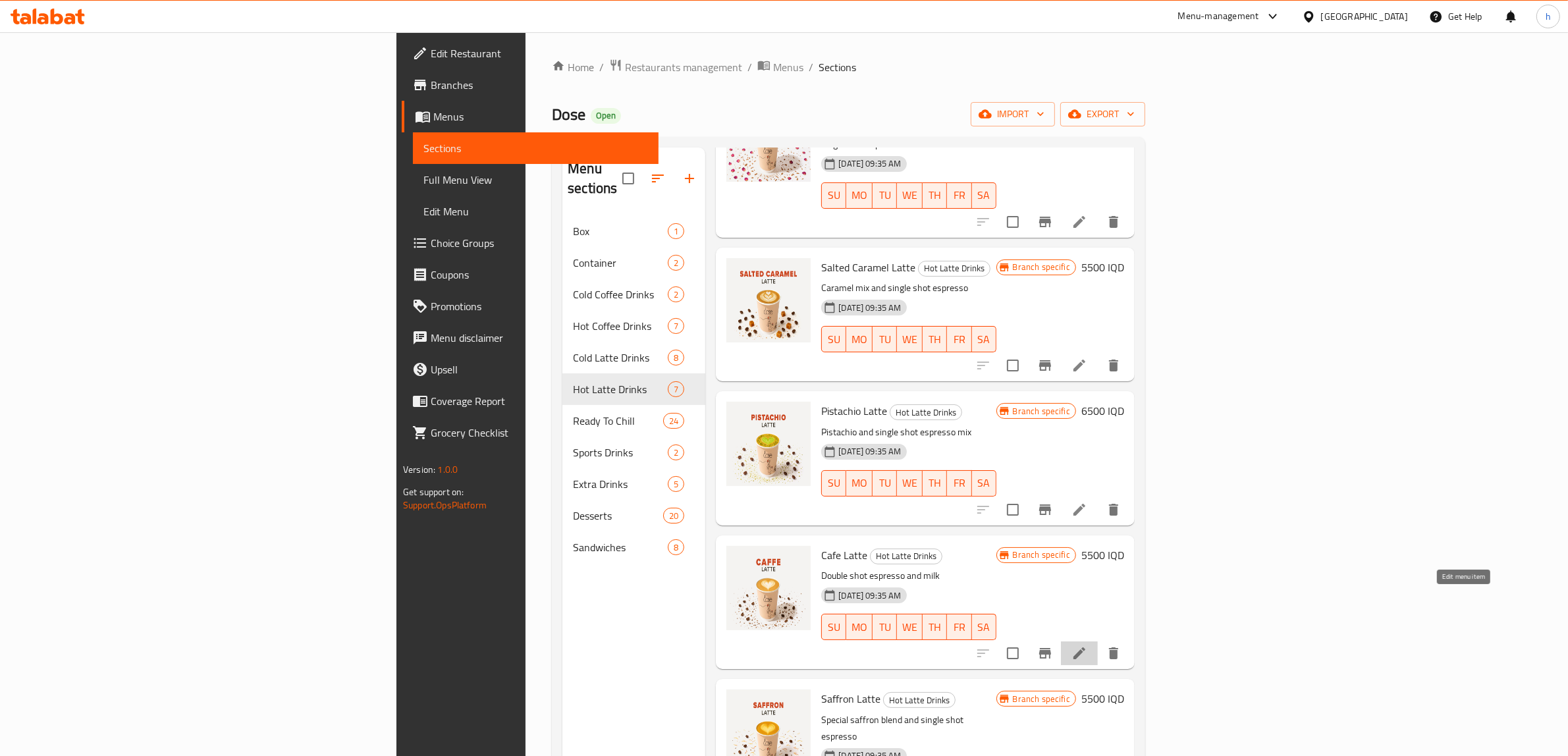
click at [1087, 646] on icon at bounding box center [1080, 654] width 16 height 16
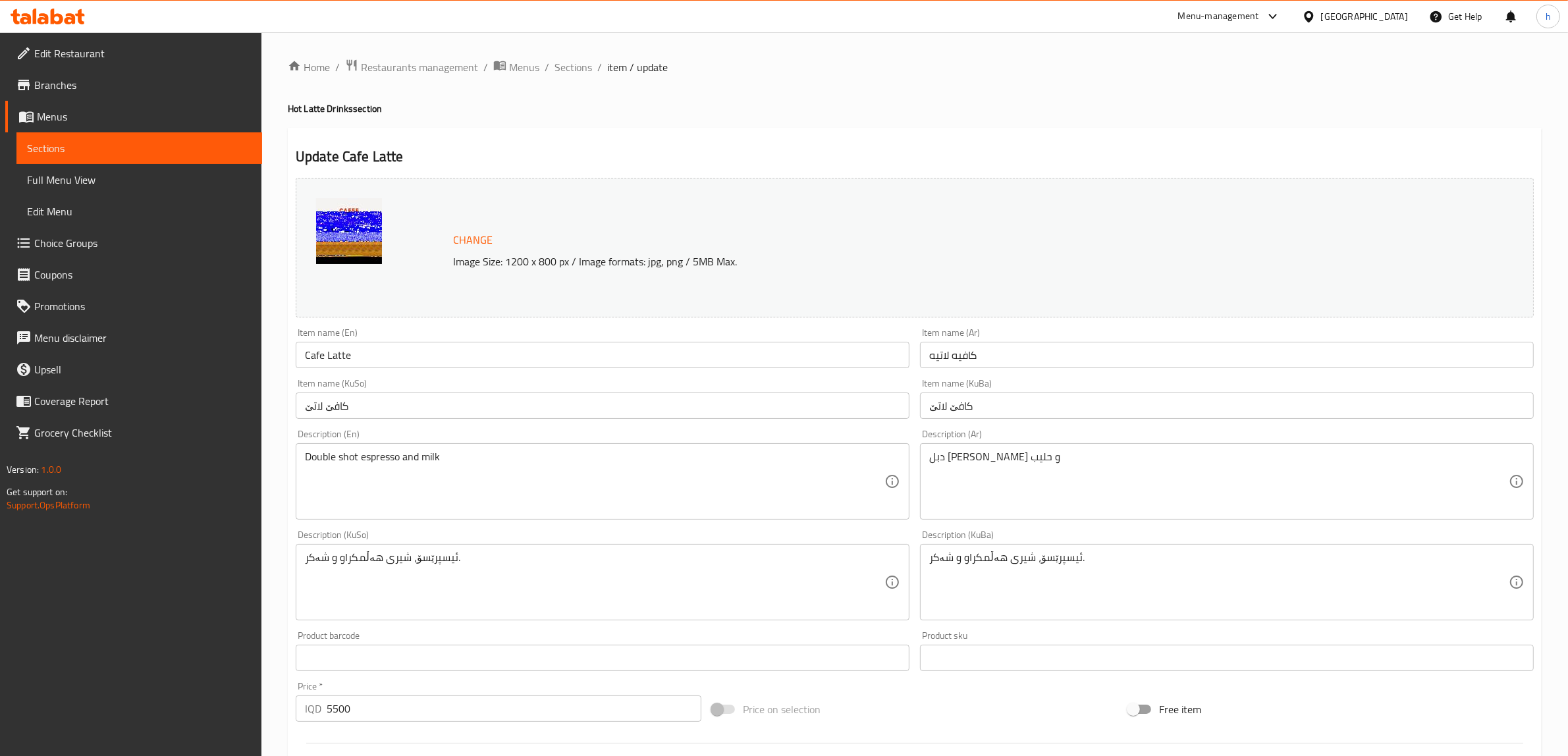
click at [49, 150] on span "Sections" at bounding box center [138, 148] width 224 height 16
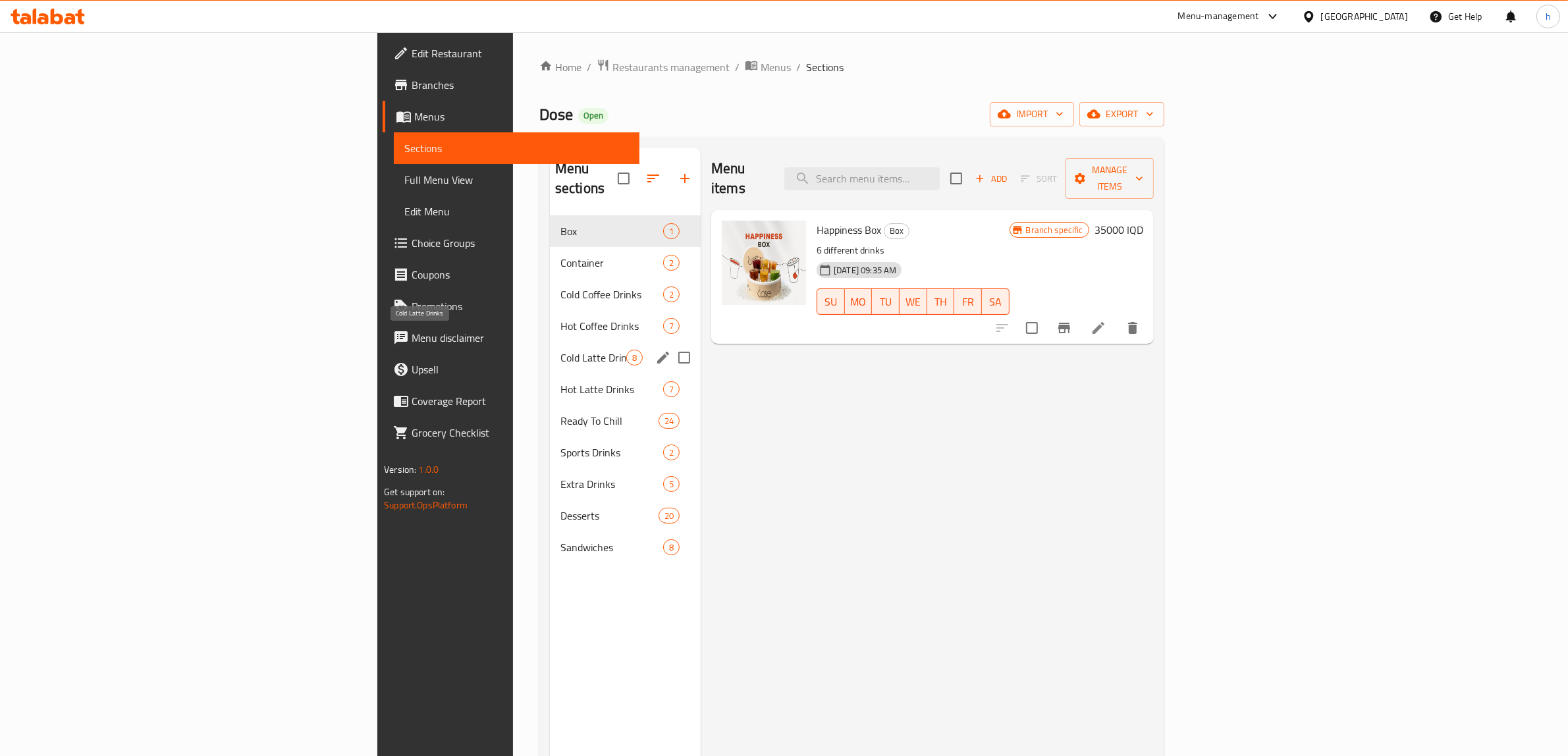
click at [560, 350] on span "Cold Latte Drinks" at bounding box center [593, 358] width 66 height 16
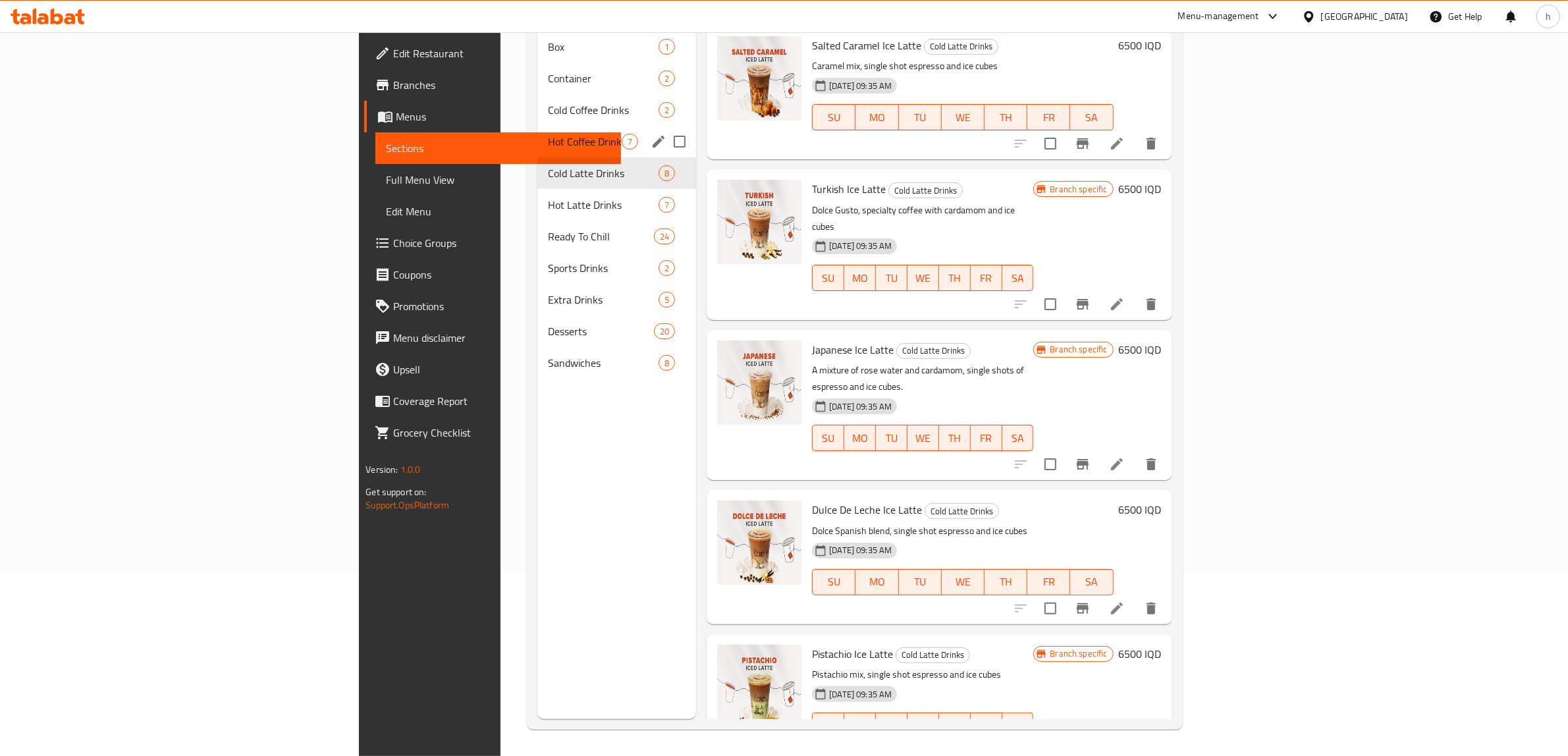
click at [548, 134] on span "Hot Coffee Drinks" at bounding box center [584, 142] width 74 height 16
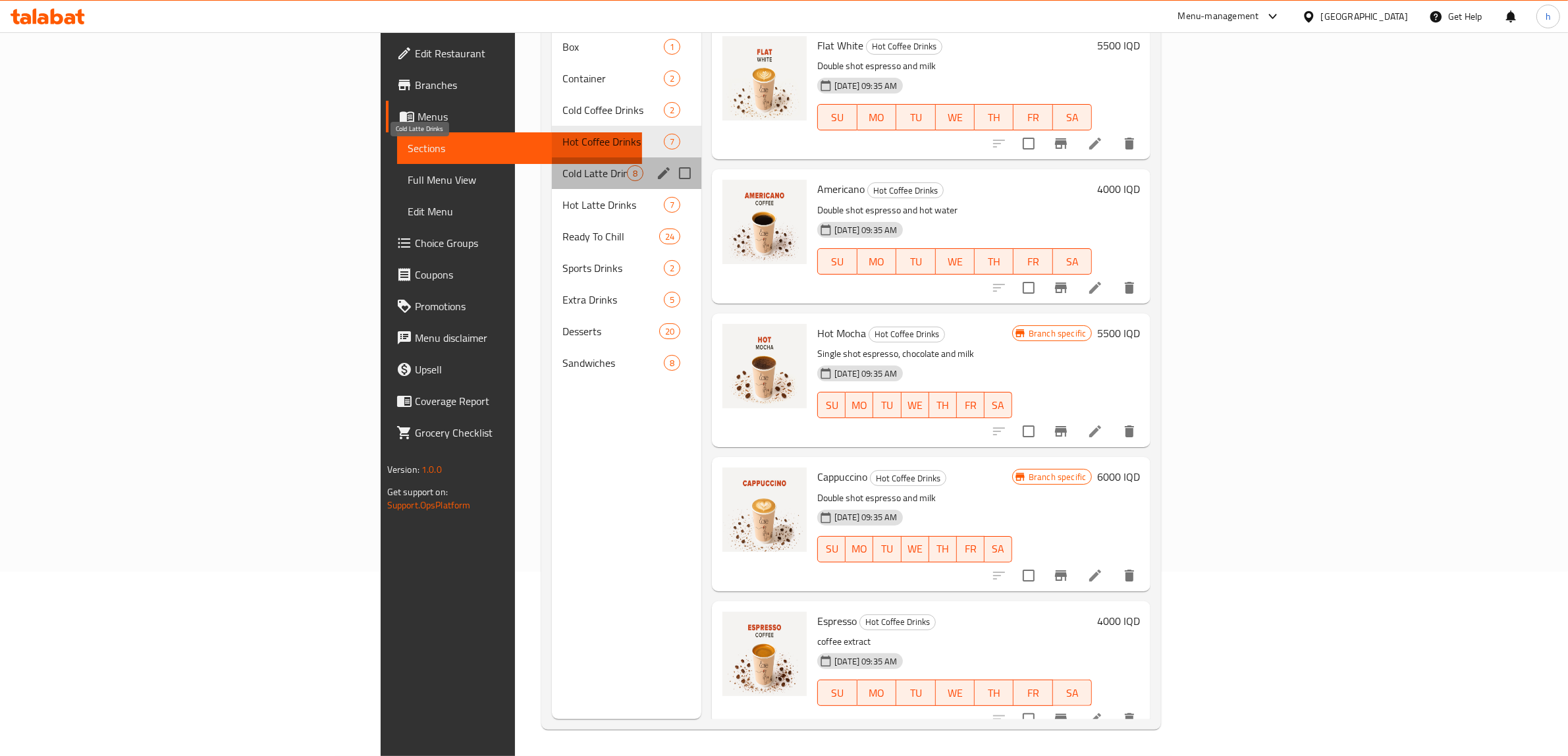
click at [562, 165] on span "Cold Latte Drinks" at bounding box center [594, 173] width 65 height 16
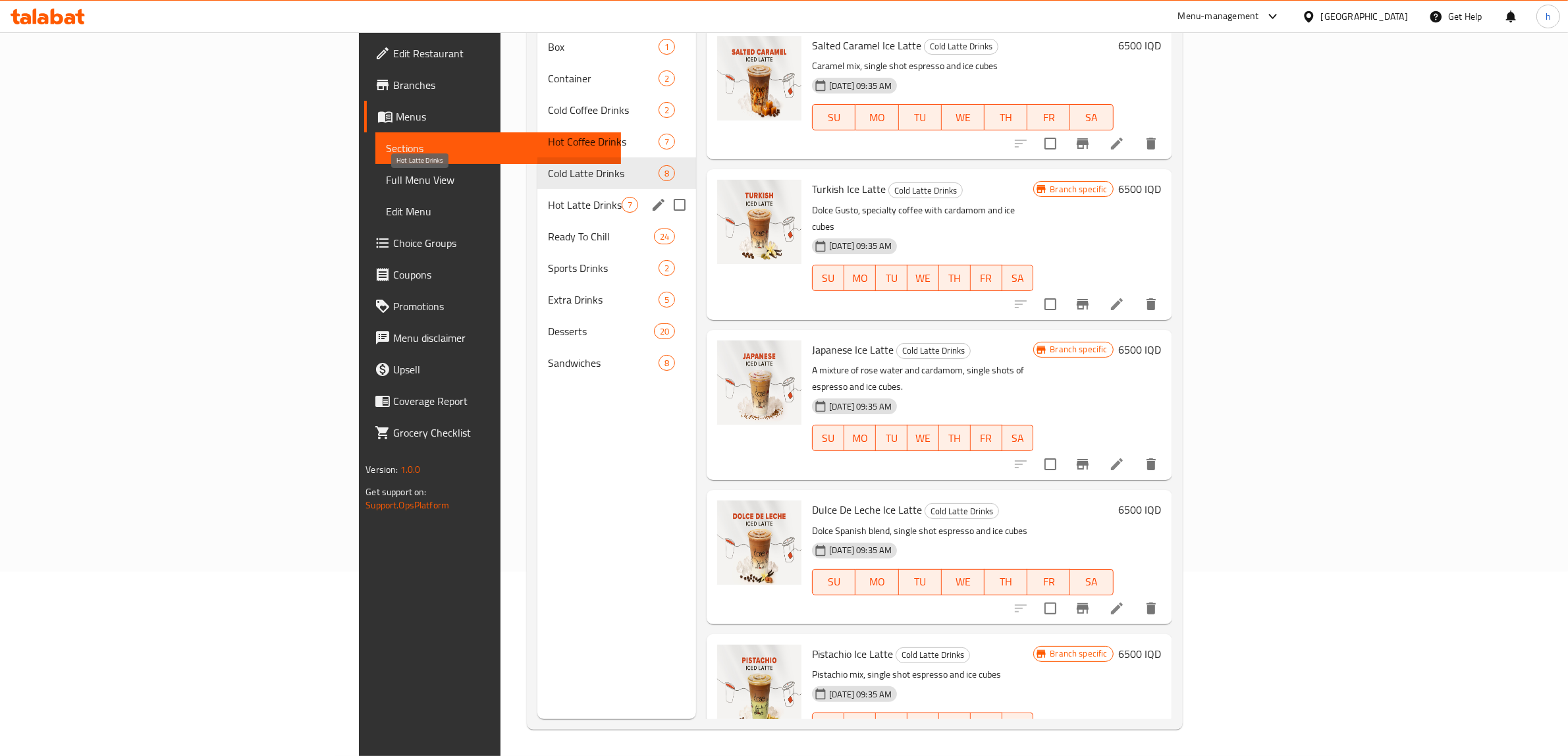
click at [548, 197] on span "Hot Latte Drinks" at bounding box center [584, 205] width 74 height 16
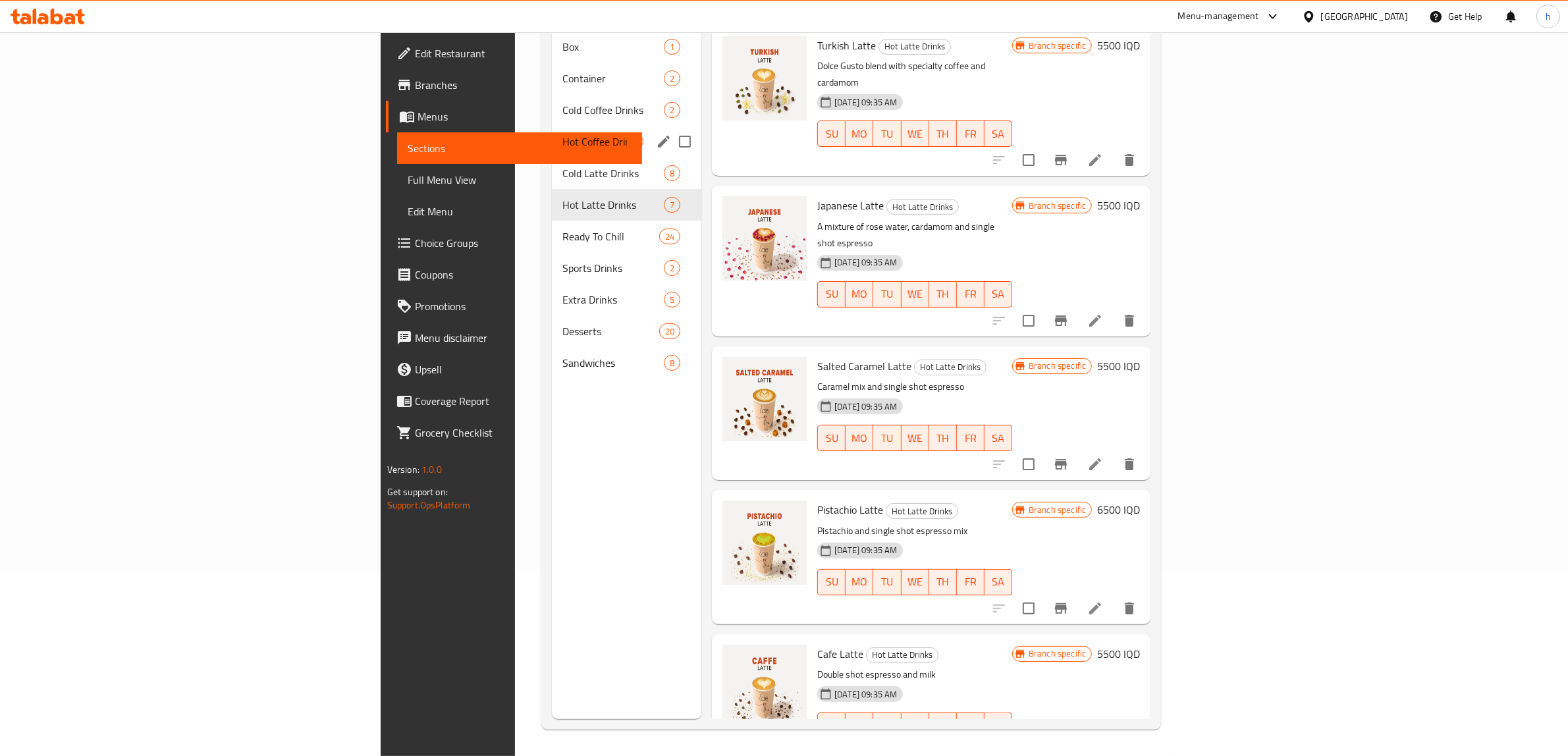
click at [562, 134] on span "Hot Coffee Drinks" at bounding box center [594, 142] width 65 height 16
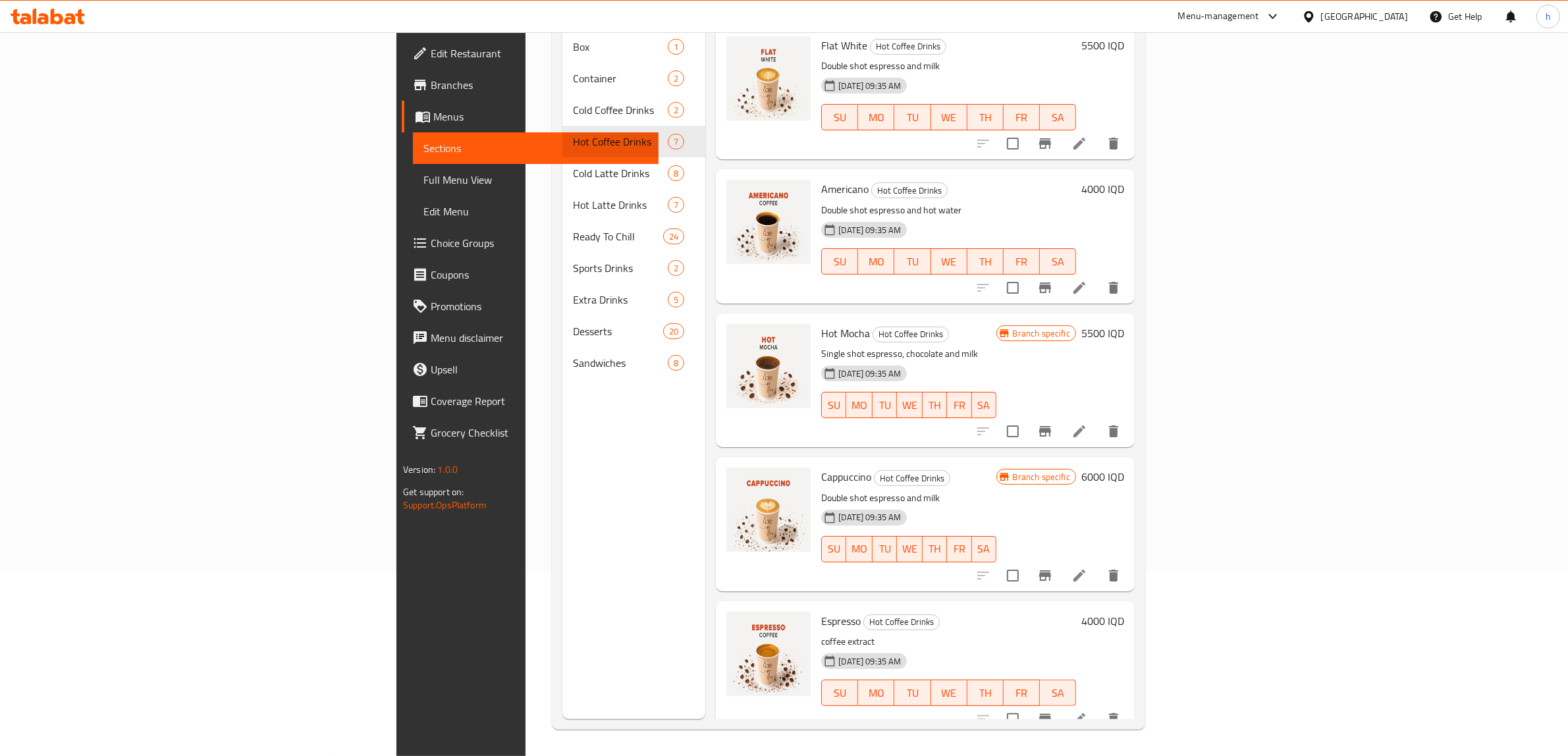
click at [1087, 280] on icon at bounding box center [1080, 288] width 16 height 16
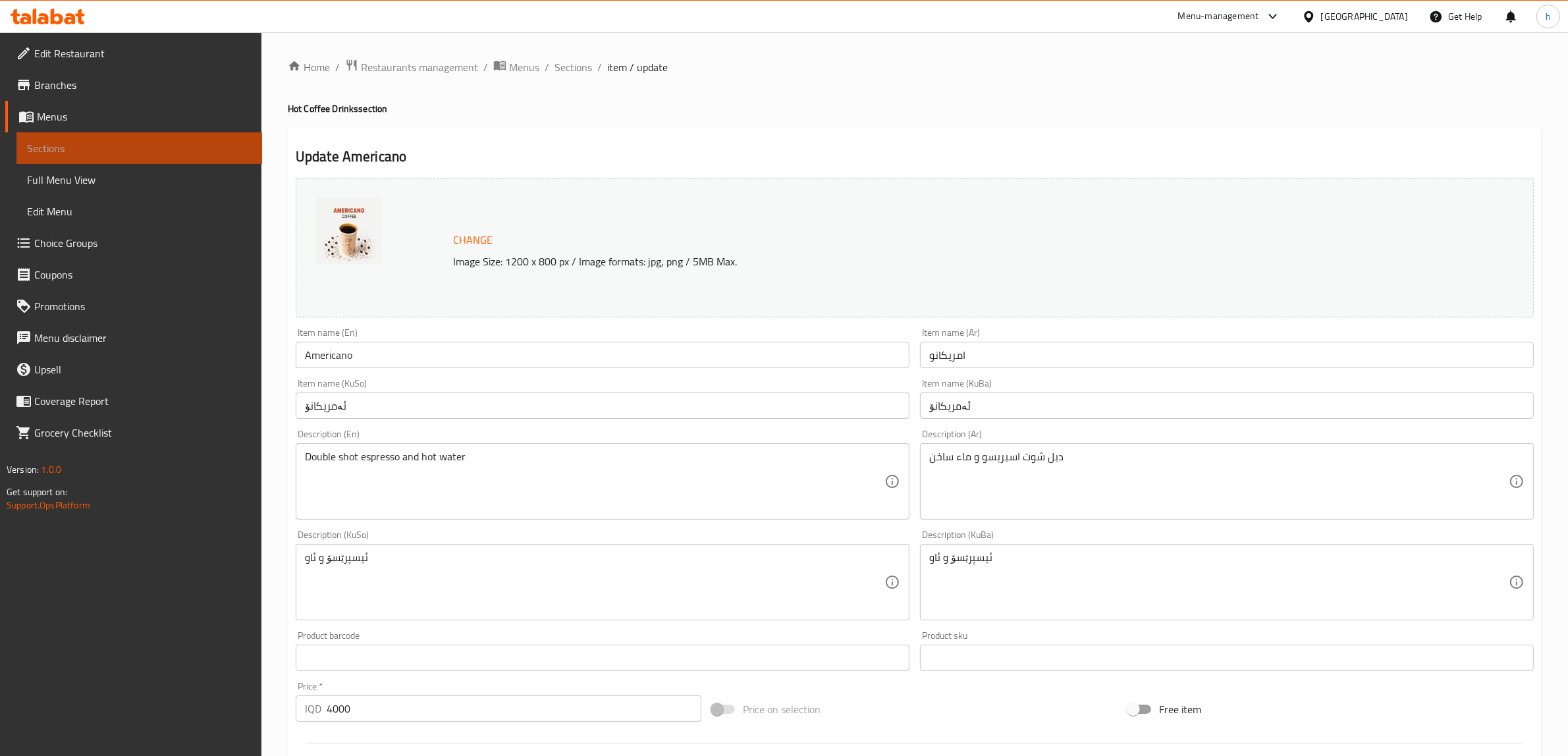
click at [27, 149] on span "Sections" at bounding box center [138, 148] width 224 height 16
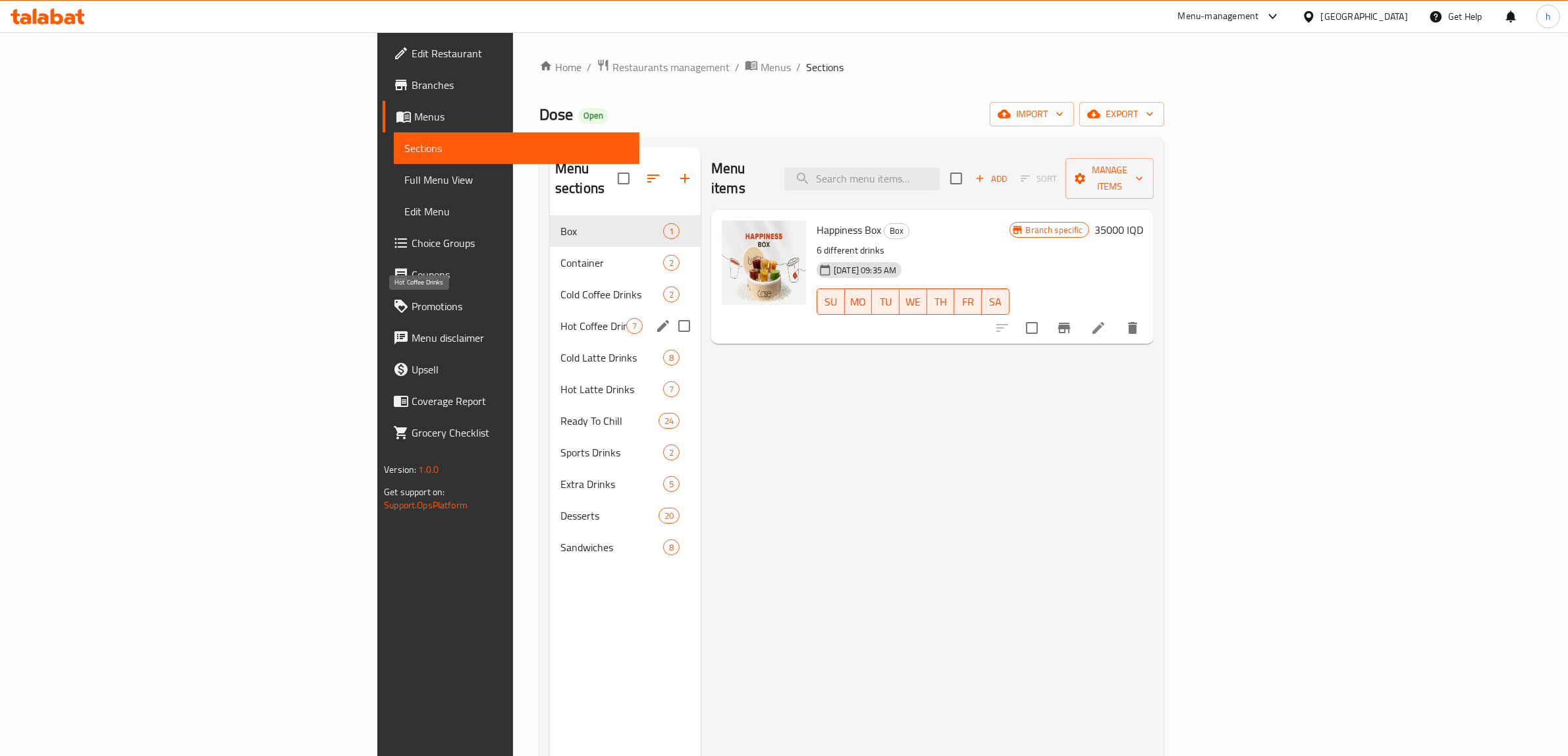
click at [560, 318] on span "Hot Coffee Drinks" at bounding box center [593, 327] width 66 height 16
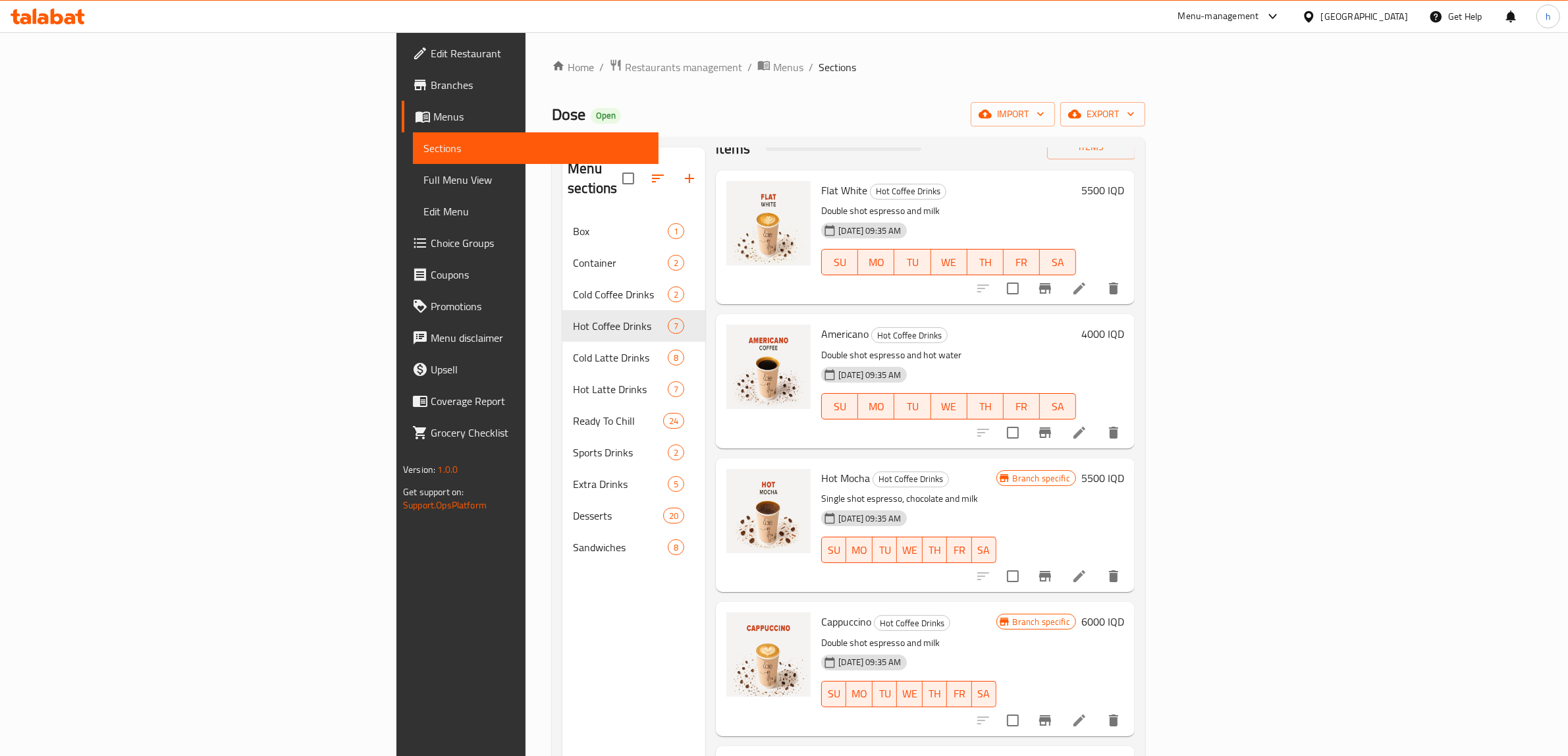
scroll to position [36, 0]
click at [1050, 431] on icon "Branch-specific-item" at bounding box center [1045, 436] width 12 height 11
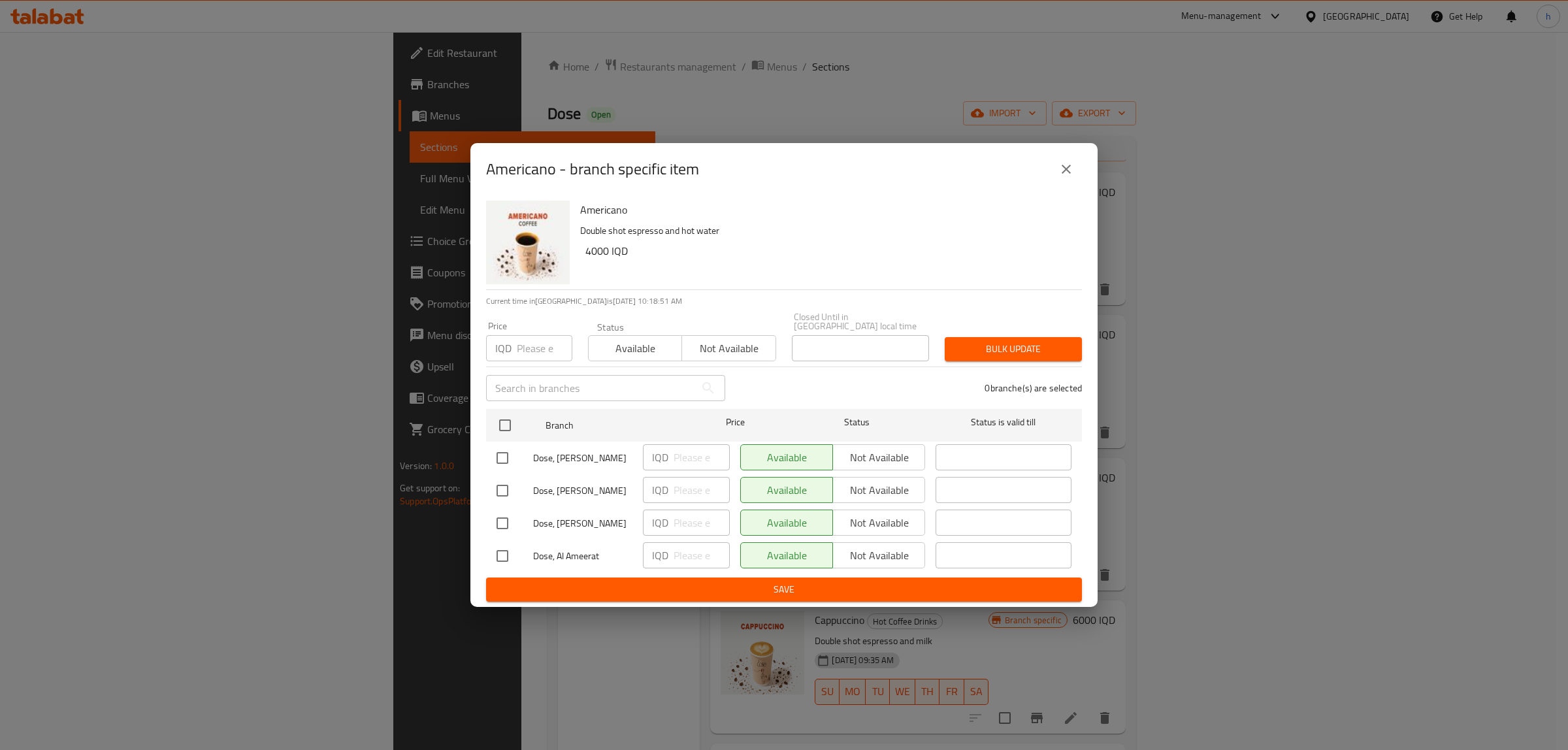
drag, startPoint x: 639, startPoint y: 550, endPoint x: 624, endPoint y: 550, distance: 15.0
click at [639, 550] on div "IQD ​" at bounding box center [686, 555] width 97 height 38
drag, startPoint x: 507, startPoint y: 556, endPoint x: 641, endPoint y: 536, distance: 135.5
click at [518, 554] on div at bounding box center [515, 556] width 37 height 27
click at [497, 556] on input "checkbox" at bounding box center [502, 556] width 27 height 27
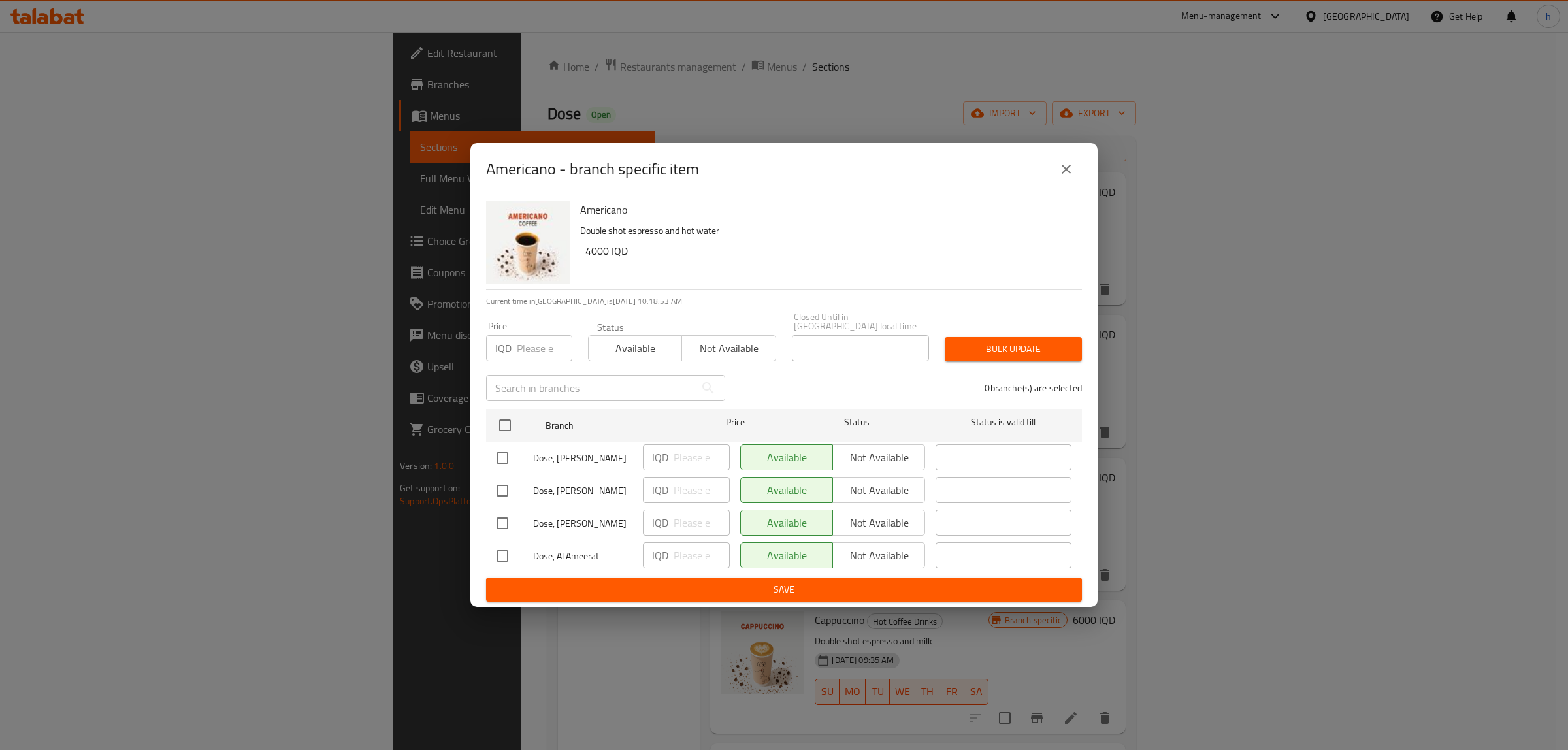
checkbox input "true"
click at [679, 544] on input "number" at bounding box center [702, 555] width 56 height 27
type input "5500"
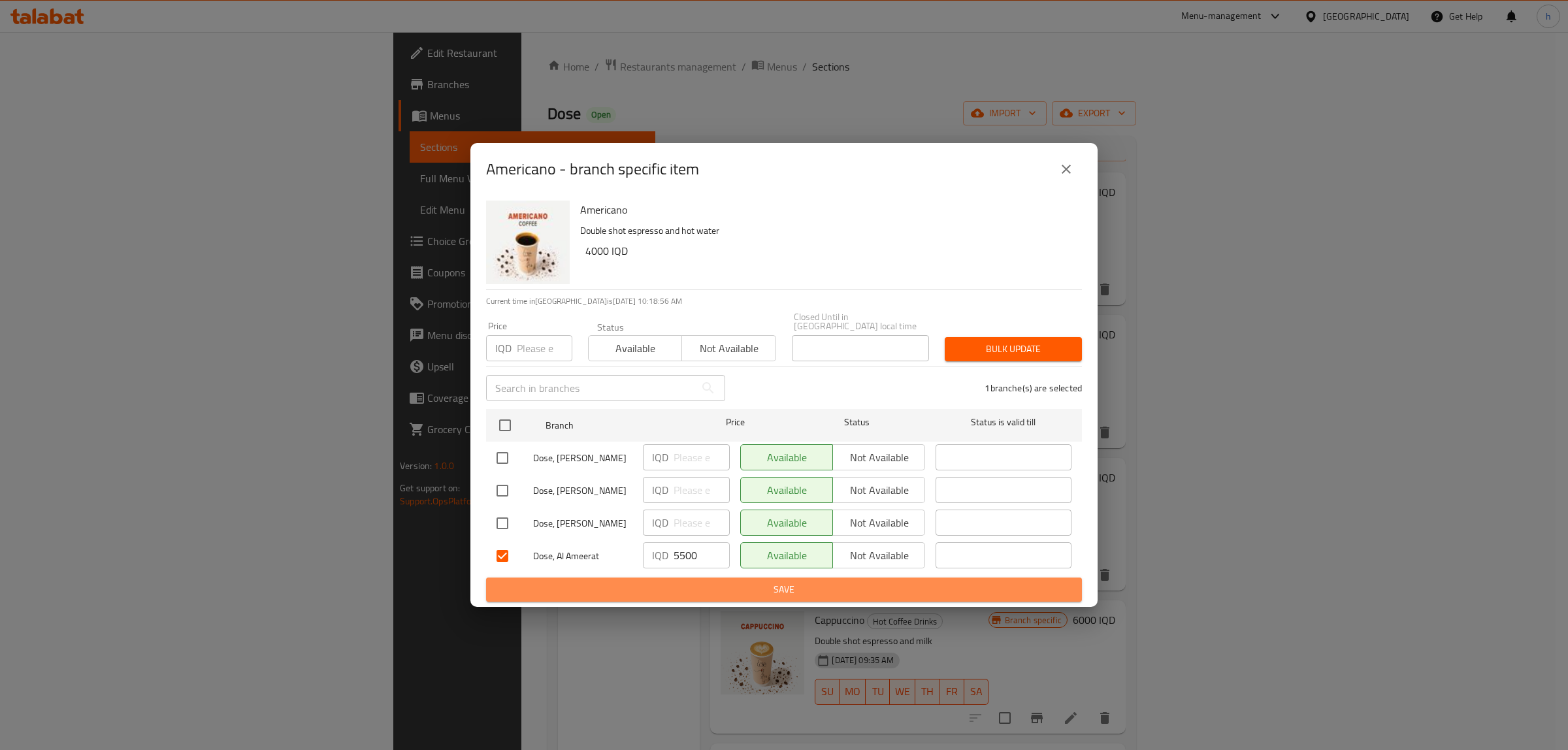
click at [661, 584] on span "Save" at bounding box center [784, 590] width 575 height 16
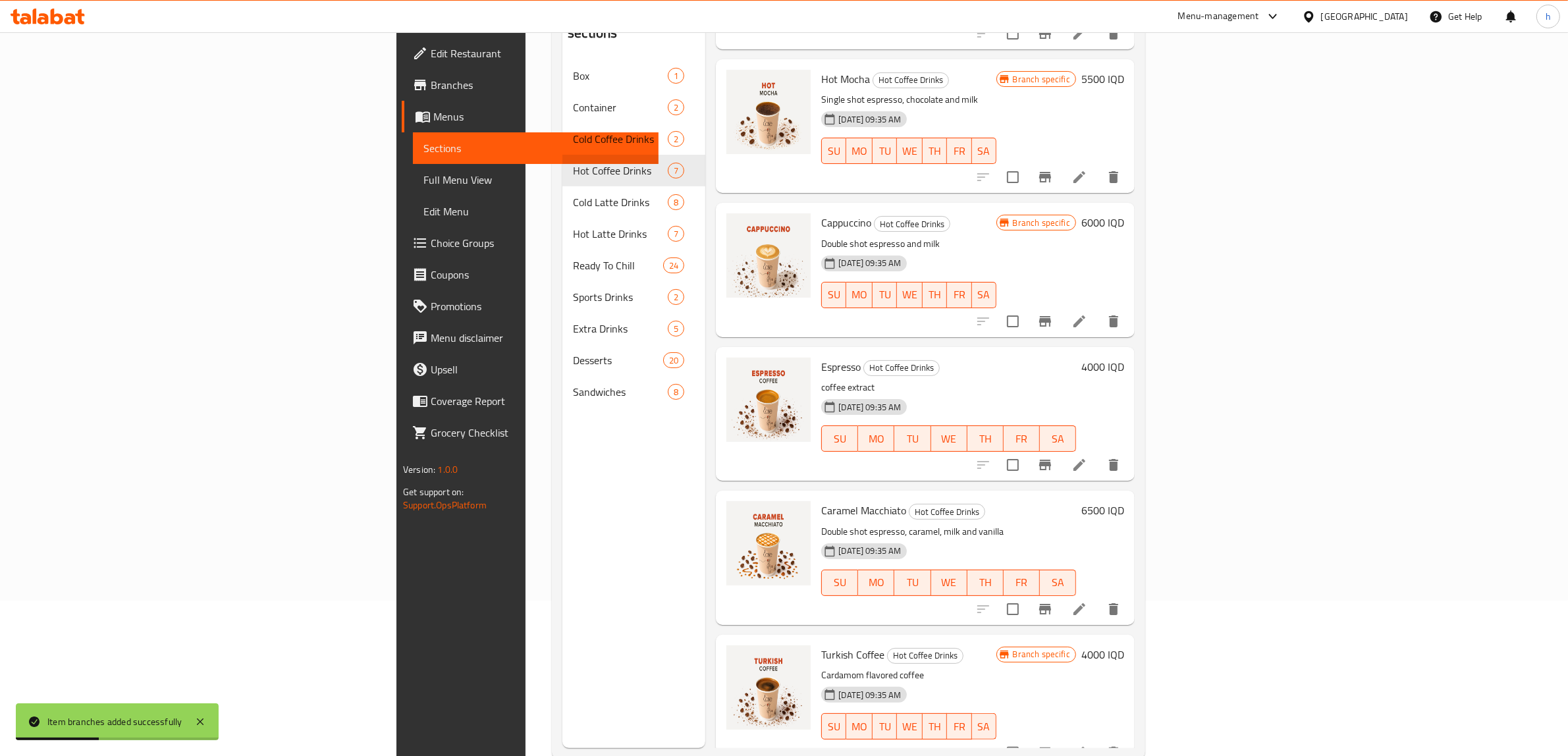
scroll to position [185, 0]
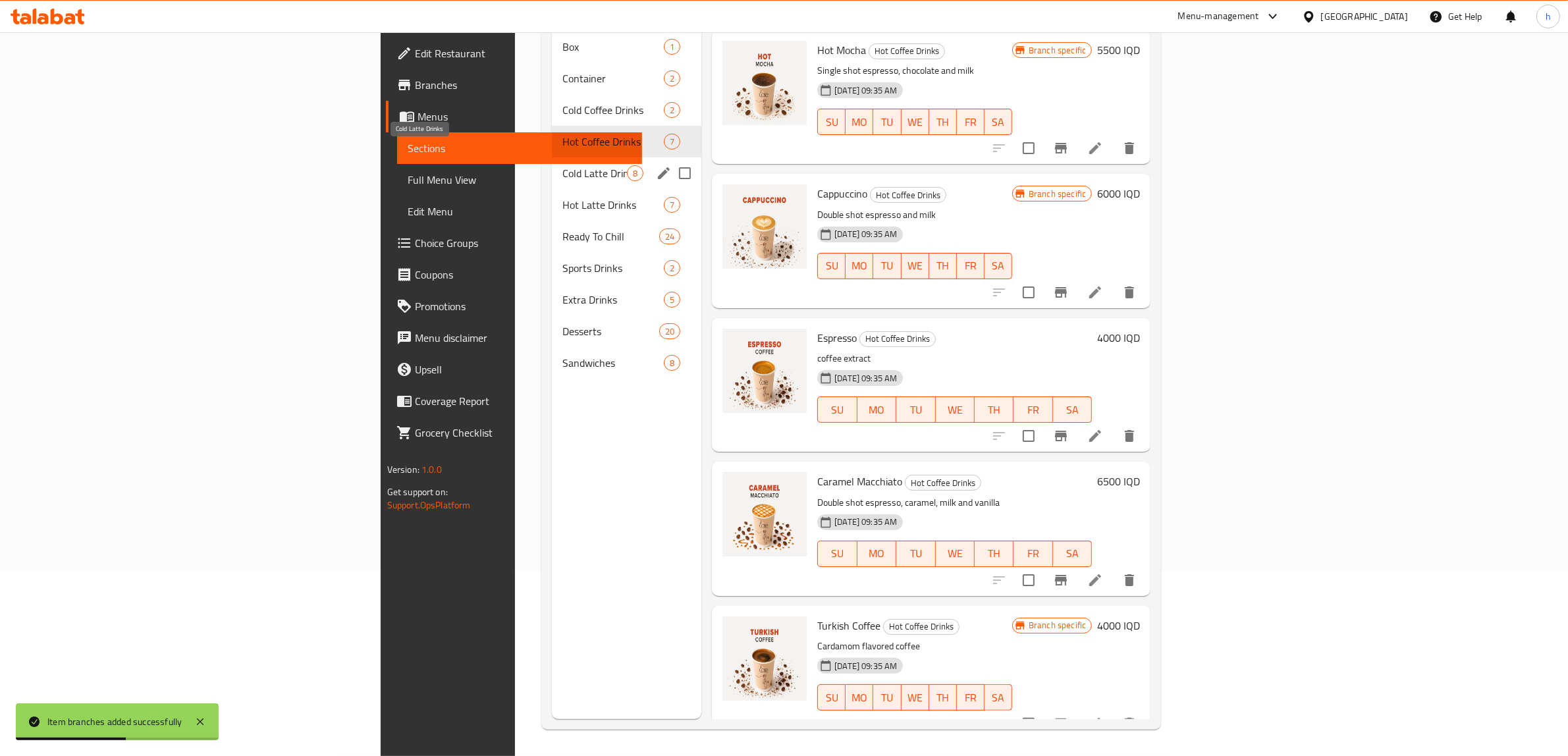
click at [562, 165] on span "Cold Latte Drinks" at bounding box center [594, 173] width 65 height 16
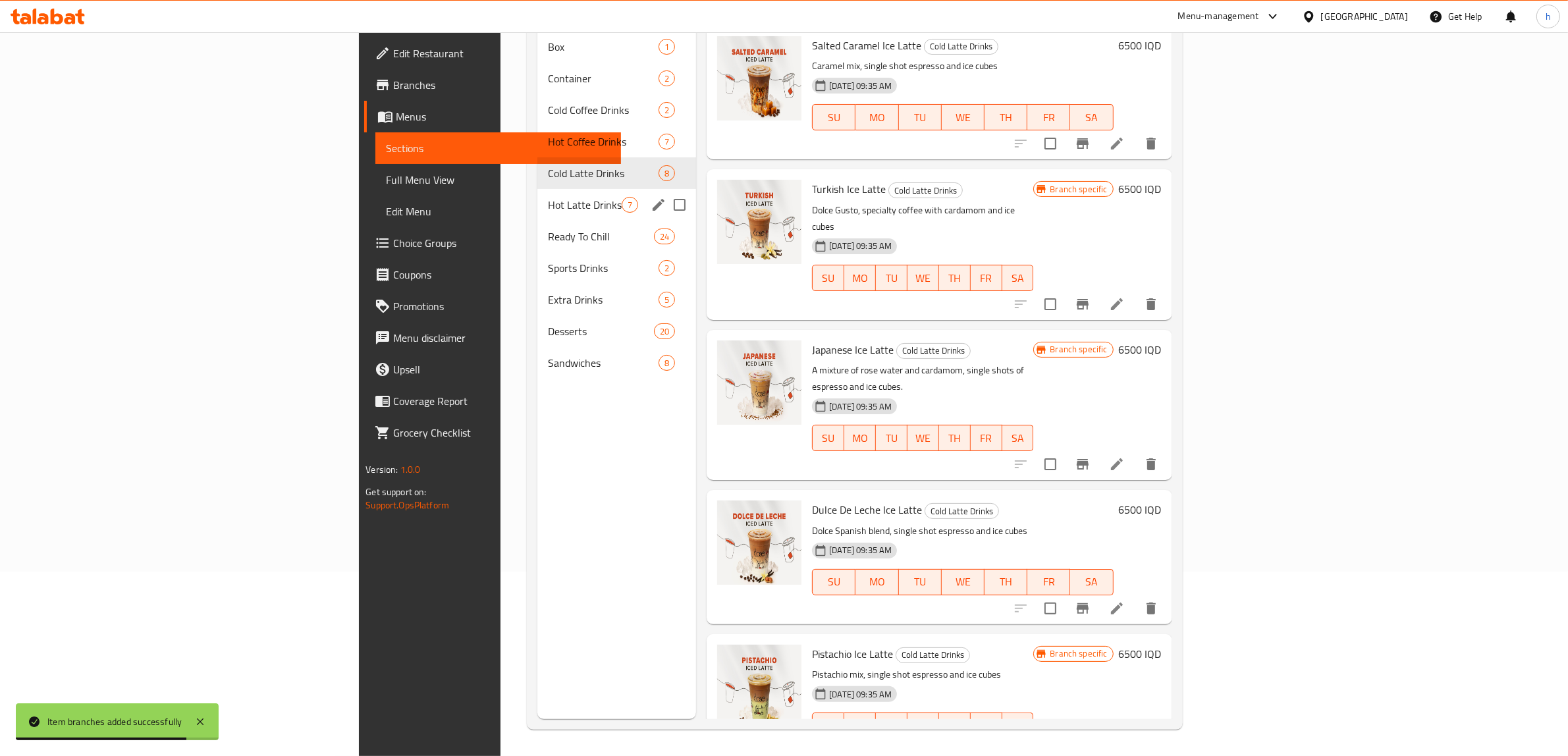
click at [537, 193] on div "Hot Latte Drinks 7" at bounding box center [616, 204] width 159 height 32
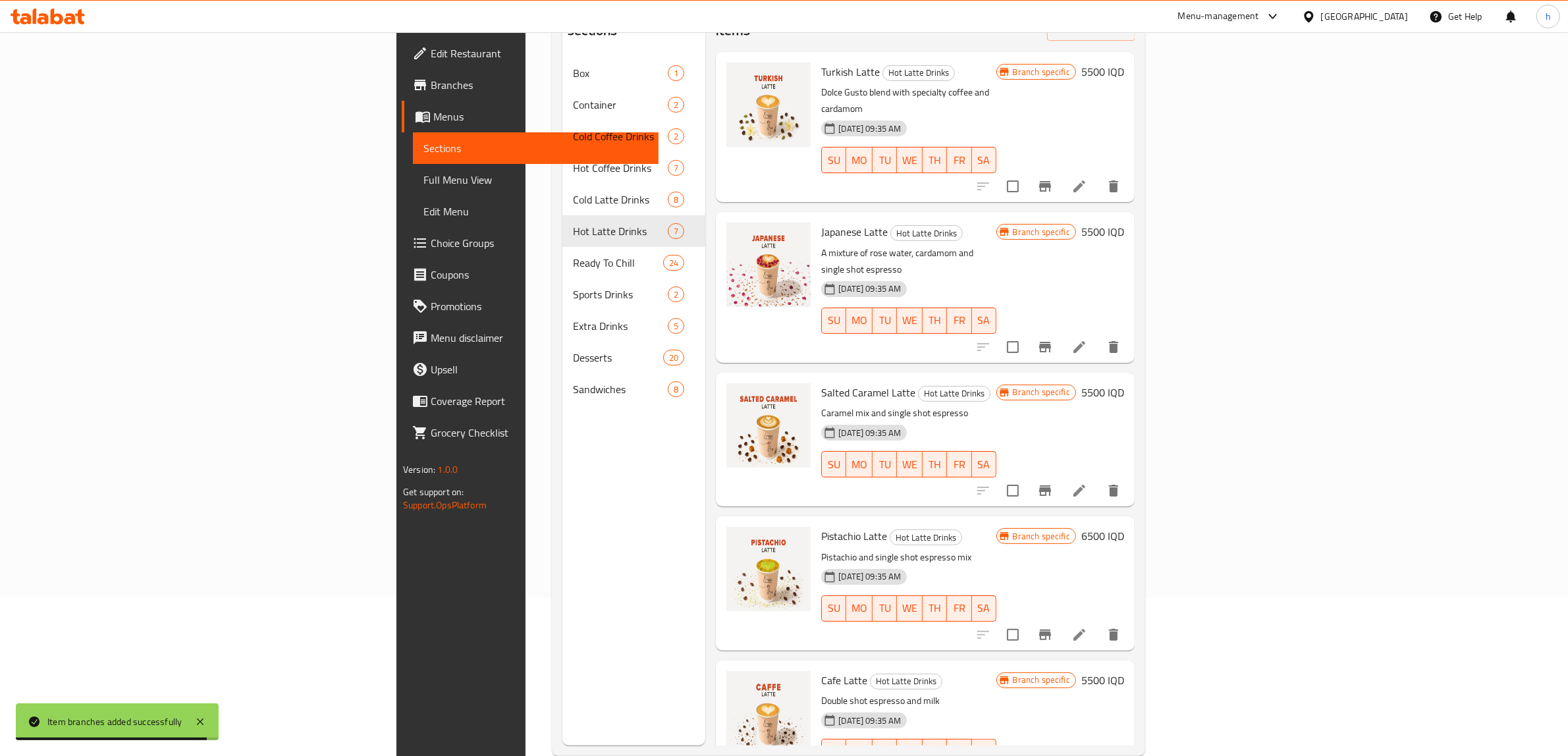
scroll to position [185, 0]
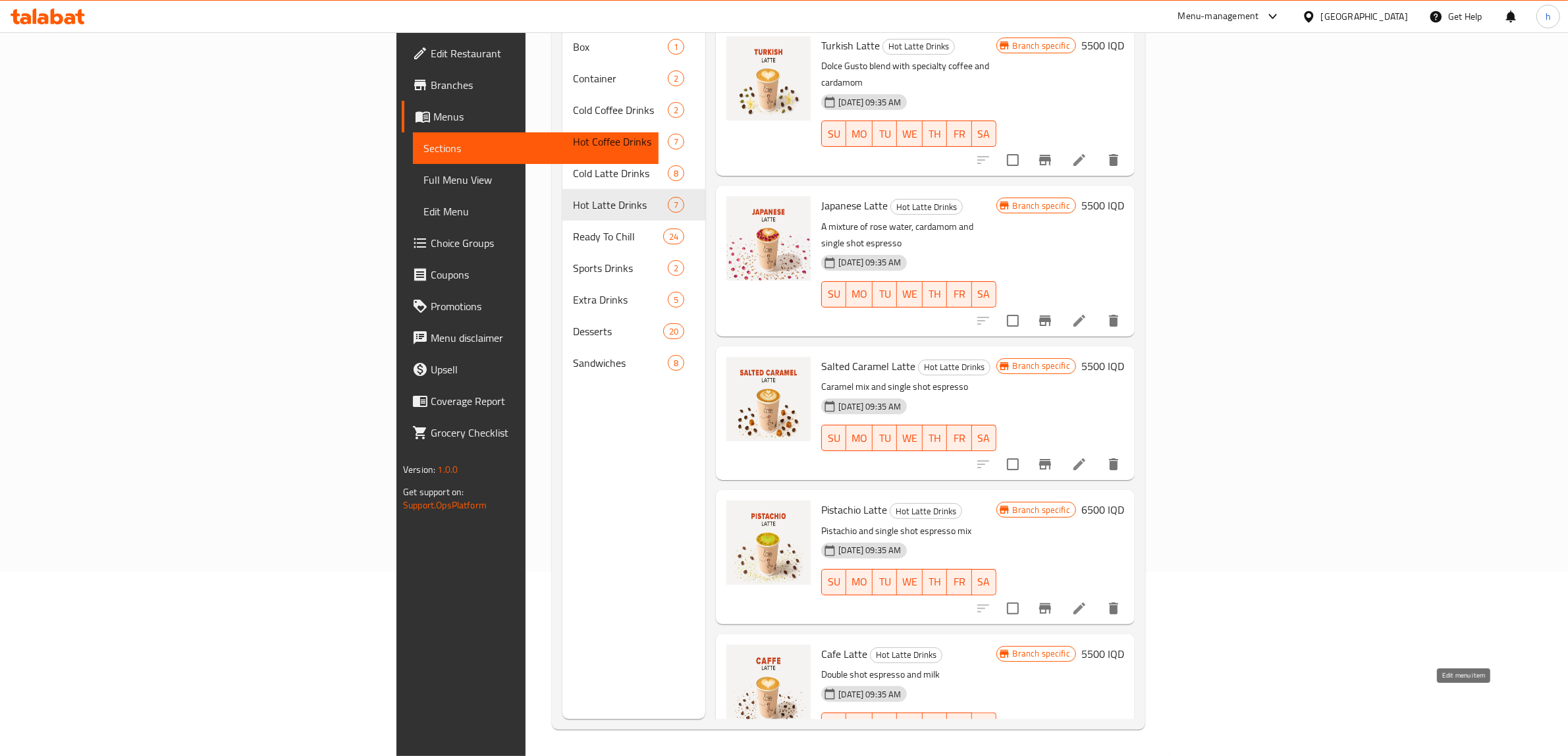
click at [1087, 745] on icon at bounding box center [1080, 753] width 16 height 16
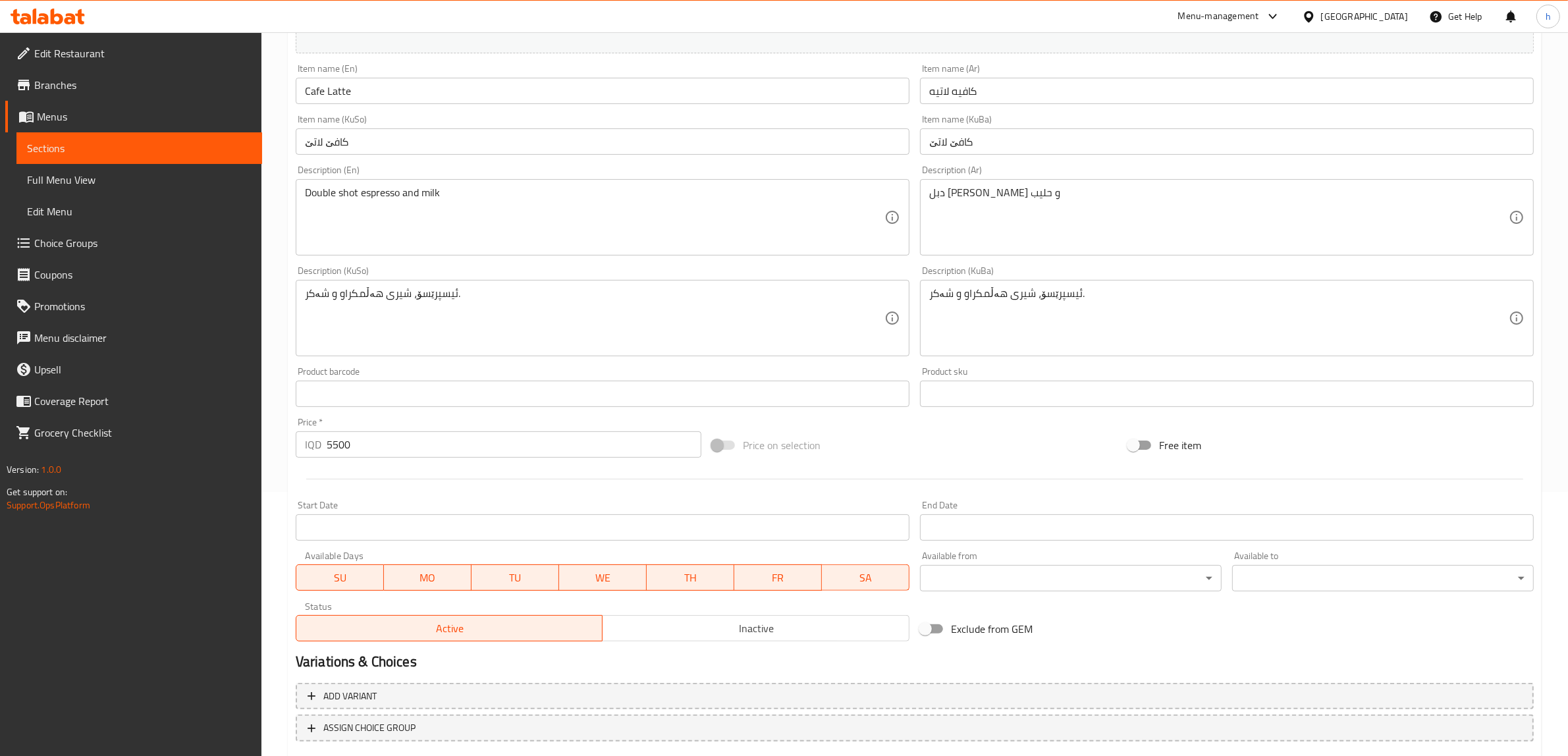
scroll to position [344, 0]
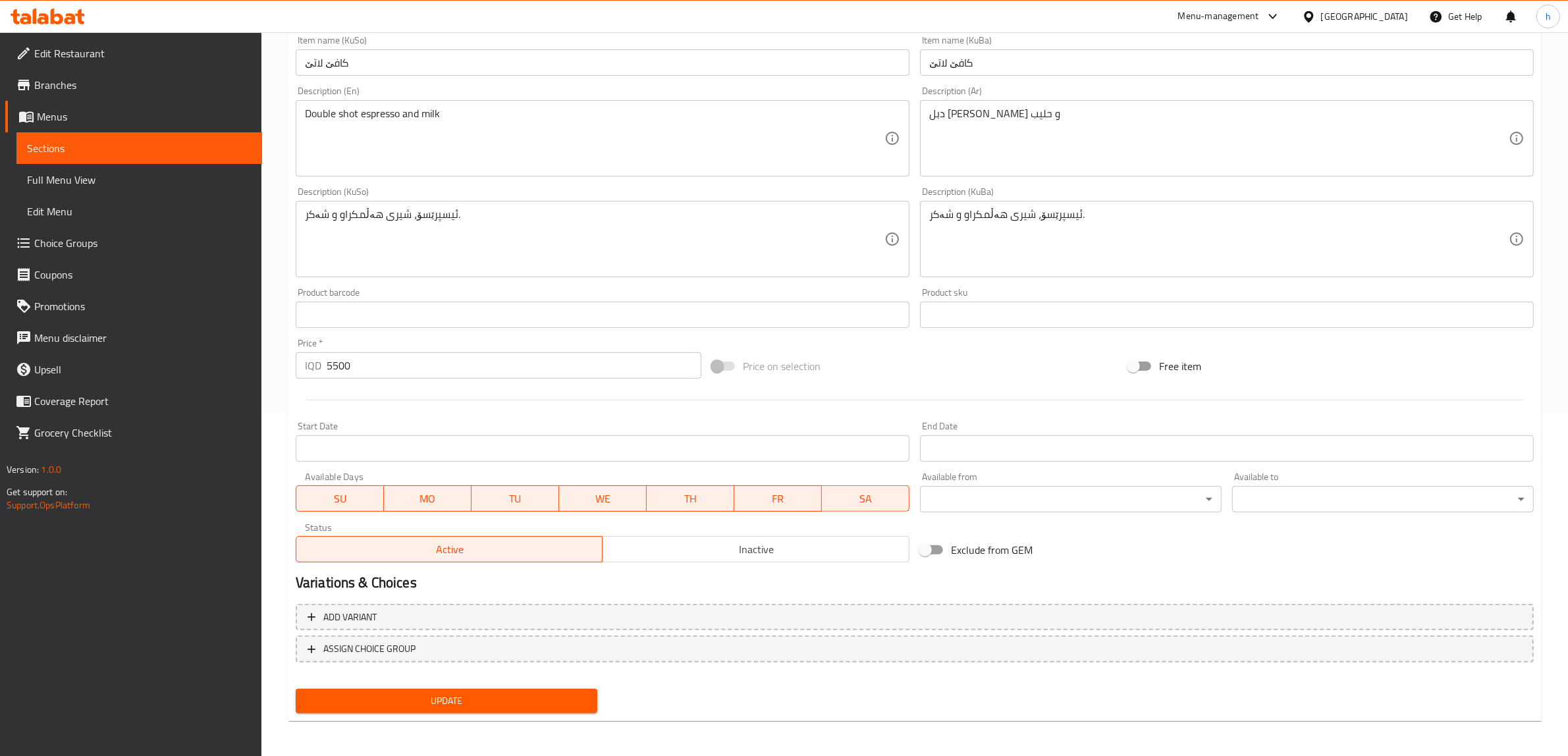
click at [70, 142] on span "Sections" at bounding box center [138, 148] width 224 height 16
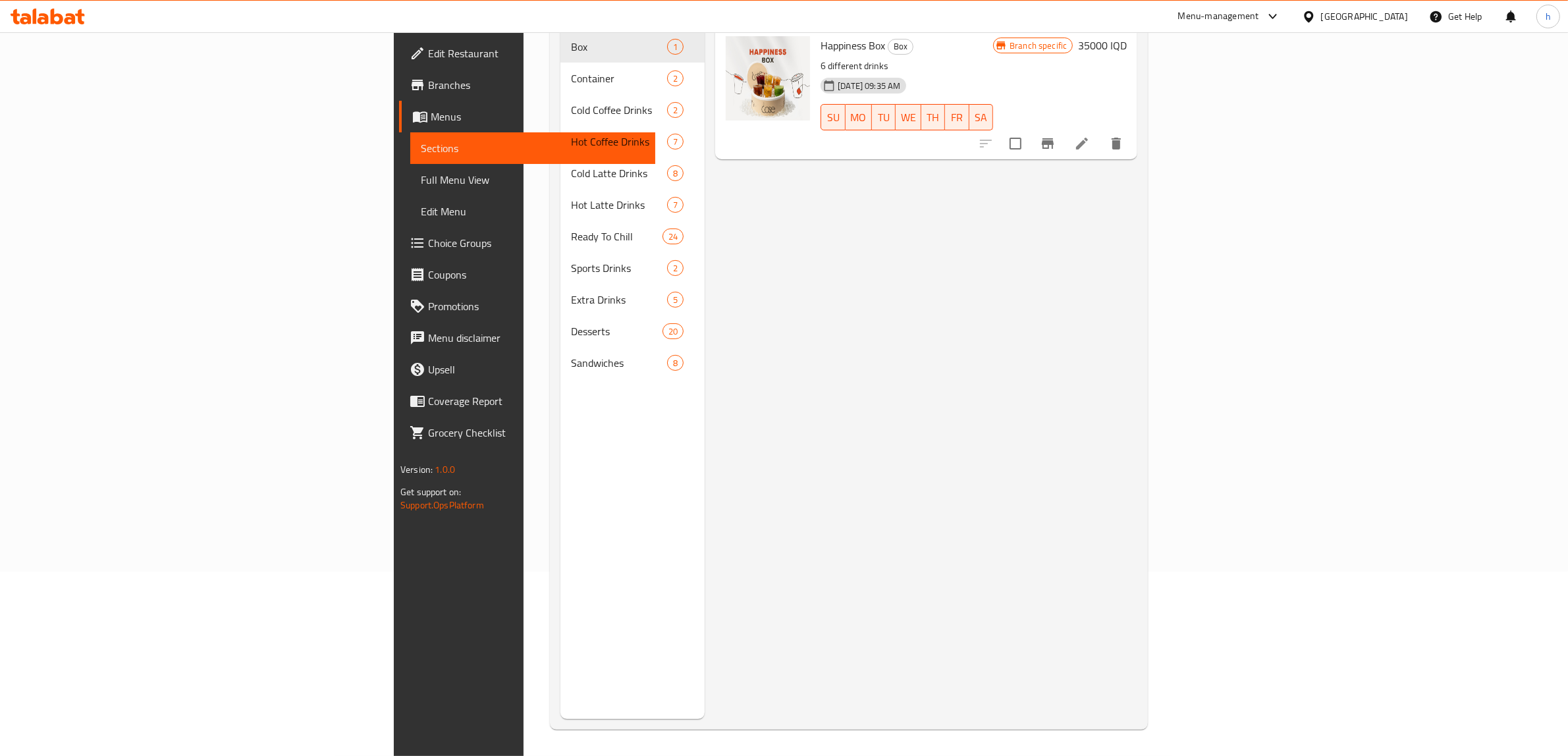
scroll to position [185, 0]
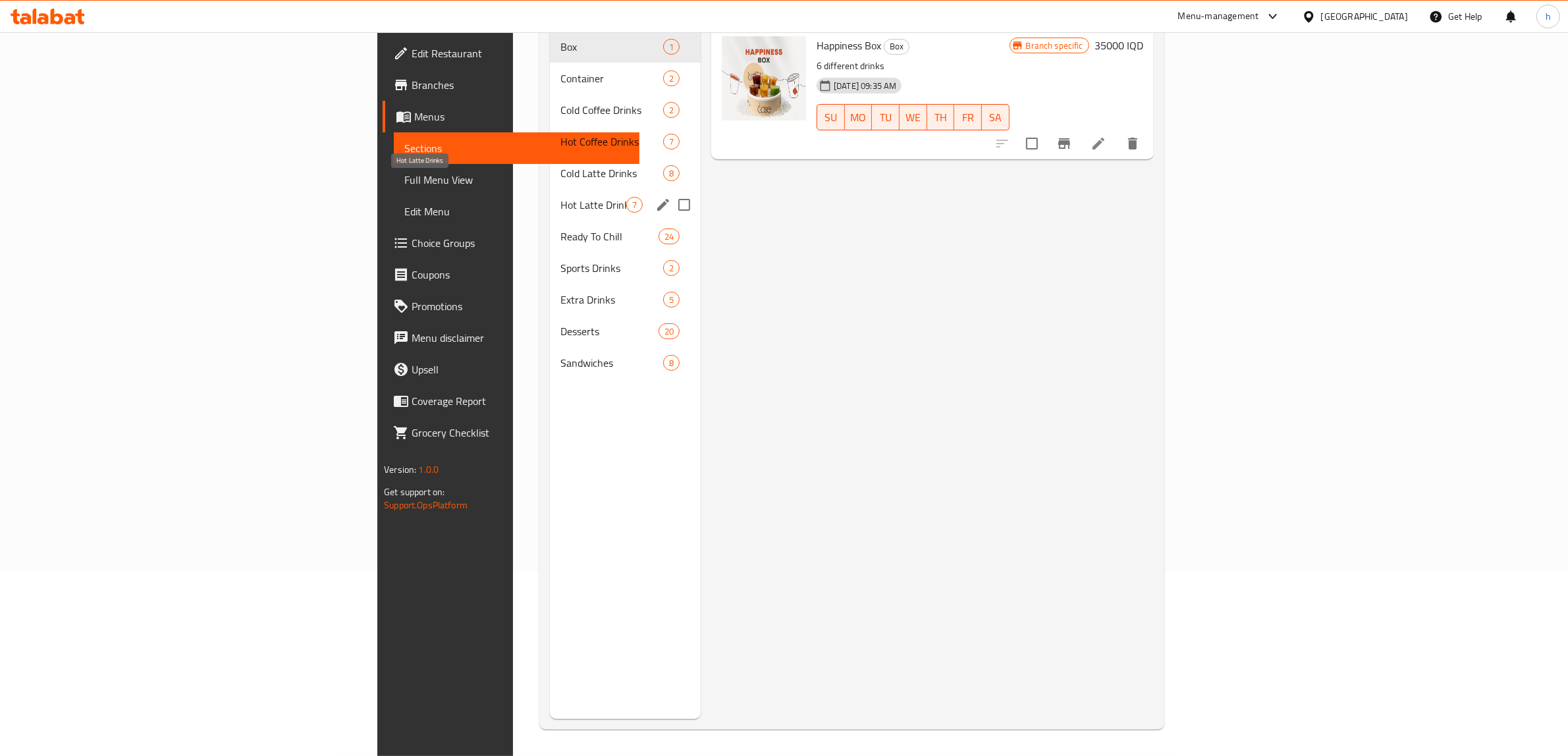
click at [560, 197] on span "Hot Latte Drinks" at bounding box center [593, 205] width 66 height 16
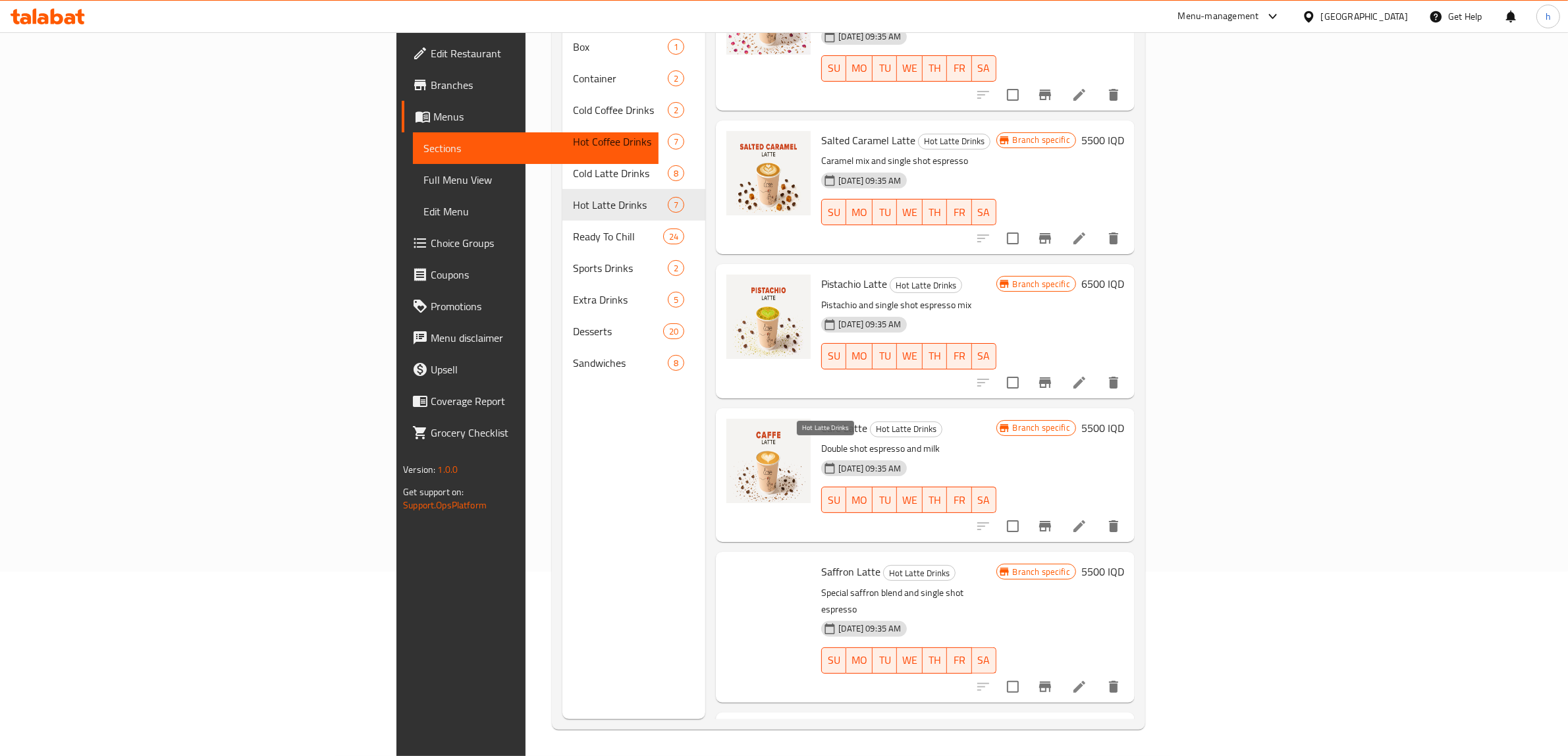
scroll to position [284, 0]
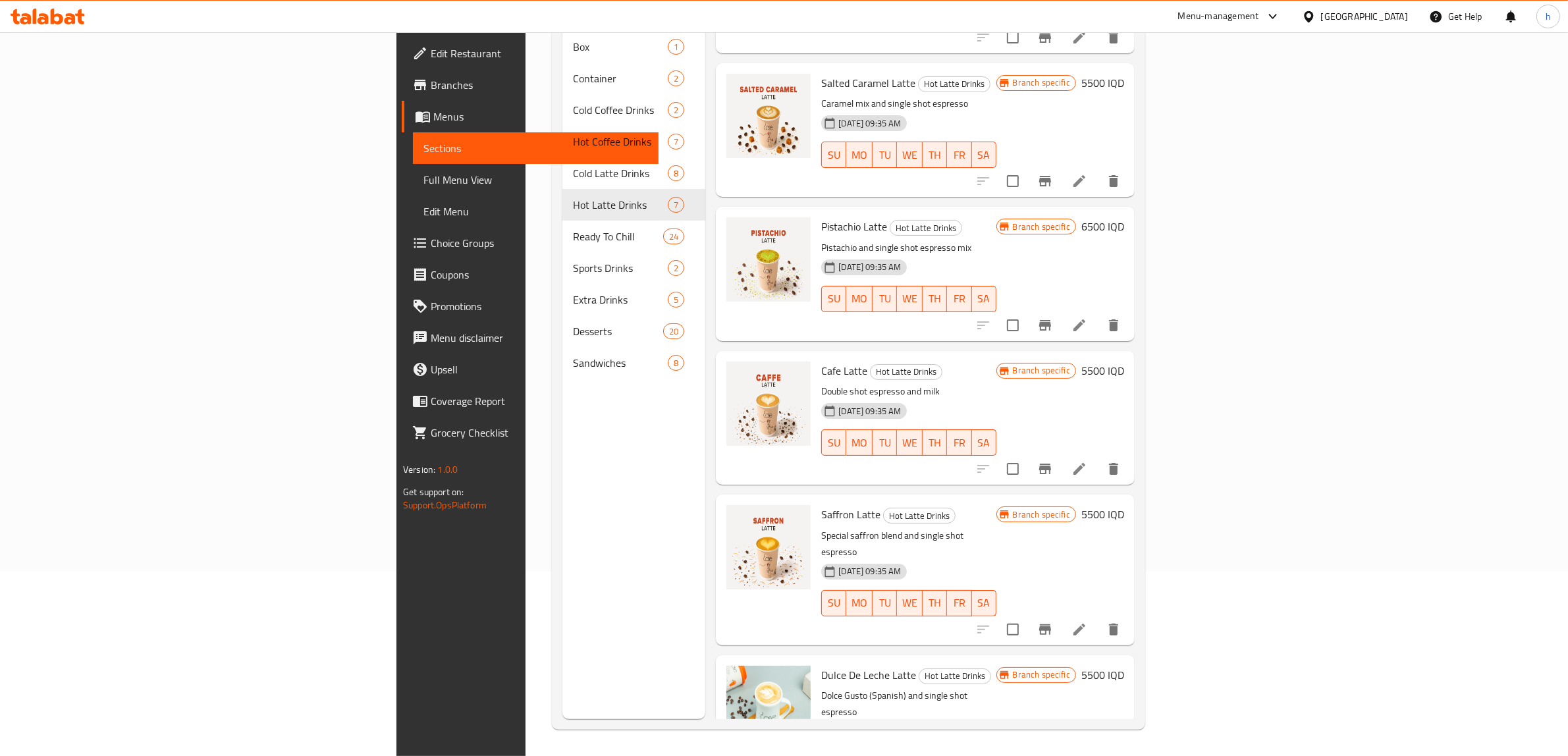
click at [1050, 463] on icon "Branch-specific-item" at bounding box center [1045, 468] width 12 height 11
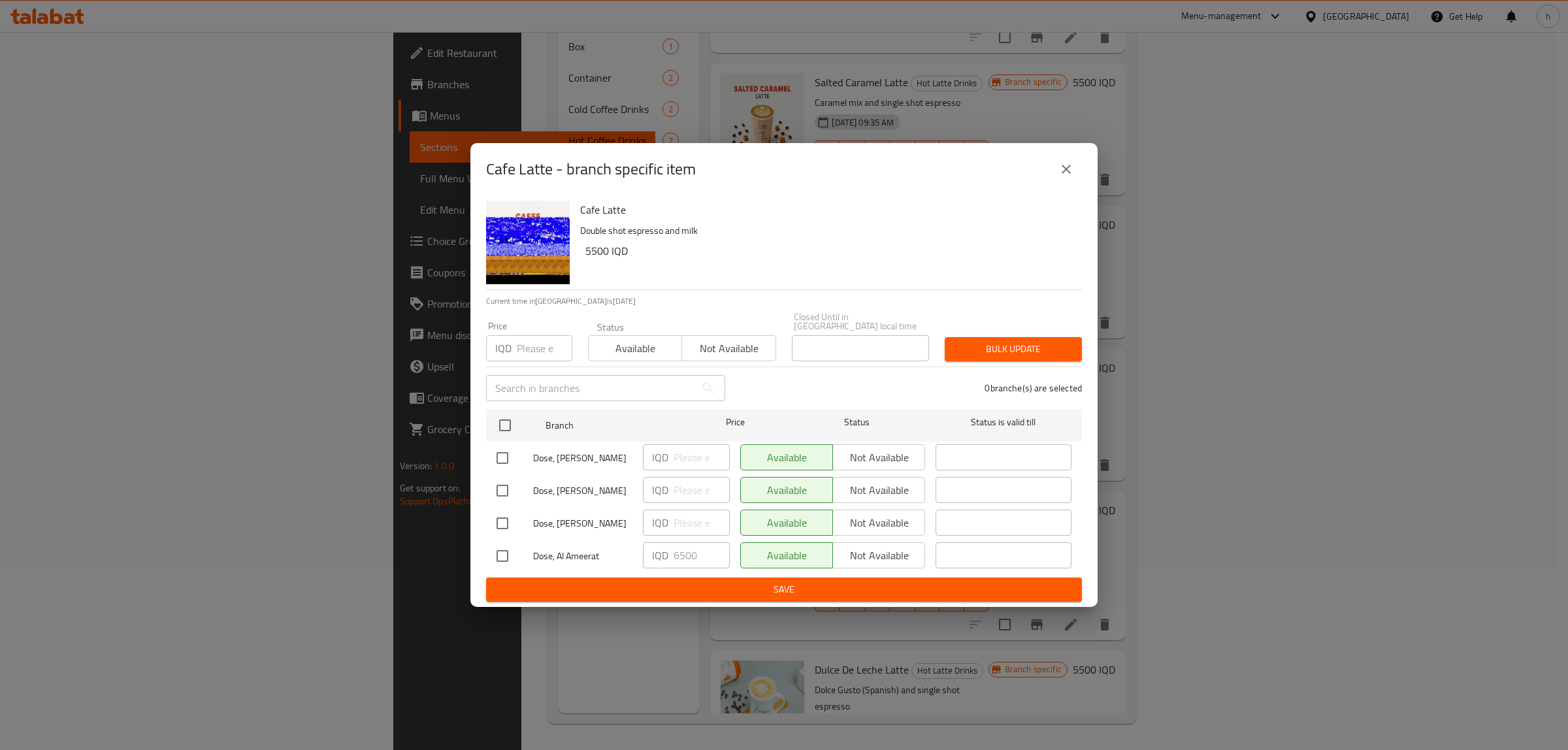
click at [497, 552] on input "checkbox" at bounding box center [502, 556] width 27 height 27
checkbox input "true"
drag, startPoint x: 697, startPoint y: 553, endPoint x: 658, endPoint y: 551, distance: 39.1
click at [658, 551] on div "IQD 6500 ​" at bounding box center [686, 555] width 87 height 27
type input "5500"
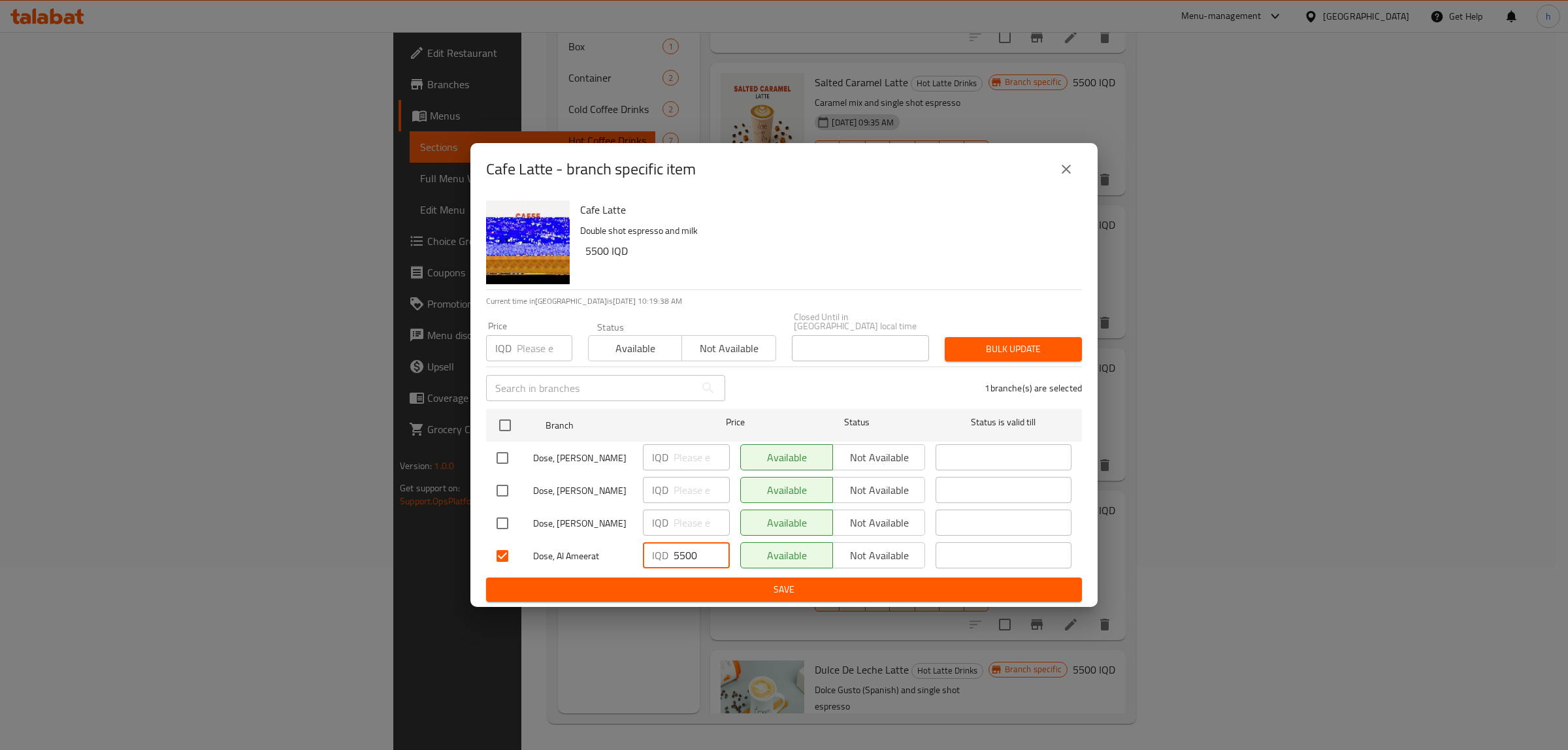
click at [681, 583] on span "Save" at bounding box center [784, 590] width 575 height 16
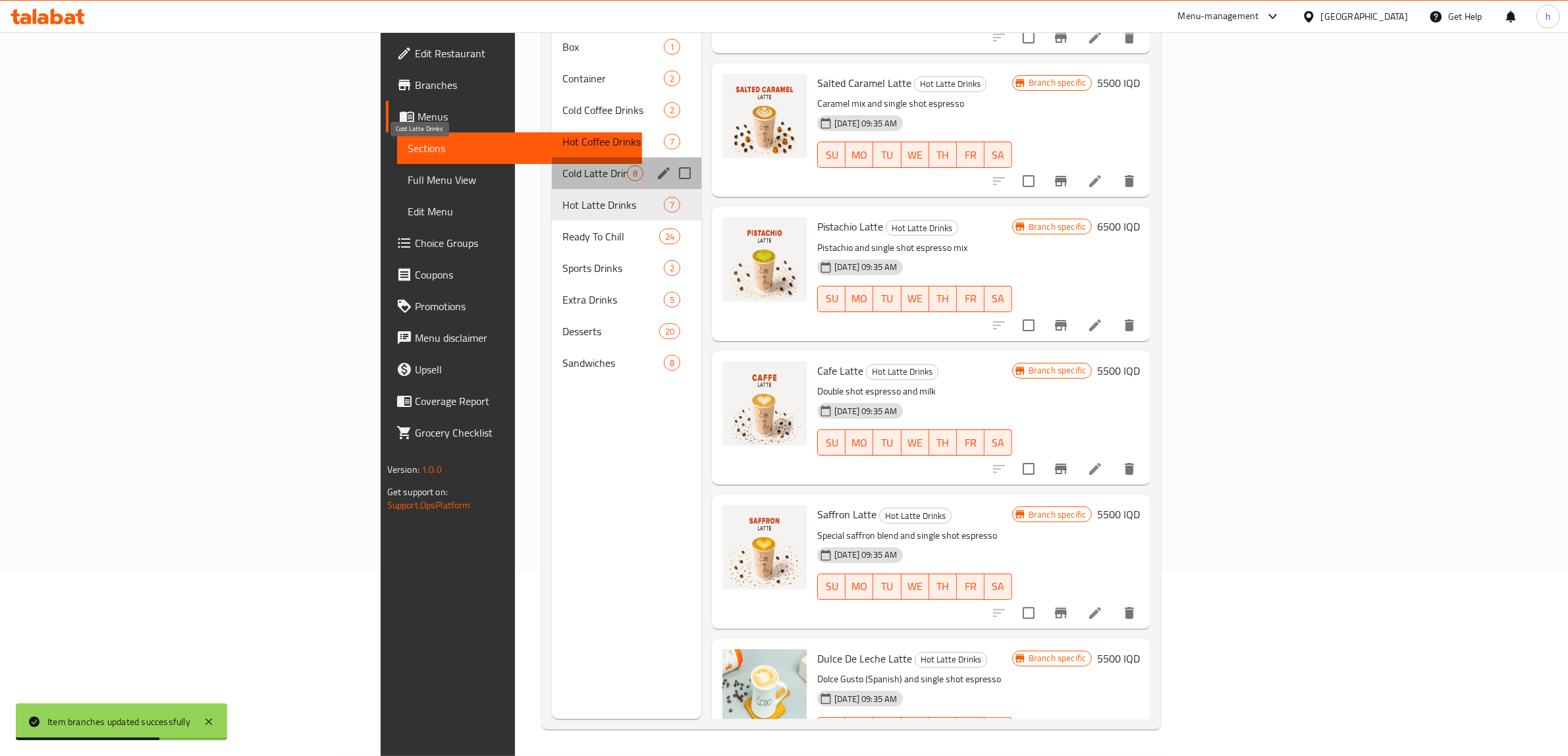
click at [562, 165] on span "Cold Latte Drinks" at bounding box center [594, 173] width 65 height 16
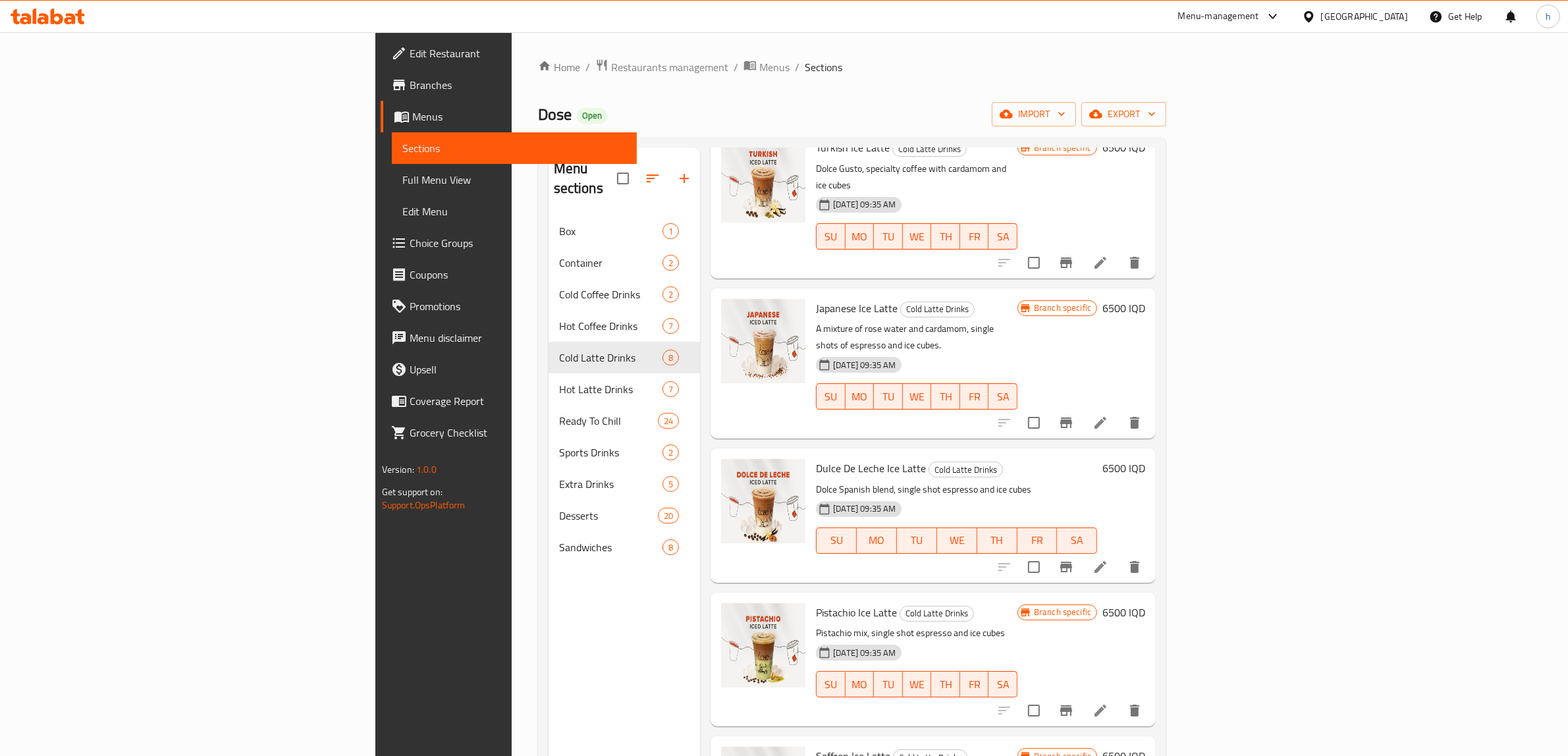
scroll to position [247, 0]
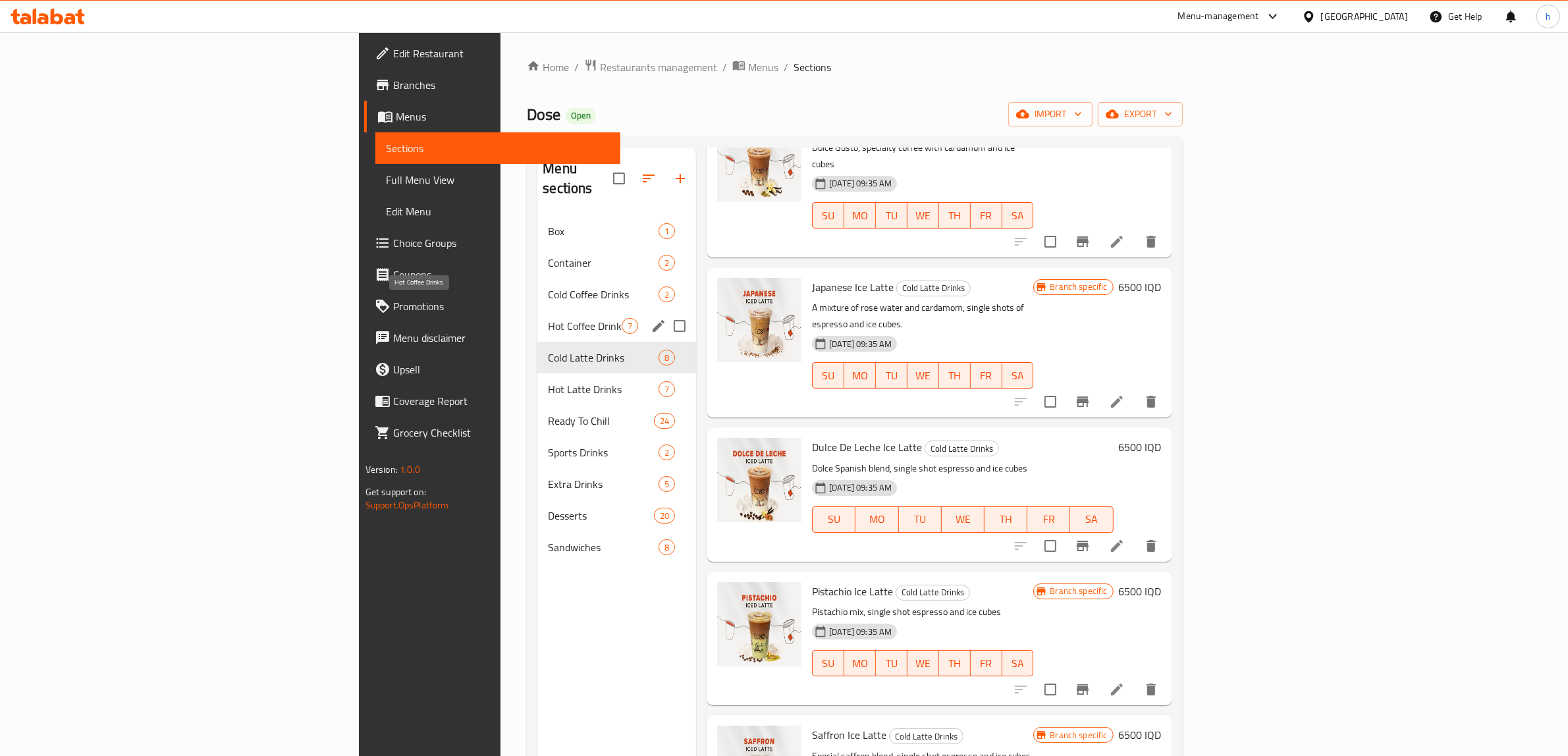
click at [548, 318] on span "Hot Coffee Drinks" at bounding box center [584, 327] width 74 height 16
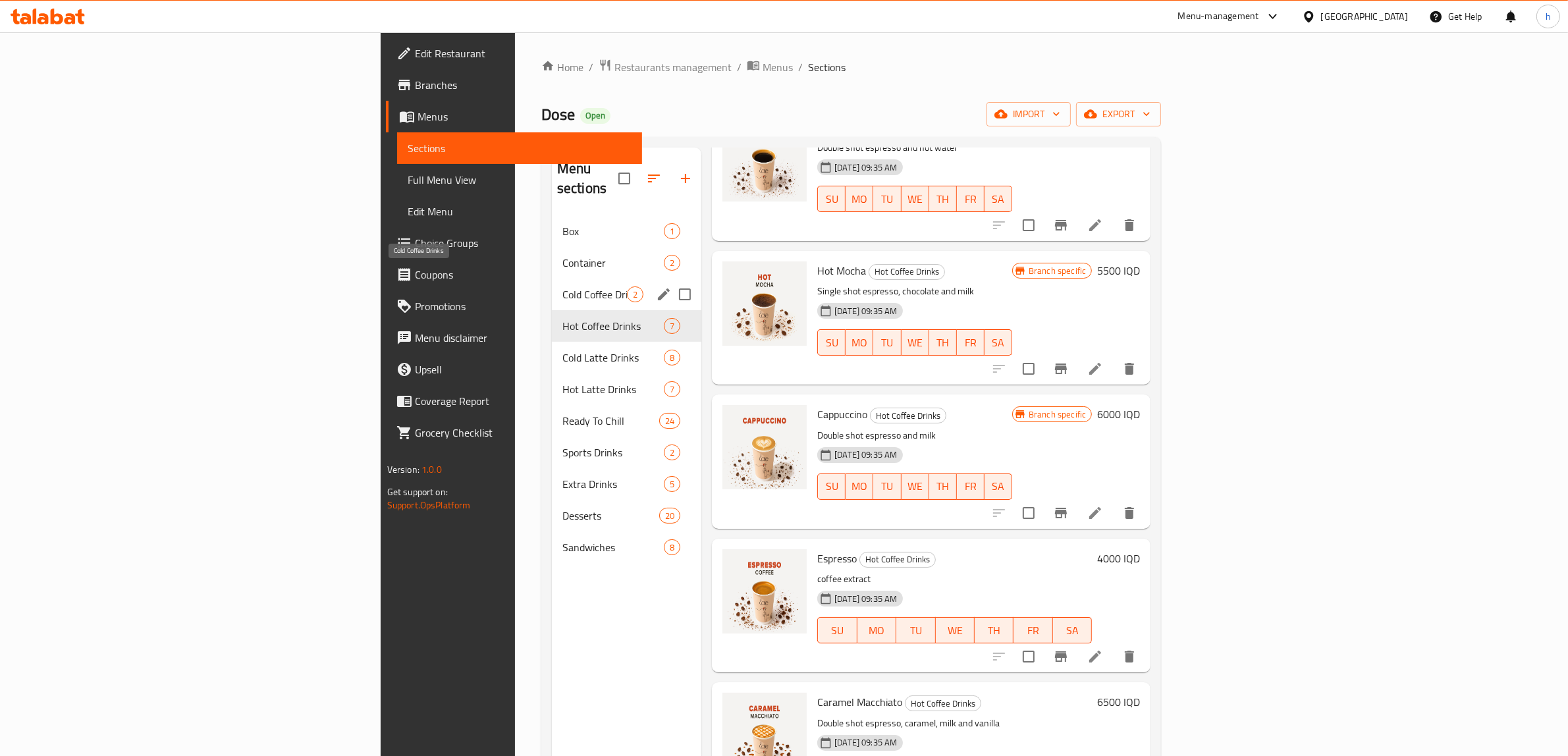
click at [562, 287] on span "Cold Coffee Drinks" at bounding box center [594, 295] width 65 height 16
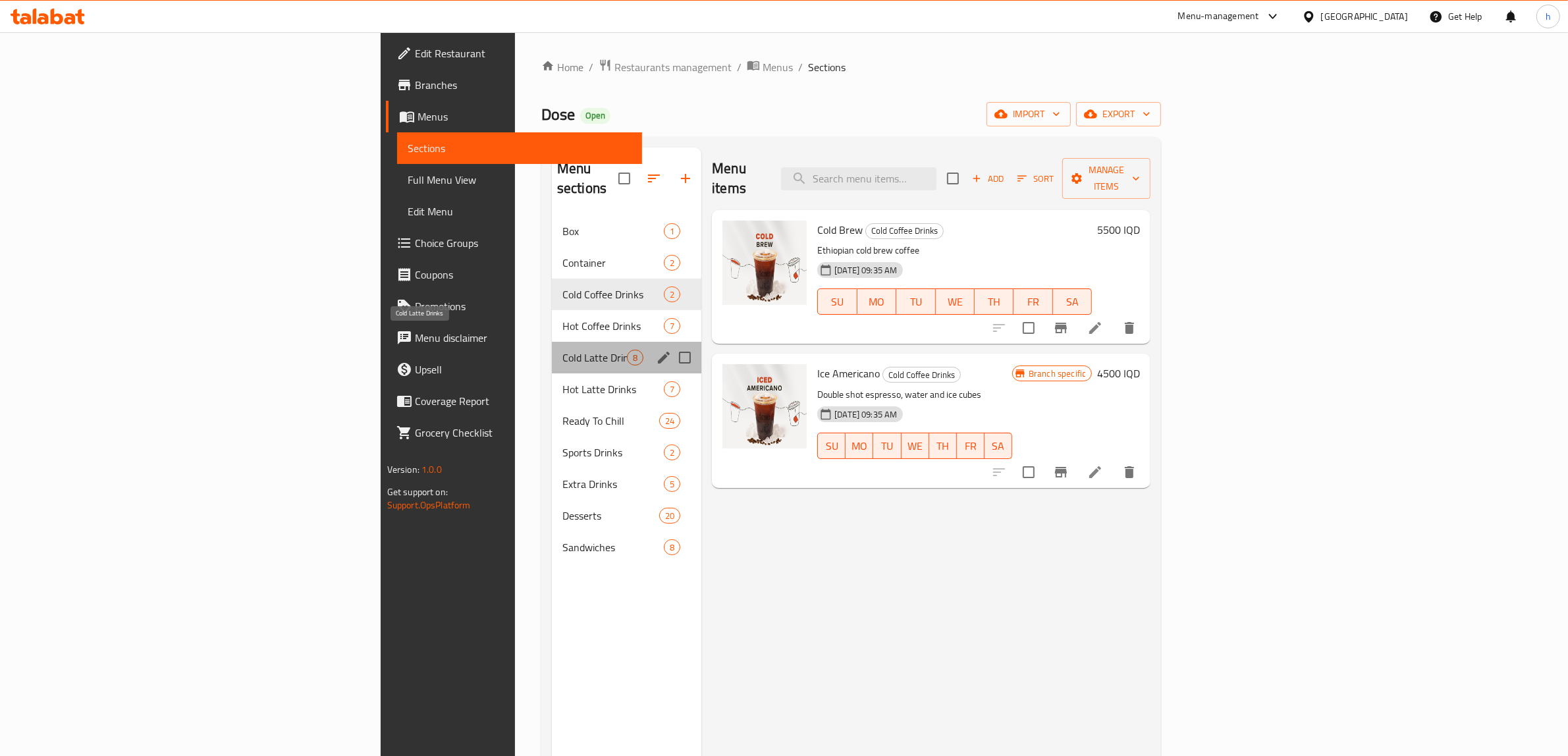
click at [562, 350] on span "Cold Latte Drinks" at bounding box center [594, 358] width 65 height 16
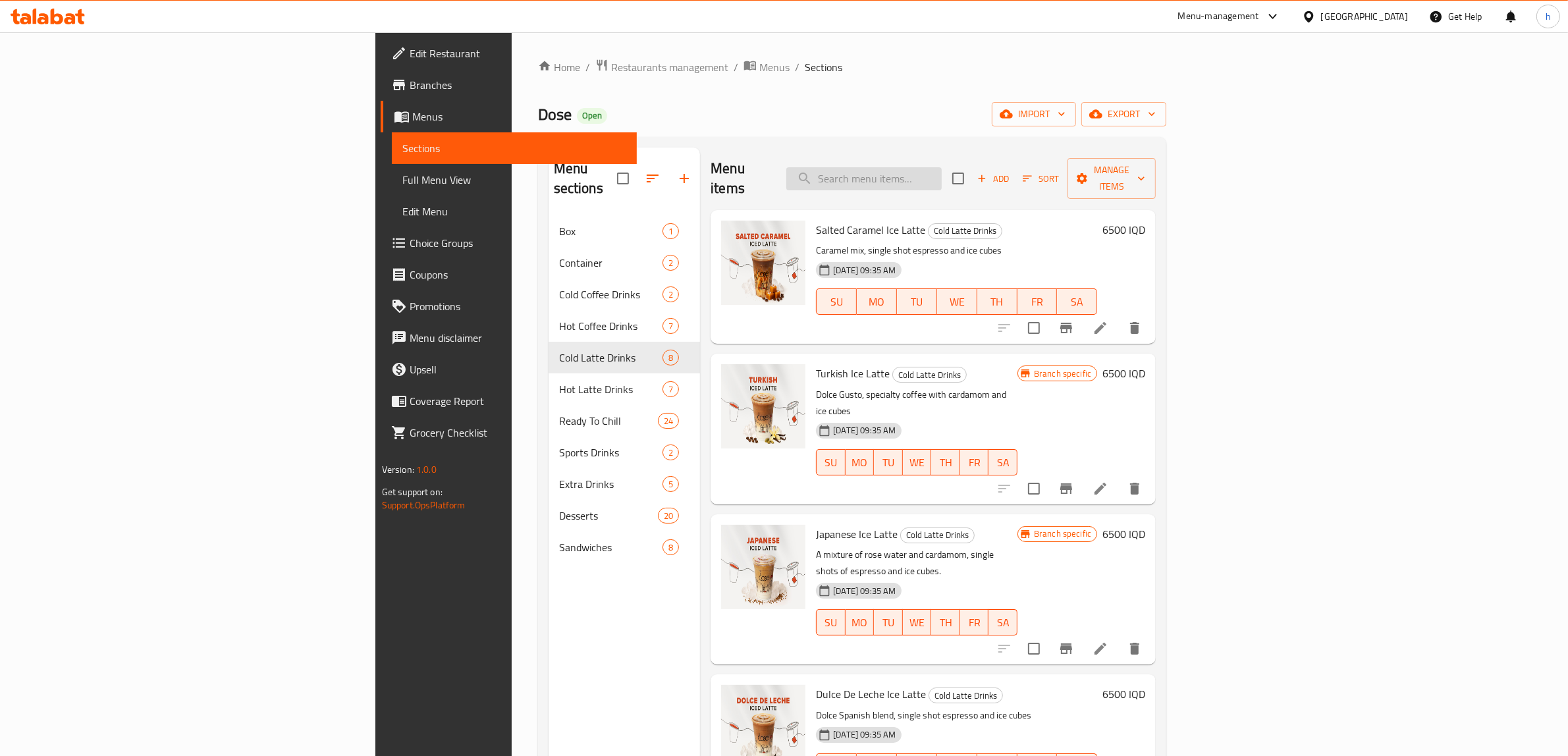
click at [942, 178] on input "search" at bounding box center [864, 178] width 156 height 23
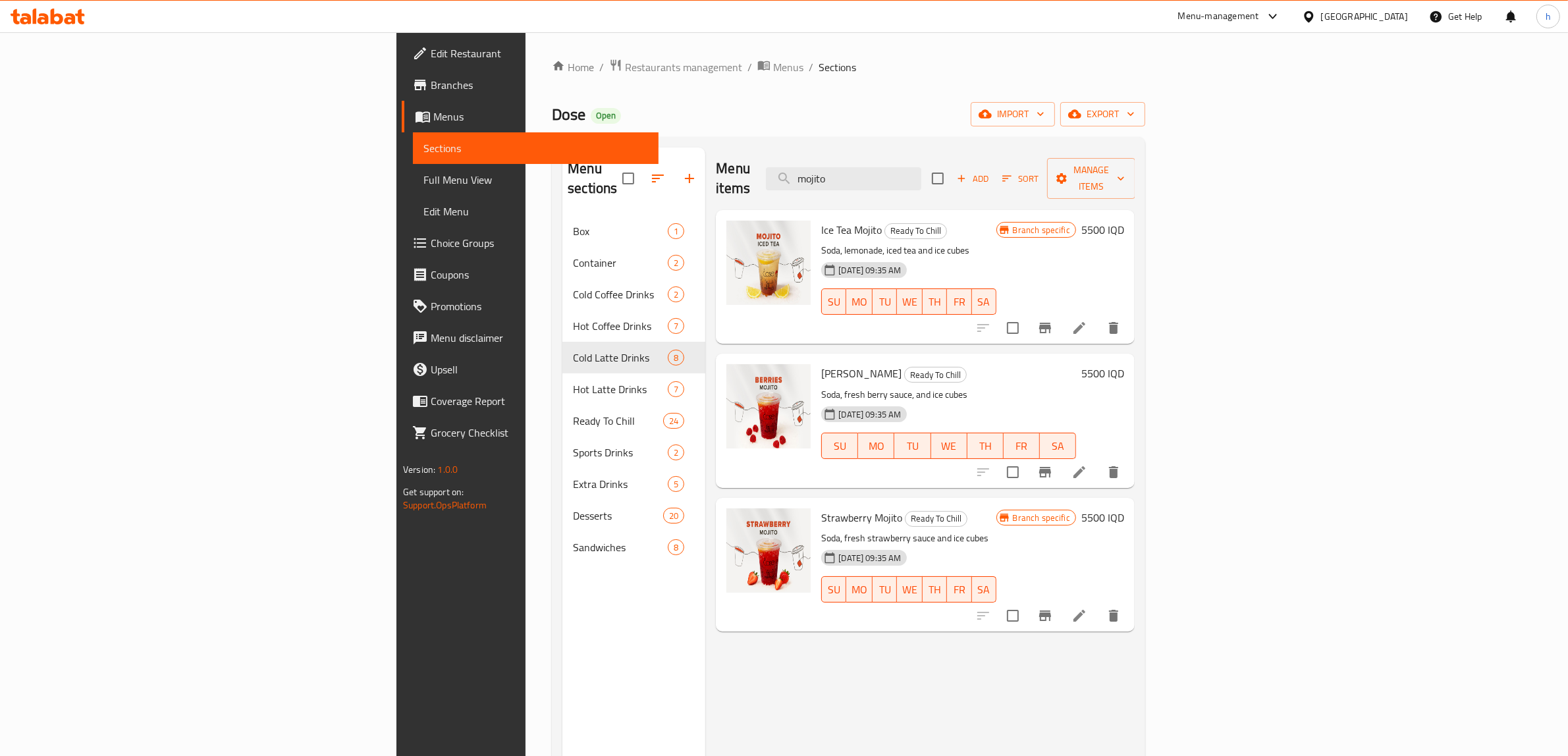
type input "mojito"
click at [1061, 317] on button "Branch-specific-item" at bounding box center [1045, 327] width 32 height 32
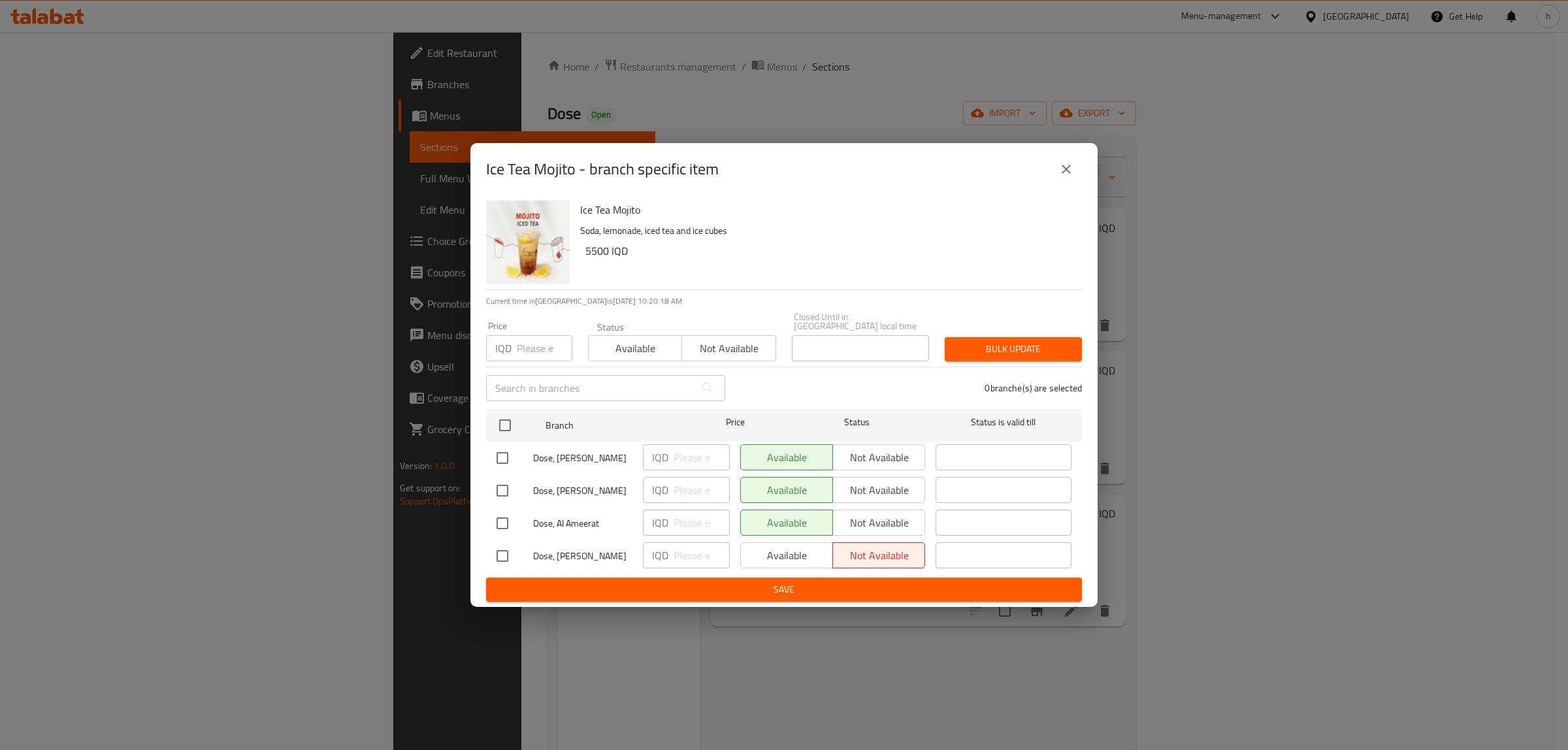
click at [498, 518] on input "checkbox" at bounding box center [502, 523] width 27 height 27
checkbox input "true"
click at [701, 512] on input "number" at bounding box center [702, 523] width 56 height 27
type input "6500"
click at [704, 587] on span "Save" at bounding box center [784, 590] width 575 height 16
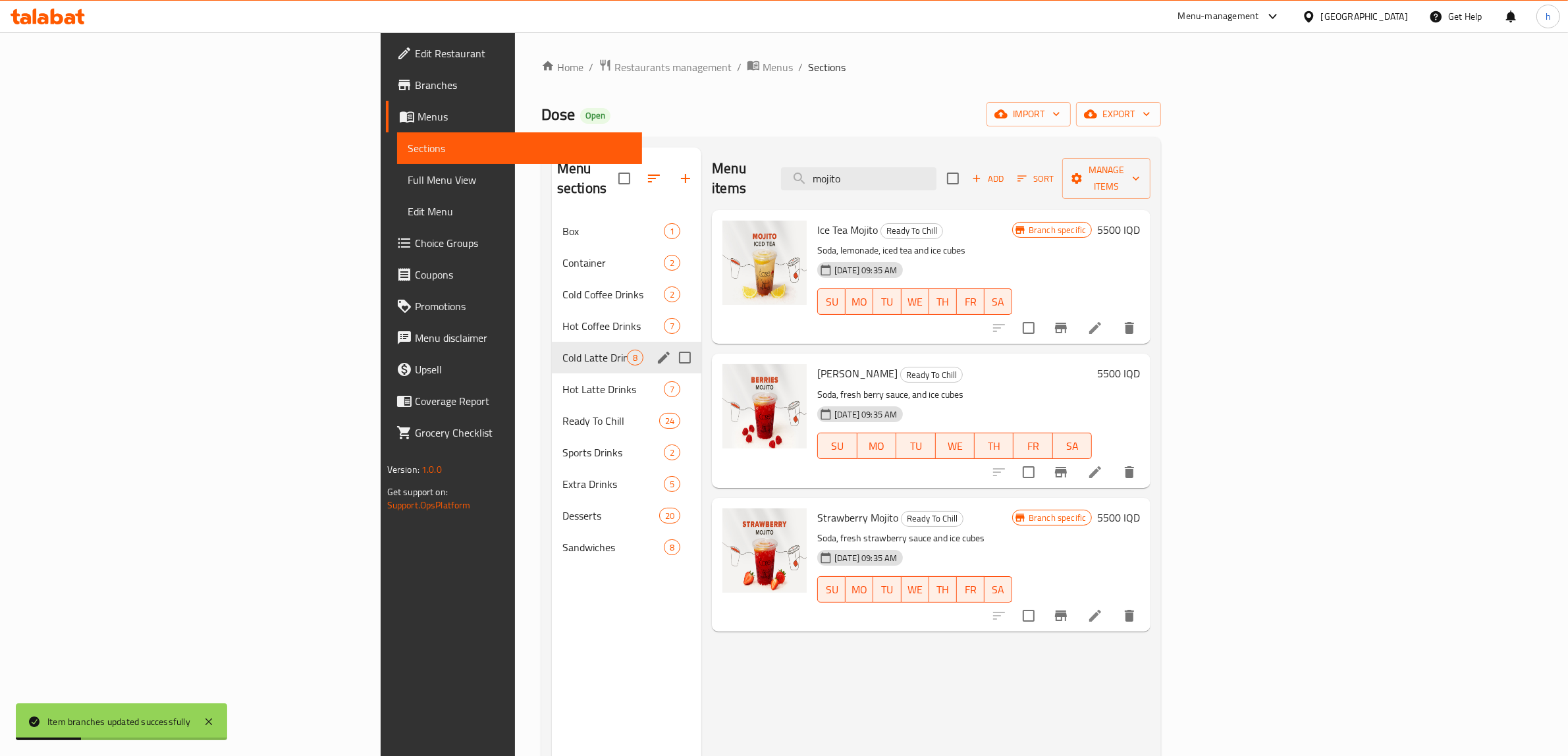
click at [552, 342] on div "Cold Latte Drinks 8" at bounding box center [626, 357] width 150 height 32
click at [562, 318] on span "Hot Coffee Drinks" at bounding box center [594, 327] width 65 height 16
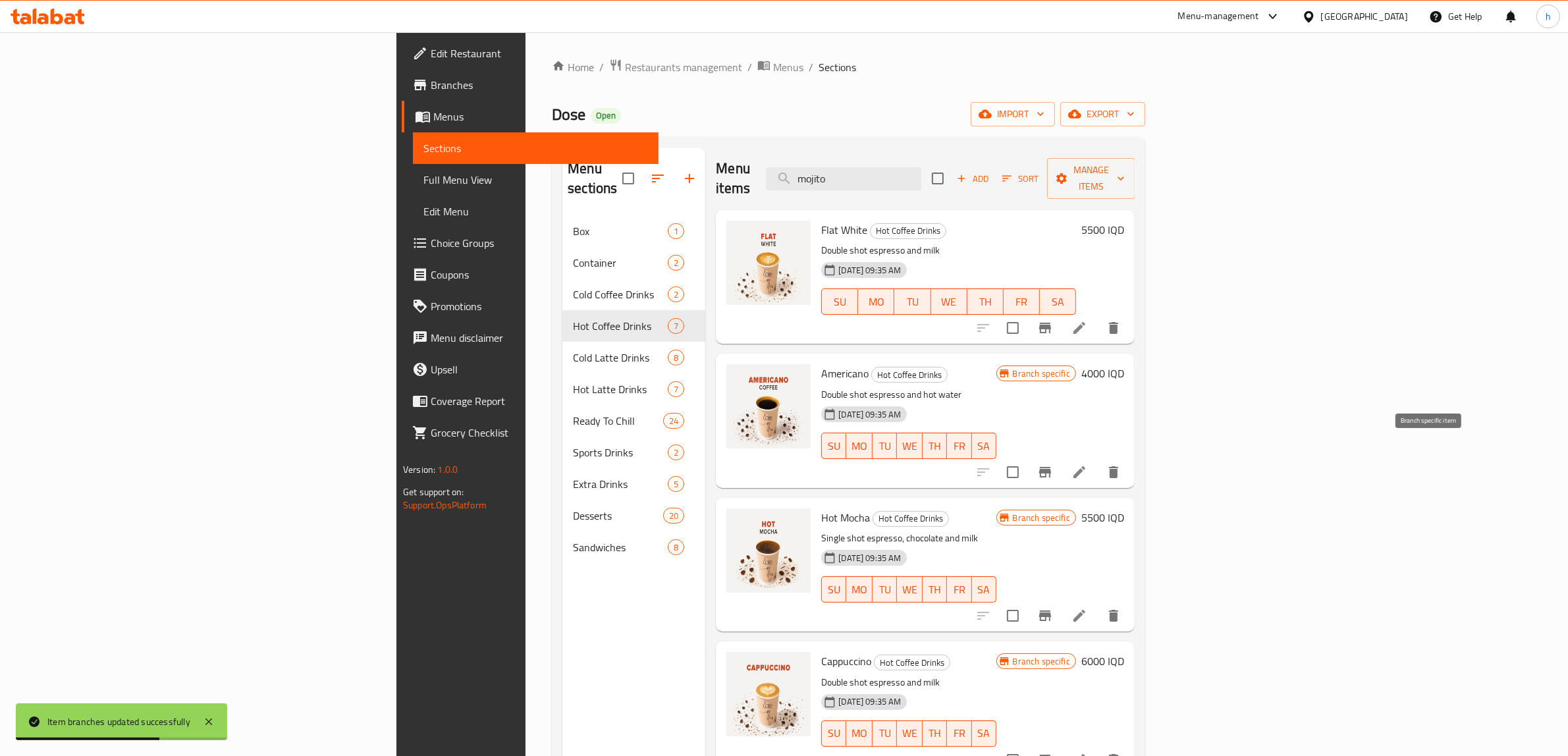
click at [1061, 456] on button "Branch-specific-item" at bounding box center [1045, 472] width 32 height 32
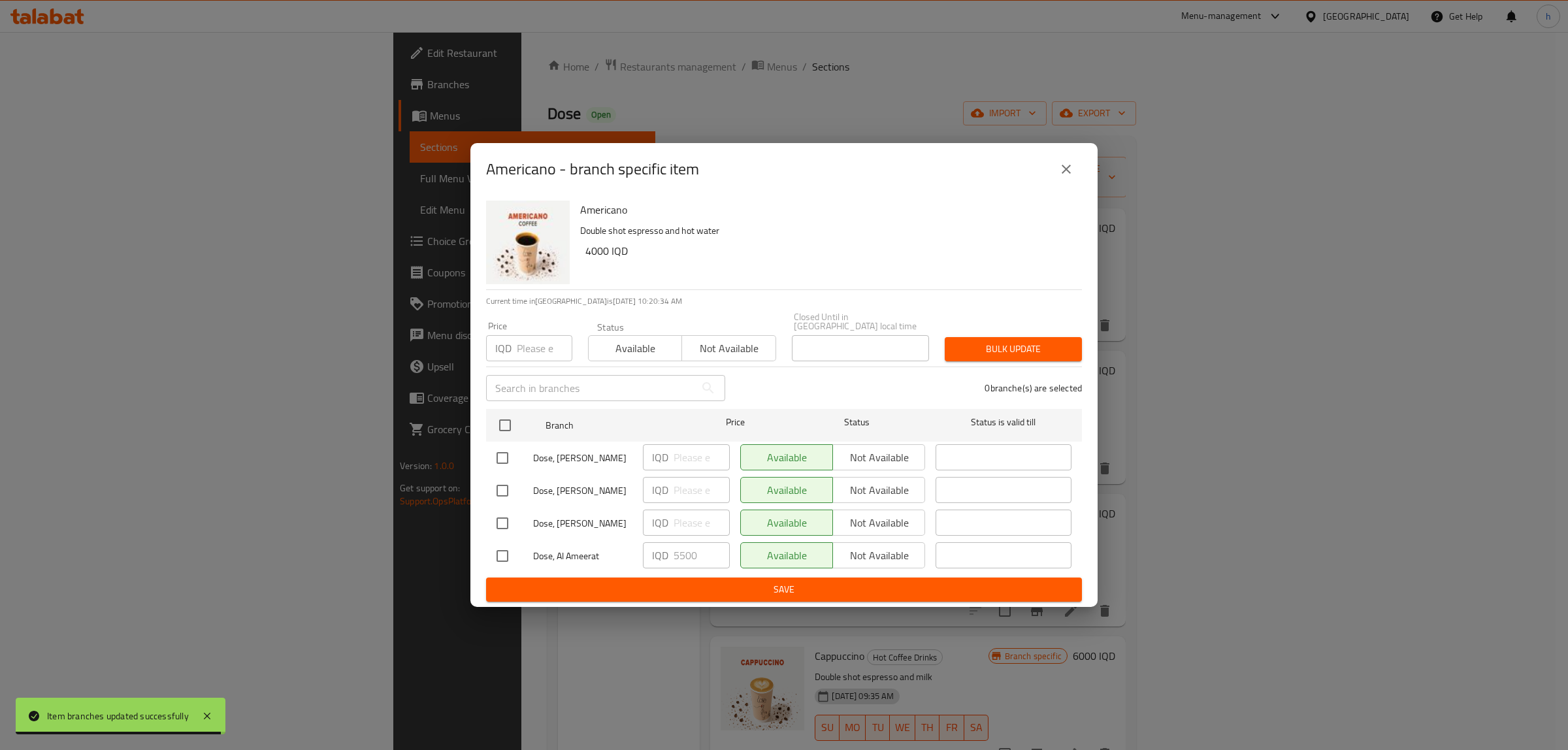
click at [1071, 185] on button "close" at bounding box center [1066, 169] width 31 height 31
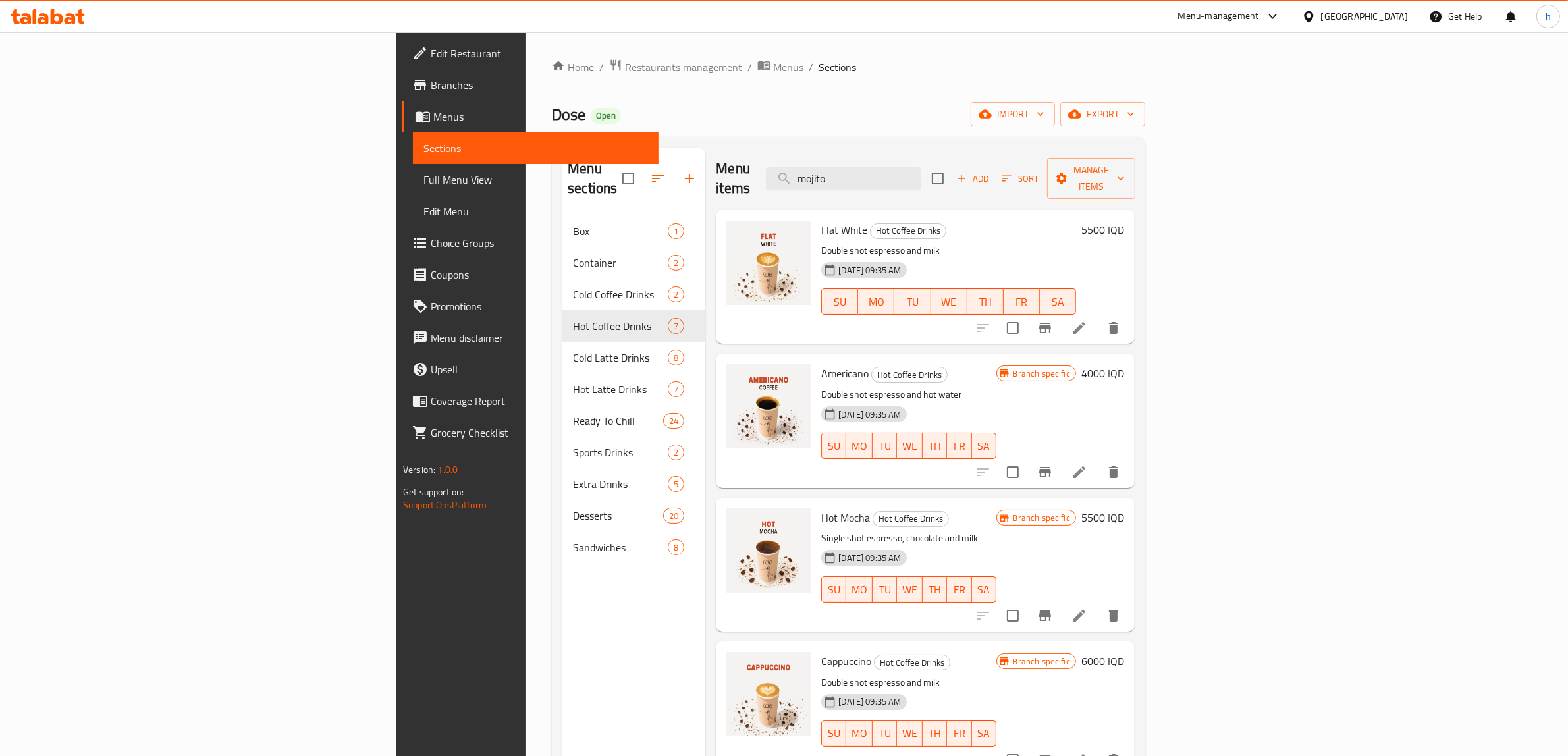
click at [1053, 608] on icon "Branch-specific-item" at bounding box center [1045, 616] width 16 height 16
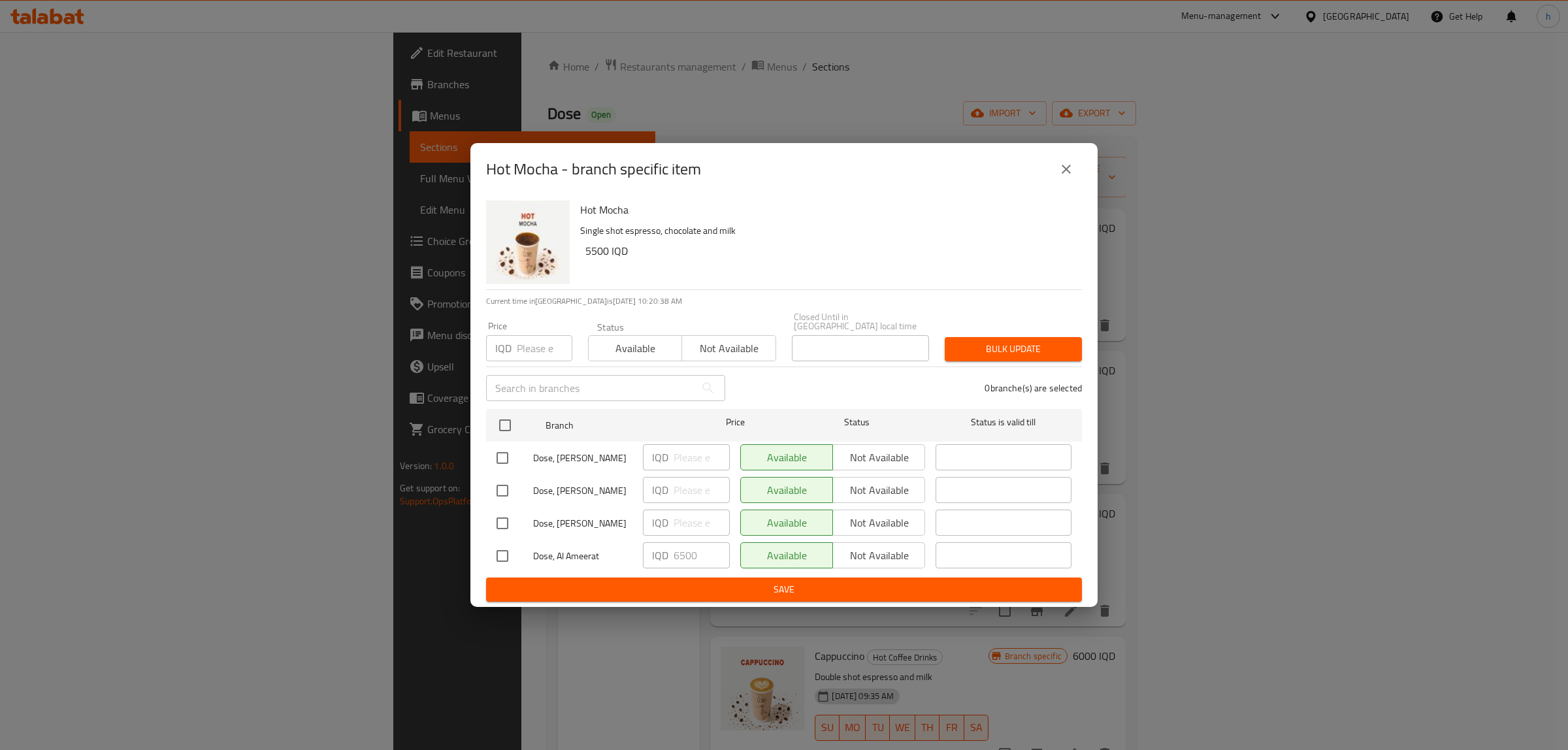
click at [1067, 177] on icon "close" at bounding box center [1066, 170] width 16 height 16
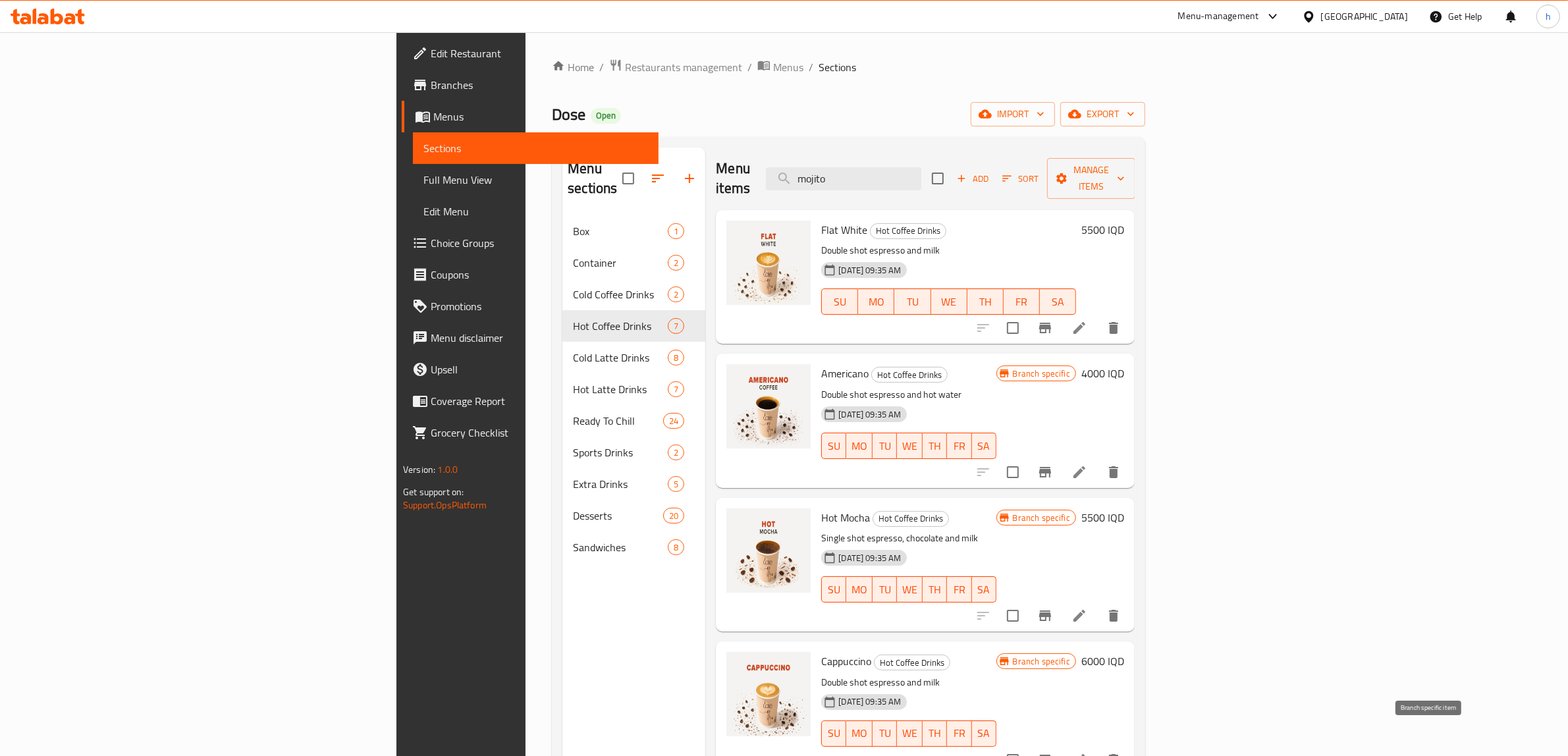
click at [1053, 752] on icon "Branch-specific-item" at bounding box center [1045, 760] width 16 height 16
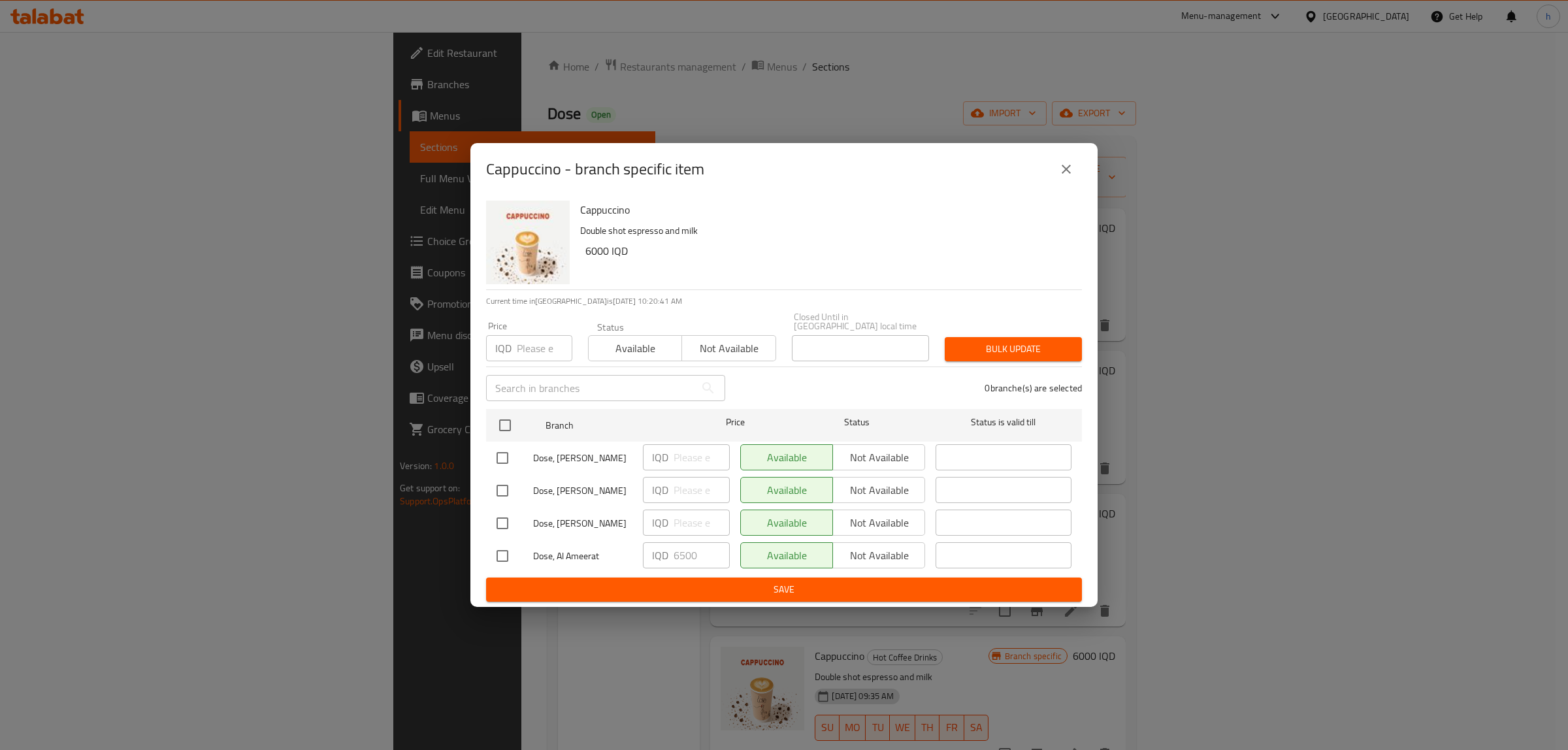
click at [1060, 176] on icon "close" at bounding box center [1066, 170] width 16 height 16
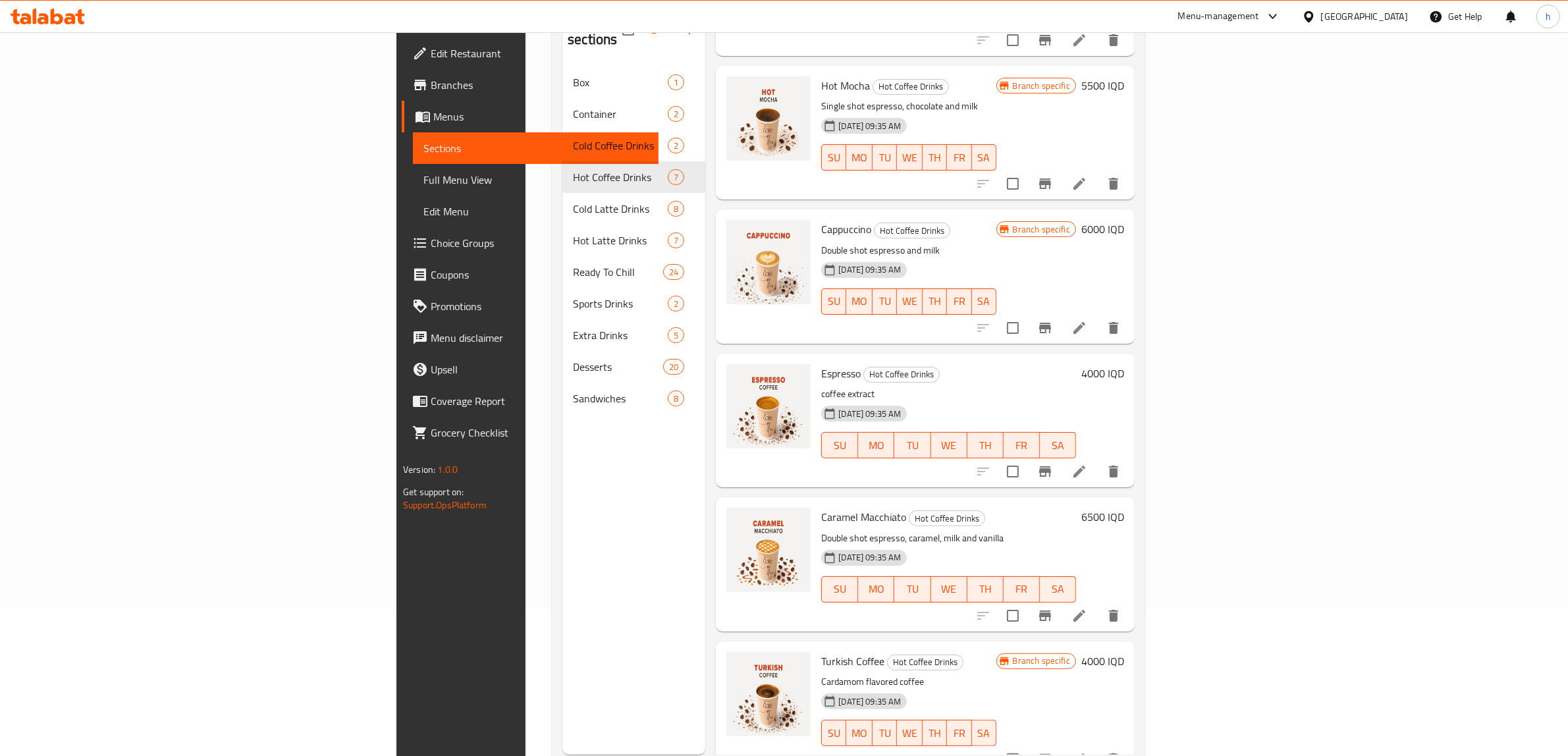
scroll to position [185, 0]
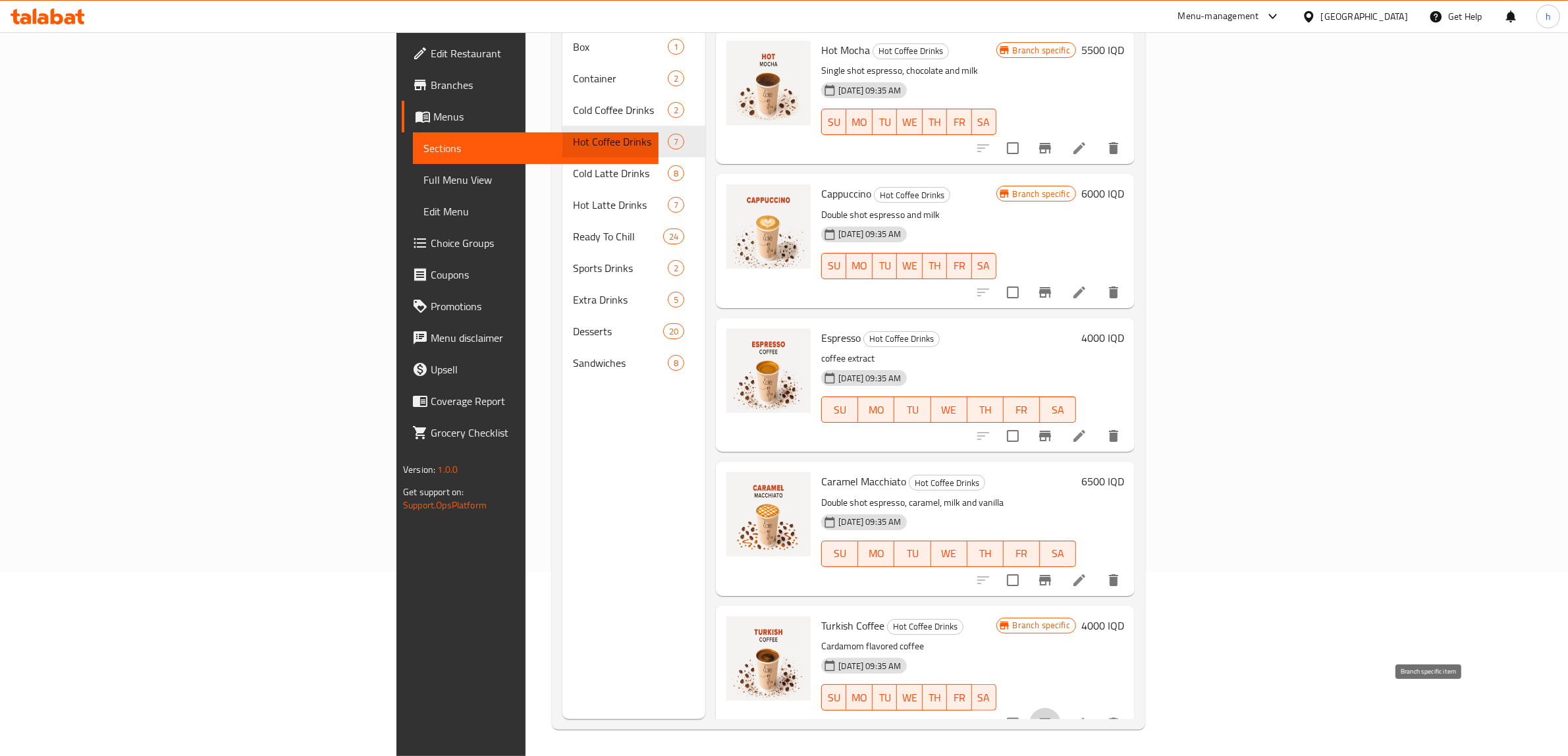
click at [1050, 719] on icon "Branch-specific-item" at bounding box center [1045, 724] width 12 height 11
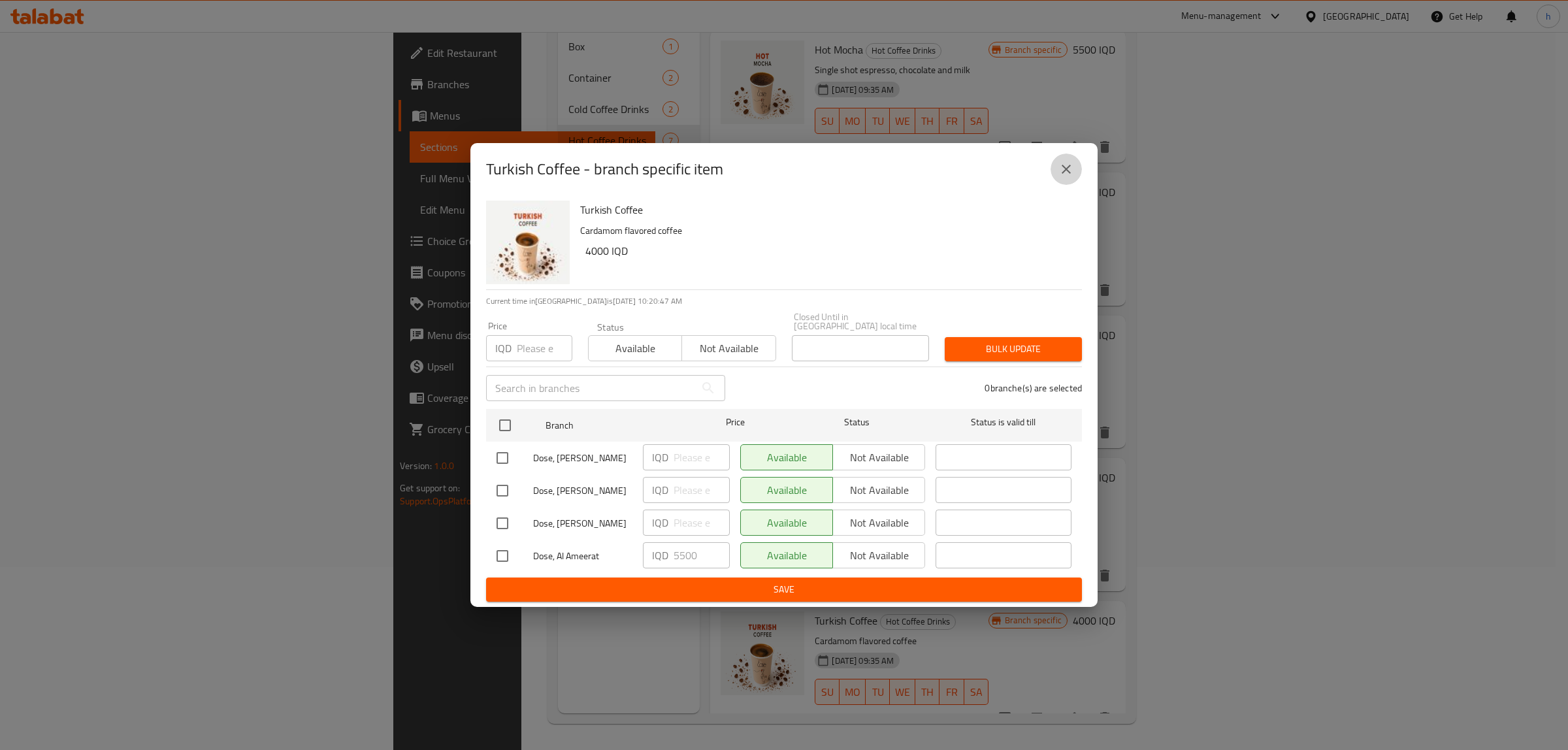
click at [1067, 168] on icon "close" at bounding box center [1066, 170] width 16 height 16
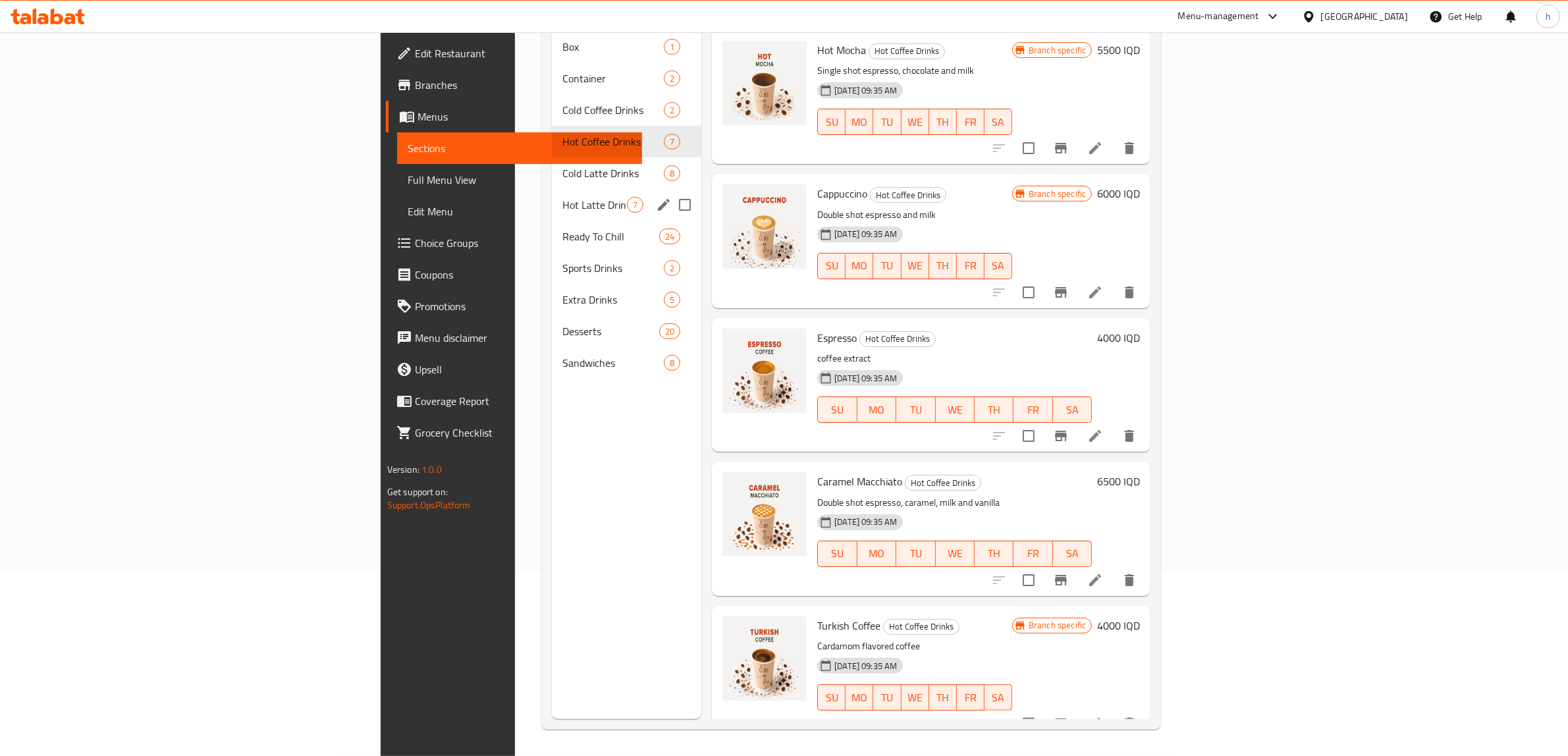
click at [552, 189] on div "Hot Latte Drinks 7" at bounding box center [626, 204] width 150 height 32
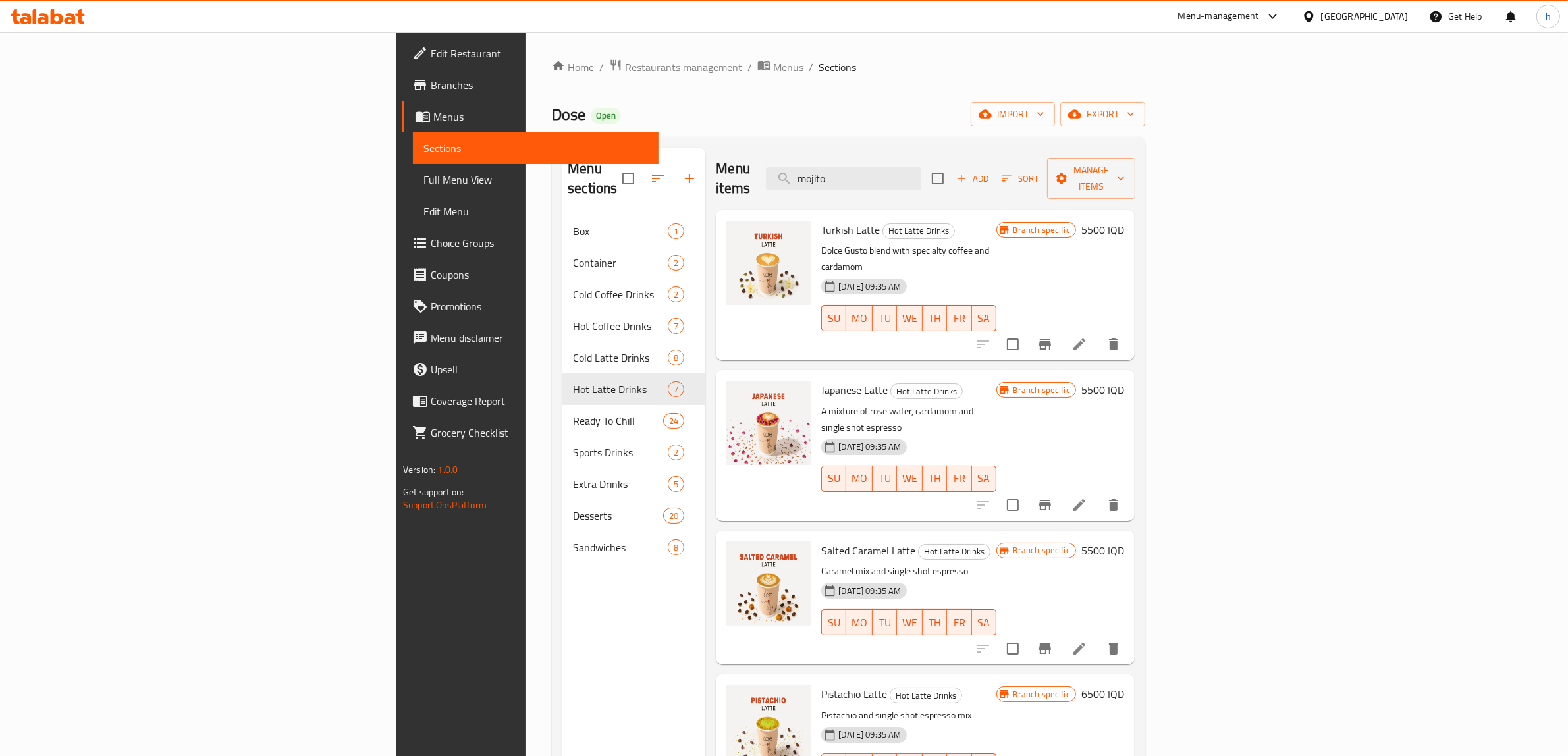
drag, startPoint x: 979, startPoint y: 173, endPoint x: 910, endPoint y: 170, distance: 69.1
click at [910, 170] on div "Menu items mojito Add Sort Manage items" at bounding box center [925, 178] width 419 height 62
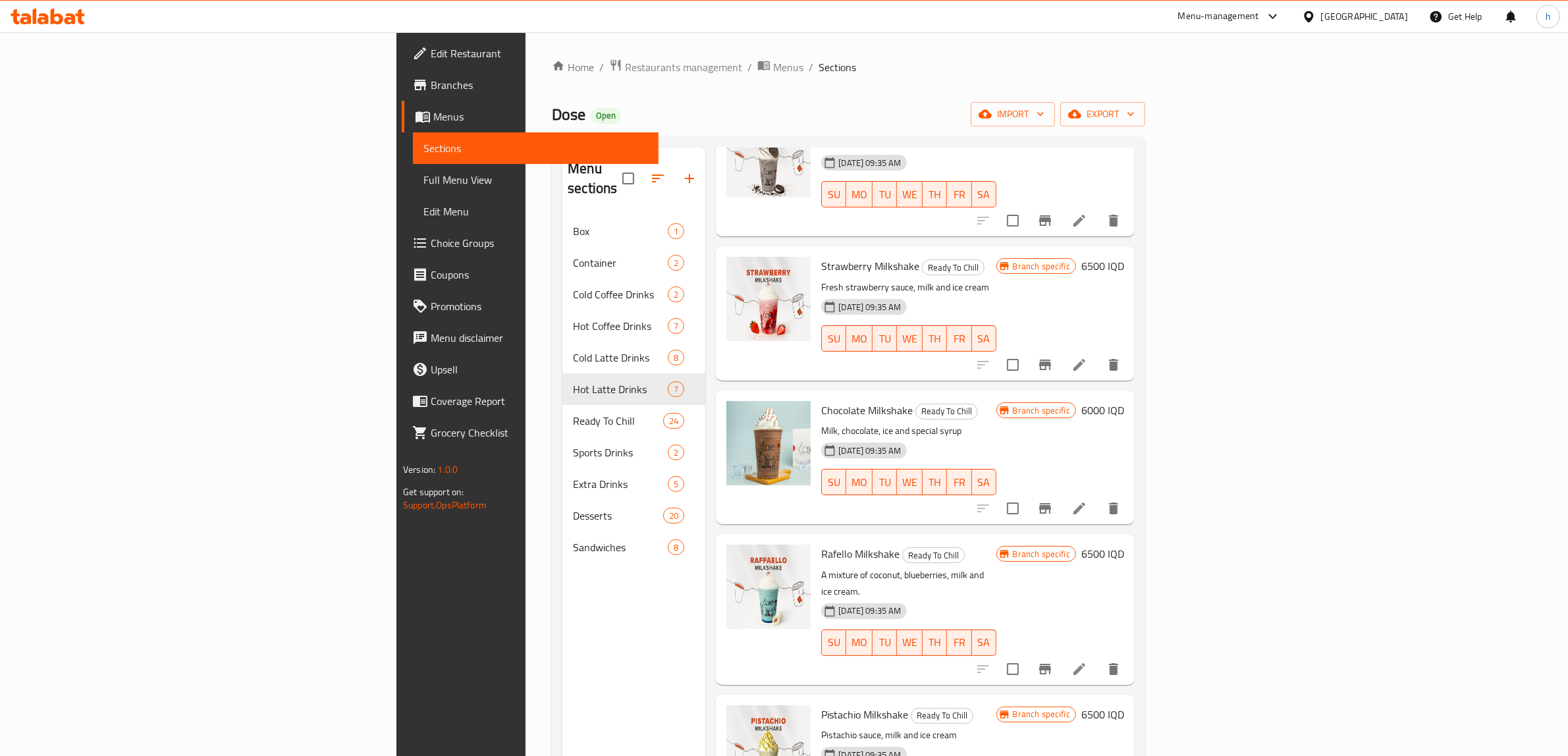
scroll to position [139, 0]
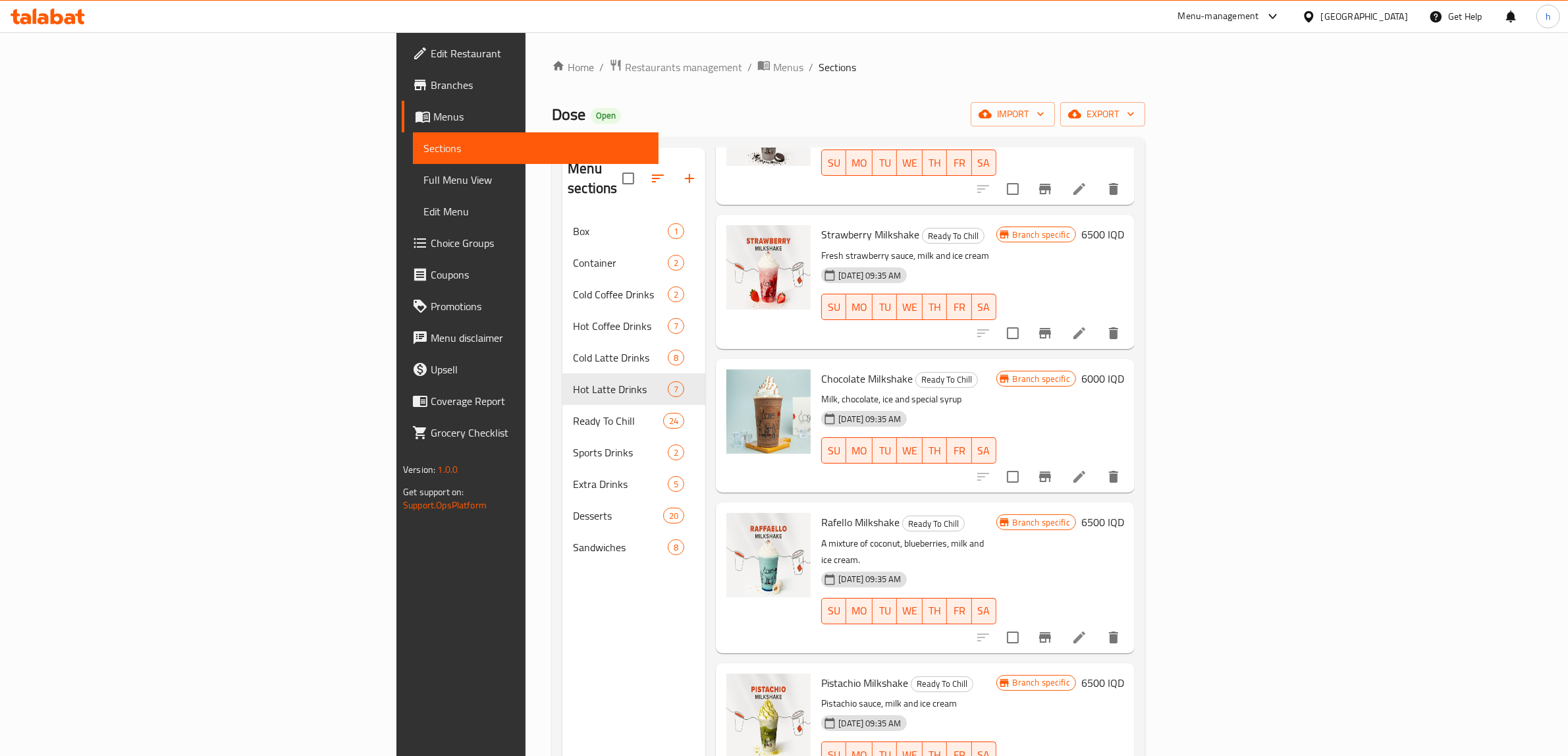
type input "milkshake"
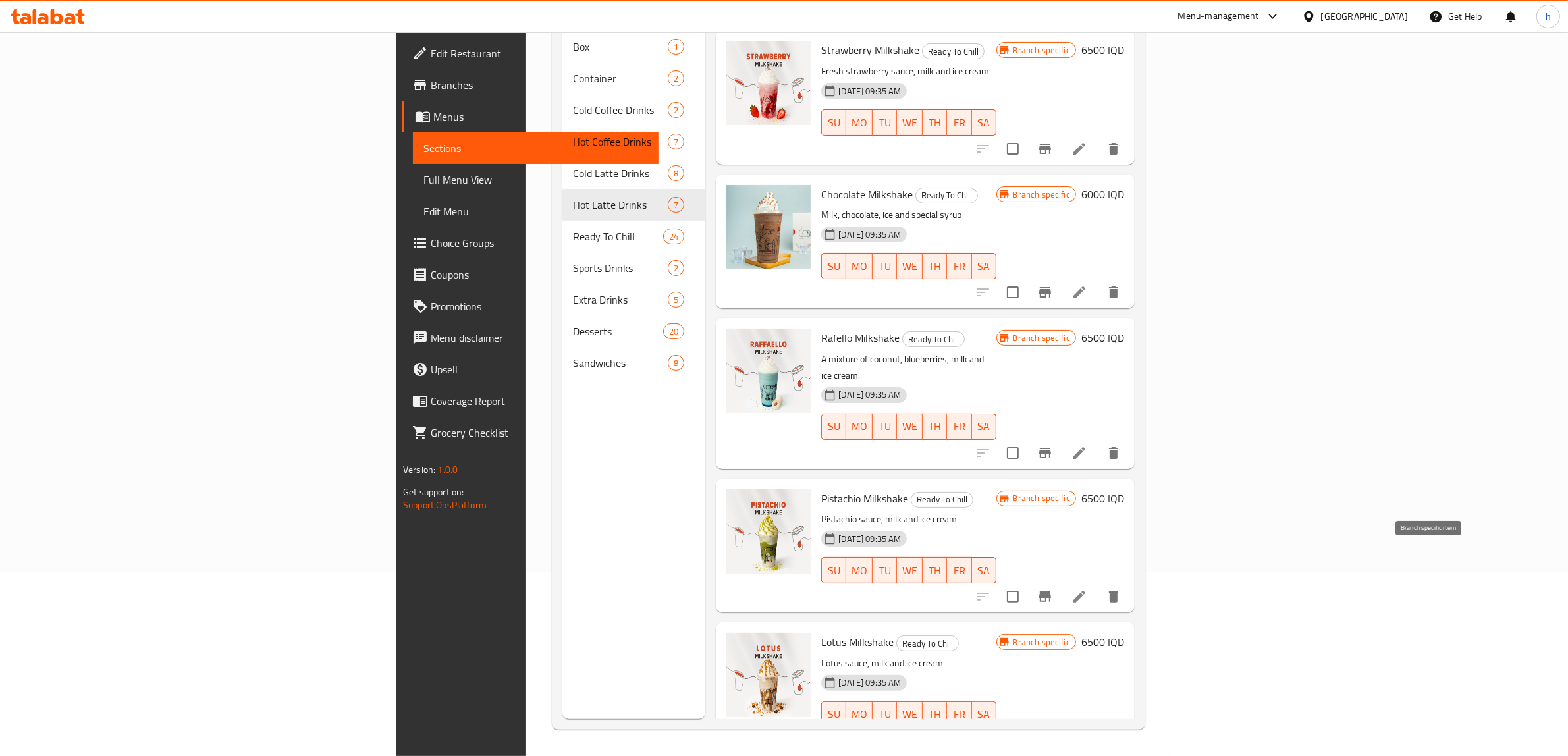
click at [1050, 592] on icon "Branch-specific-item" at bounding box center [1045, 596] width 12 height 11
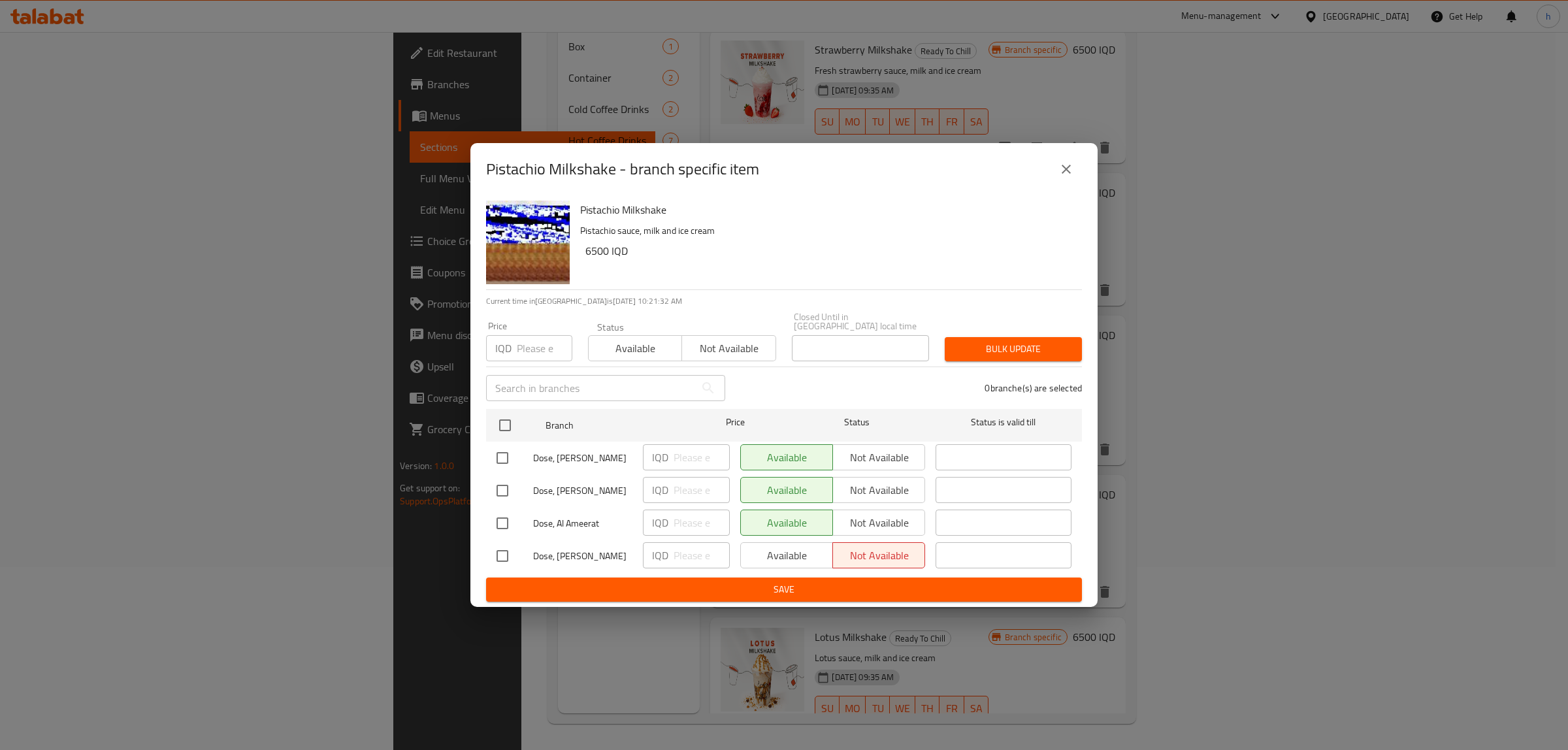
click at [505, 554] on input "checkbox" at bounding box center [502, 556] width 27 height 27
click at [508, 553] on input "checkbox" at bounding box center [502, 556] width 27 height 27
checkbox input "false"
click at [505, 519] on input "checkbox" at bounding box center [502, 523] width 27 height 27
checkbox input "true"
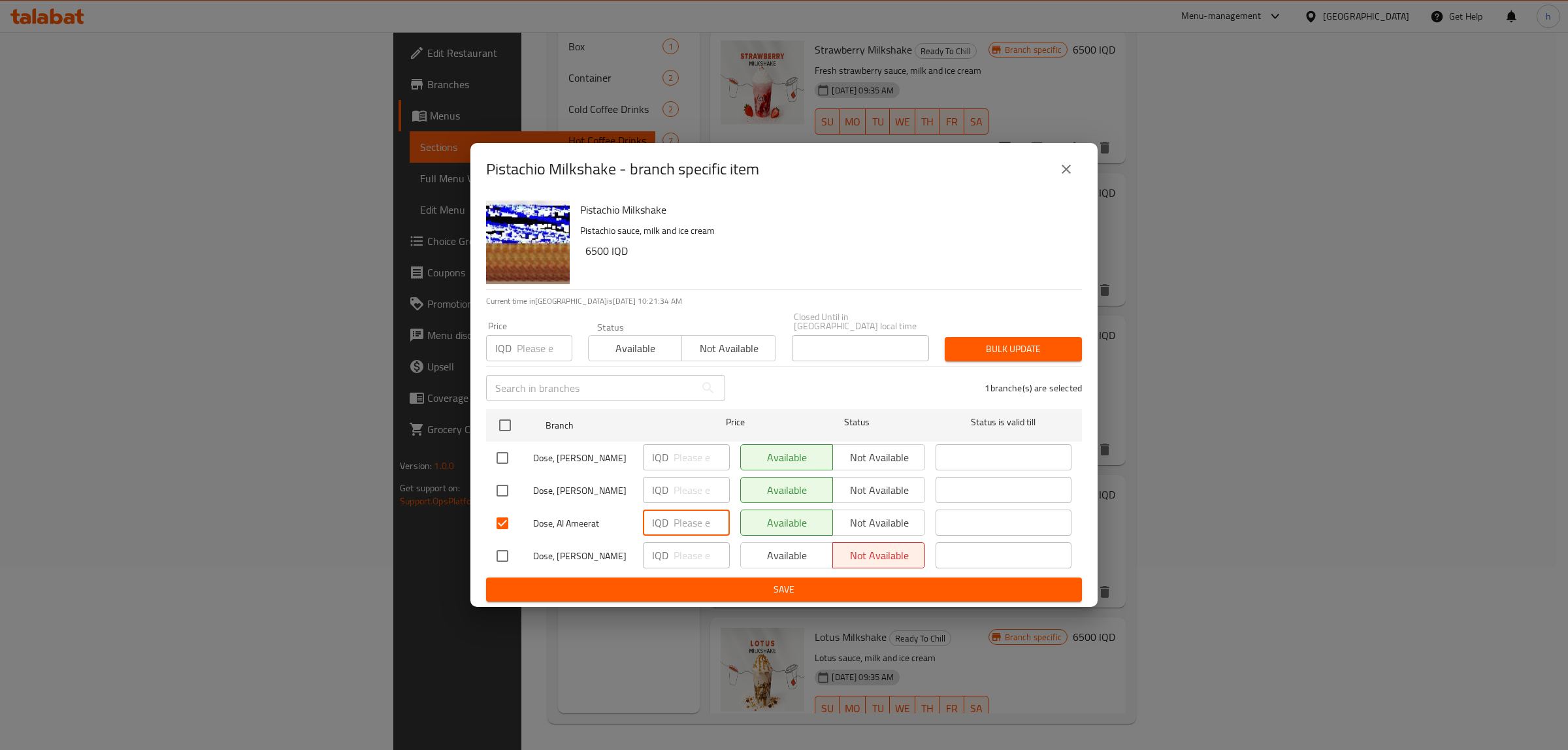
click at [690, 525] on input "number" at bounding box center [702, 523] width 56 height 27
click at [679, 519] on input "number" at bounding box center [702, 523] width 56 height 27
type input "7500"
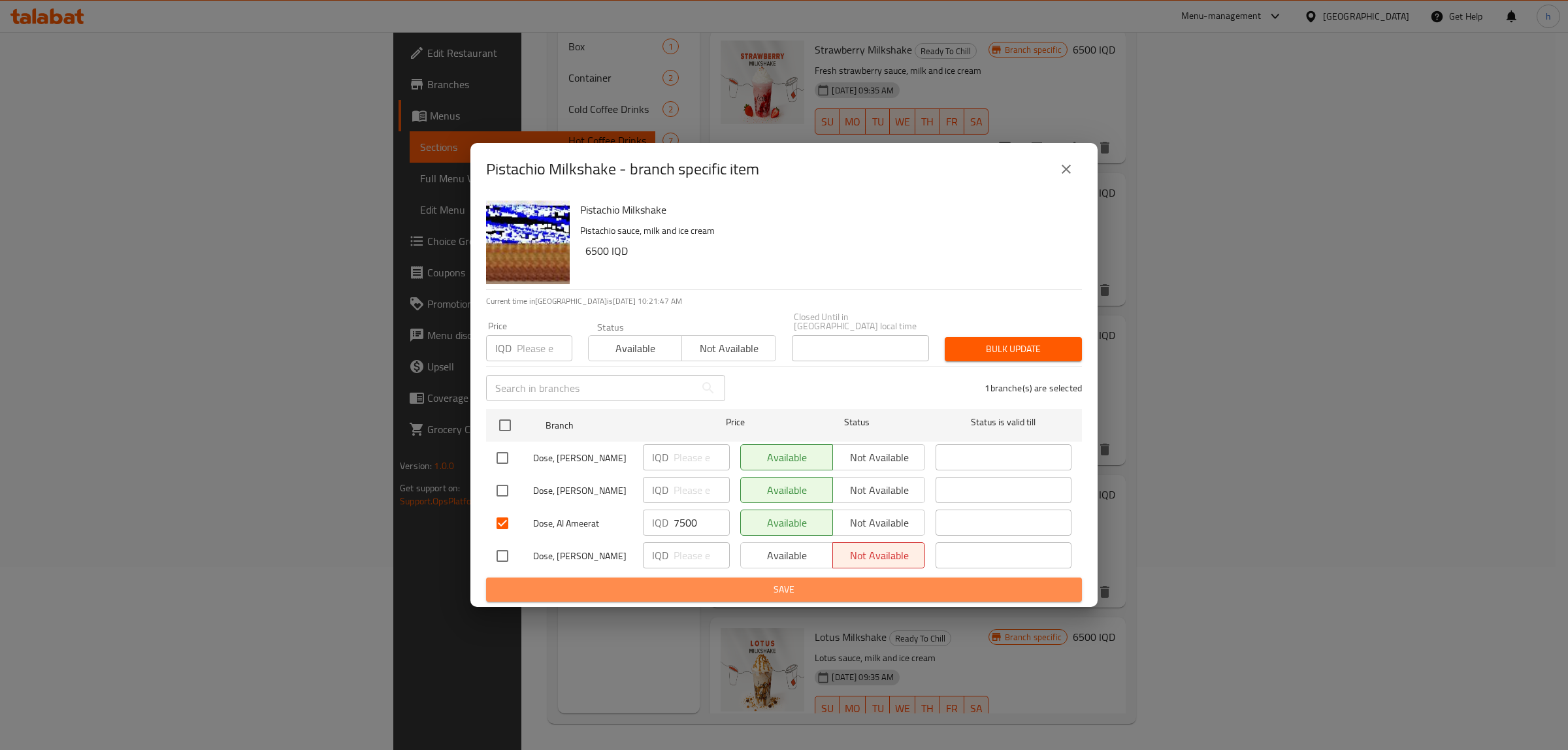
click at [706, 587] on span "Save" at bounding box center [784, 590] width 575 height 16
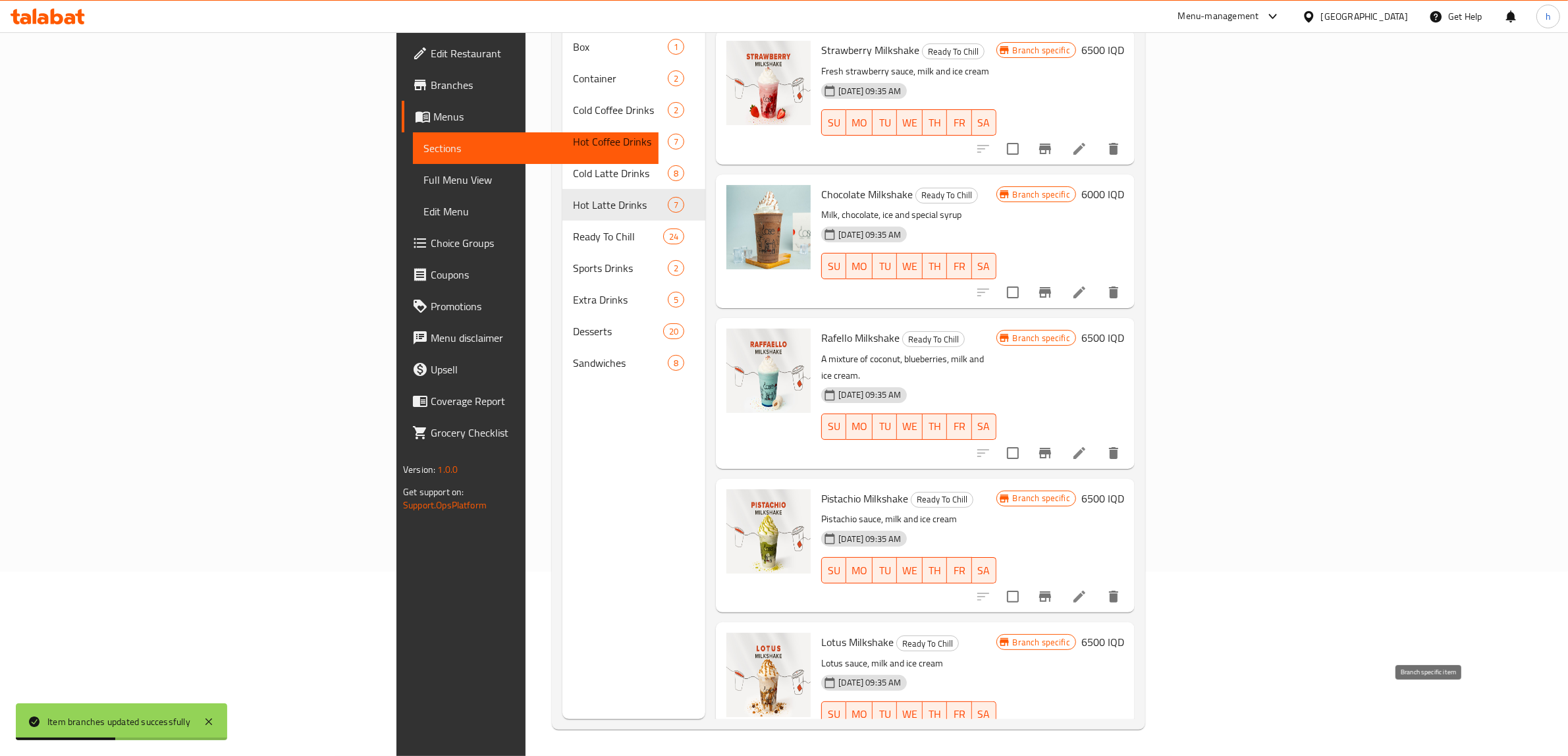
click at [1053, 733] on icon "Branch-specific-item" at bounding box center [1045, 741] width 16 height 16
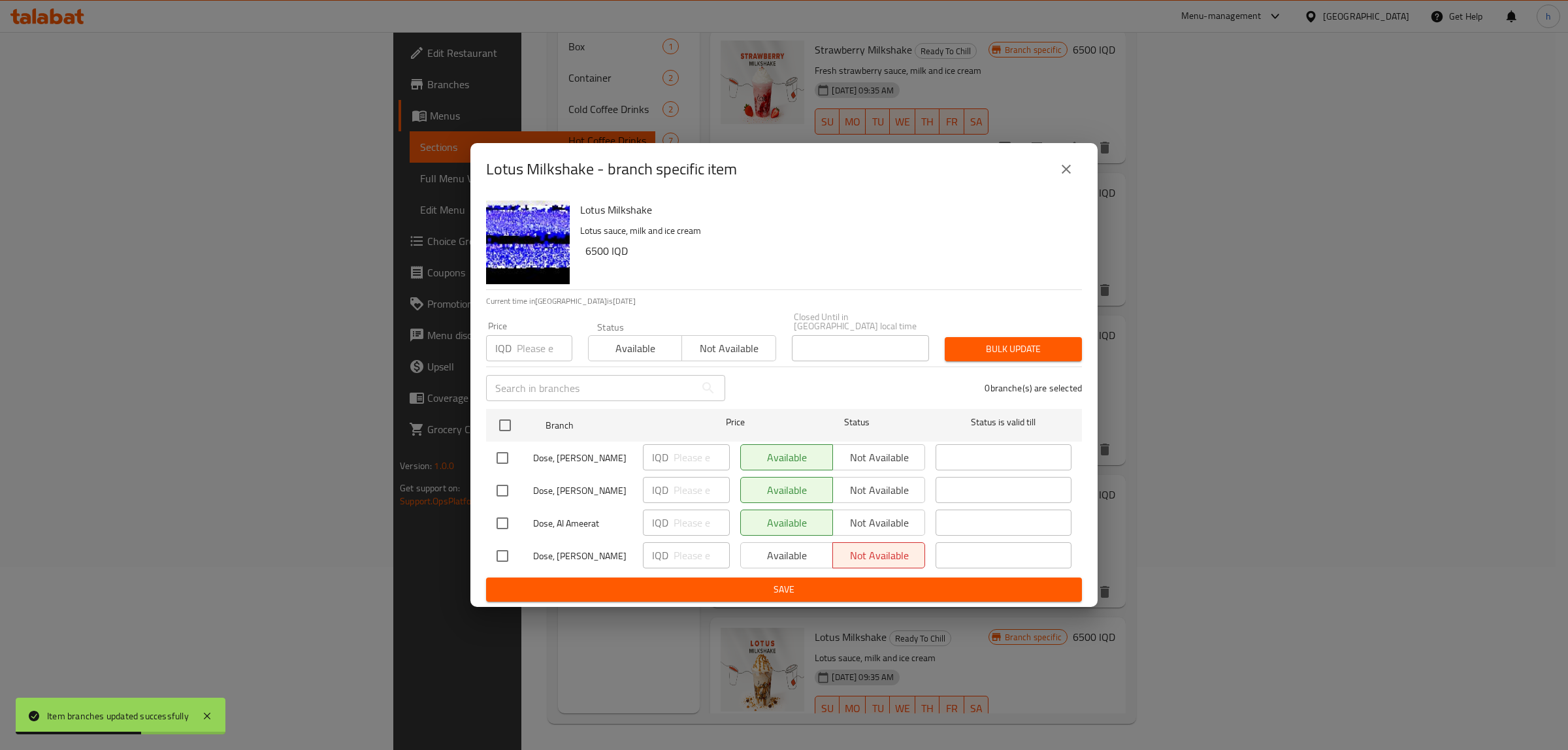
click at [502, 521] on input "checkbox" at bounding box center [502, 523] width 27 height 27
checkbox input "true"
click at [691, 515] on input "number" at bounding box center [702, 523] width 56 height 27
type input "7500"
click at [768, 585] on span "Save" at bounding box center [784, 590] width 575 height 16
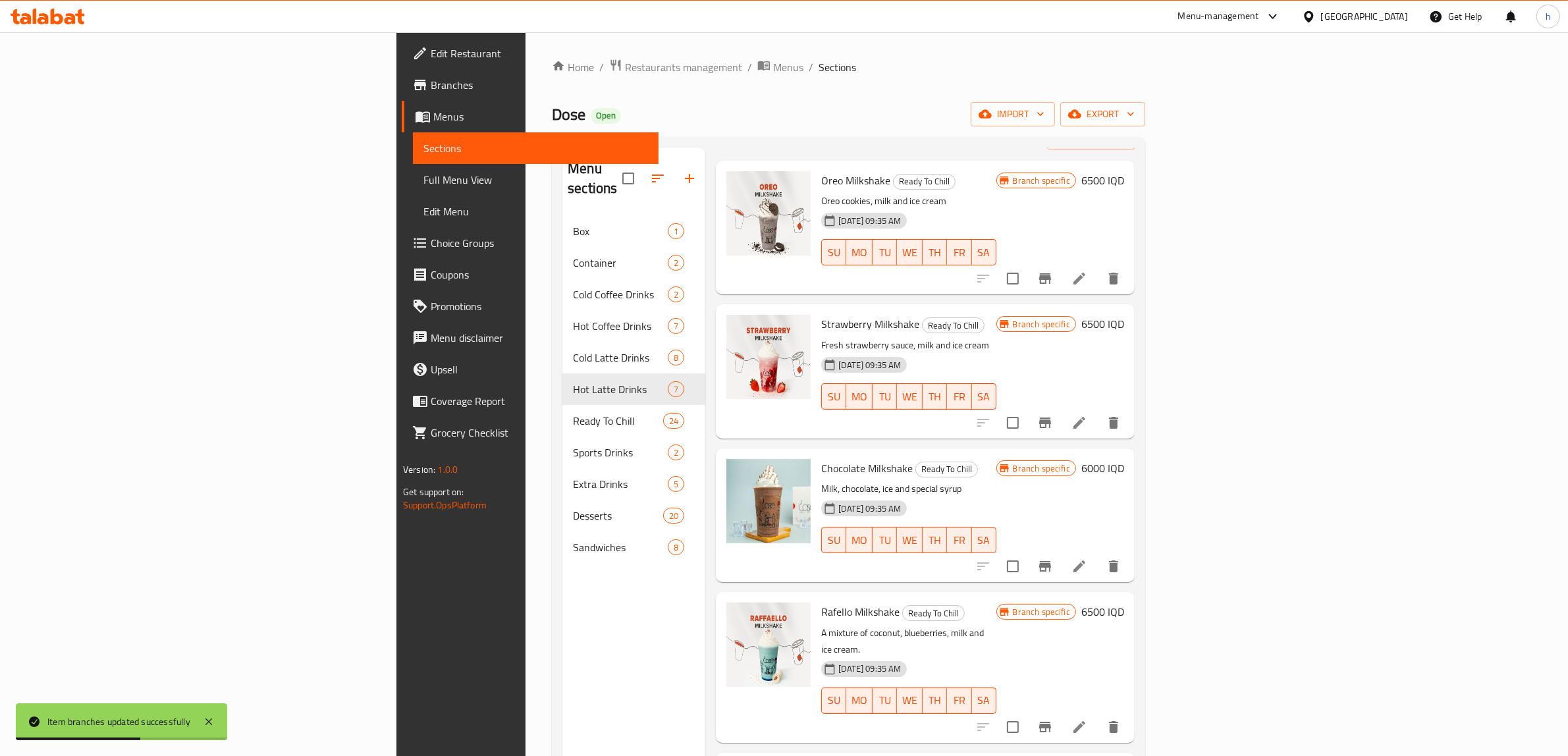
scroll to position [0, 0]
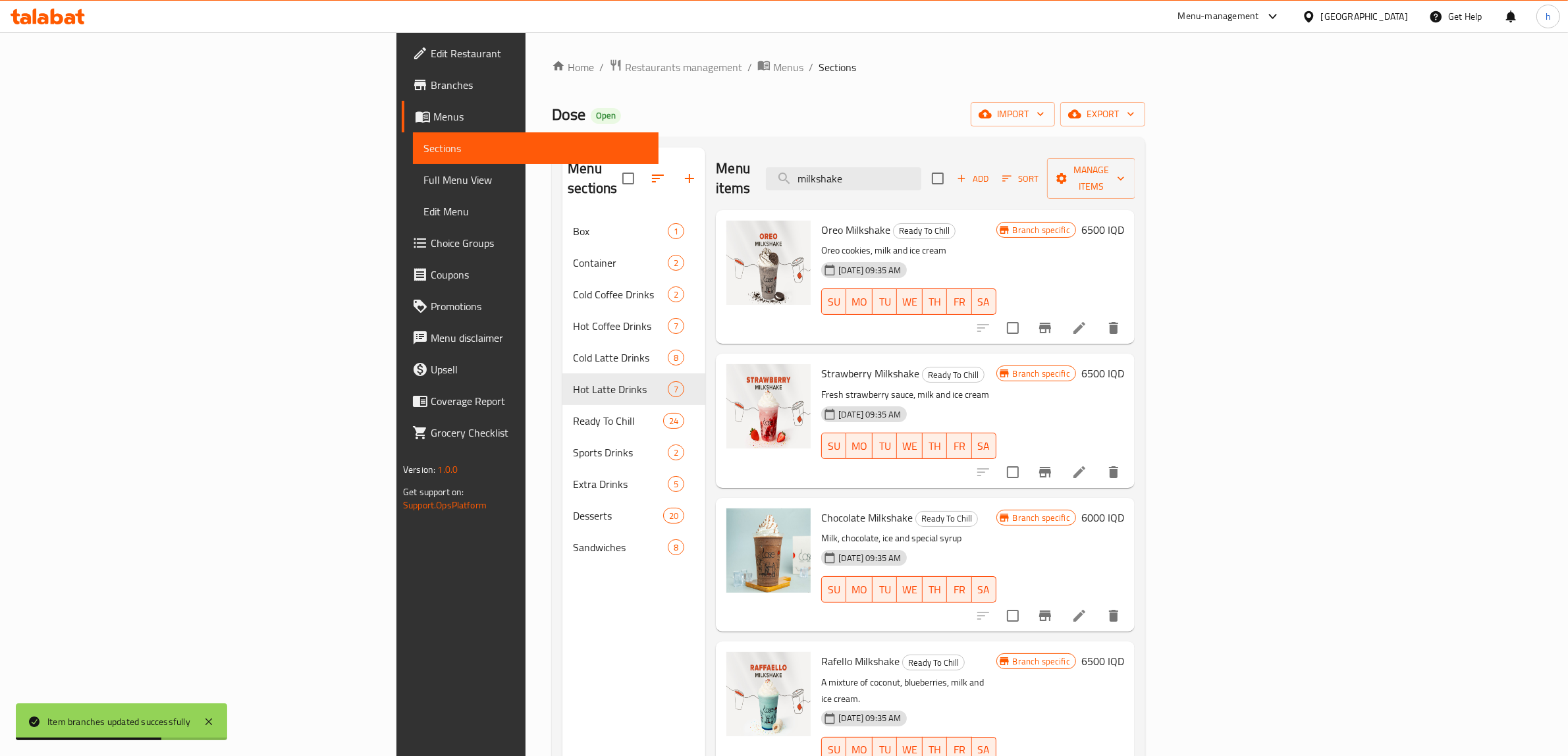
drag, startPoint x: 993, startPoint y: 165, endPoint x: 884, endPoint y: 146, distance: 110.6
click at [871, 174] on div "Menu items milkshake Add Sort Manage items" at bounding box center [925, 178] width 419 height 62
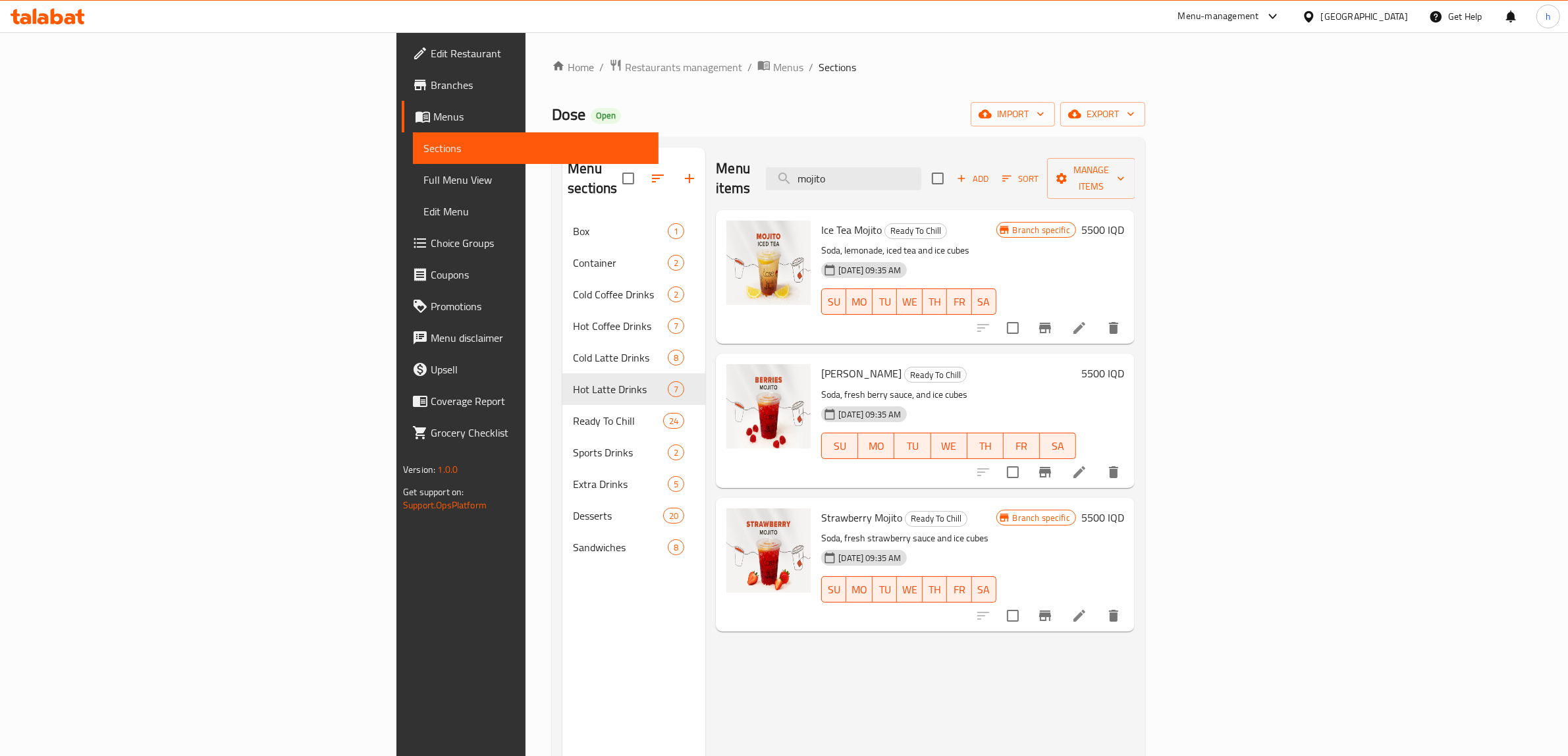
type input "mojito"
click at [1053, 464] on icon "Branch-specific-item" at bounding box center [1045, 472] width 16 height 16
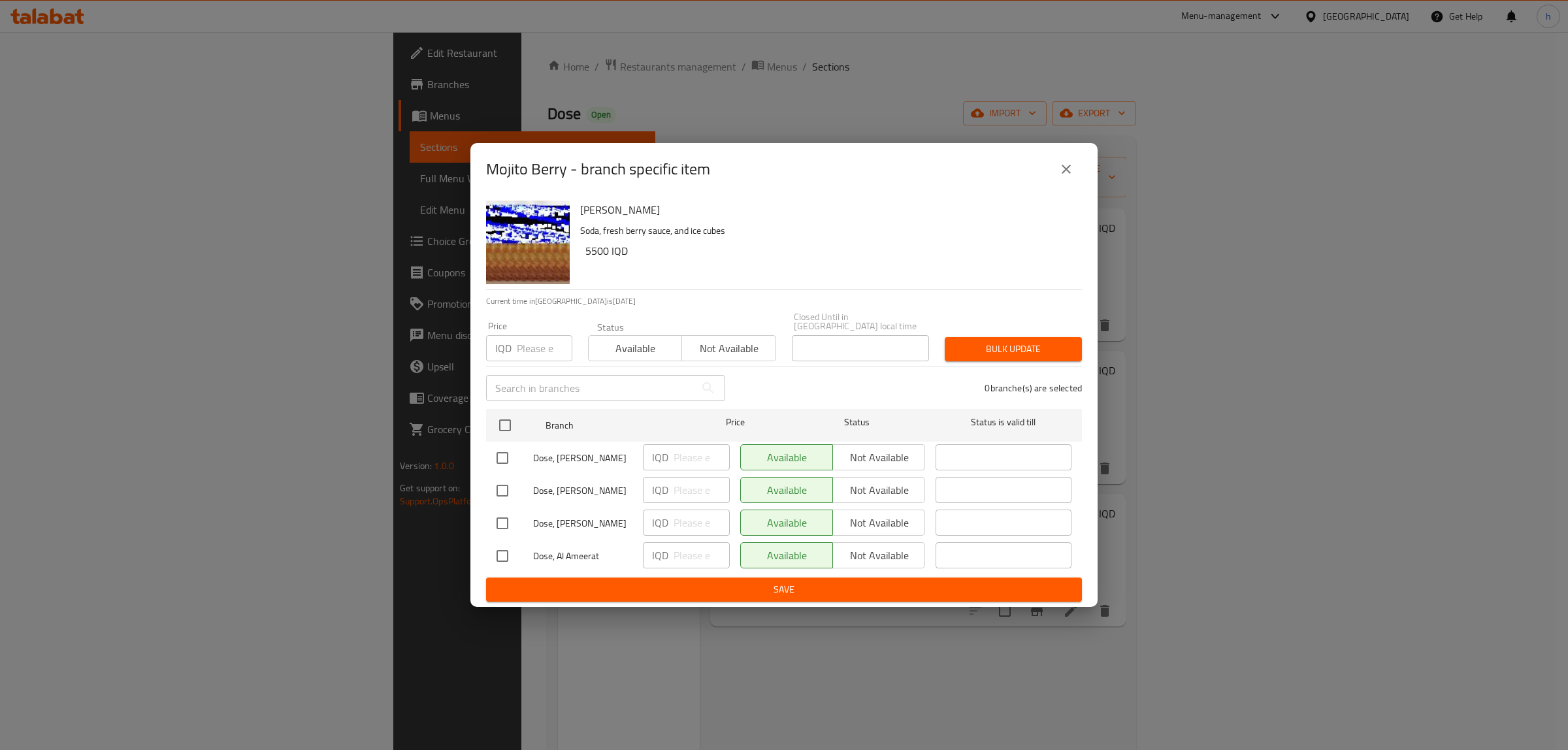
click at [510, 518] on input "checkbox" at bounding box center [502, 523] width 27 height 27
checkbox input "true"
type input "1"
click at [718, 513] on input "1" at bounding box center [702, 523] width 56 height 27
click at [506, 519] on input "checkbox" at bounding box center [502, 523] width 27 height 27
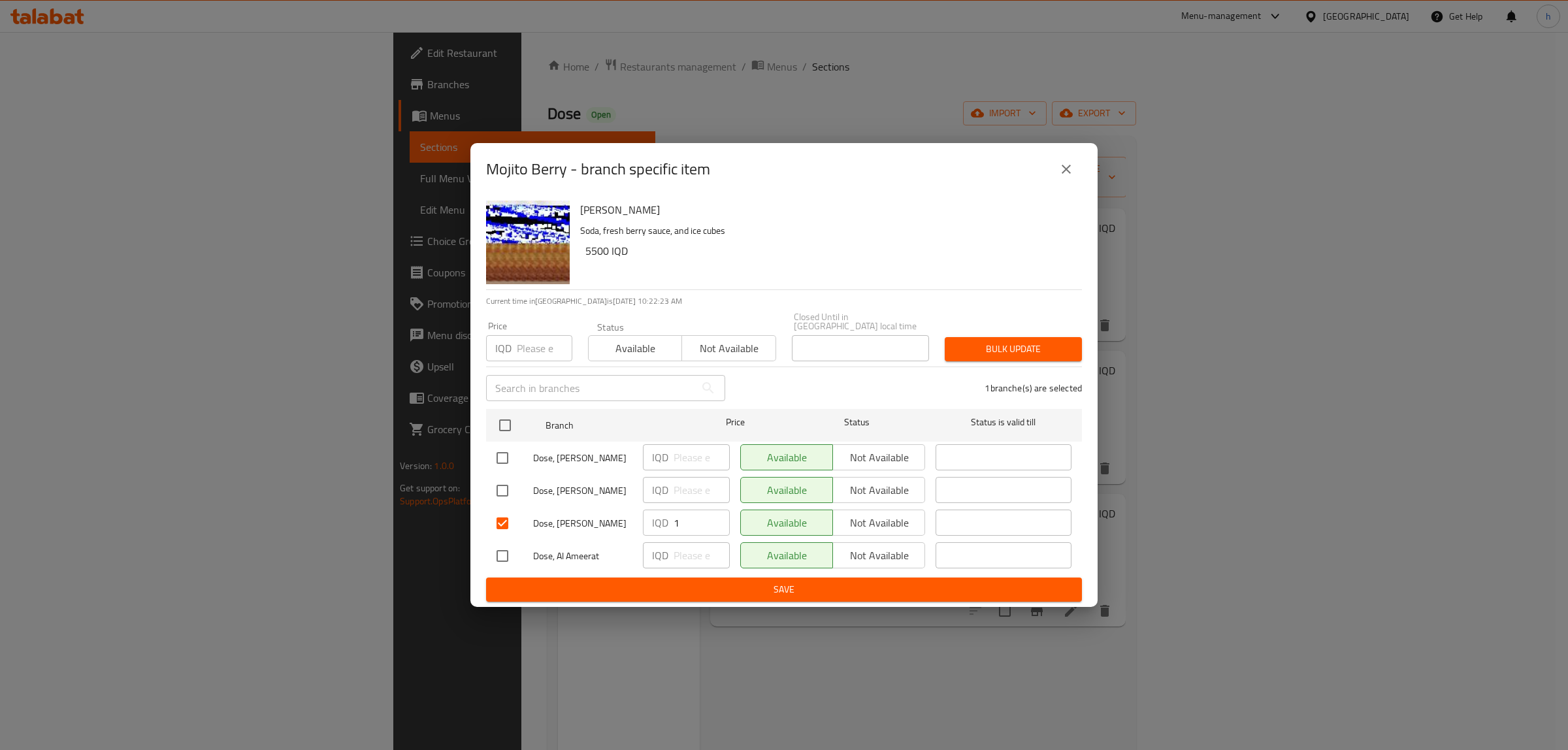
checkbox input "false"
drag, startPoint x: 505, startPoint y: 554, endPoint x: 512, endPoint y: 554, distance: 7.0
click at [504, 554] on input "checkbox" at bounding box center [502, 556] width 27 height 27
checkbox input "true"
click at [688, 552] on input "number" at bounding box center [702, 555] width 56 height 27
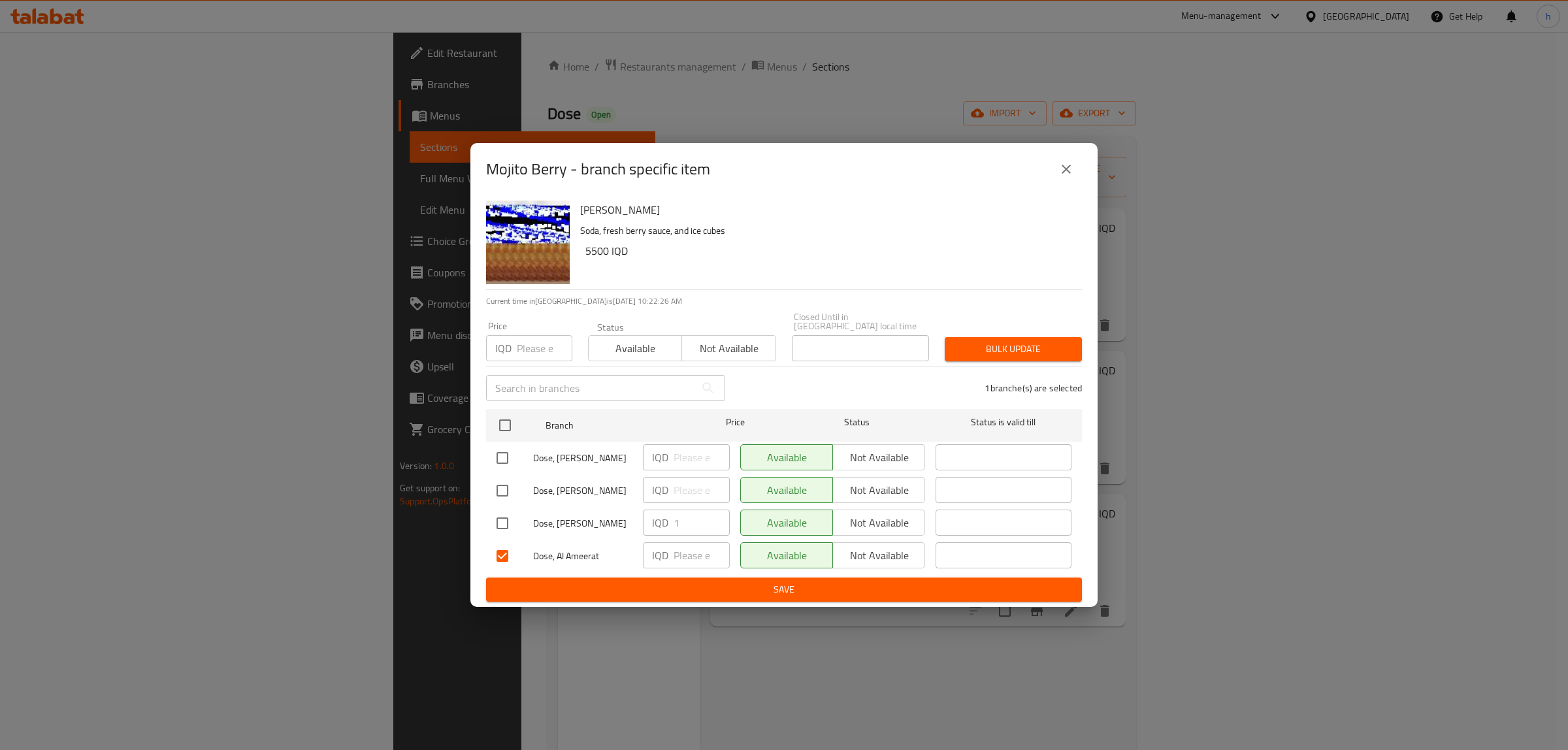
click at [500, 514] on input "checkbox" at bounding box center [502, 523] width 27 height 27
checkbox input "true"
drag, startPoint x: 670, startPoint y: 515, endPoint x: 664, endPoint y: 514, distance: 6.1
click at [664, 514] on div "IQD 1 ​" at bounding box center [686, 523] width 87 height 27
click at [497, 519] on input "checkbox" at bounding box center [502, 523] width 27 height 27
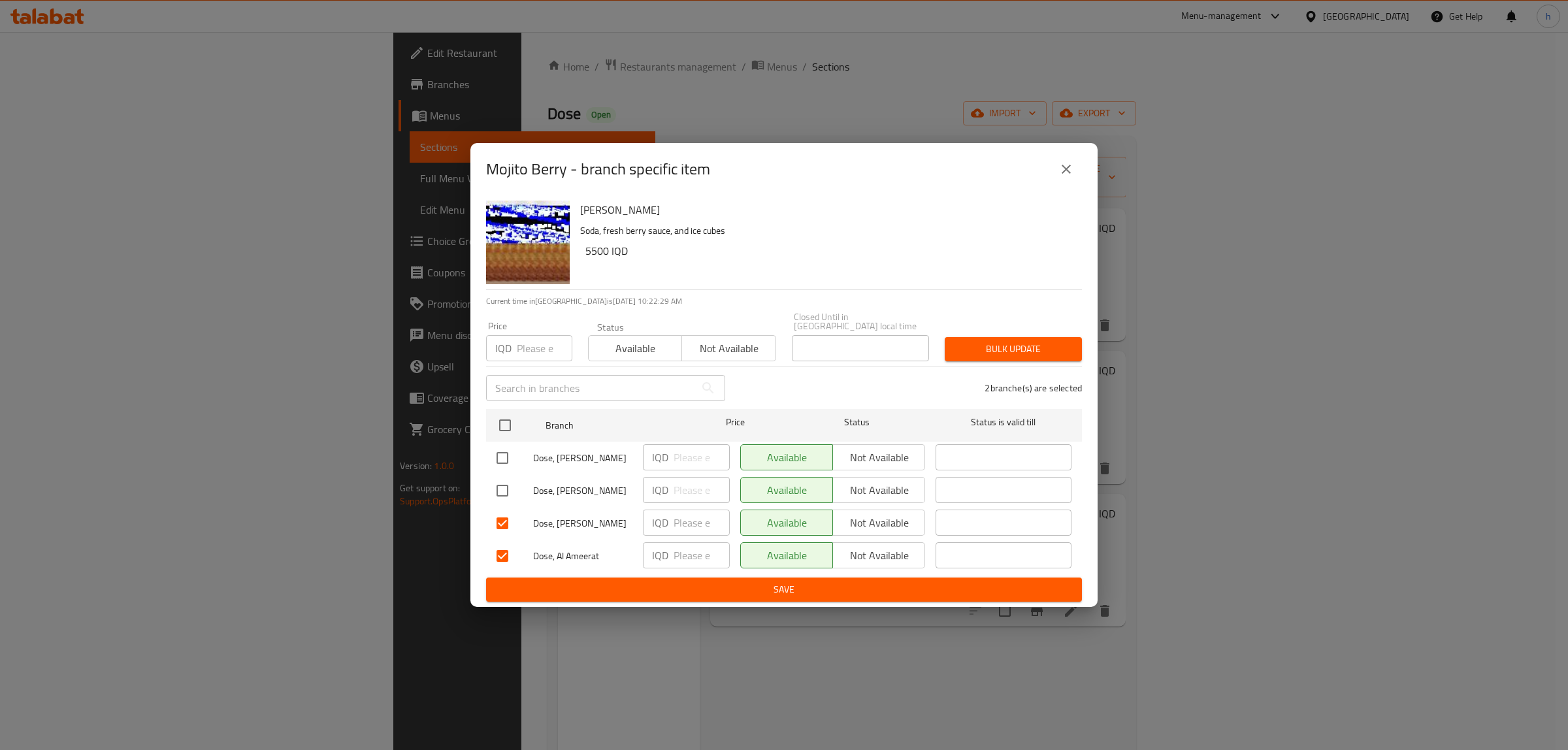
checkbox input "false"
click at [697, 546] on input "number" at bounding box center [702, 555] width 56 height 27
click at [686, 550] on input "number" at bounding box center [702, 555] width 56 height 27
type input "6500"
click at [653, 582] on span "Save" at bounding box center [784, 590] width 575 height 16
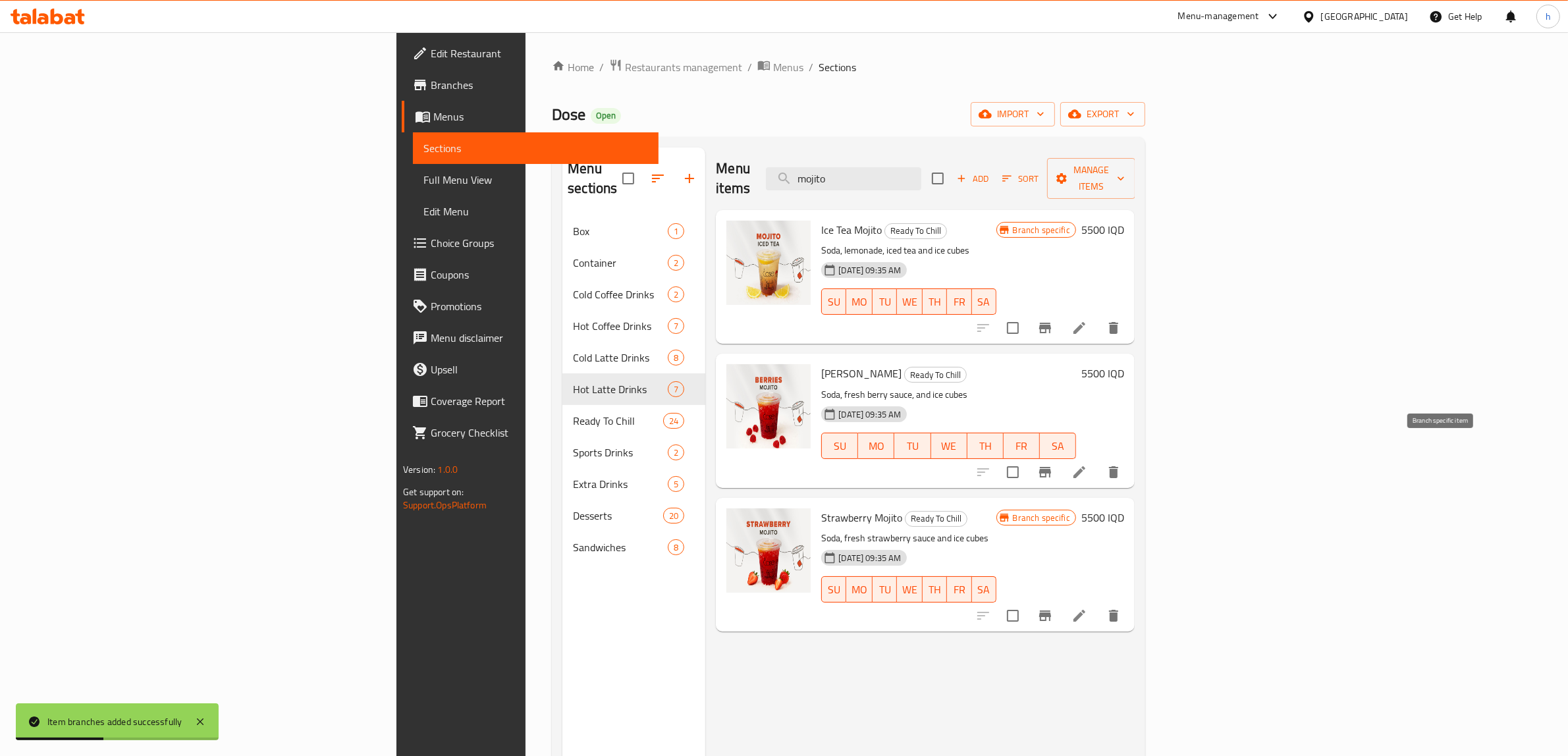
click at [1050, 467] on icon "Branch-specific-item" at bounding box center [1045, 472] width 12 height 11
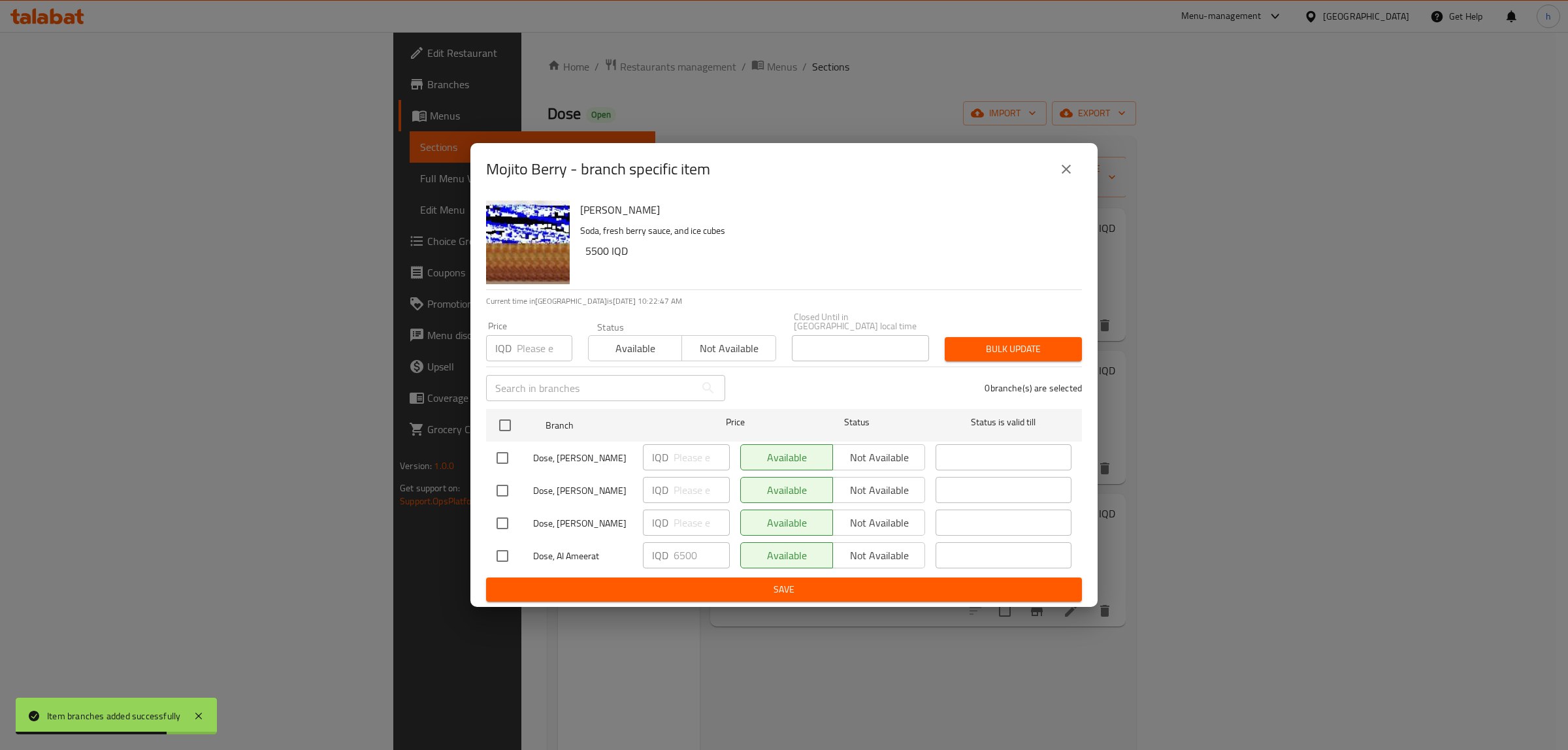
click at [1069, 166] on icon "close" at bounding box center [1066, 170] width 16 height 16
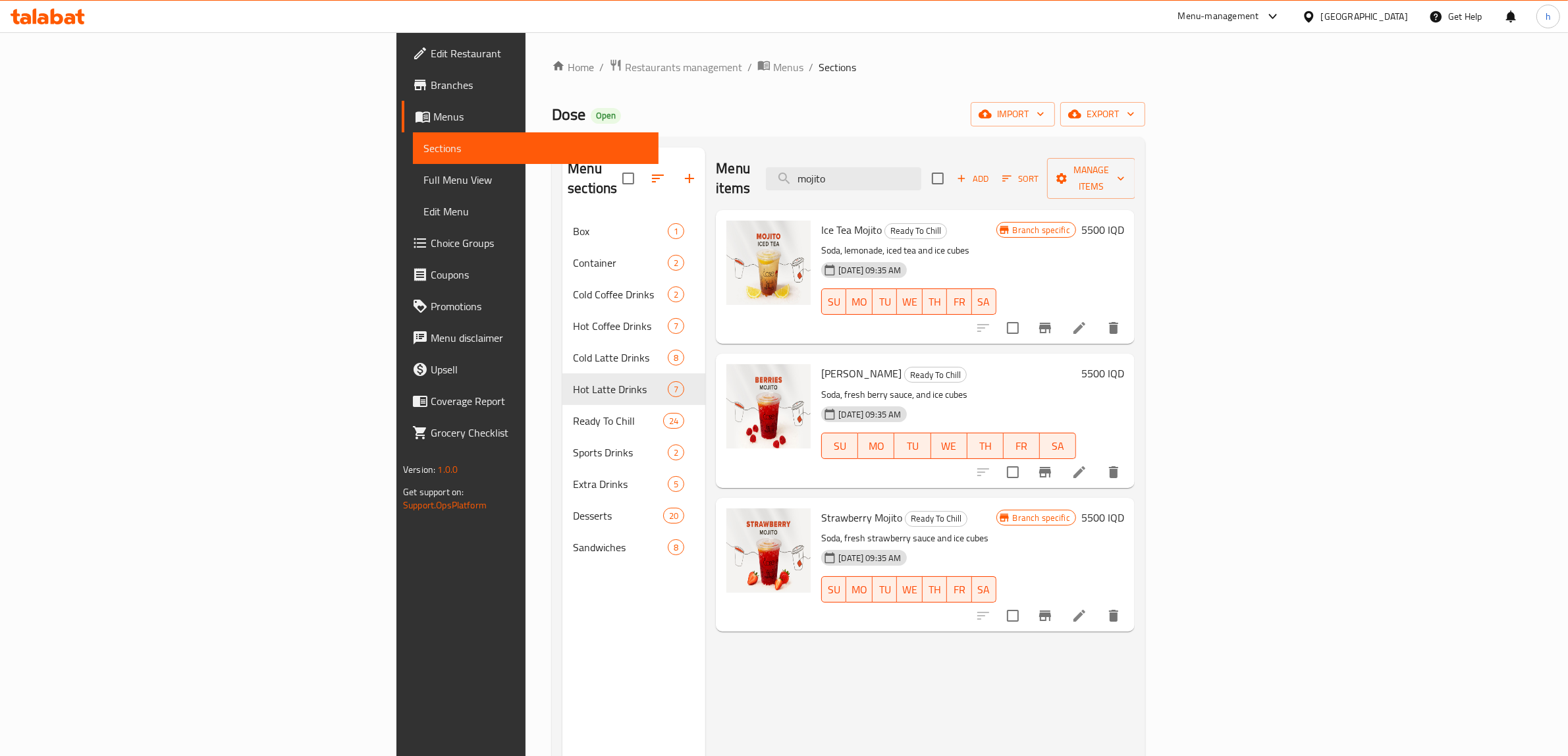
drag, startPoint x: 986, startPoint y: 171, endPoint x: 848, endPoint y: 186, distance: 138.8
click at [848, 186] on div "Menu items mojito Add Sort Manage items" at bounding box center [925, 178] width 419 height 62
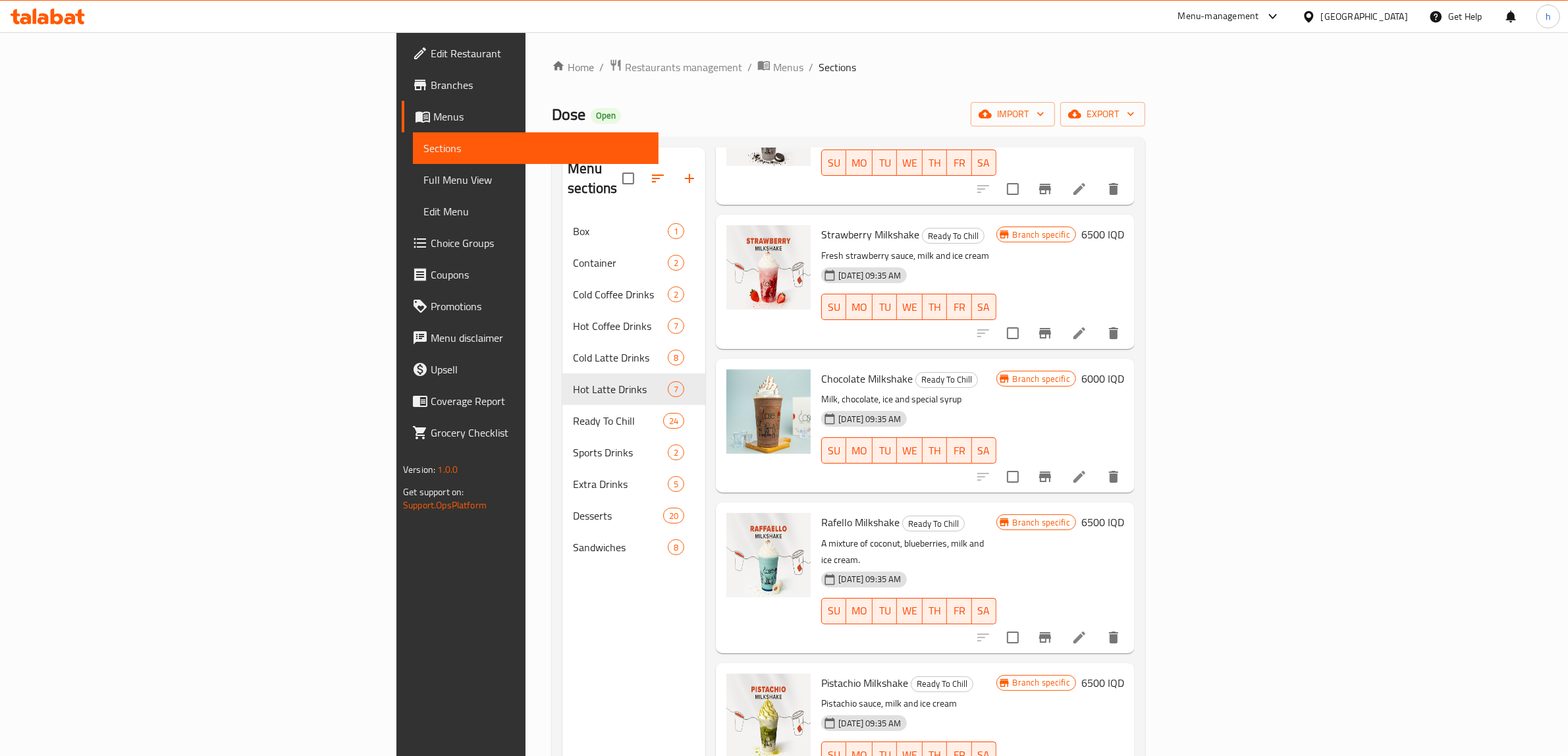
scroll to position [185, 0]
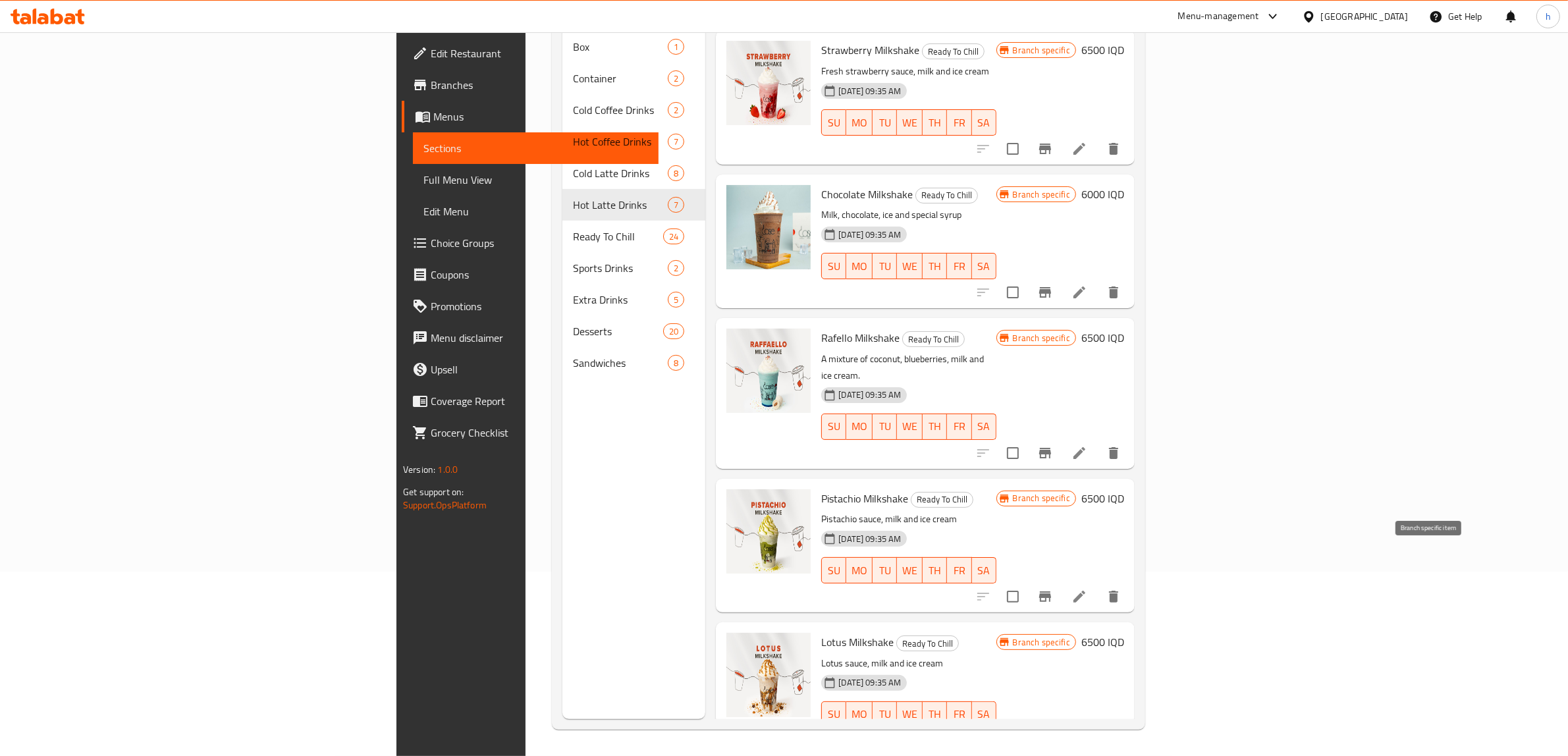
type input "milkshake"
click at [1050, 592] on icon "Branch-specific-item" at bounding box center [1045, 596] width 12 height 11
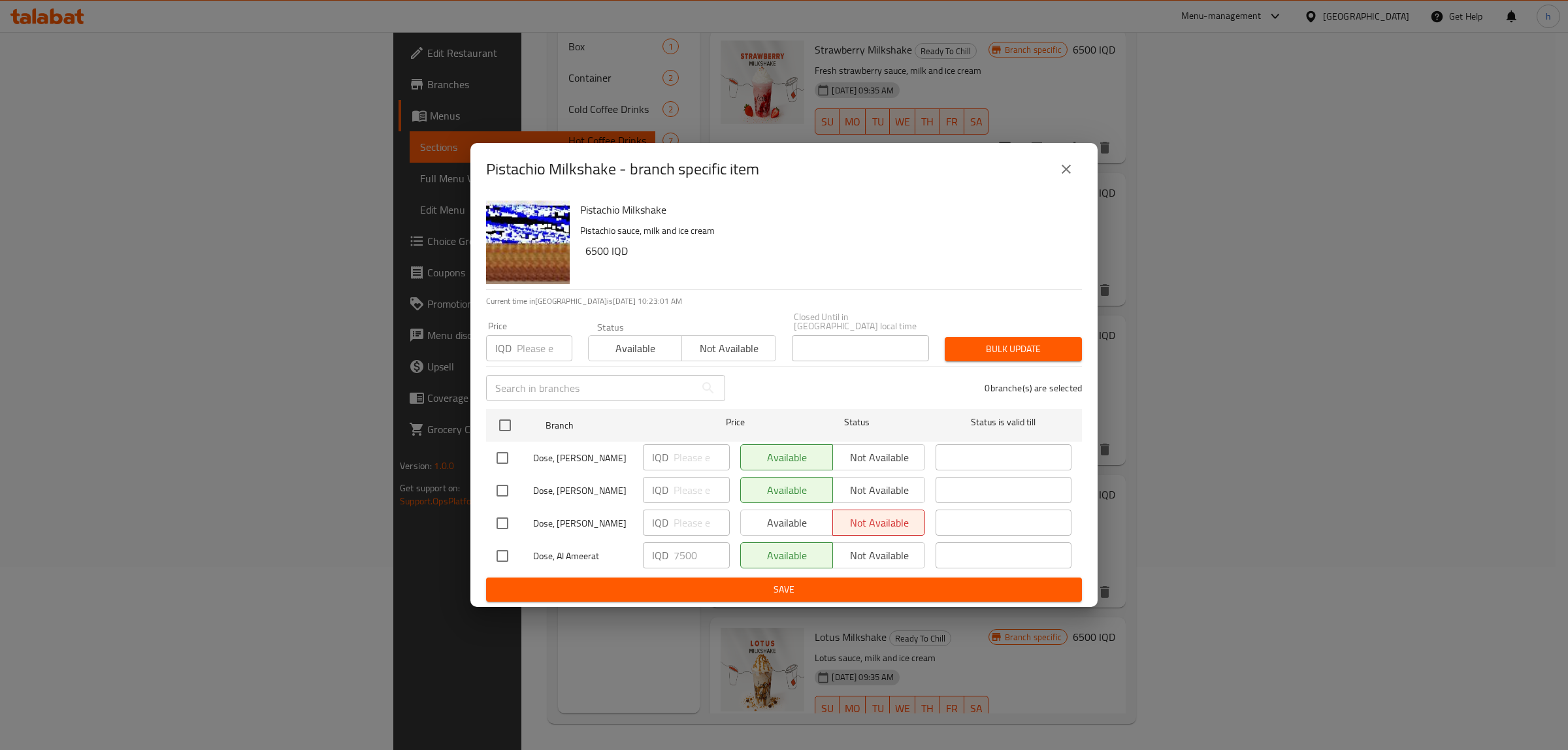
click at [1063, 168] on icon "close" at bounding box center [1066, 170] width 16 height 16
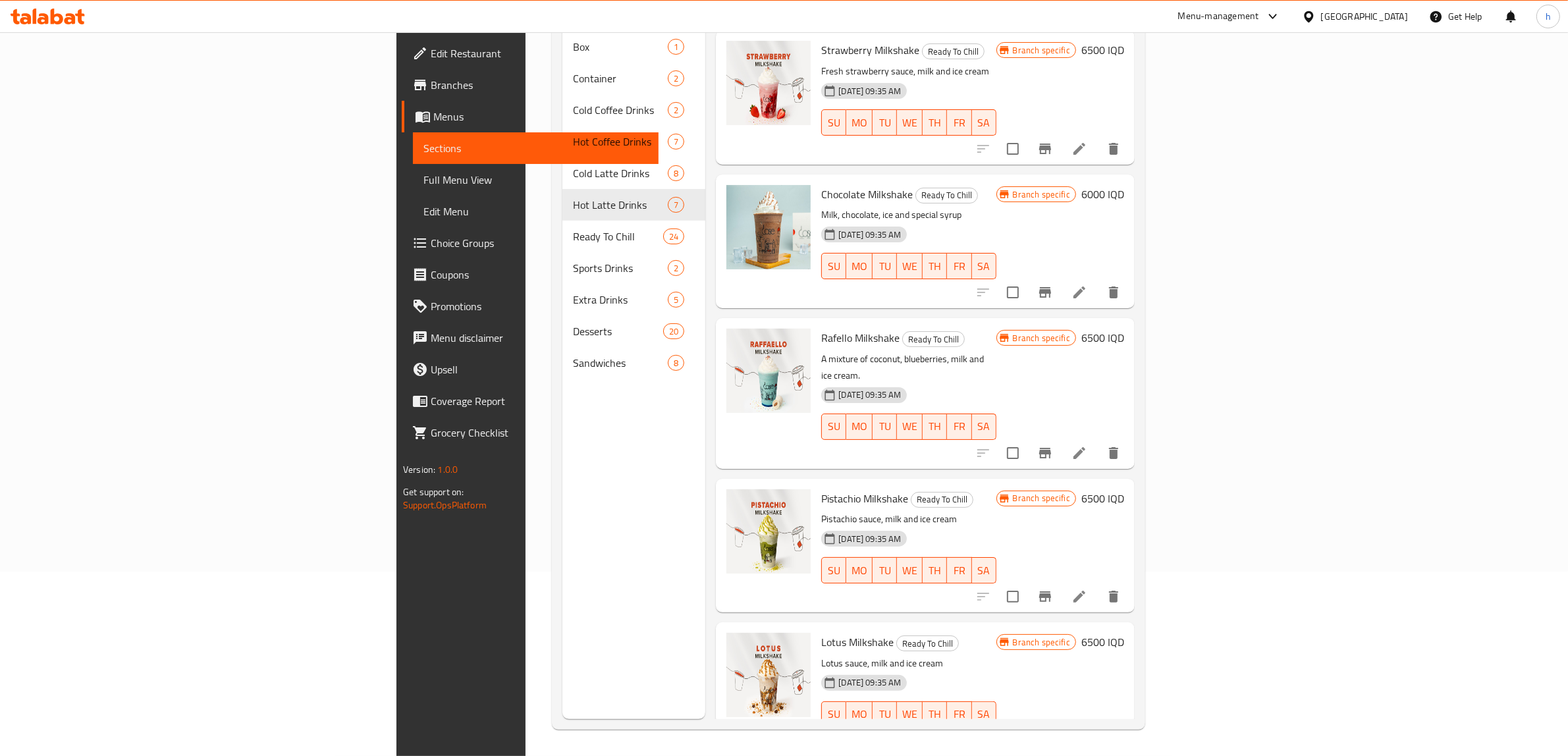
click at [1053, 733] on icon "Branch-specific-item" at bounding box center [1045, 741] width 16 height 16
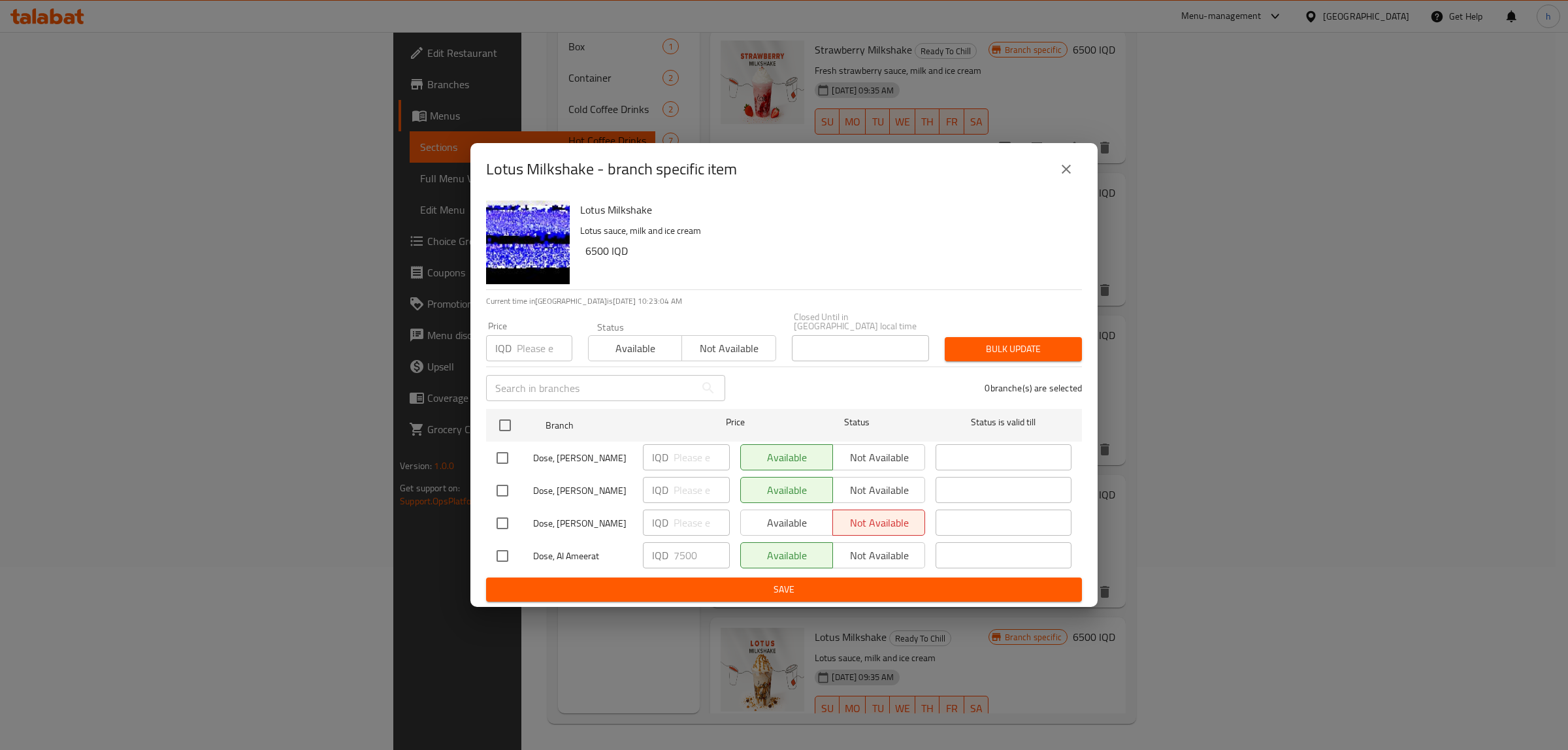
click at [1070, 159] on button "close" at bounding box center [1066, 169] width 31 height 31
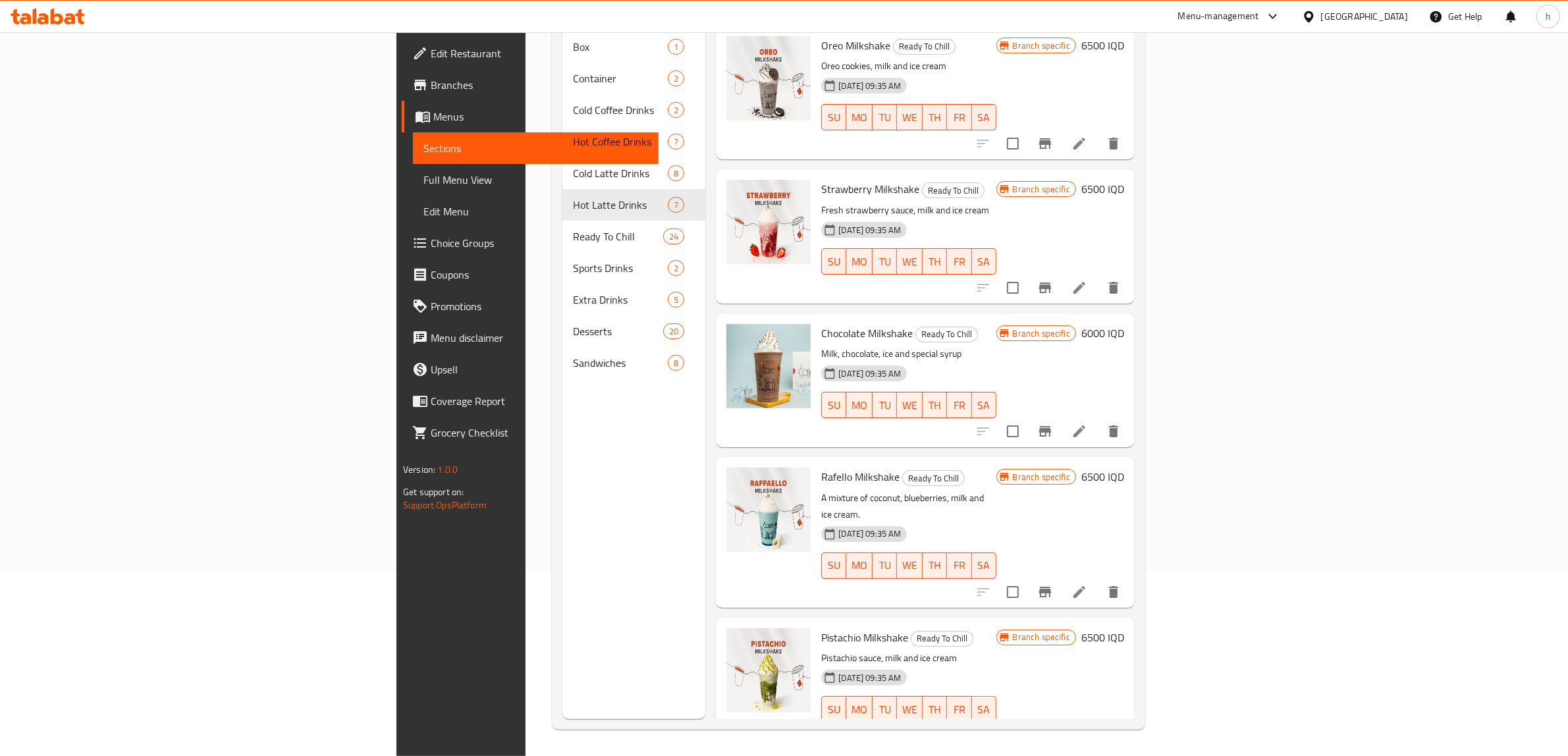
scroll to position [0, 0]
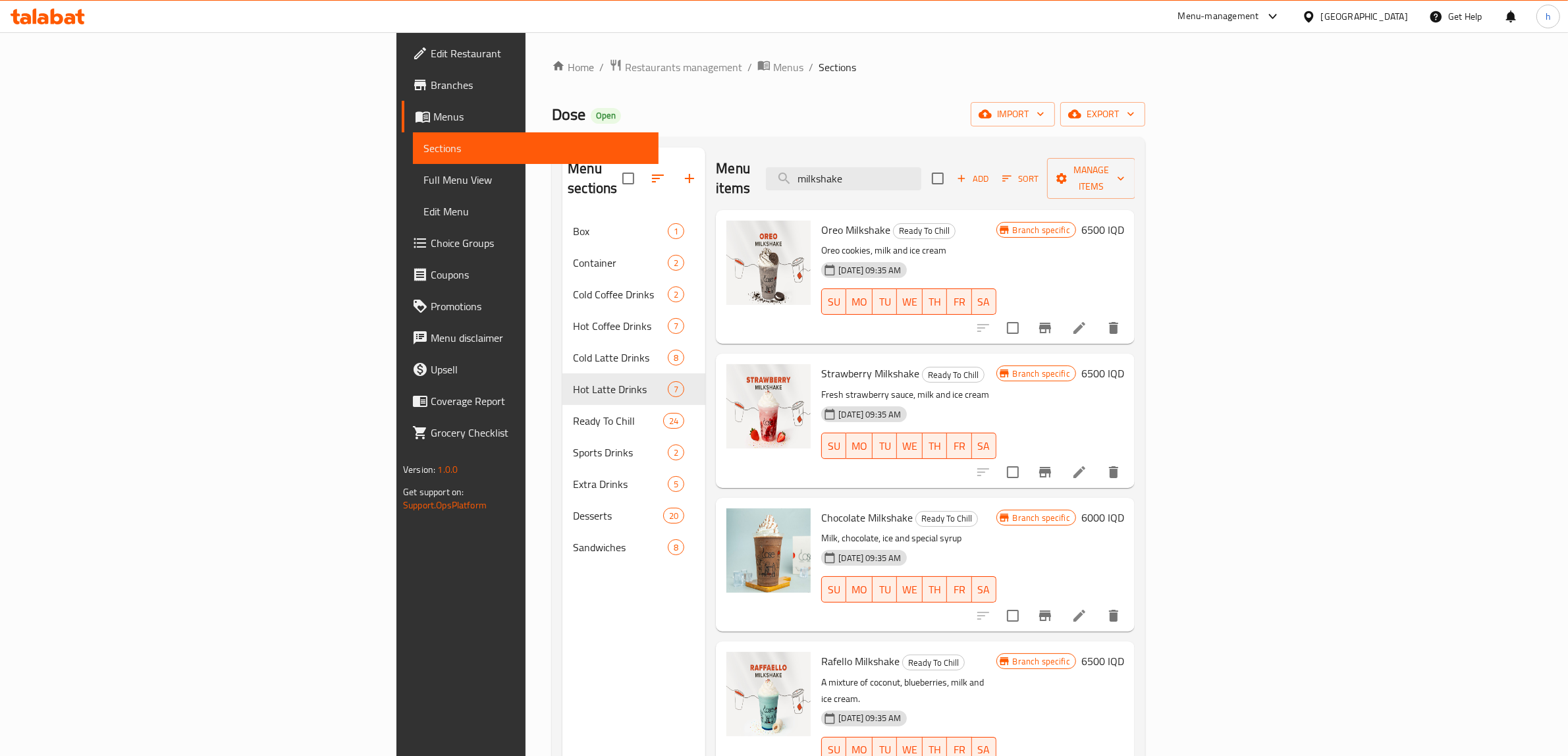
drag, startPoint x: 1014, startPoint y: 164, endPoint x: 858, endPoint y: 170, distance: 156.1
click at [859, 170] on div "Menu items milkshake Add Sort Manage items" at bounding box center [925, 178] width 419 height 62
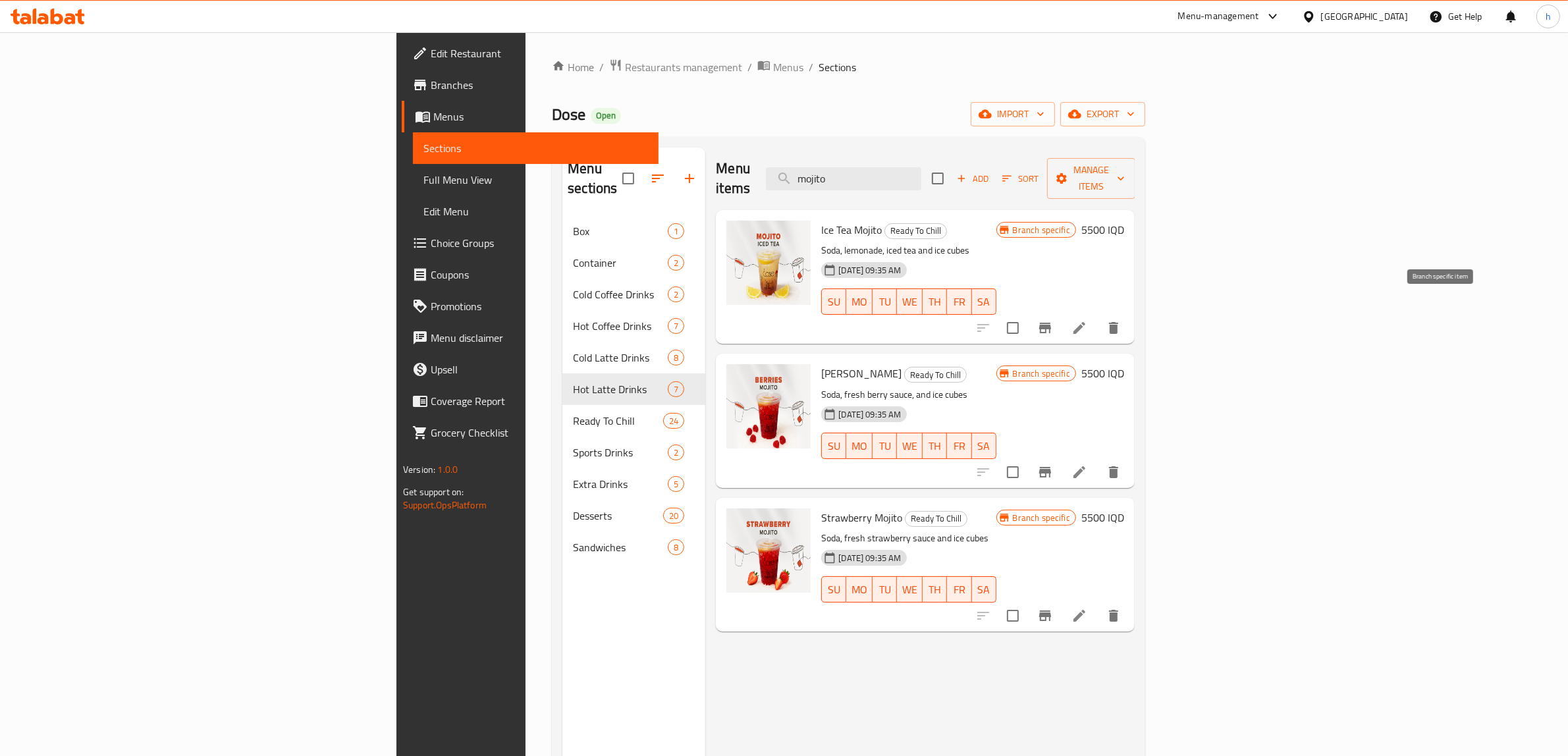
type input "mojito"
click at [1050, 322] on icon "Branch-specific-item" at bounding box center [1045, 327] width 12 height 11
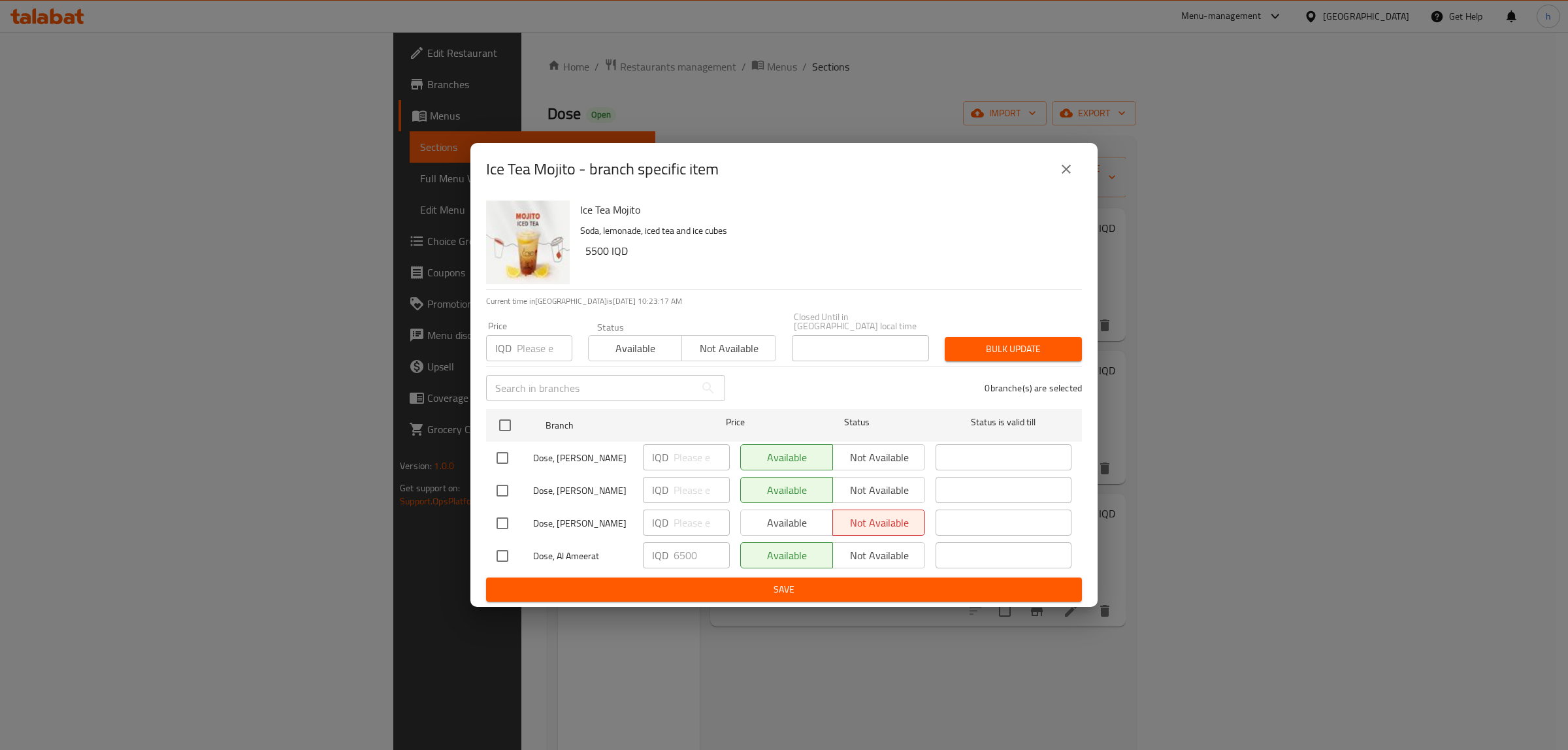
click at [1071, 177] on icon "close" at bounding box center [1066, 170] width 16 height 16
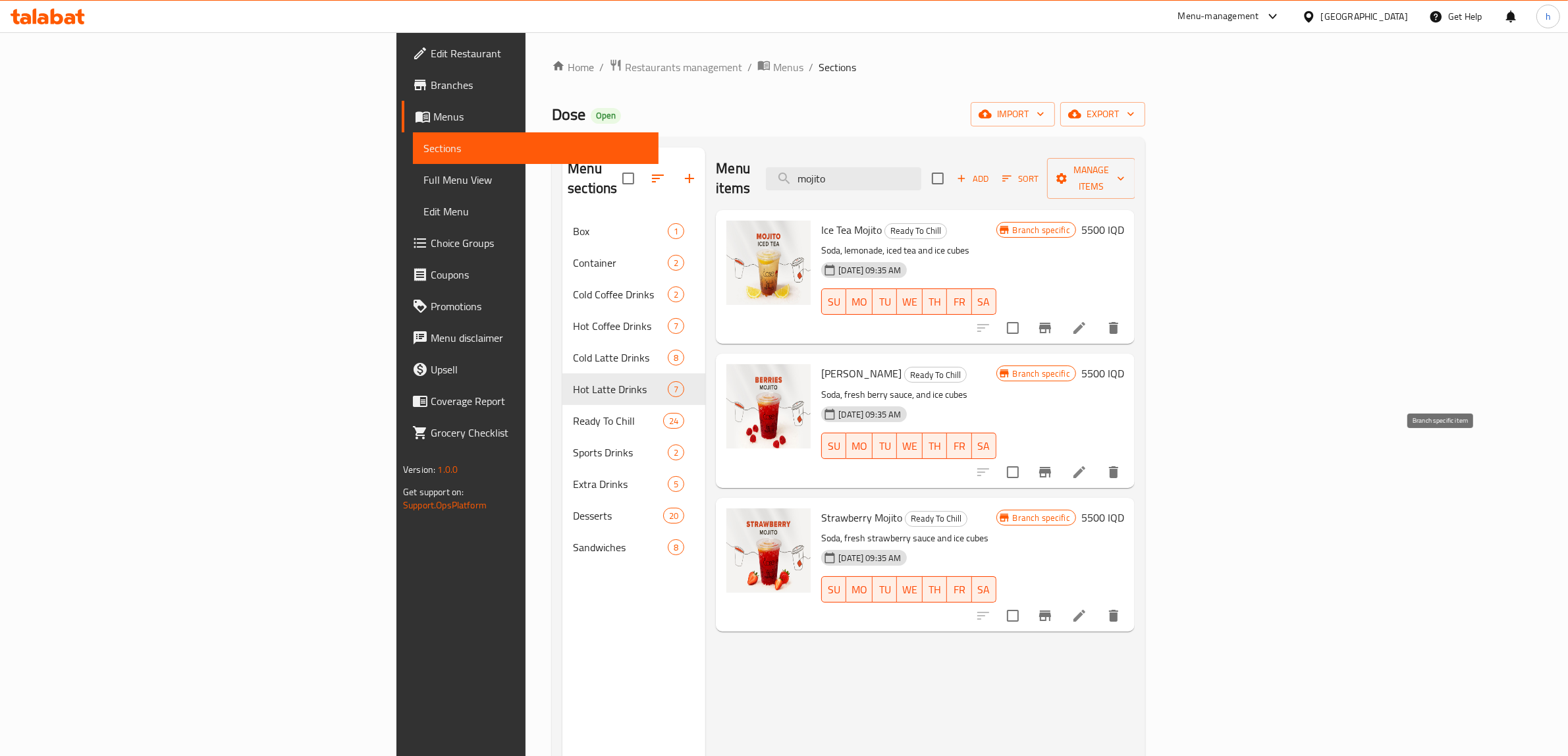
click at [1053, 464] on icon "Branch-specific-item" at bounding box center [1045, 472] width 16 height 16
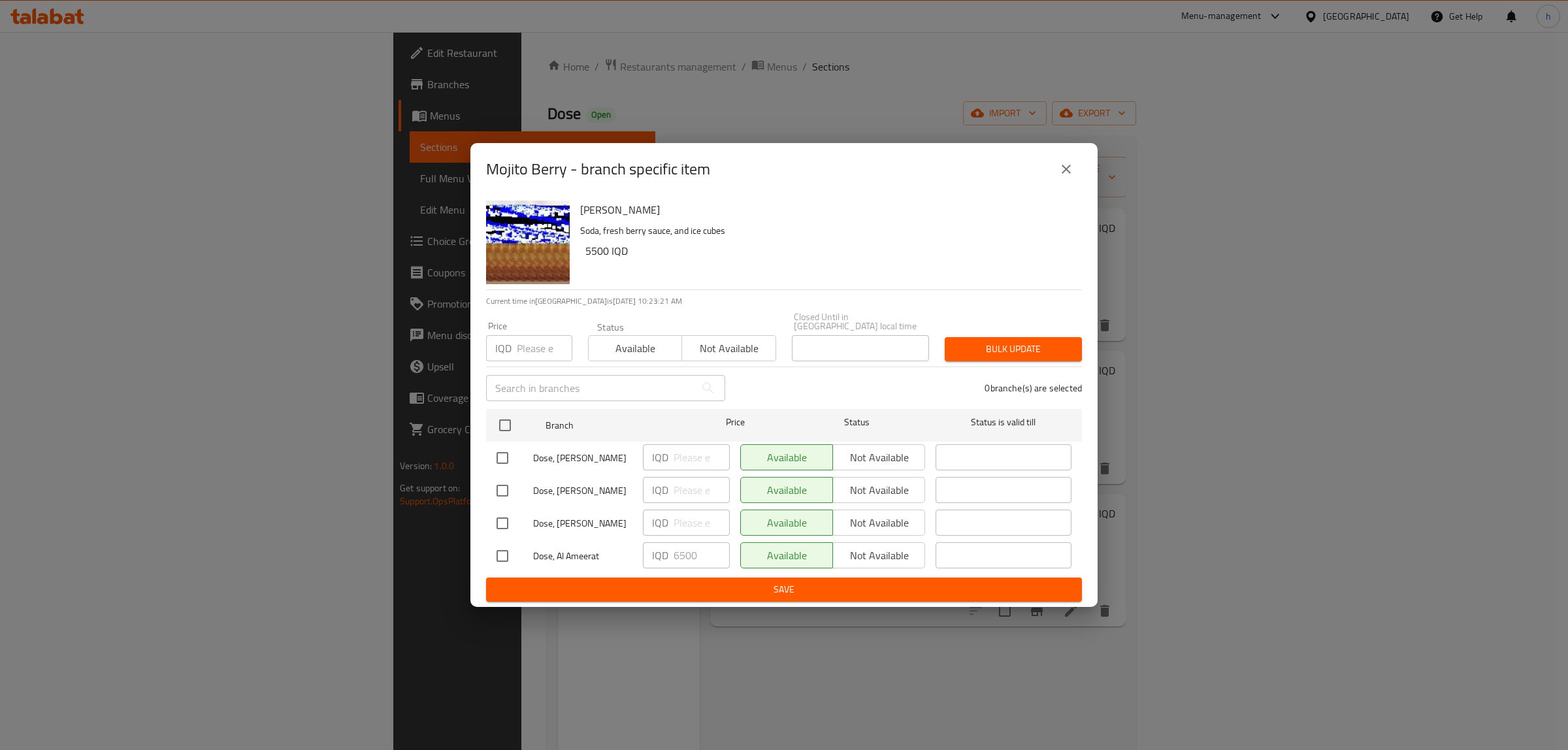
click at [1069, 173] on icon "close" at bounding box center [1066, 170] width 16 height 16
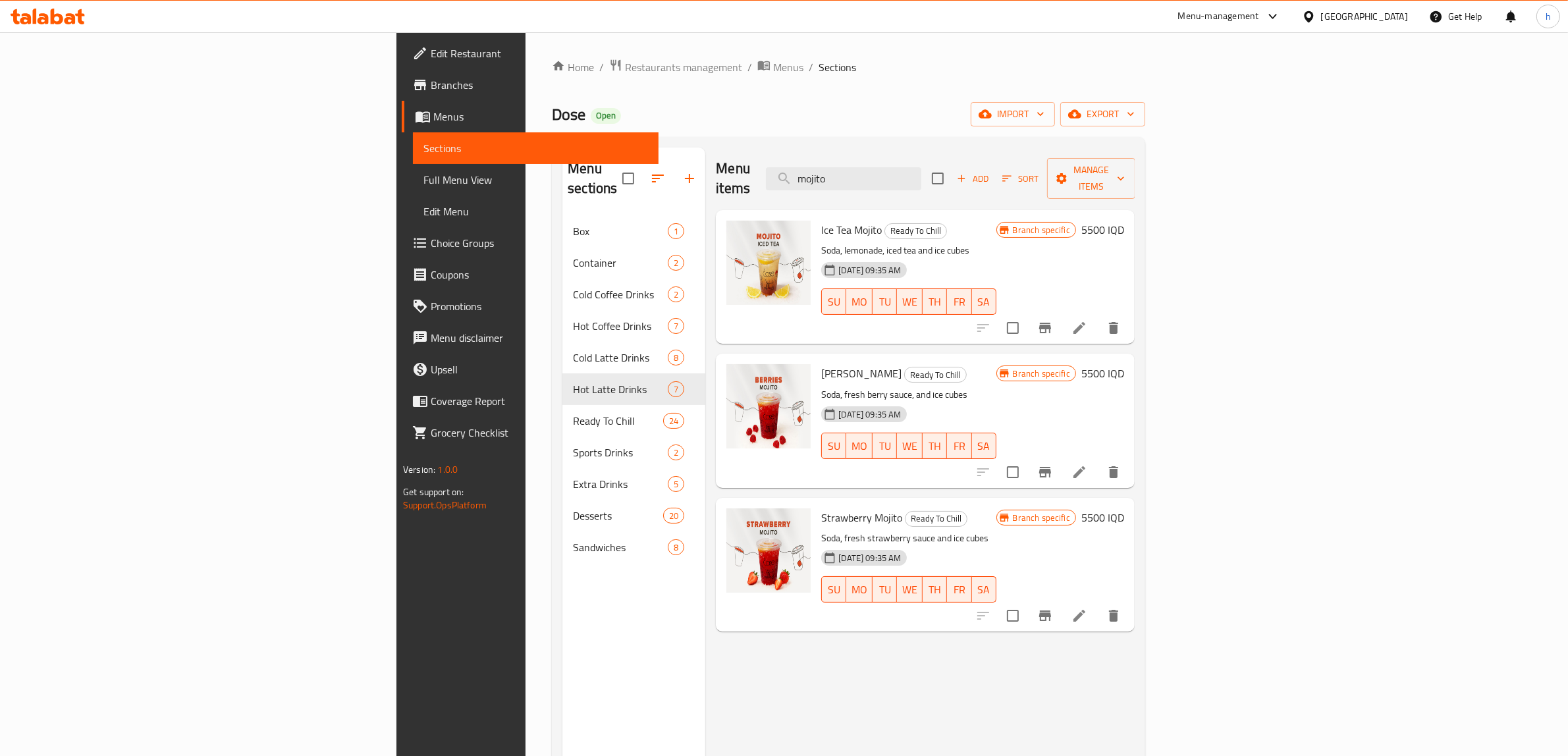
drag, startPoint x: 991, startPoint y: 164, endPoint x: 891, endPoint y: 174, distance: 100.5
click at [891, 174] on div "Menu items mojito Add Sort Manage items" at bounding box center [925, 178] width 419 height 62
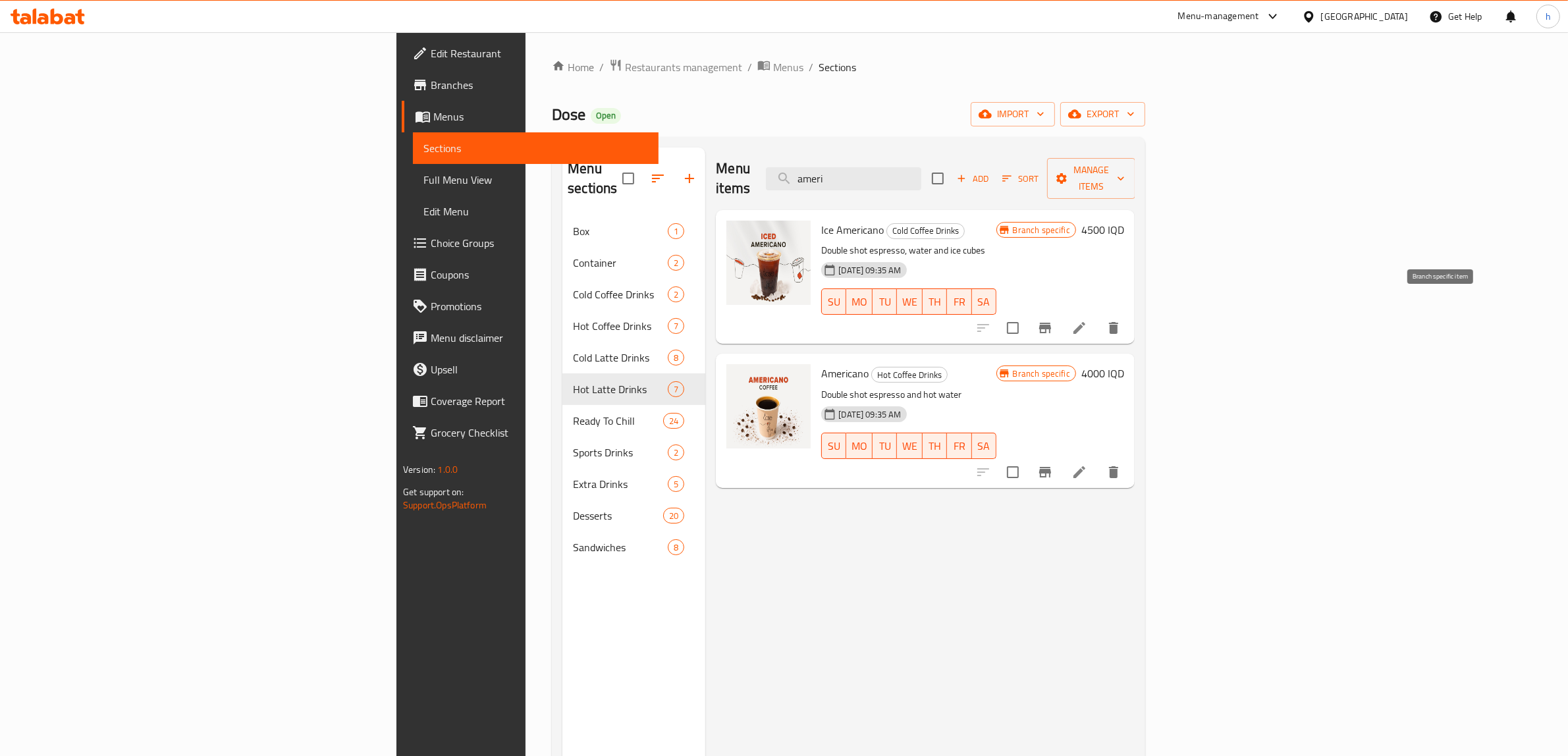
type input "ameri"
click at [1053, 320] on icon "Branch-specific-item" at bounding box center [1045, 328] width 16 height 16
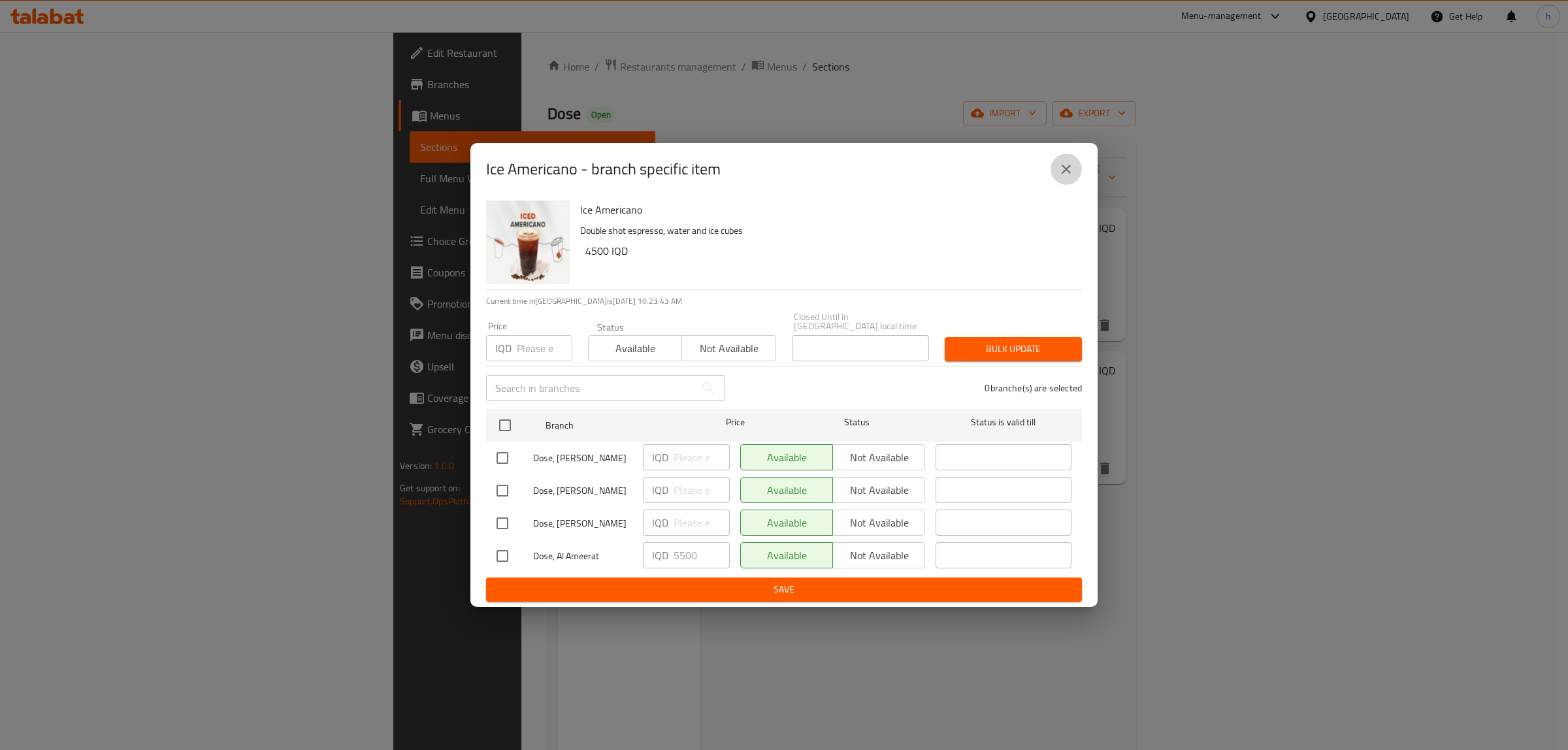
click at [1071, 170] on icon "close" at bounding box center [1066, 170] width 16 height 16
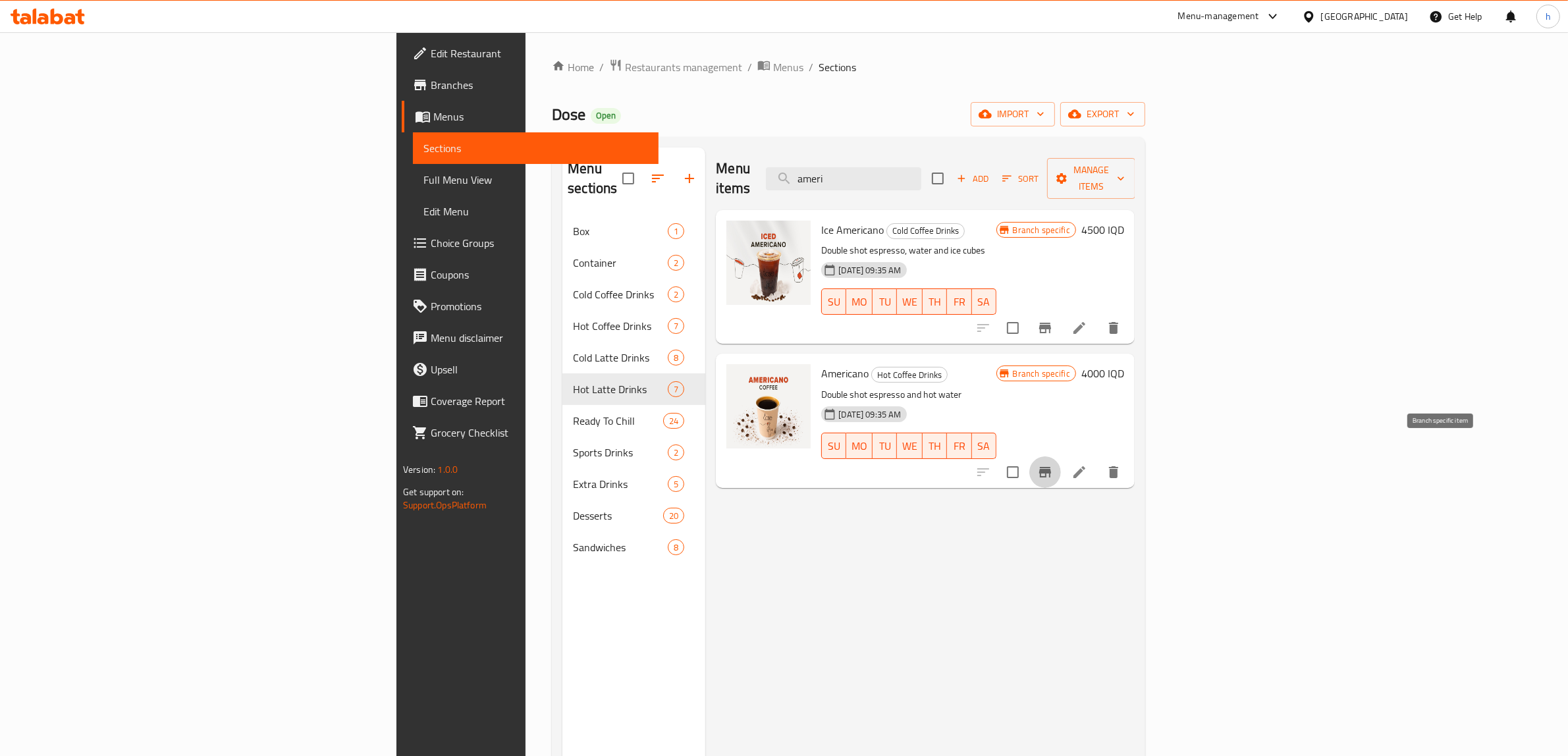
click at [1050, 467] on icon "Branch-specific-item" at bounding box center [1045, 472] width 12 height 11
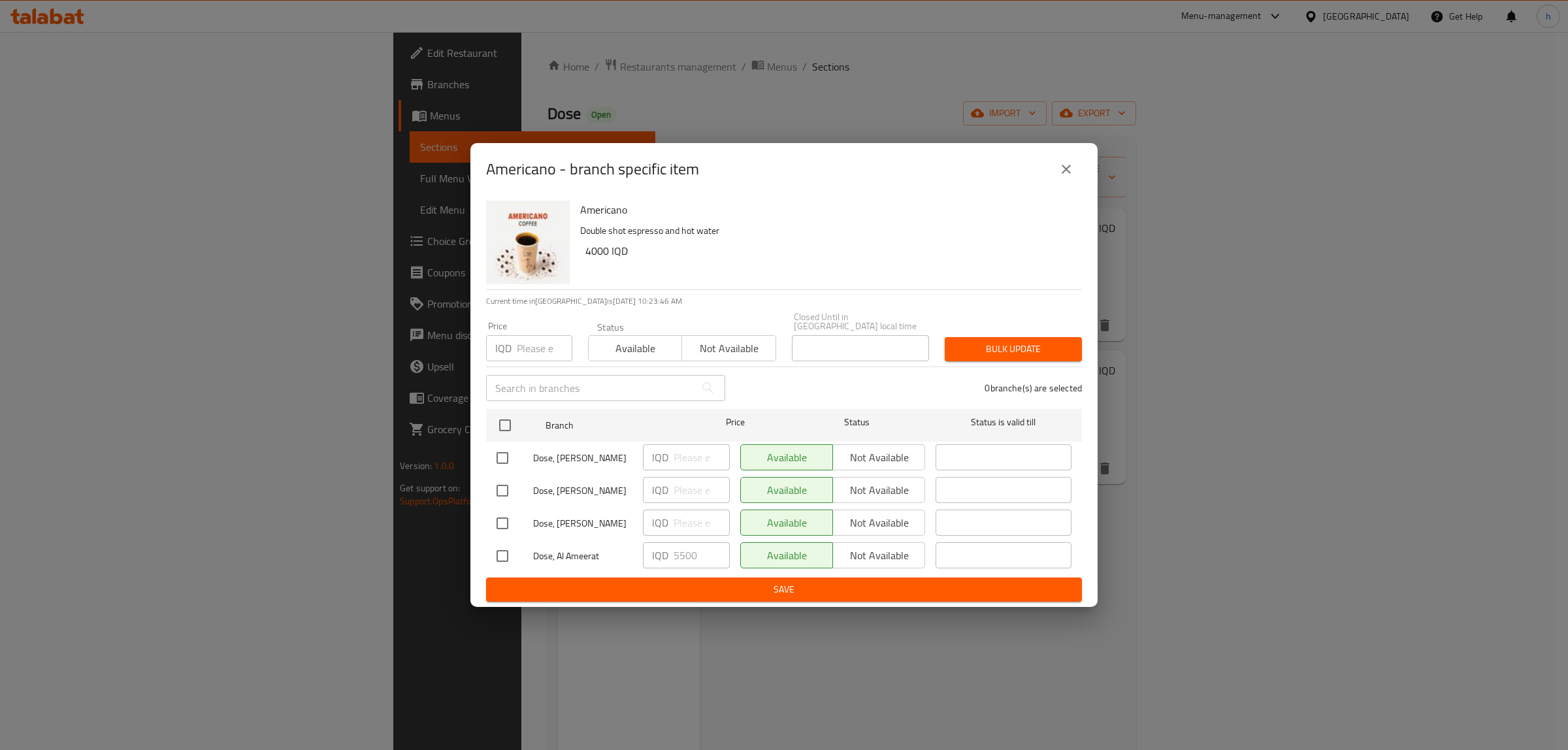
click at [1060, 164] on button "close" at bounding box center [1066, 169] width 31 height 31
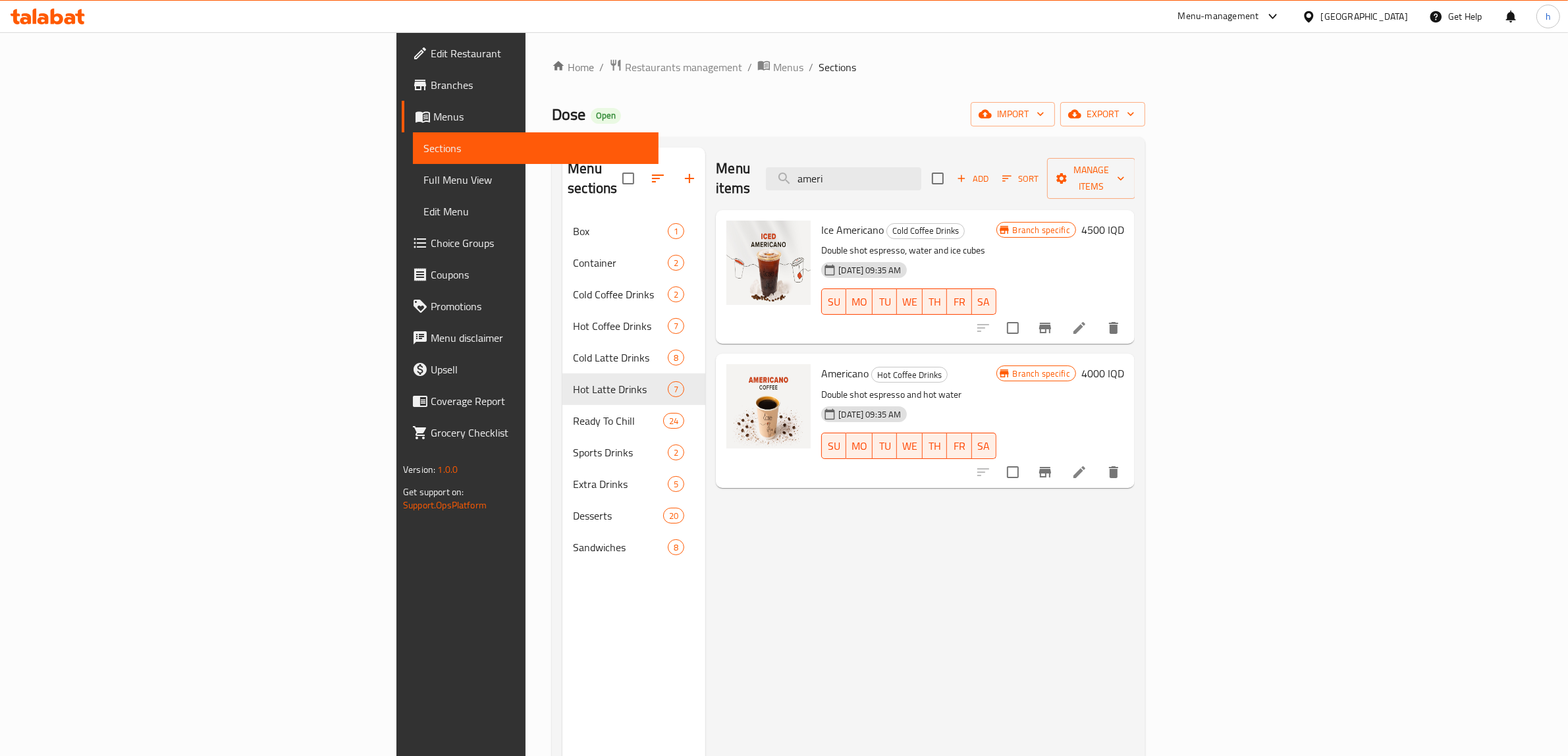
drag, startPoint x: 1030, startPoint y: 164, endPoint x: 820, endPoint y: 189, distance: 211.5
click at [814, 192] on div "Menu items ameri Add Sort Manage items Ice Americano Cold Coffee Drinks Double …" at bounding box center [920, 525] width 429 height 756
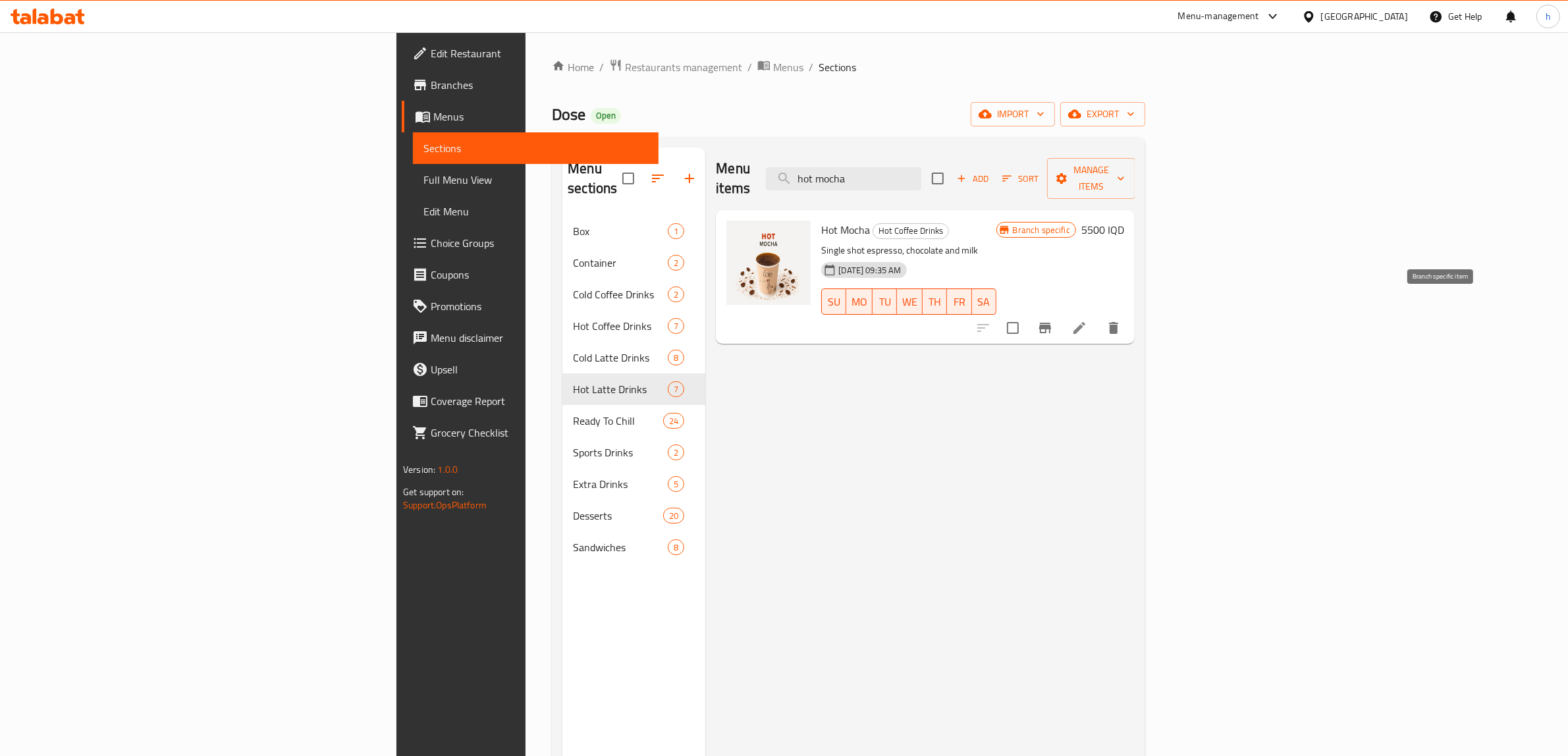
type input "hot mocha"
click at [1061, 312] on button "Branch-specific-item" at bounding box center [1045, 327] width 32 height 32
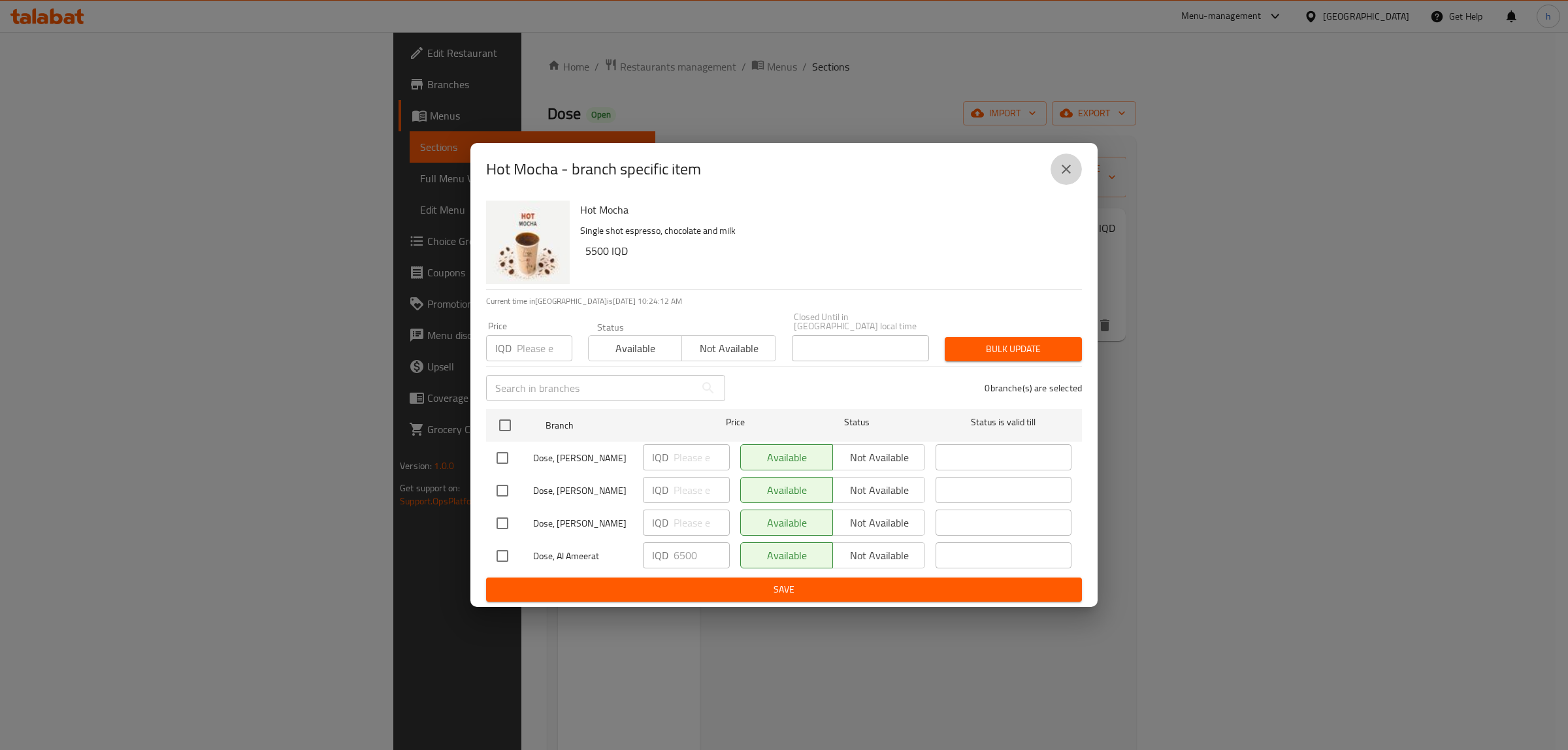
click at [1067, 174] on icon "close" at bounding box center [1066, 169] width 9 height 9
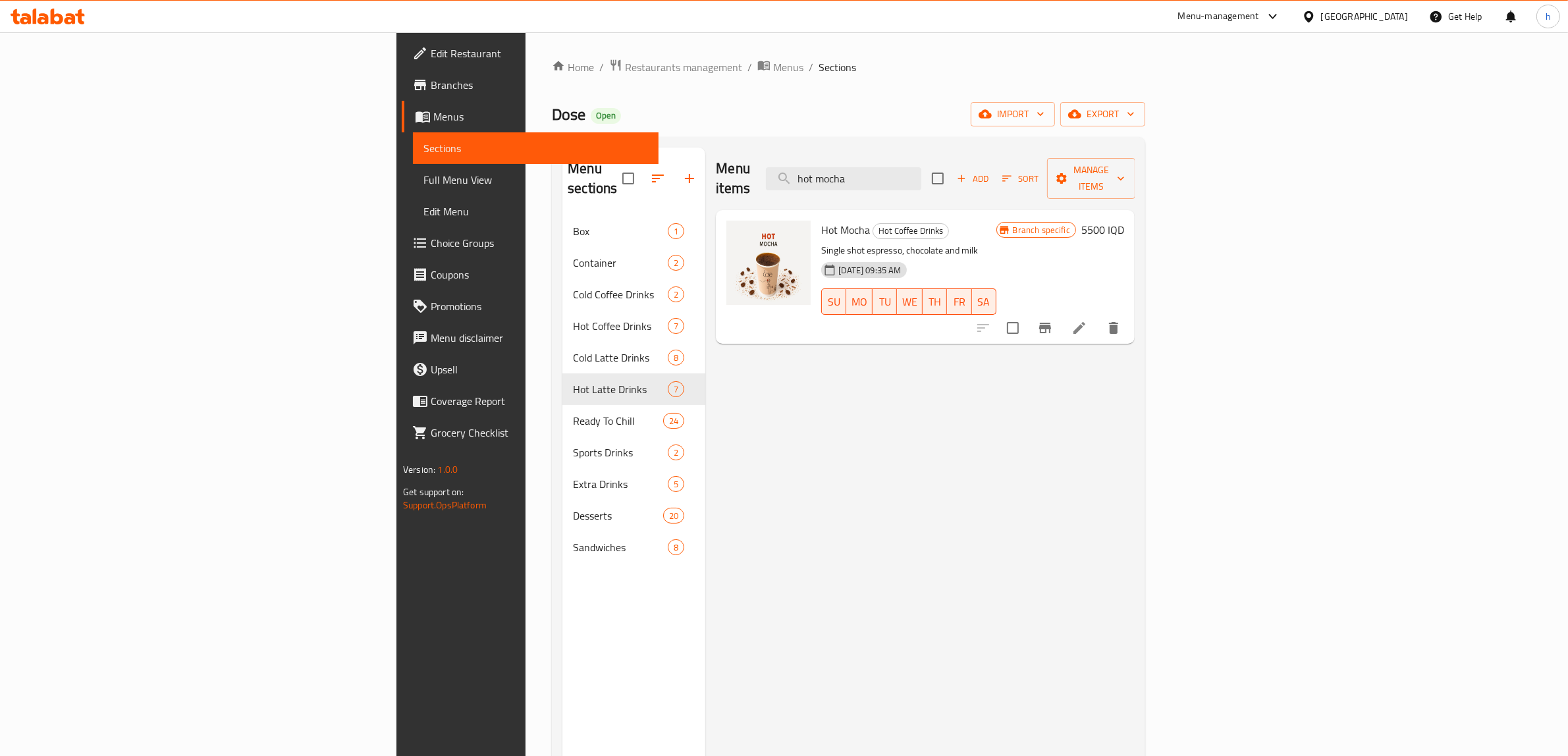
click at [910, 177] on div "Menu items hot mocha Add Sort Manage items" at bounding box center [925, 178] width 419 height 62
type input "cap"
click at [1053, 320] on icon "Branch-specific-item" at bounding box center [1045, 328] width 16 height 16
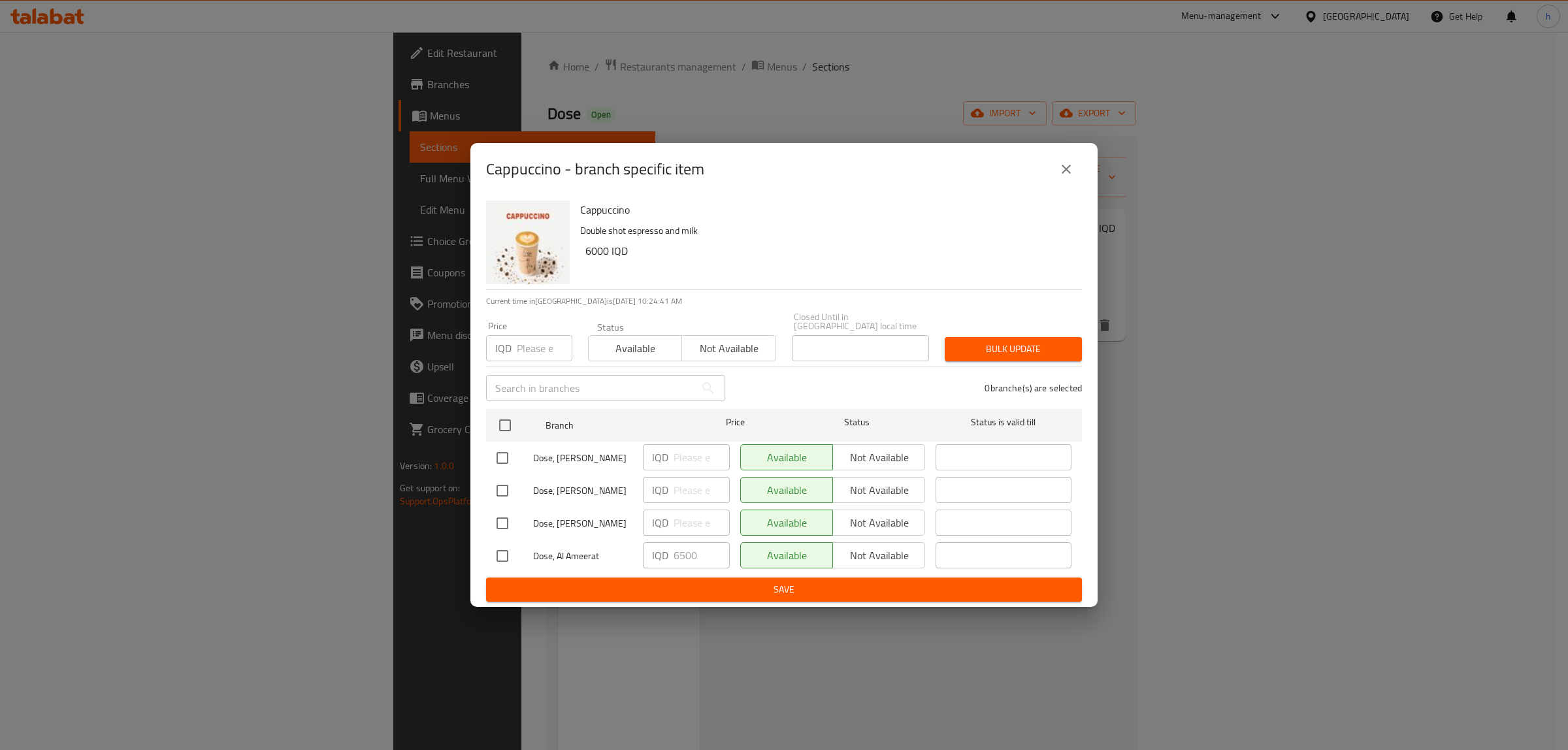
click at [1065, 182] on button "close" at bounding box center [1066, 169] width 31 height 31
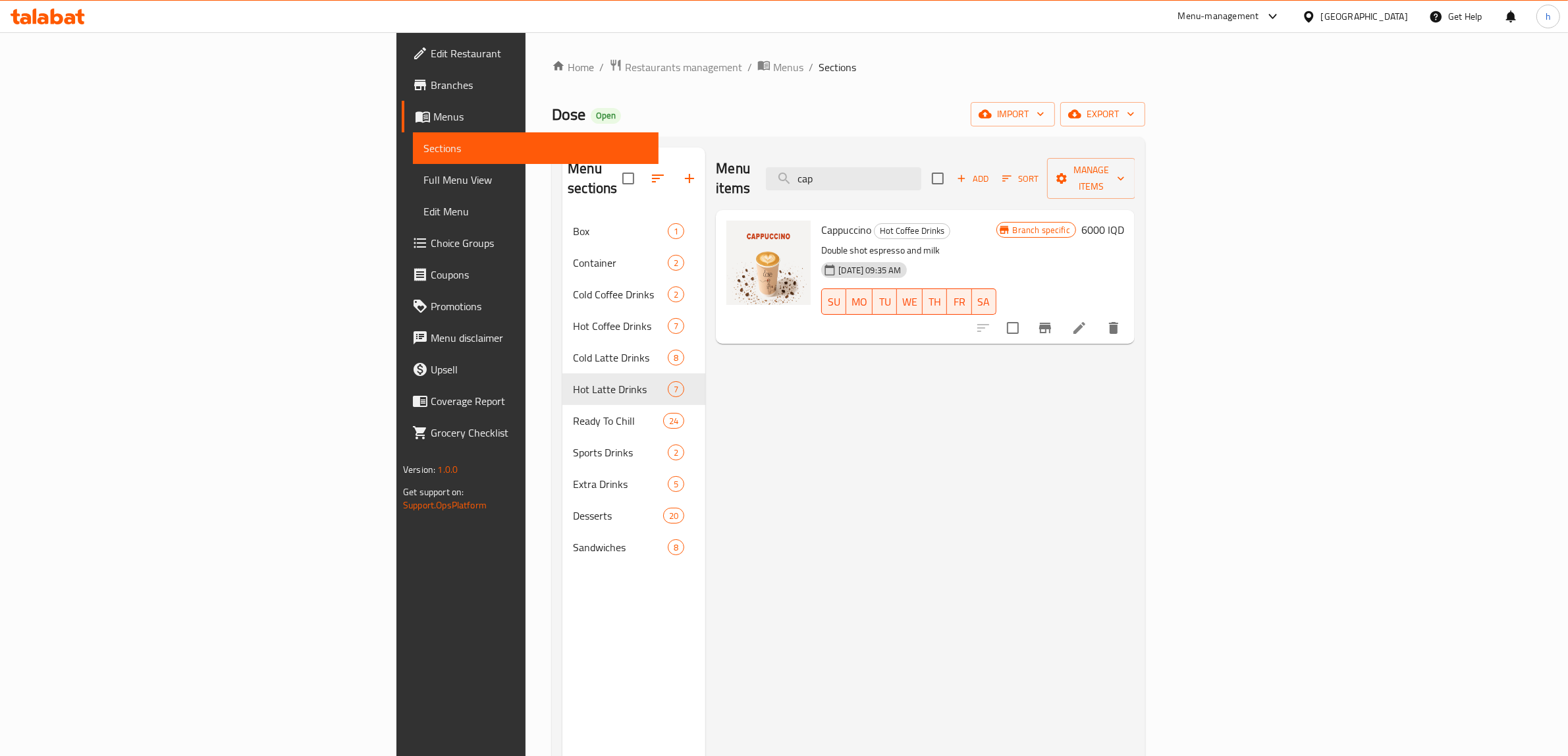
click at [713, 558] on div "Menu items cap Add Sort Manage items Cappuccino Hot Coffee Drinks Double shot e…" at bounding box center [920, 525] width 429 height 756
click at [424, 182] on span "Full Menu View" at bounding box center [535, 180] width 224 height 16
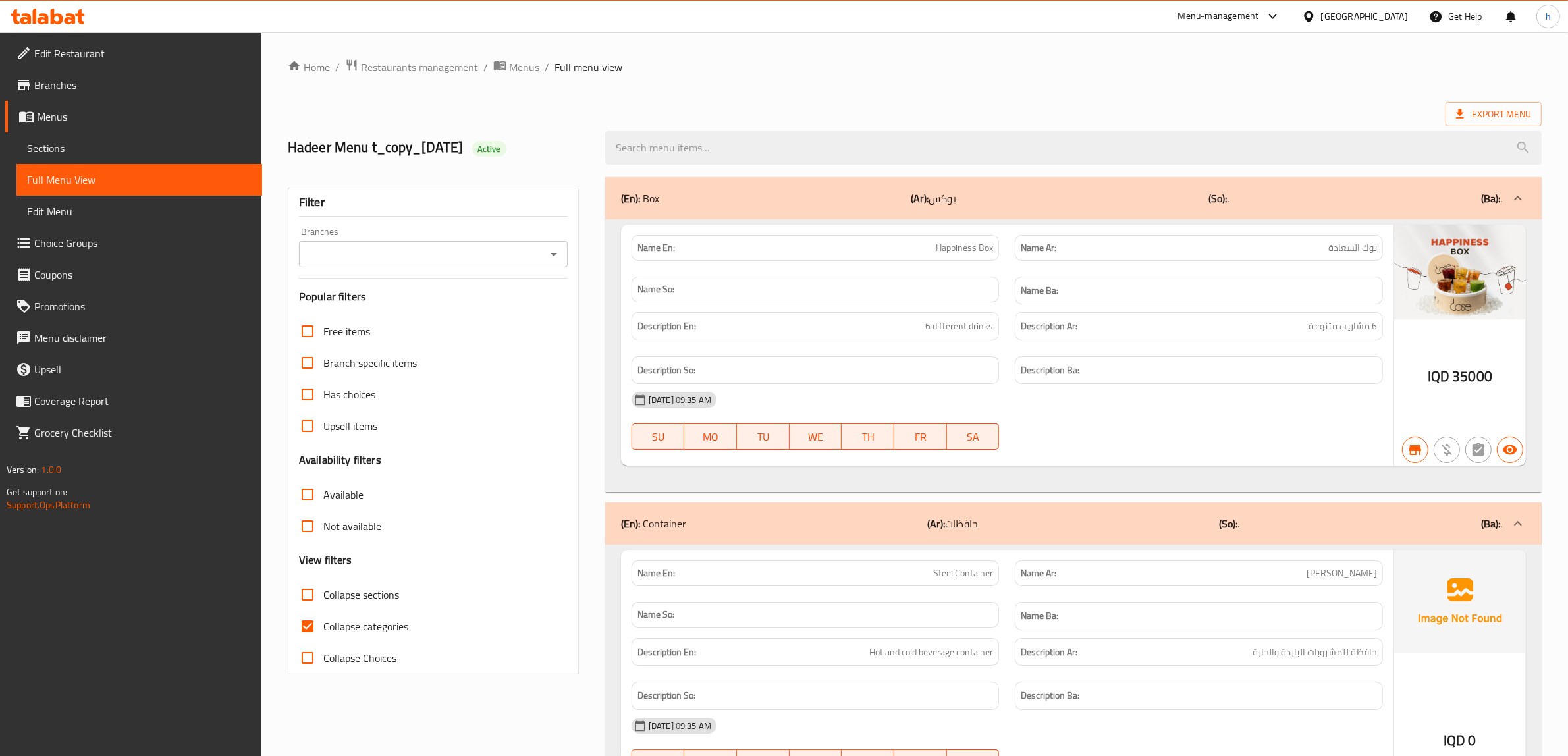
click at [552, 257] on icon "Open" at bounding box center [554, 254] width 16 height 16
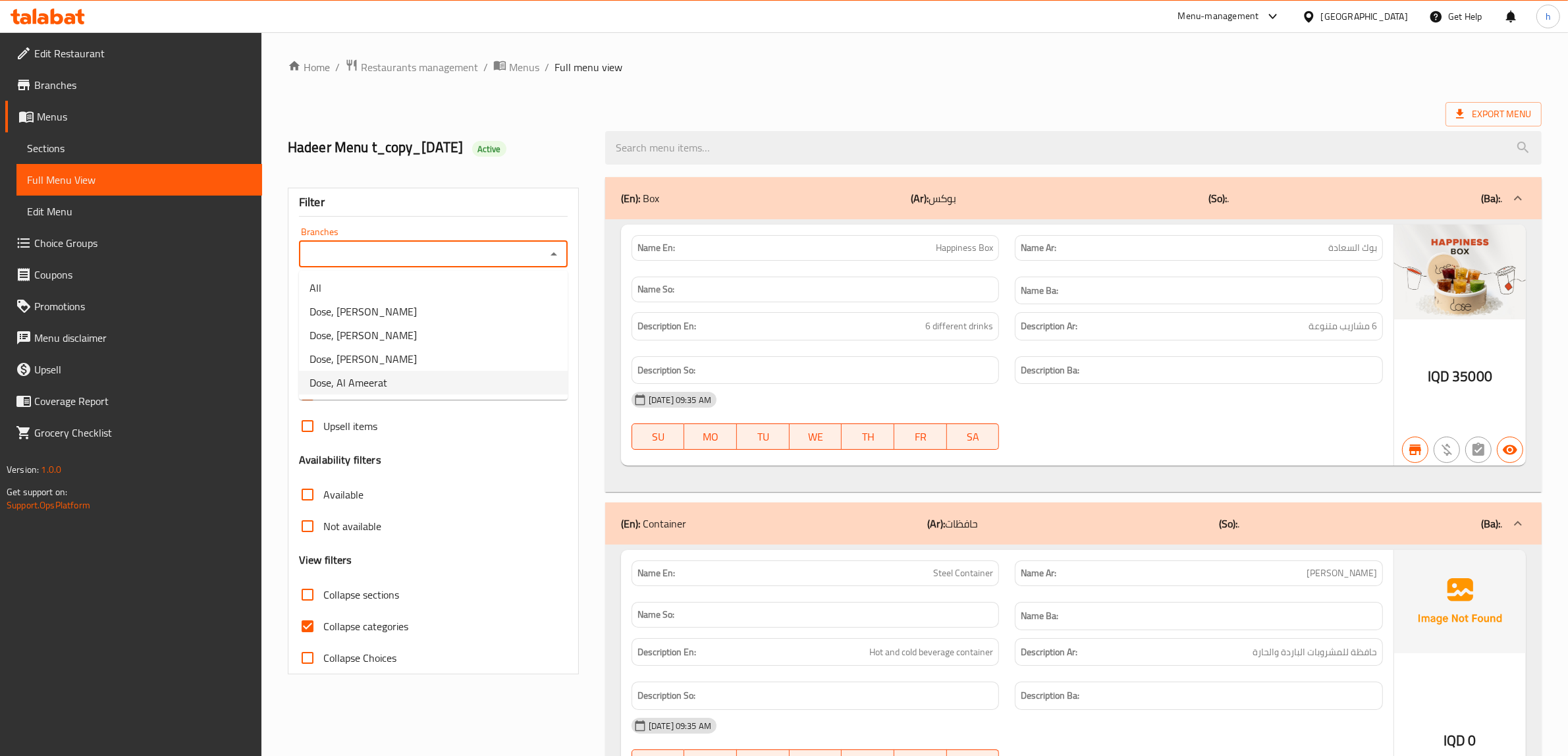
click at [362, 378] on span "Dose, Al Ameerat" at bounding box center [348, 383] width 78 height 16
type input "Dose, Al Ameerat"
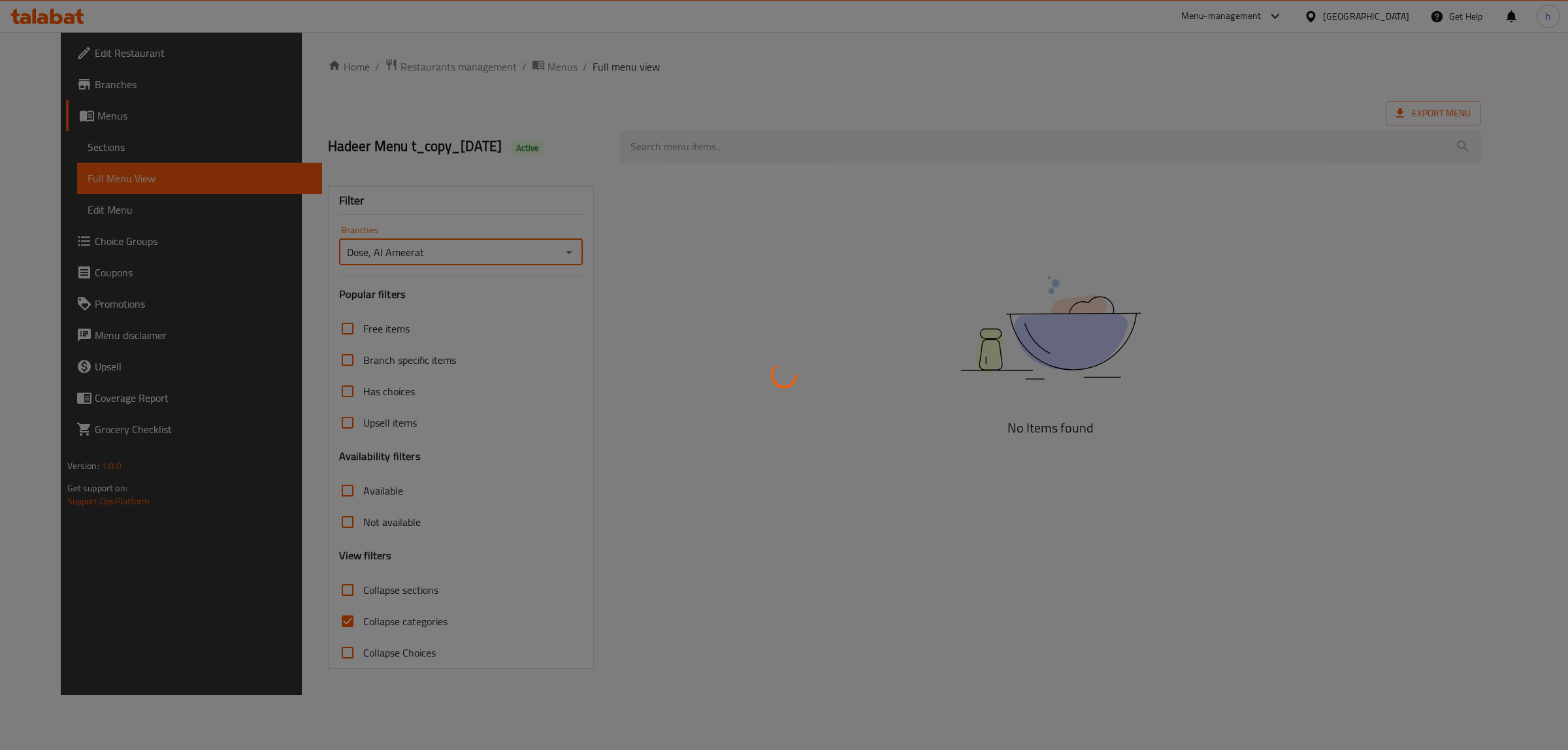
click at [305, 621] on div at bounding box center [784, 375] width 1568 height 750
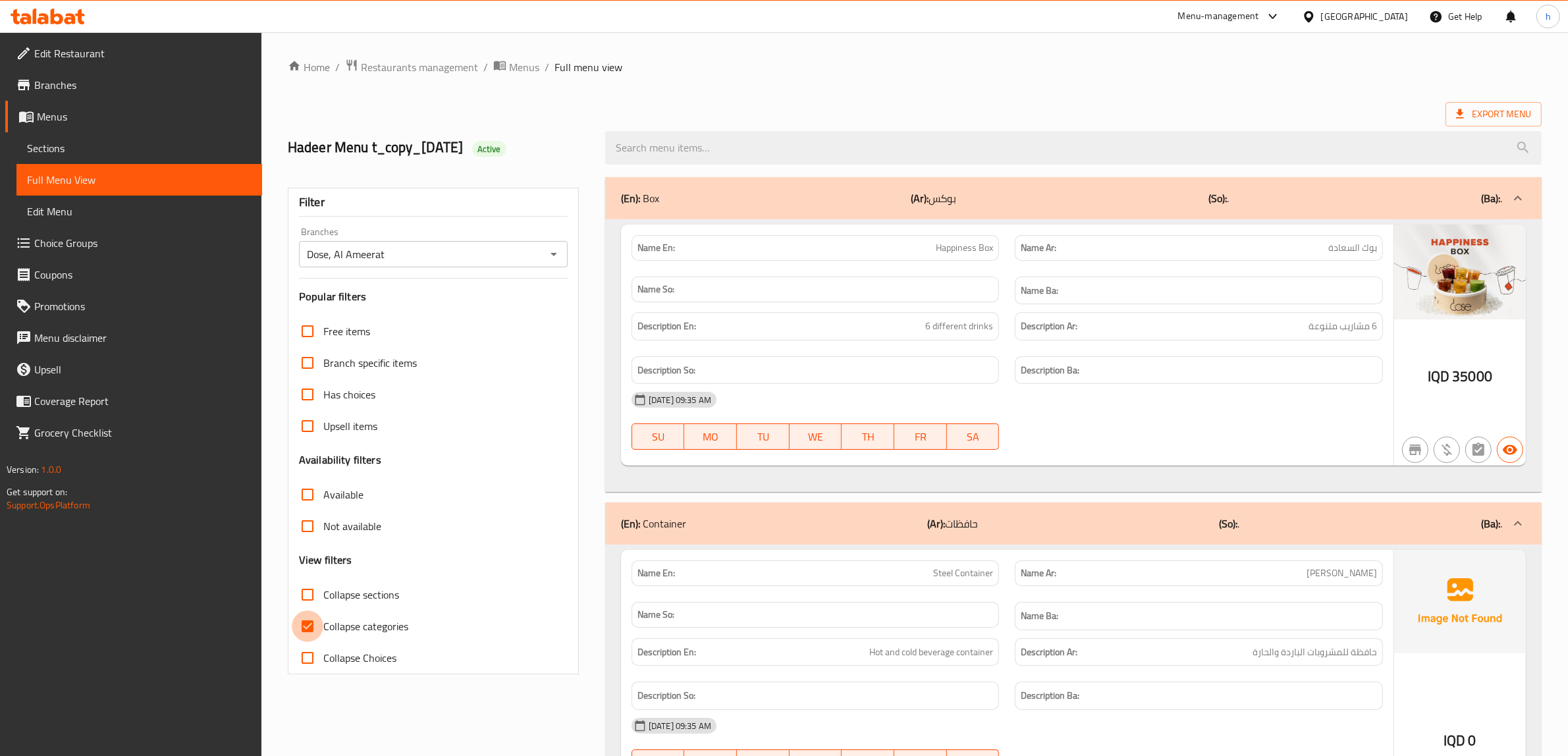
click at [309, 621] on input "Collapse categories" at bounding box center [307, 626] width 32 height 32
checkbox input "false"
click at [871, 192] on div "(En): Box (Ar): بوكس (So): . (Ba): ." at bounding box center [1062, 199] width 881 height 16
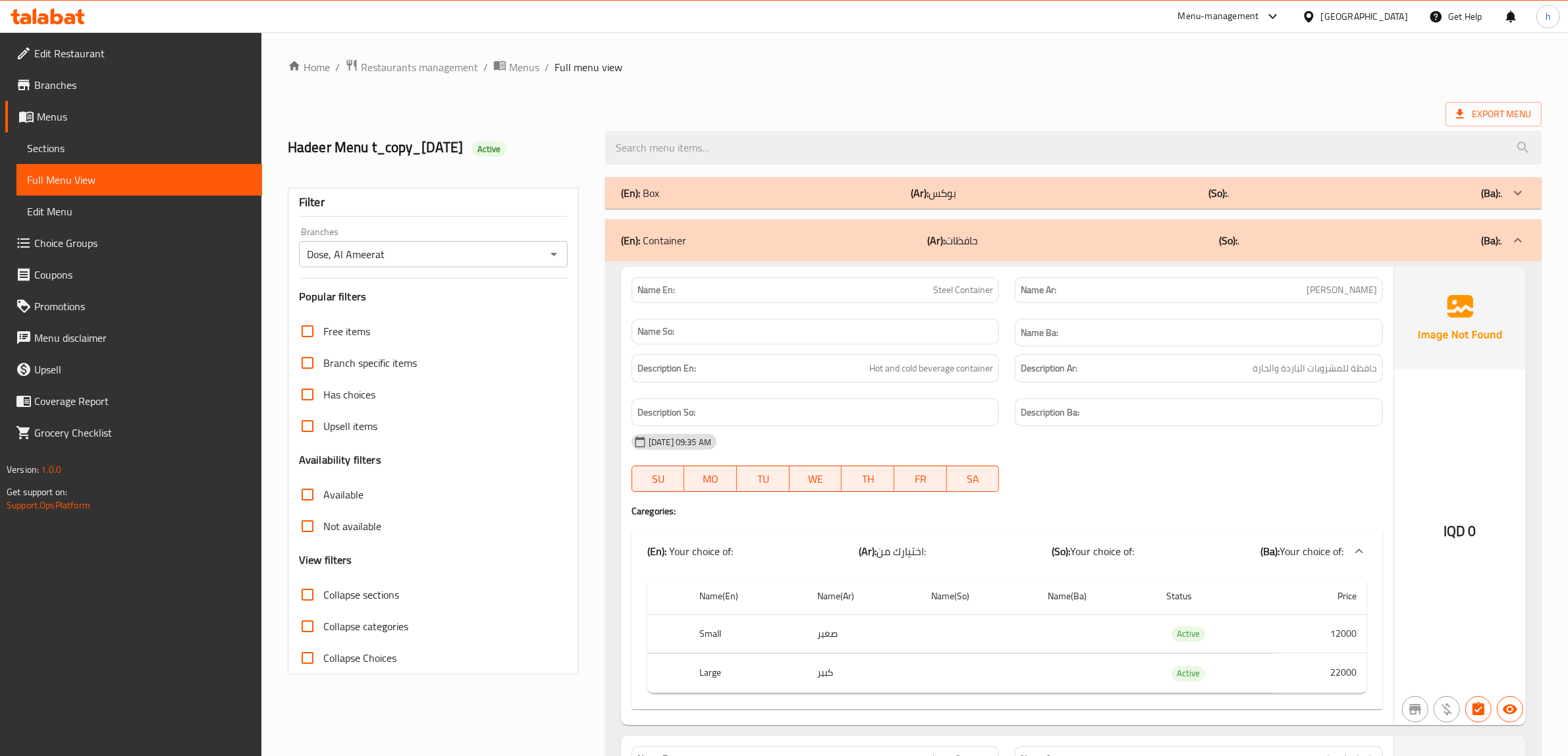
click at [850, 237] on div "(En): Container (Ar): حافظات (So): . (Ba): ." at bounding box center [1062, 241] width 881 height 16
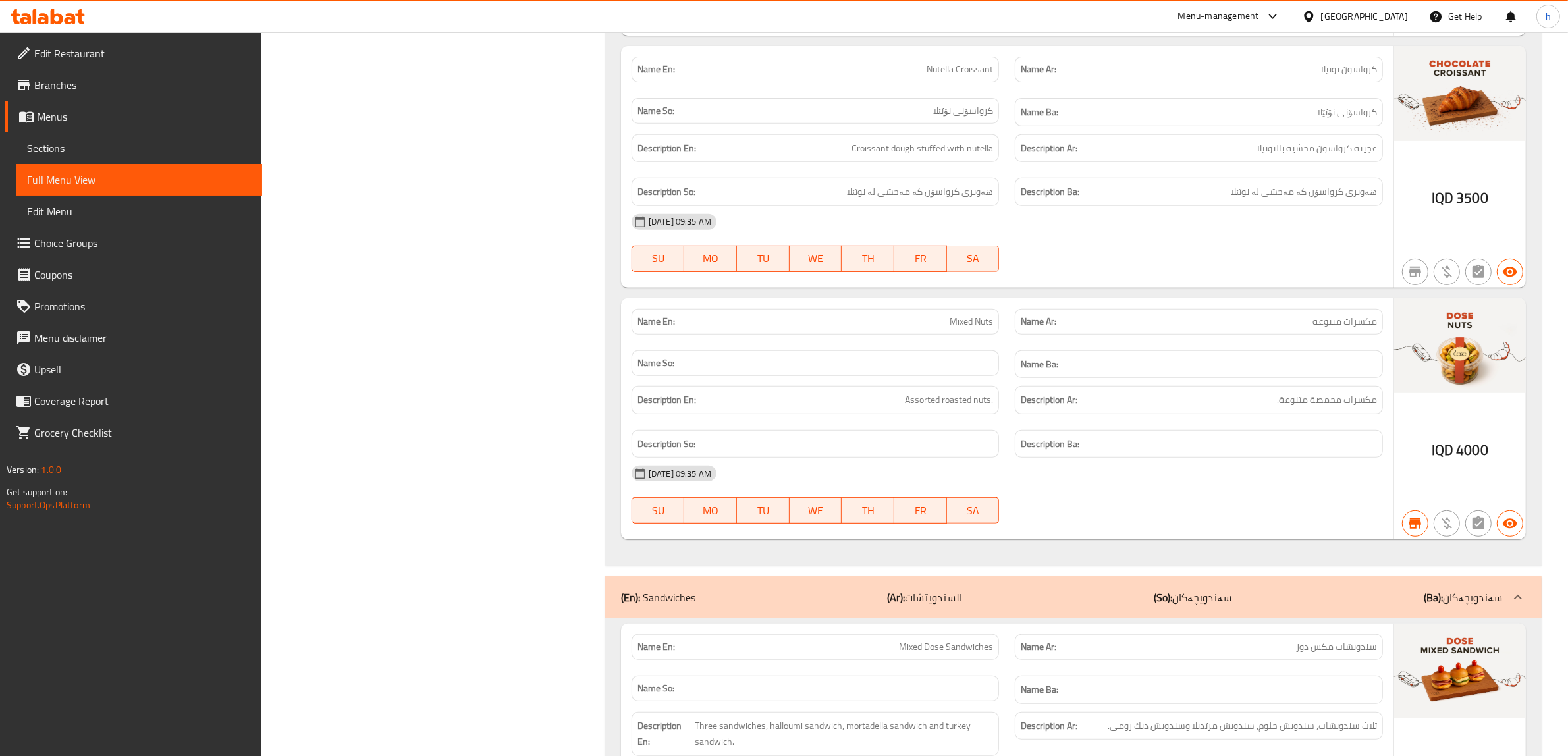
scroll to position [20008, 0]
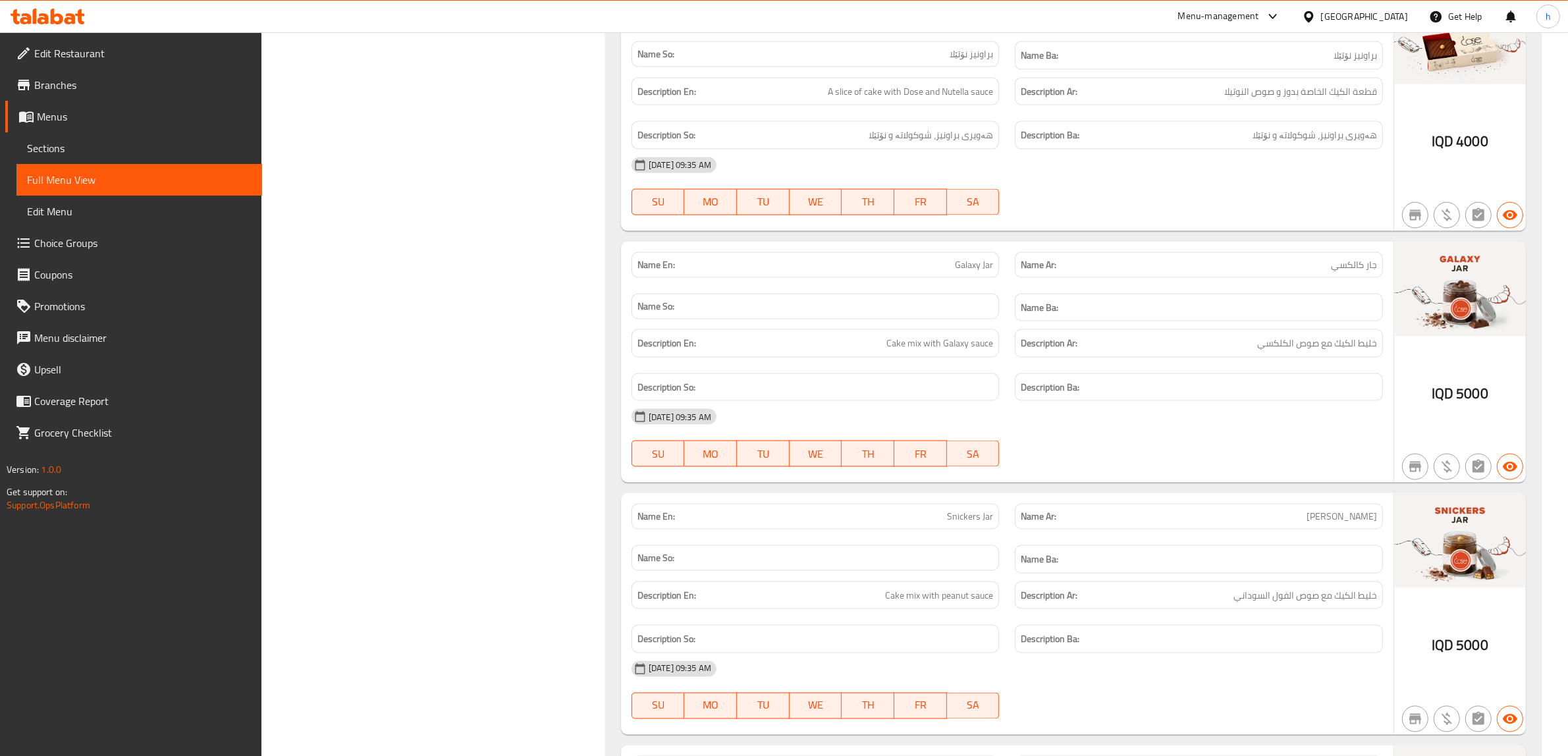
scroll to position [14789, 0]
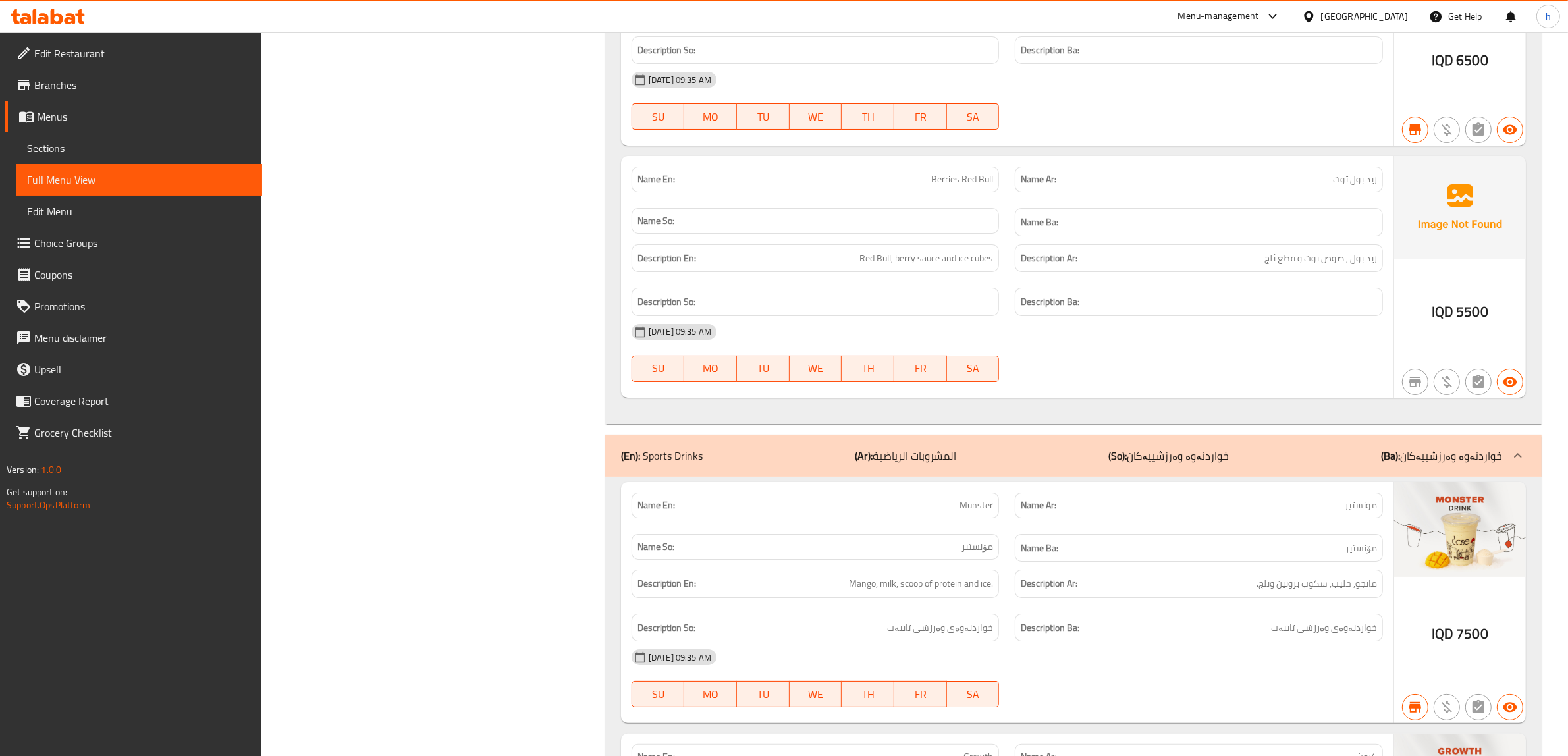
scroll to position [11397, 0]
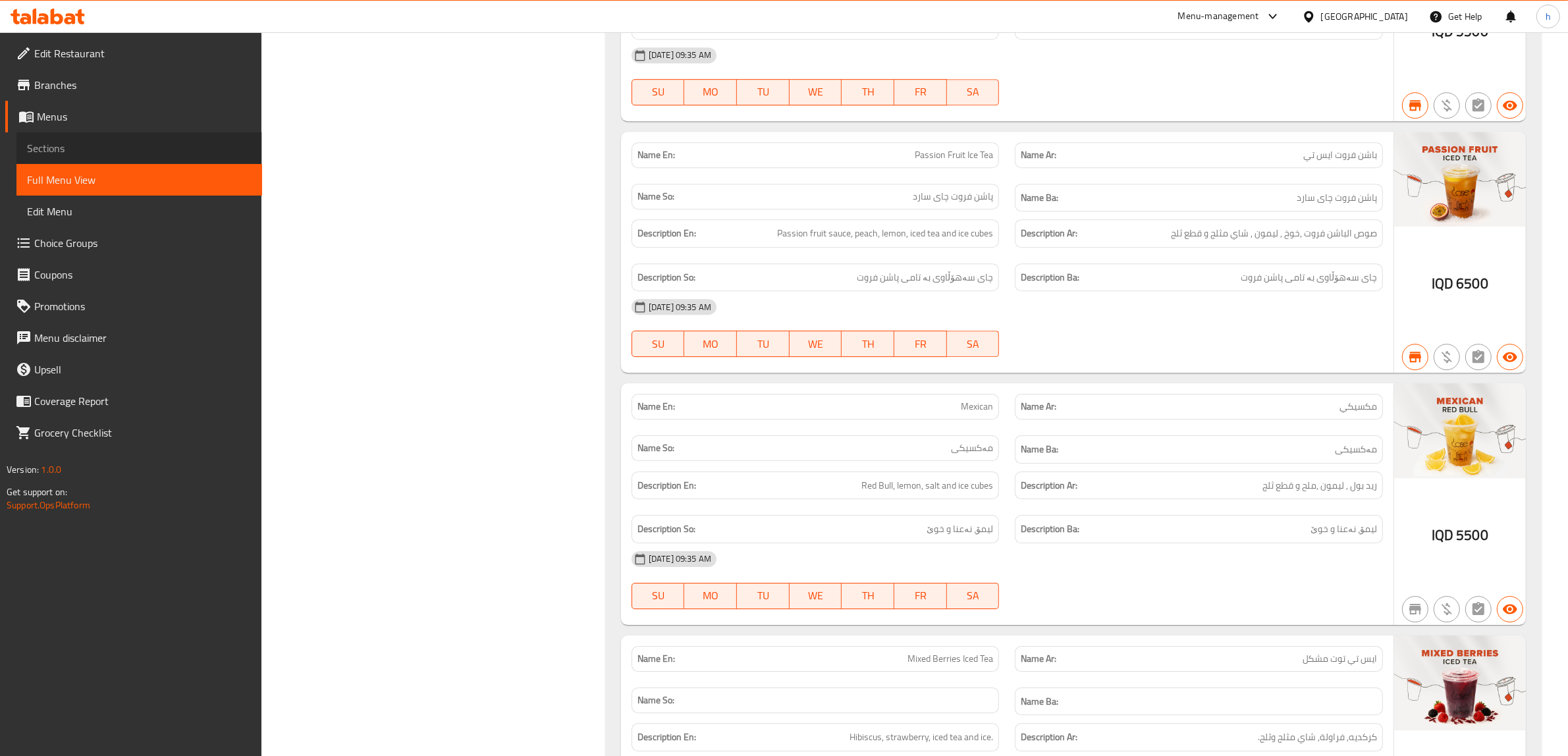
click at [72, 145] on span "Sections" at bounding box center [138, 148] width 224 height 16
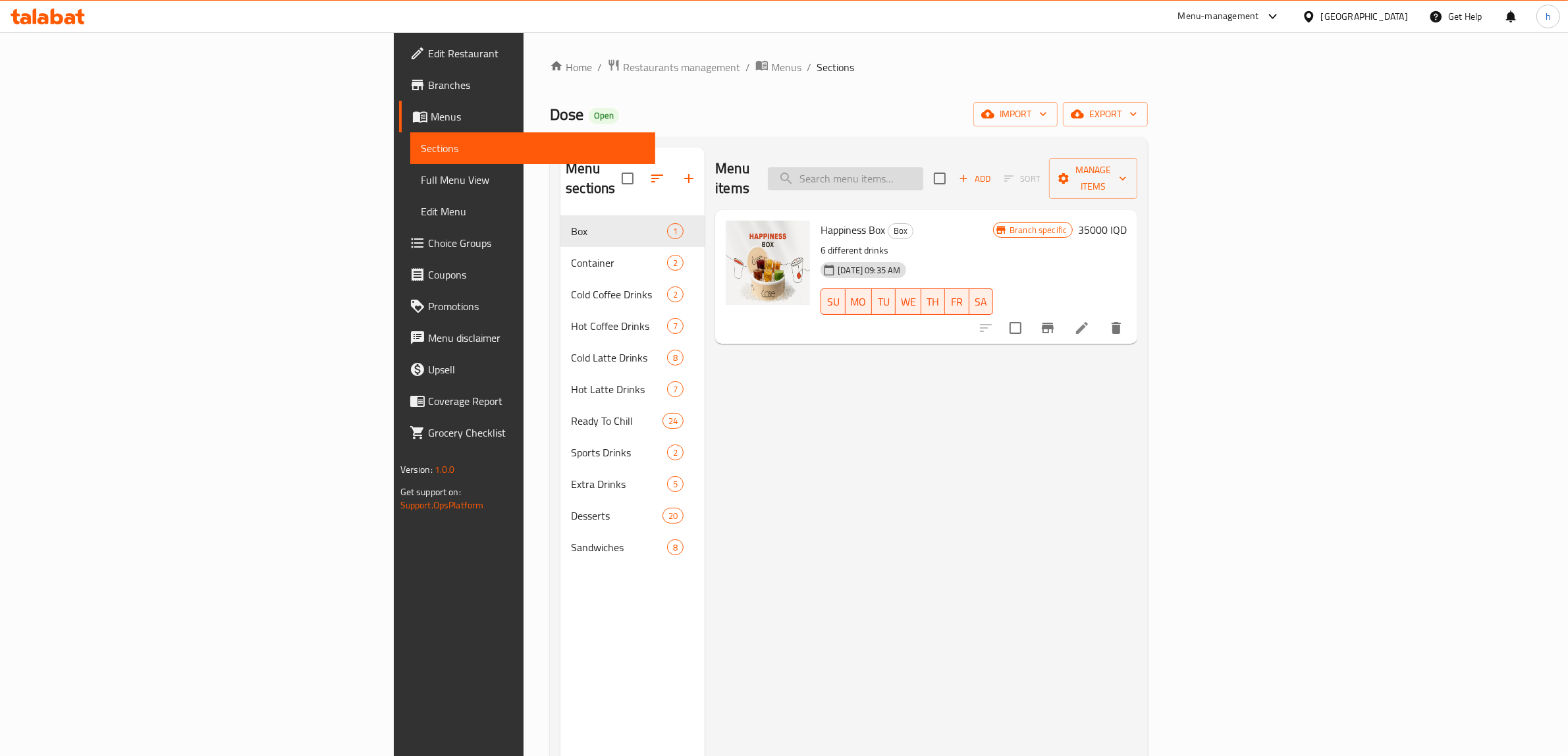
click at [923, 167] on input "search" at bounding box center [846, 178] width 156 height 23
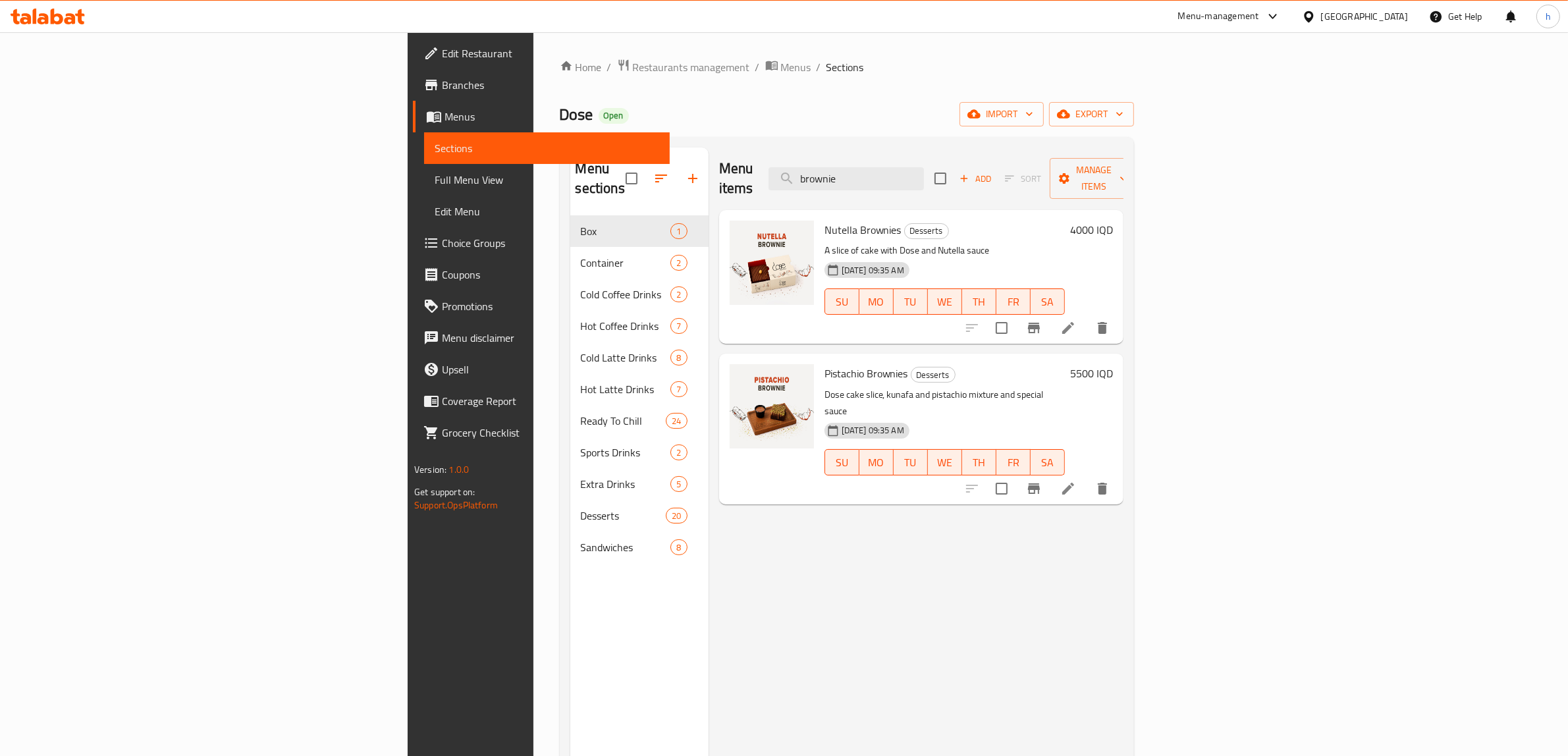
type input "brownie"
drag, startPoint x: 797, startPoint y: 213, endPoint x: 723, endPoint y: 216, distance: 74.1
click at [824, 220] on span "Nutella Brownies" at bounding box center [863, 230] width 77 height 19
copy span "Nutella Brownies"
click at [824, 364] on span "Pistachio Brownies" at bounding box center [866, 374] width 83 height 19
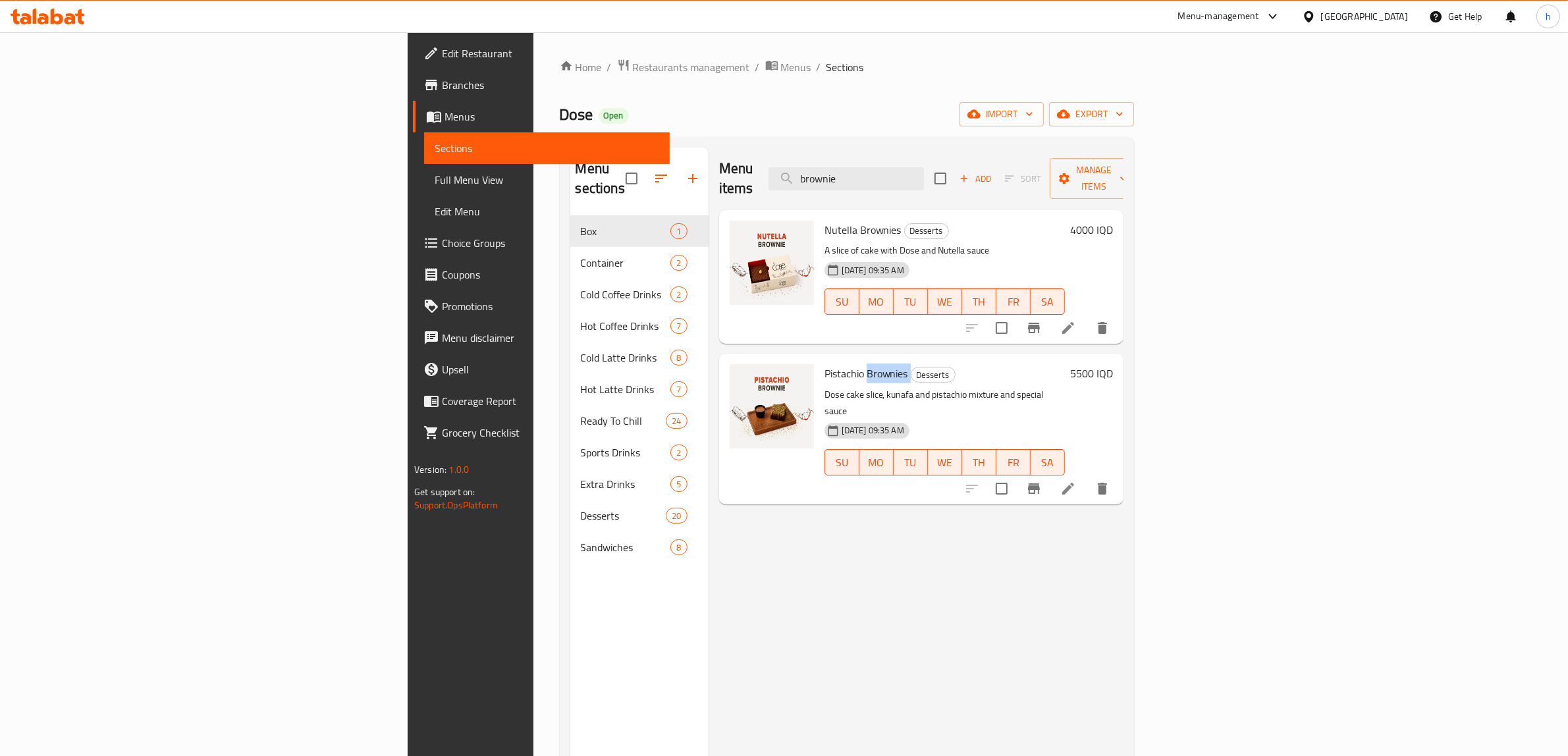
click at [824, 364] on span "Pistachio Brownies" at bounding box center [866, 374] width 83 height 19
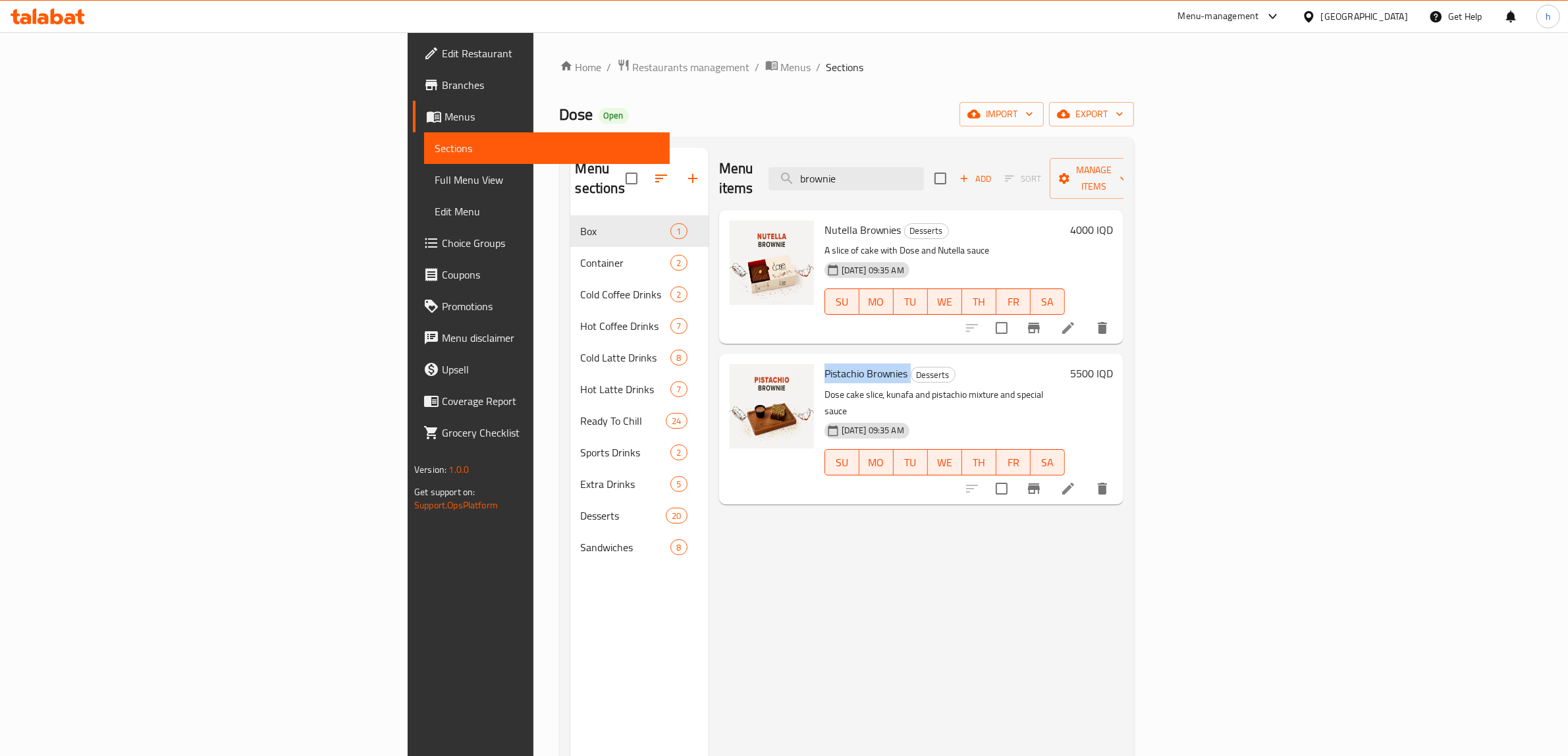
copy h6 "Pistachio Brownies"
